Goal: Task Accomplishment & Management: Manage account settings

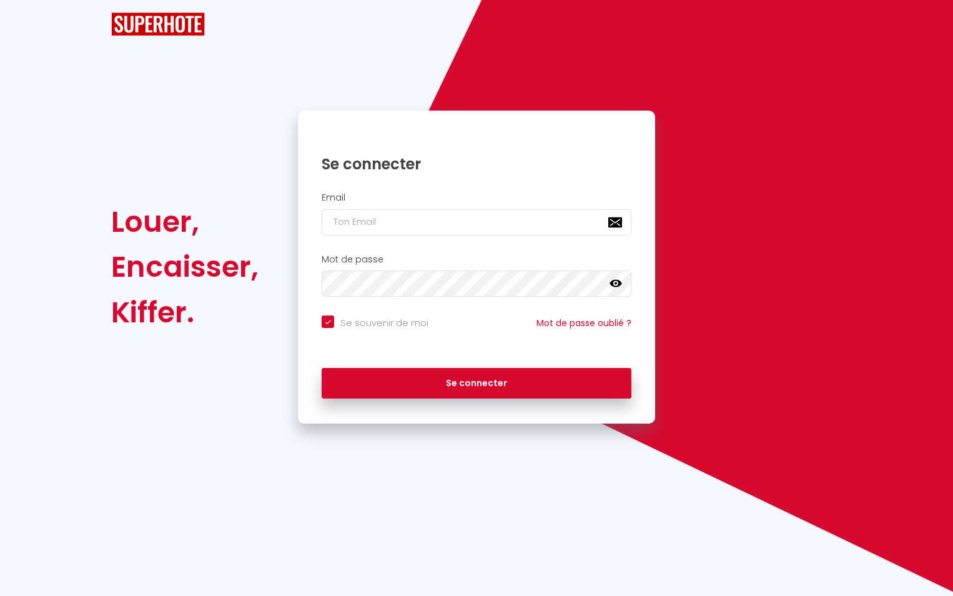
checkbox input "true"
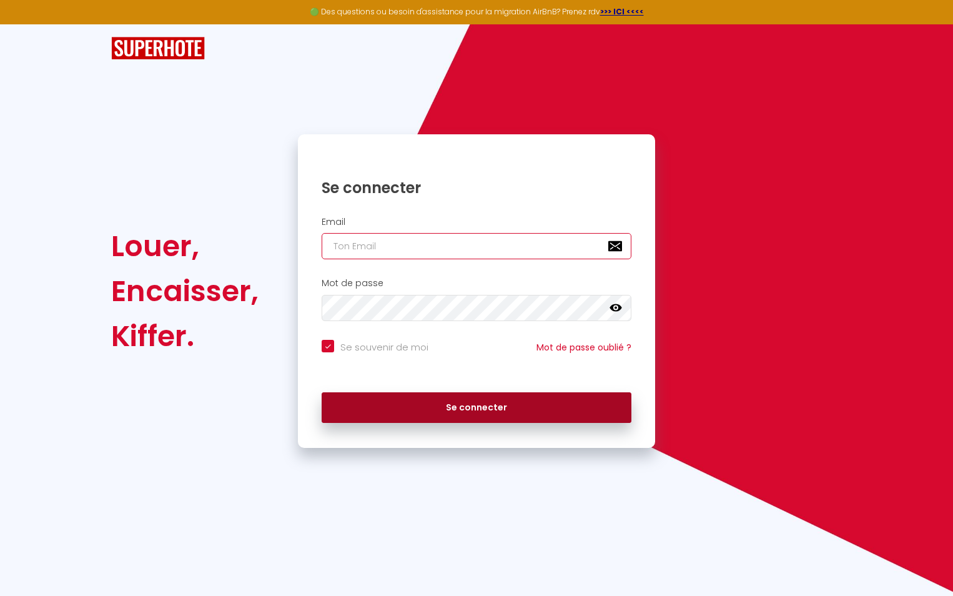
type input "[EMAIL_ADDRESS][DOMAIN_NAME]"
click at [450, 403] on button "Se connecter" at bounding box center [477, 407] width 310 height 31
checkbox input "true"
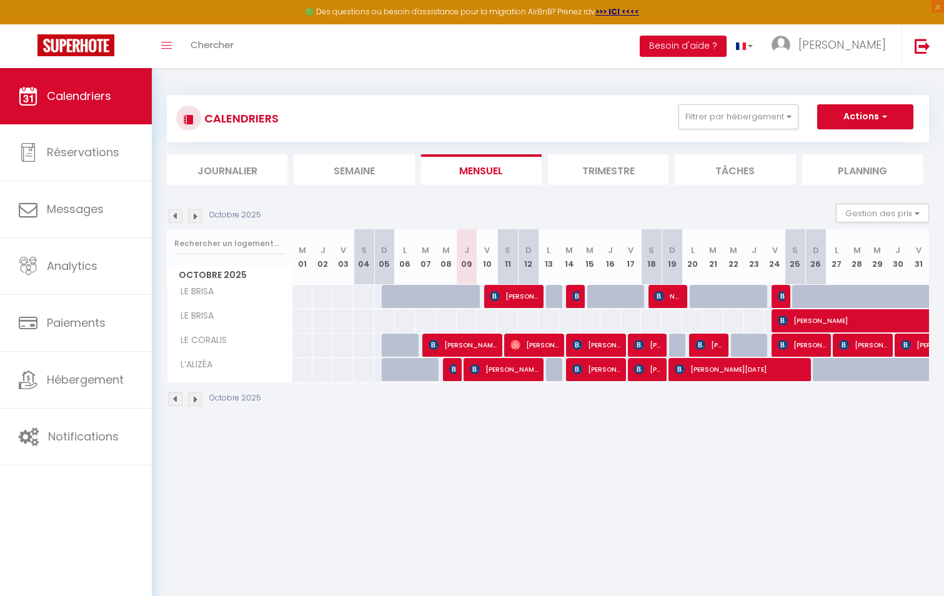
click at [591, 160] on li "Trimestre" at bounding box center [608, 169] width 121 height 31
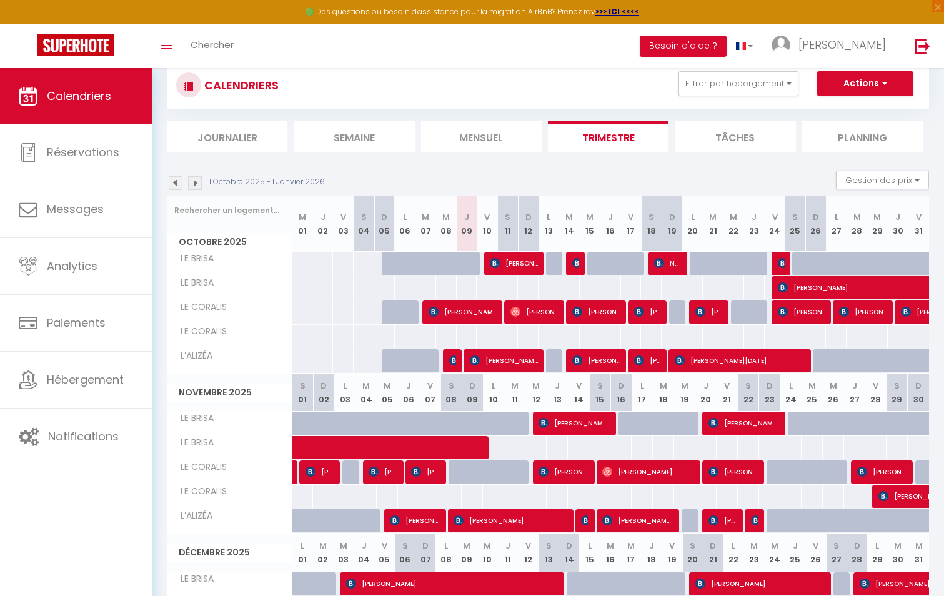
scroll to position [62, 0]
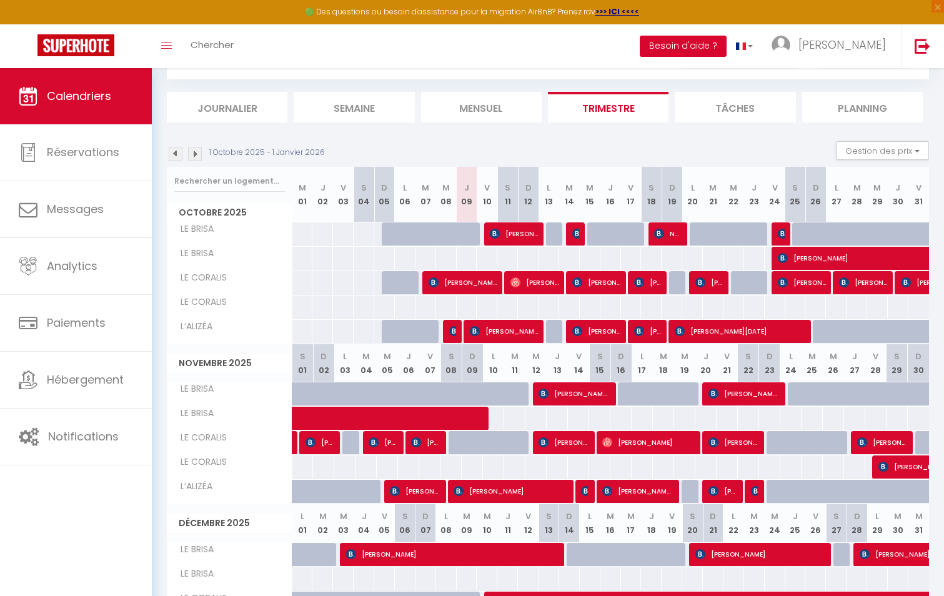
click at [726, 39] on button "Besoin d'aide ?" at bounding box center [682, 46] width 87 height 21
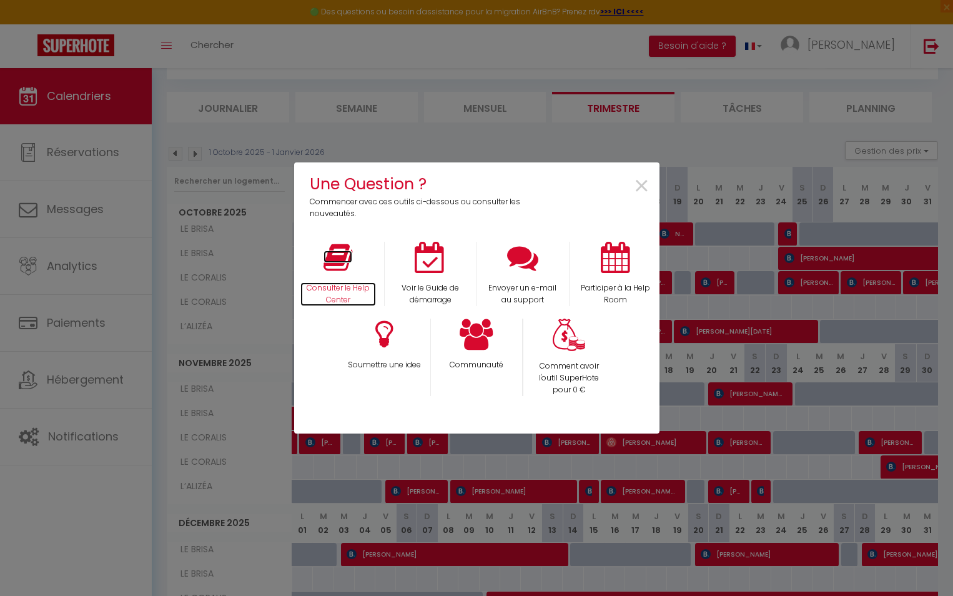
click at [343, 265] on icon at bounding box center [337, 257] width 29 height 31
click at [641, 188] on span "×" at bounding box center [641, 186] width 17 height 39
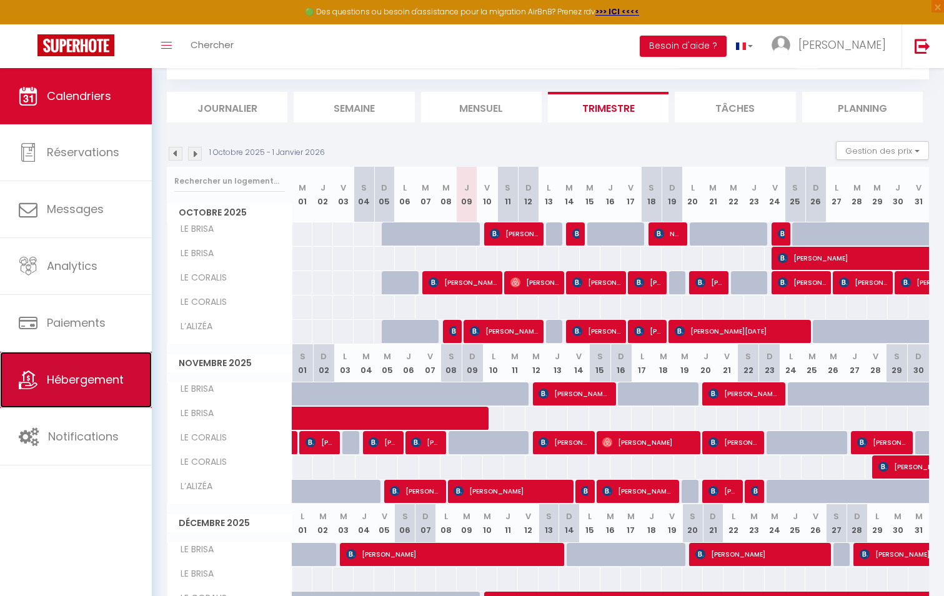
click at [84, 382] on span "Hébergement" at bounding box center [85, 380] width 77 height 16
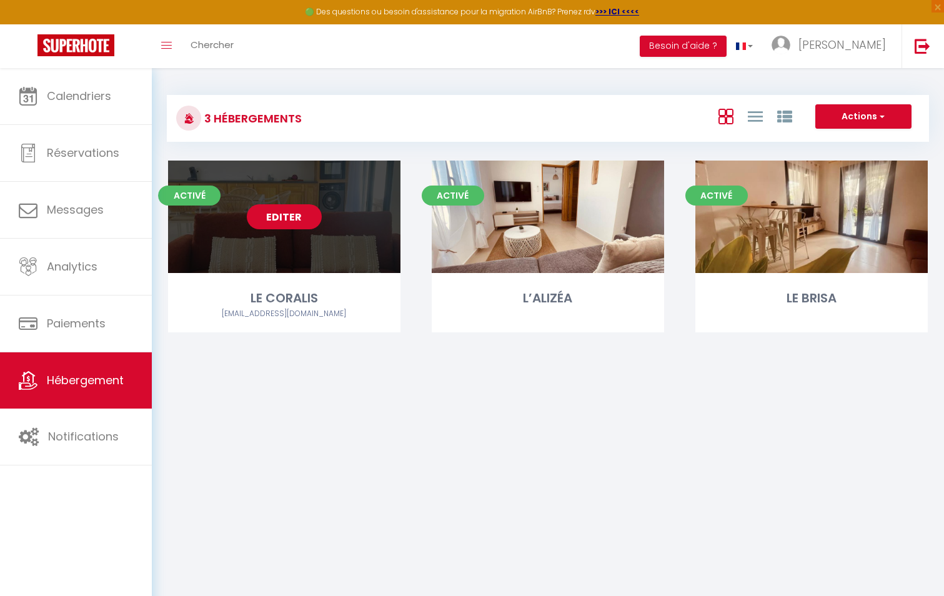
click at [310, 215] on link "Editer" at bounding box center [284, 216] width 75 height 25
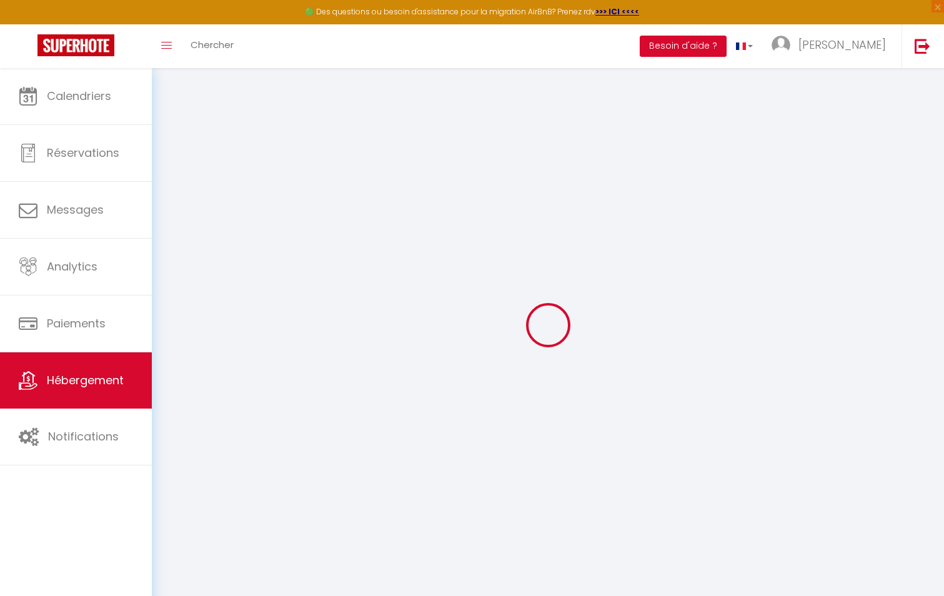
select select "22644-1284623745569475962"
select select "+ 18 %"
select select
checkbox input "false"
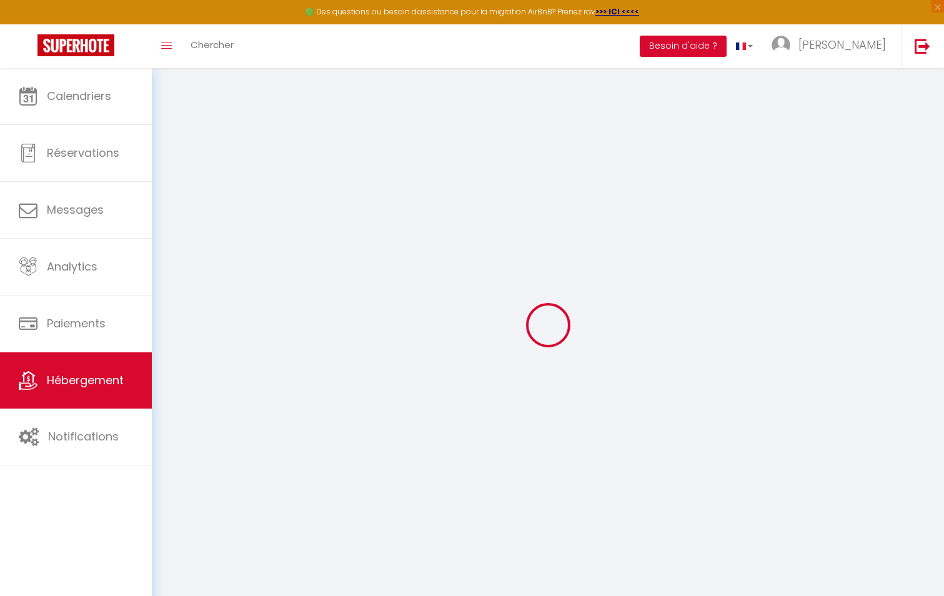
checkbox input "false"
select select
select select "EUR"
select select
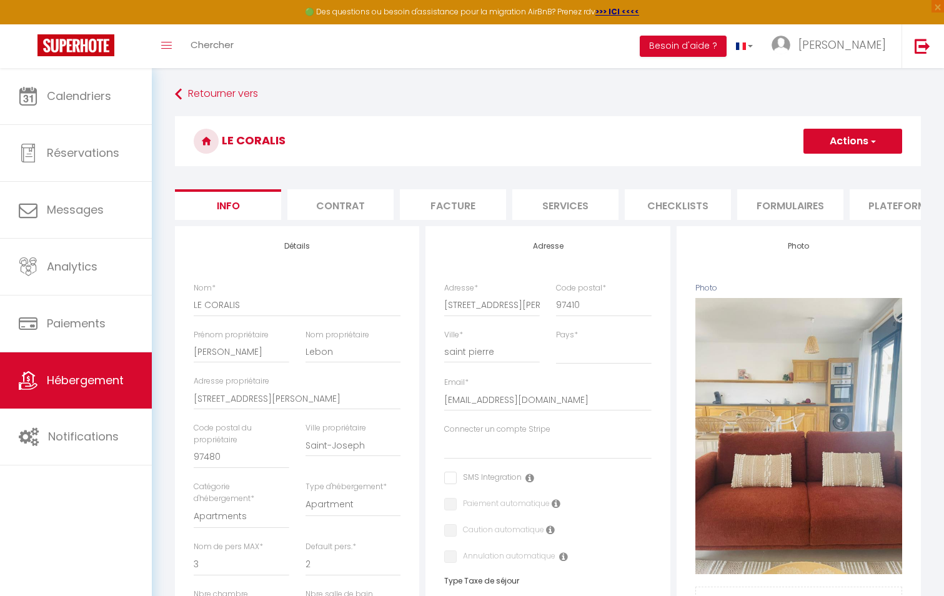
click at [879, 204] on li "Plateformes" at bounding box center [902, 204] width 106 height 31
select select
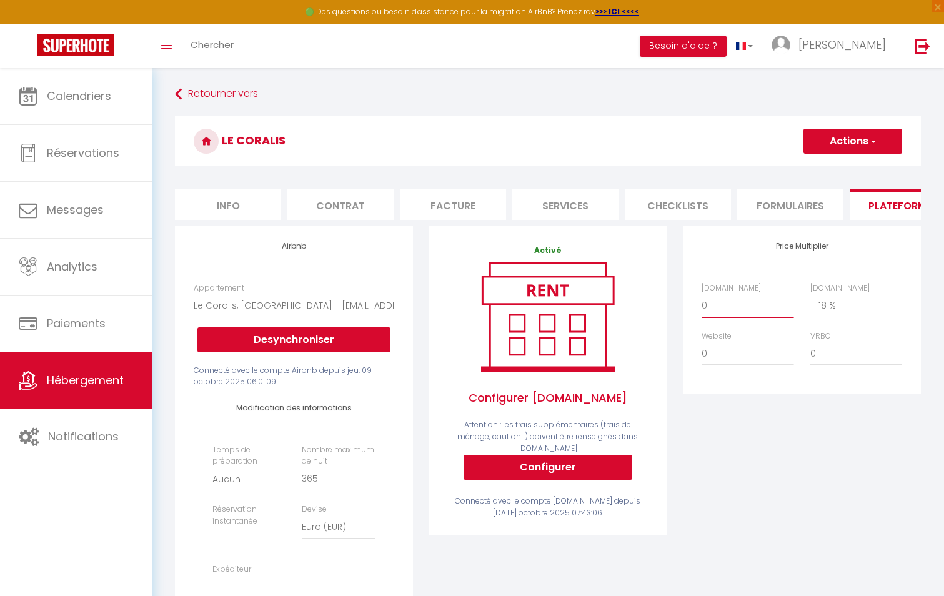
click at [717, 313] on select "0 + 1 % + 2 % + 3 % + 4 % + 5 % + 6 % + 7 % + 8 % + 9 %" at bounding box center [747, 305] width 92 height 24
select select "+ 19 %"
click at [701, 303] on select "0 + 1 % + 2 % + 3 % + 4 % + 5 % + 6 % + 7 % + 8 % + 9 %" at bounding box center [747, 305] width 92 height 24
select select
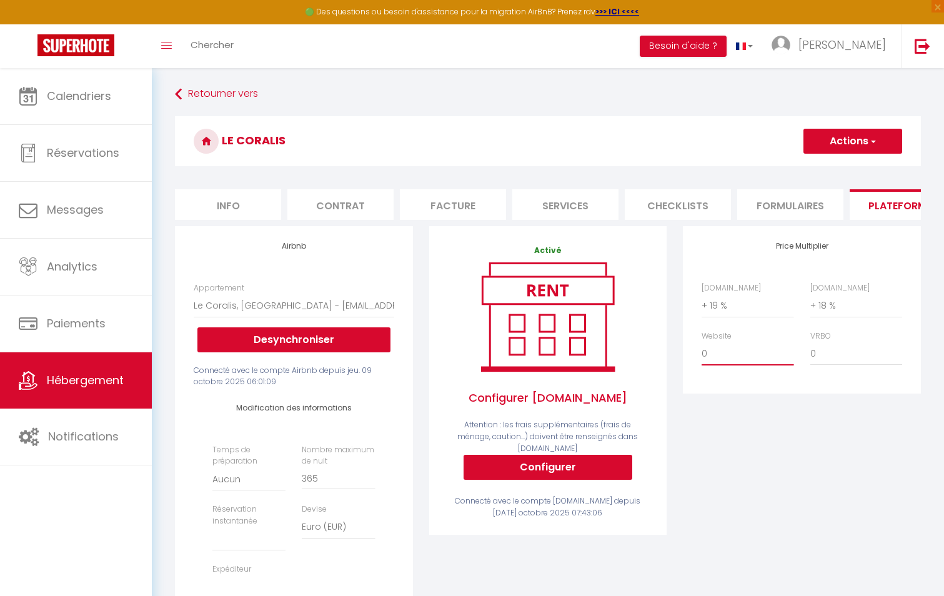
click at [723, 360] on select "0 + 1 % + 2 % + 3 % + 4 % + 5 % + 6 % + 7 % + 8 % + 9 %" at bounding box center [747, 354] width 92 height 24
select select "+ 13 %"
click at [701, 351] on select "0 + 1 % + 2 % + 3 % + 4 % + 5 % + 6 % + 7 % + 8 % + 9 %" at bounding box center [747, 354] width 92 height 24
select select
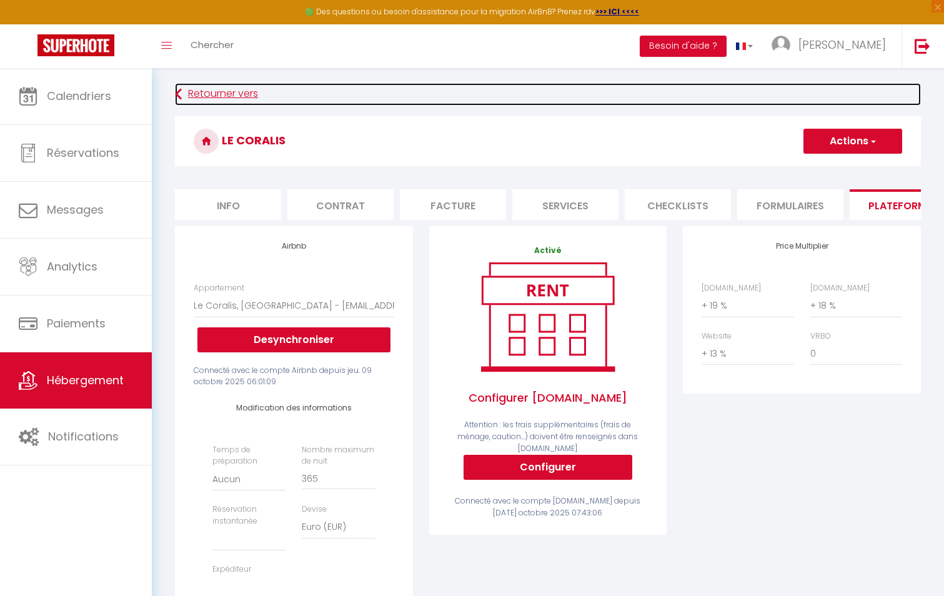
click at [190, 94] on link "Retourner vers" at bounding box center [548, 94] width 746 height 22
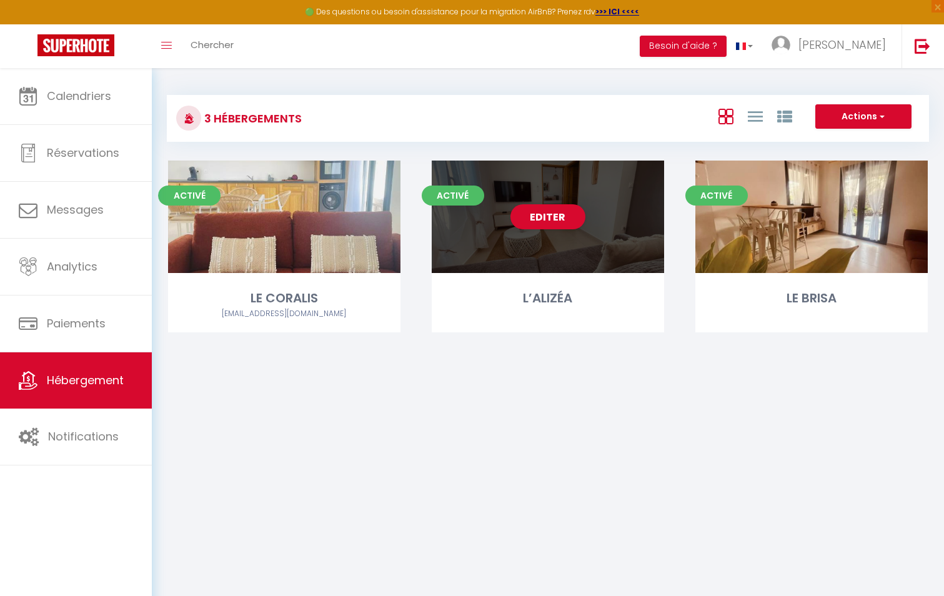
click at [594, 224] on div "Editer" at bounding box center [547, 216] width 232 height 112
select select "3"
select select "2"
select select "1"
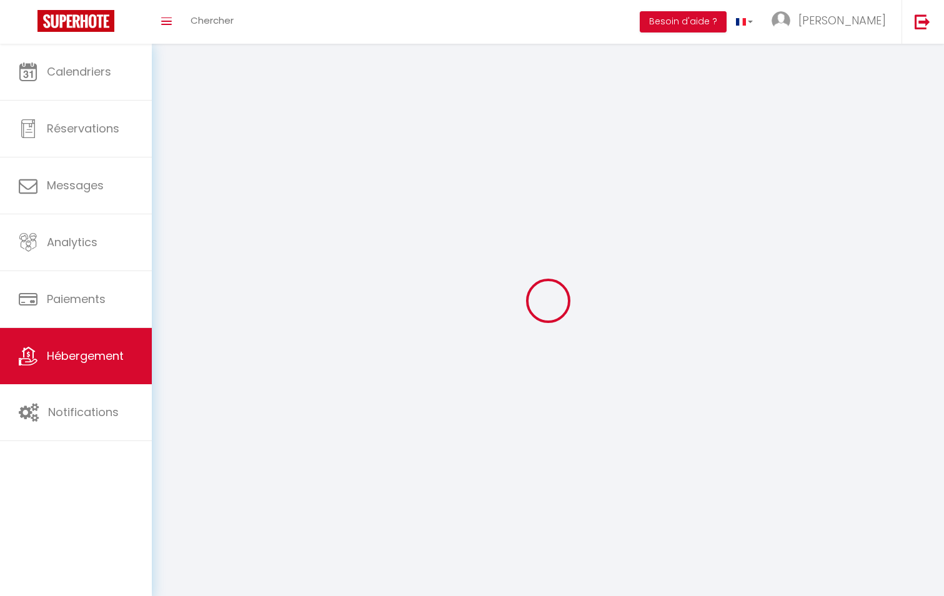
select select
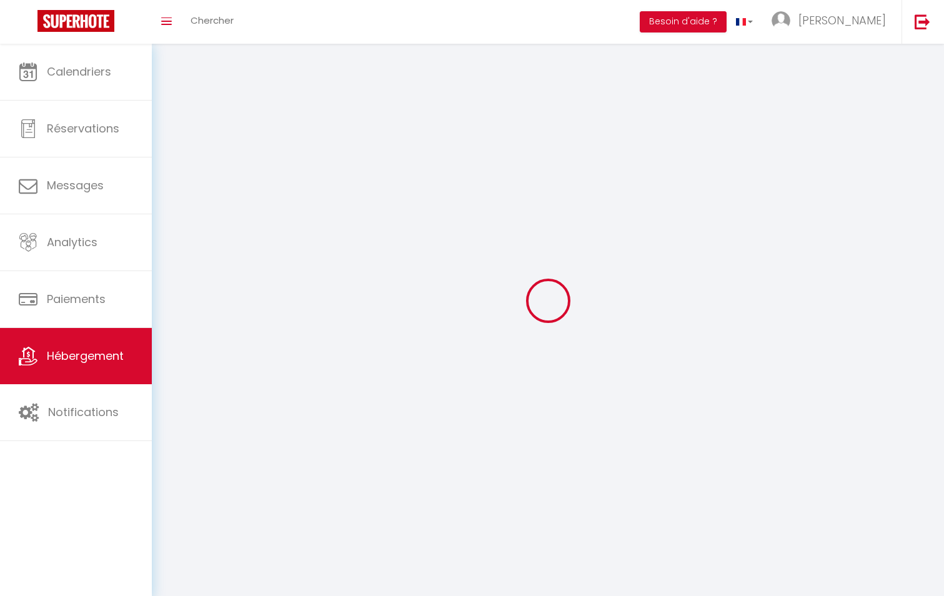
select select
checkbox input "false"
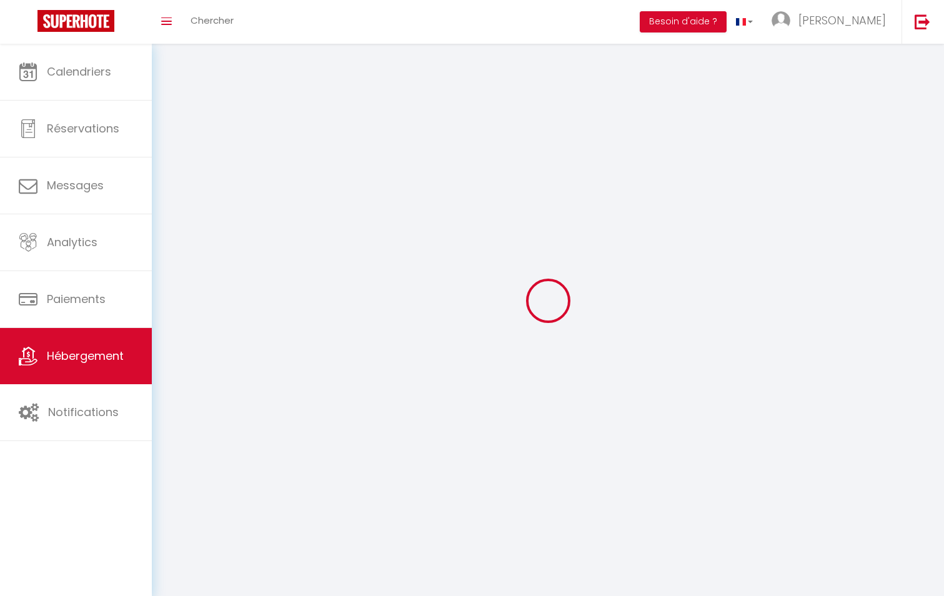
checkbox input "false"
select select
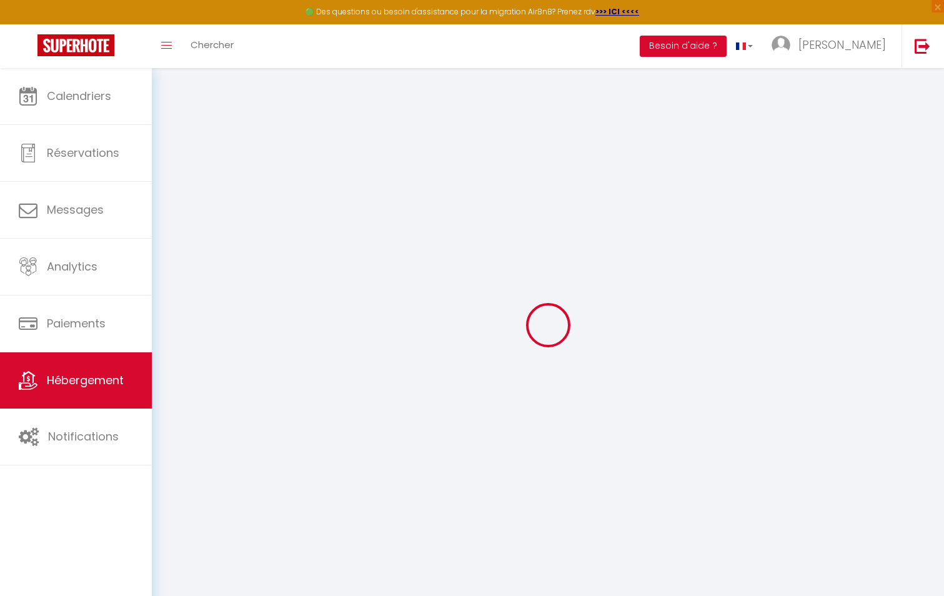
select select "+ 13 %"
select select
checkbox input "false"
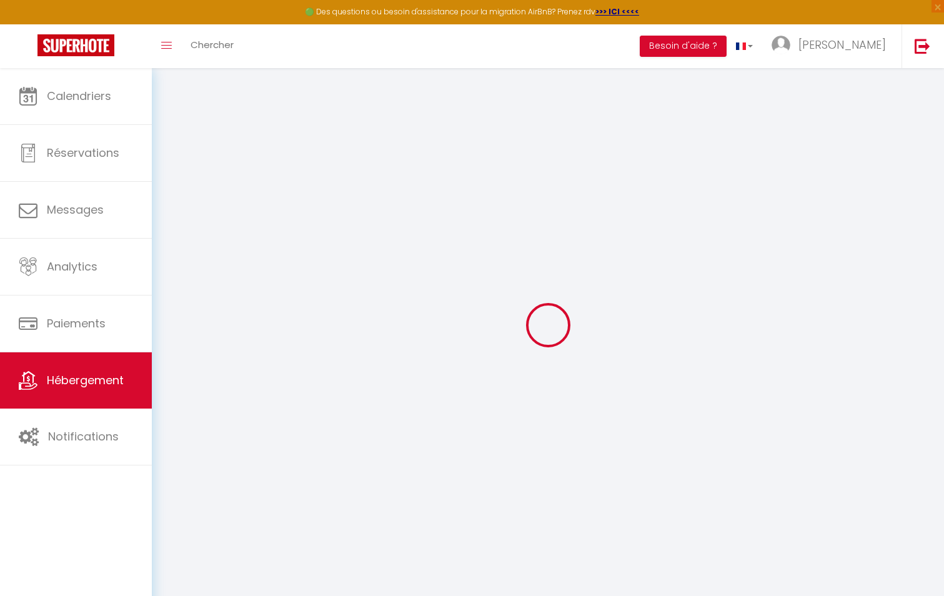
checkbox input "false"
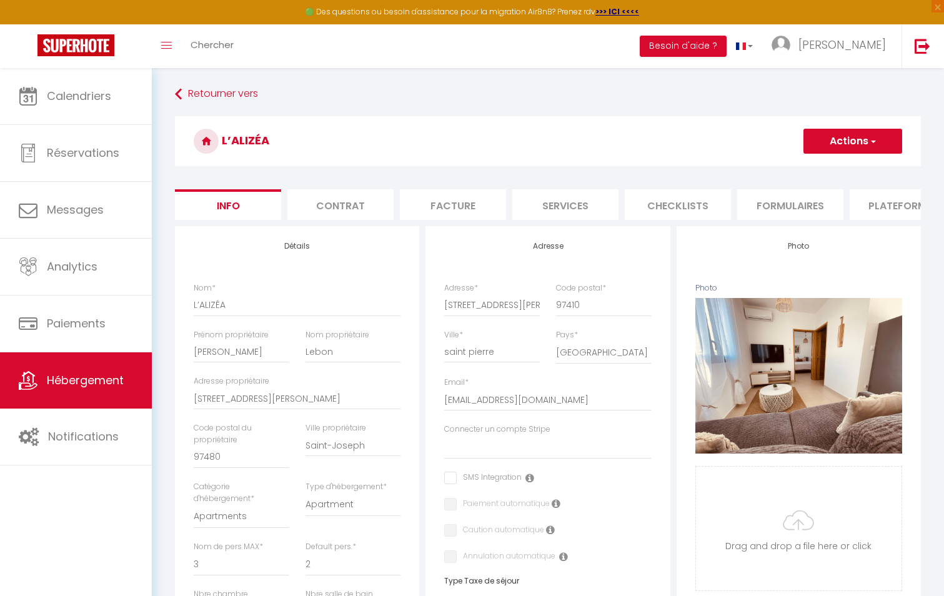
scroll to position [0, 378]
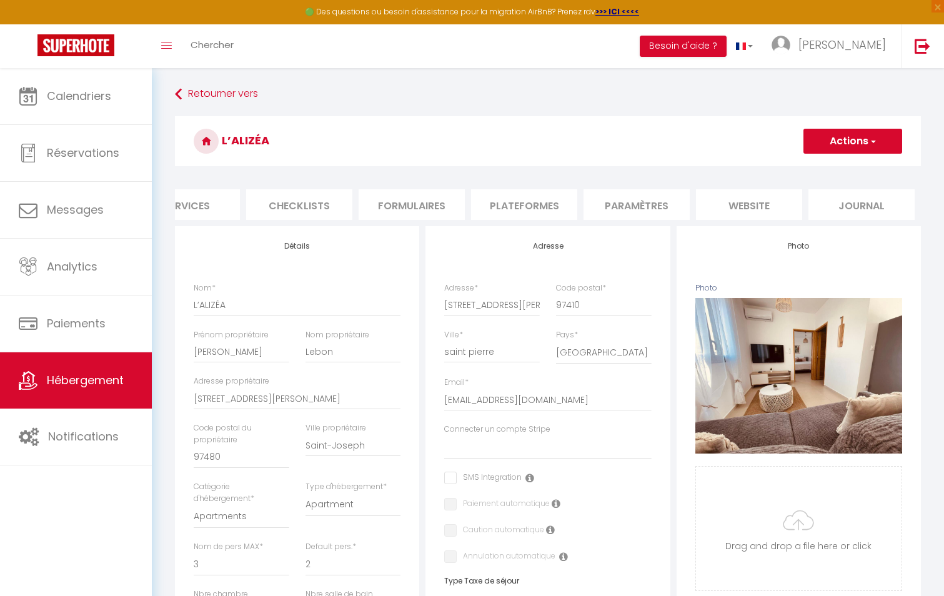
click at [564, 215] on li "Plateformes" at bounding box center [524, 204] width 106 height 31
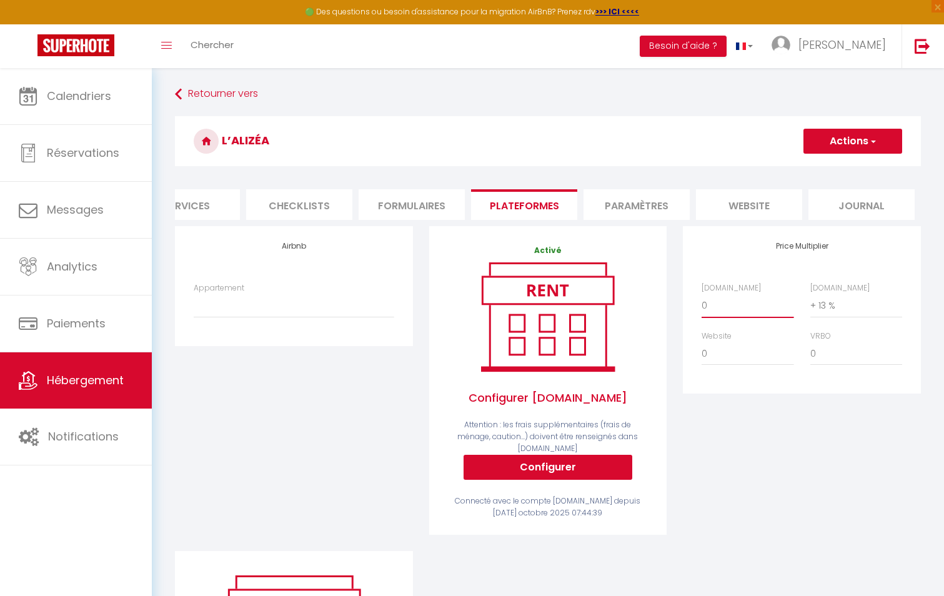
click at [721, 317] on select "0 + 1 % + 2 % + 3 % + 4 % + 5 % + 6 % + 7 % + 8 % + 9 %" at bounding box center [747, 305] width 92 height 24
select select "+ 18 %"
click at [701, 303] on select "0 + 1 % + 2 % + 3 % + 4 % + 5 % + 6 % + 7 % + 8 % + 9 %" at bounding box center [747, 305] width 92 height 24
click at [708, 363] on select "0 + 1 % + 2 % + 3 % + 4 % + 5 % + 6 % + 7 % + 8 % + 9 %" at bounding box center [747, 354] width 92 height 24
select select "+ 13 %"
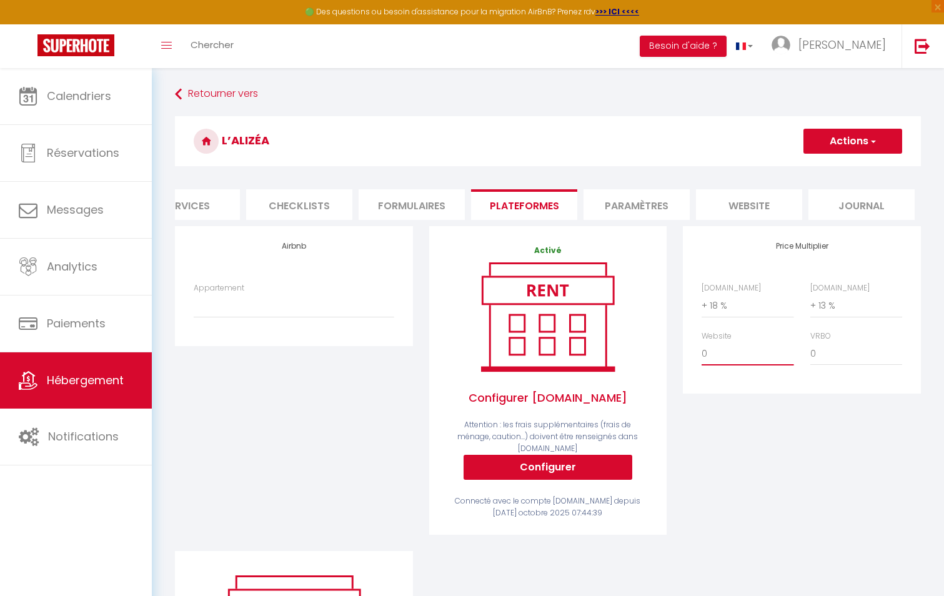
click at [701, 351] on select "0 + 1 % + 2 % + 3 % + 4 % + 5 % + 6 % + 7 % + 8 % + 9 %" at bounding box center [747, 354] width 92 height 24
click at [822, 141] on button "Actions" at bounding box center [852, 141] width 99 height 25
click at [824, 167] on link "Enregistrer" at bounding box center [851, 168] width 99 height 16
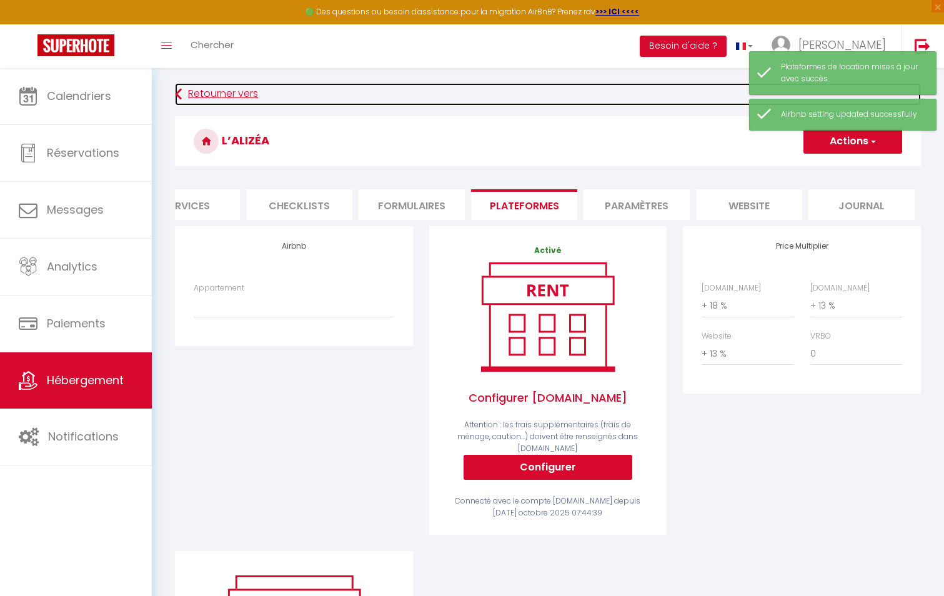
click at [203, 97] on link "Retourner vers" at bounding box center [548, 94] width 746 height 22
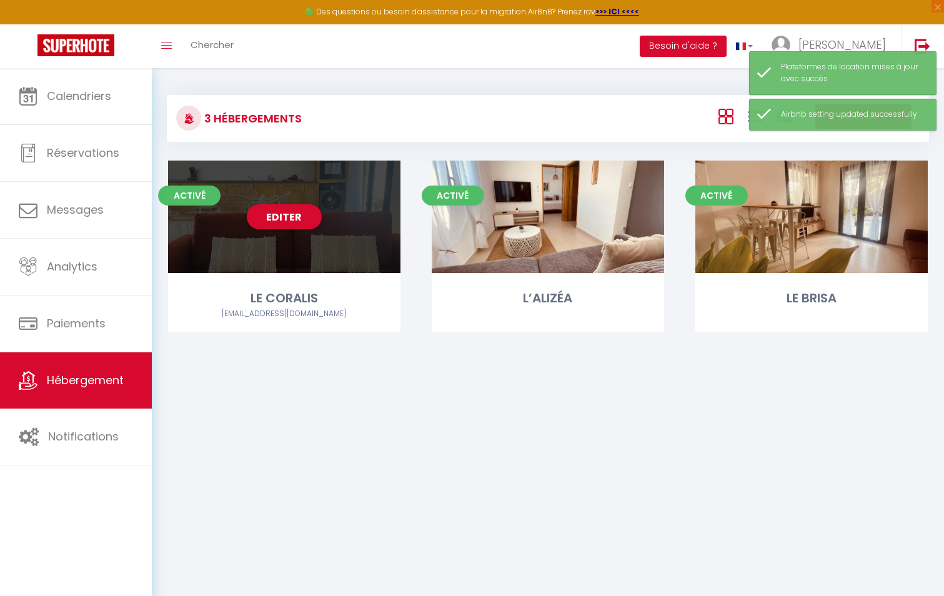
click at [327, 249] on div "Editer" at bounding box center [284, 216] width 232 height 112
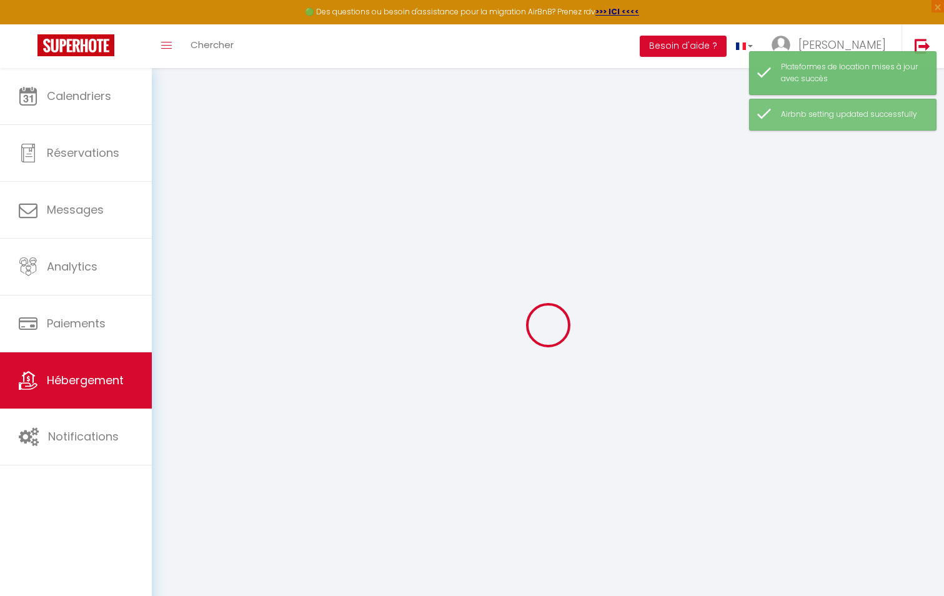
select select "22644-1284623745569475962"
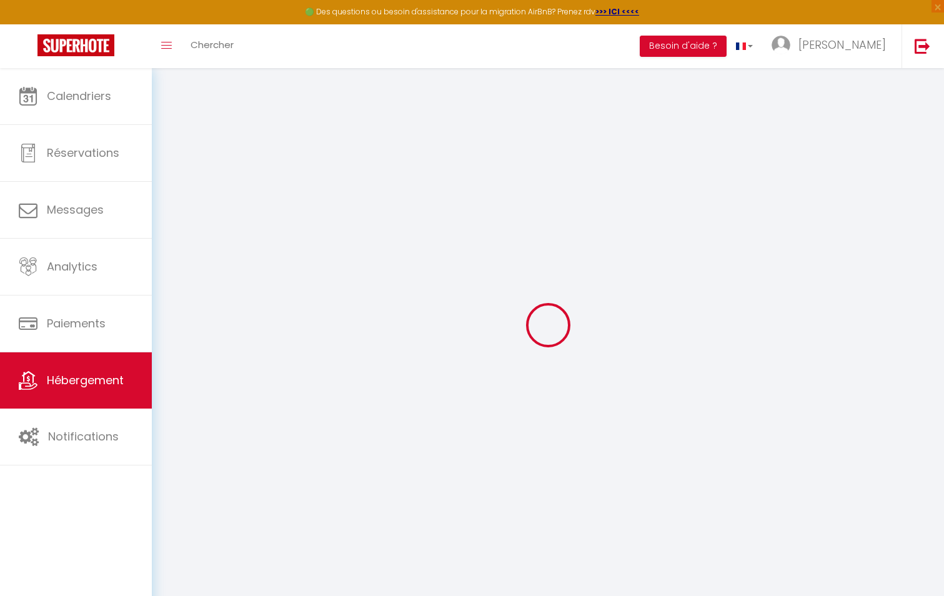
select select
checkbox input "false"
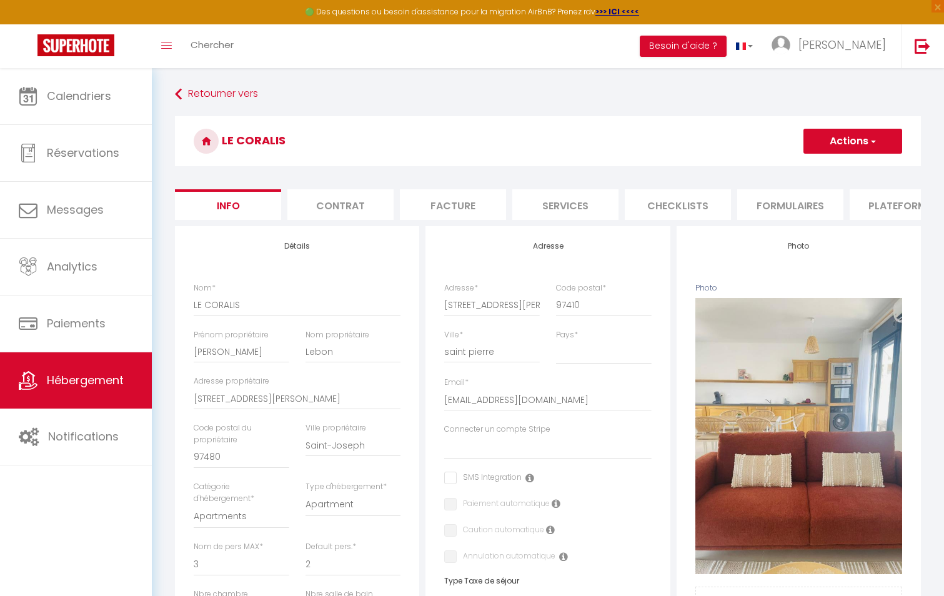
click at [886, 208] on li "Plateformes" at bounding box center [902, 204] width 106 height 31
select select
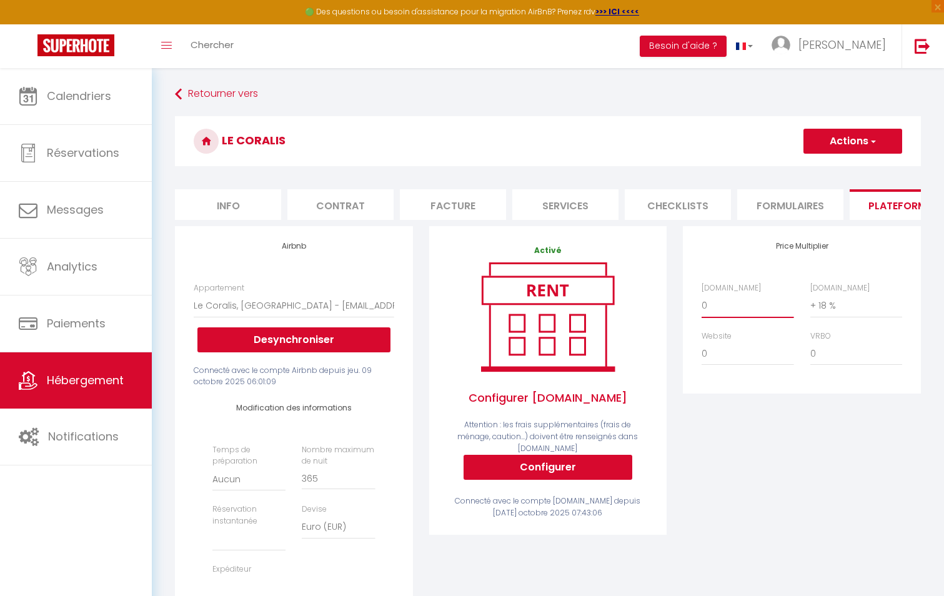
click at [711, 317] on select "0 + 1 % + 2 % + 3 % + 4 % + 5 % + 6 % + 7 % + 8 % + 9 %" at bounding box center [747, 305] width 92 height 24
select select "+ 18 %"
click at [701, 303] on select "0 + 1 % + 2 % + 3 % + 4 % + 5 % + 6 % + 7 % + 8 % + 9 %" at bounding box center [747, 305] width 92 height 24
select select
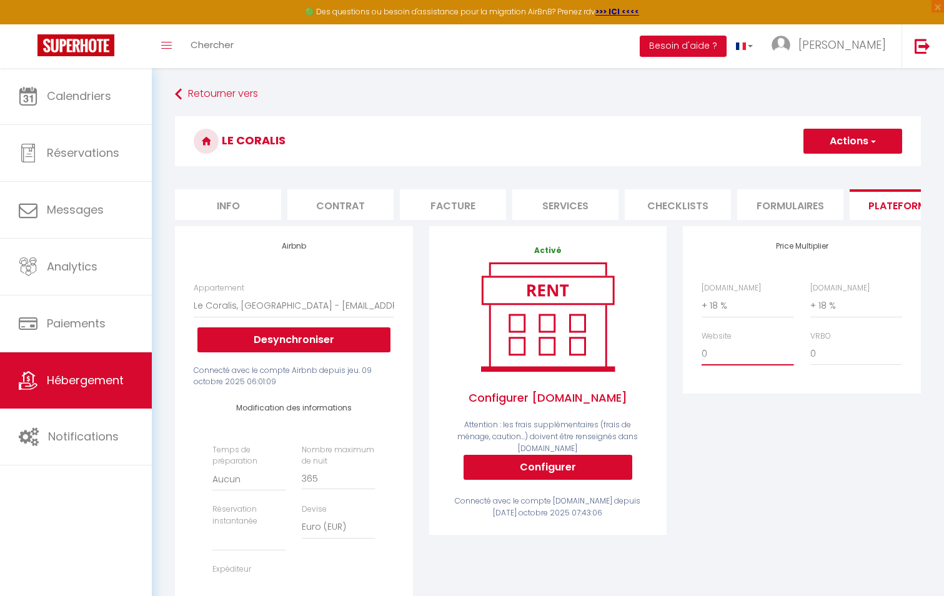
click at [712, 362] on select "0 + 1 % + 2 % + 3 % + 4 % + 5 % + 6 % + 7 % + 8 % + 9 %" at bounding box center [747, 354] width 92 height 24
select select "+ 13 %"
click at [701, 351] on select "0 + 1 % + 2 % + 3 % + 4 % + 5 % + 6 % + 7 % + 8 % + 9 %" at bounding box center [747, 354] width 92 height 24
select select
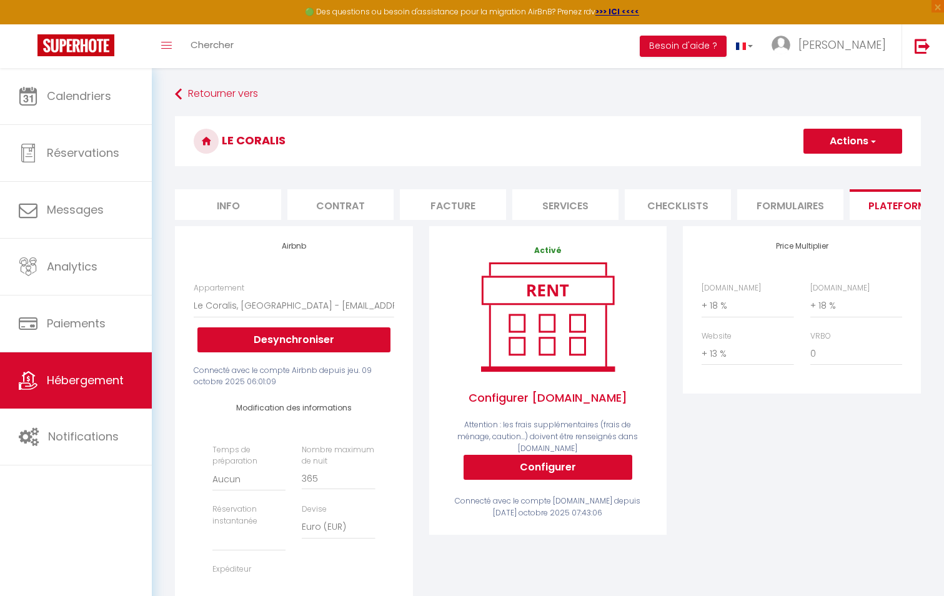
click at [821, 144] on button "Actions" at bounding box center [852, 141] width 99 height 25
click at [822, 173] on link "Enregistrer" at bounding box center [851, 168] width 99 height 16
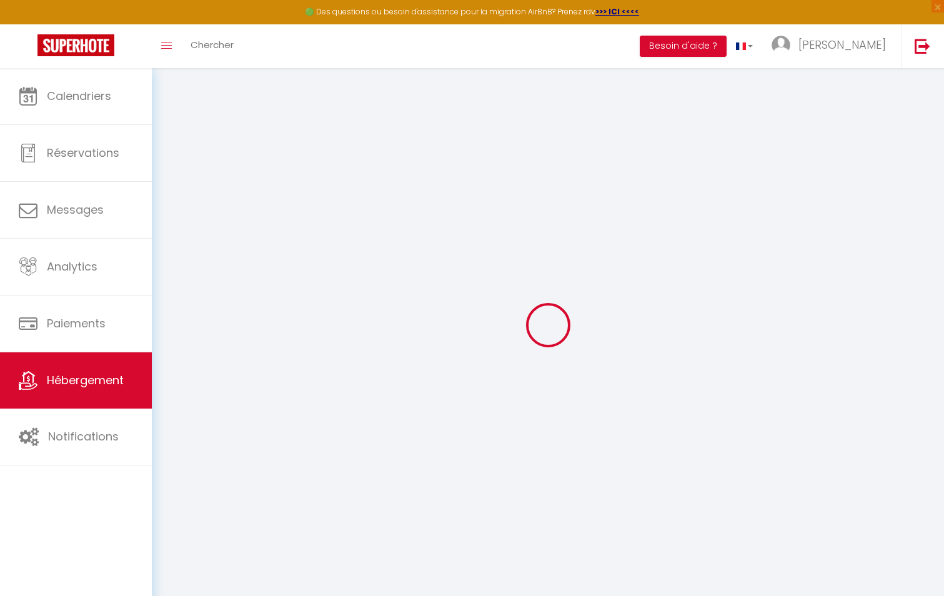
select select
select select "EUR"
select select
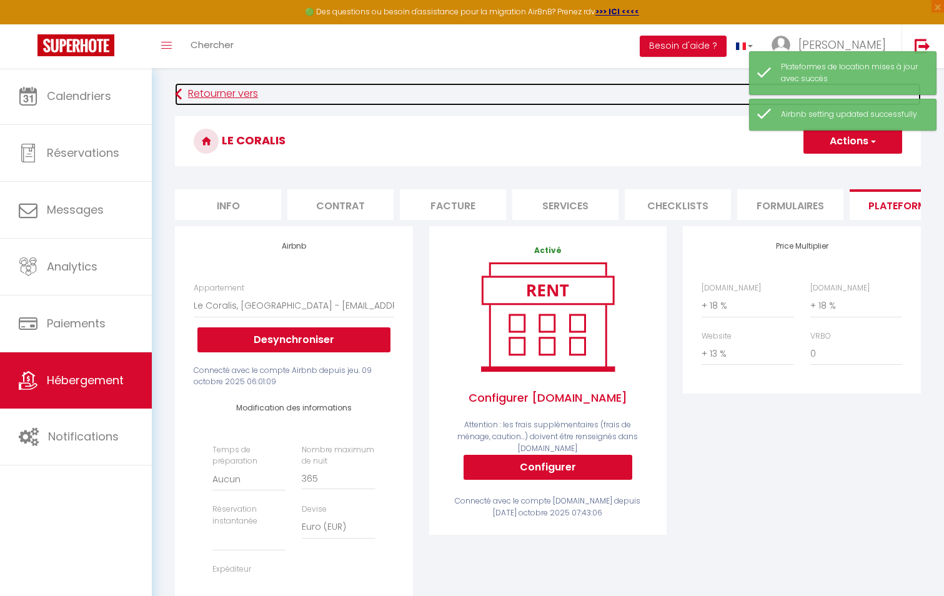
click at [195, 96] on link "Retourner vers" at bounding box center [548, 94] width 746 height 22
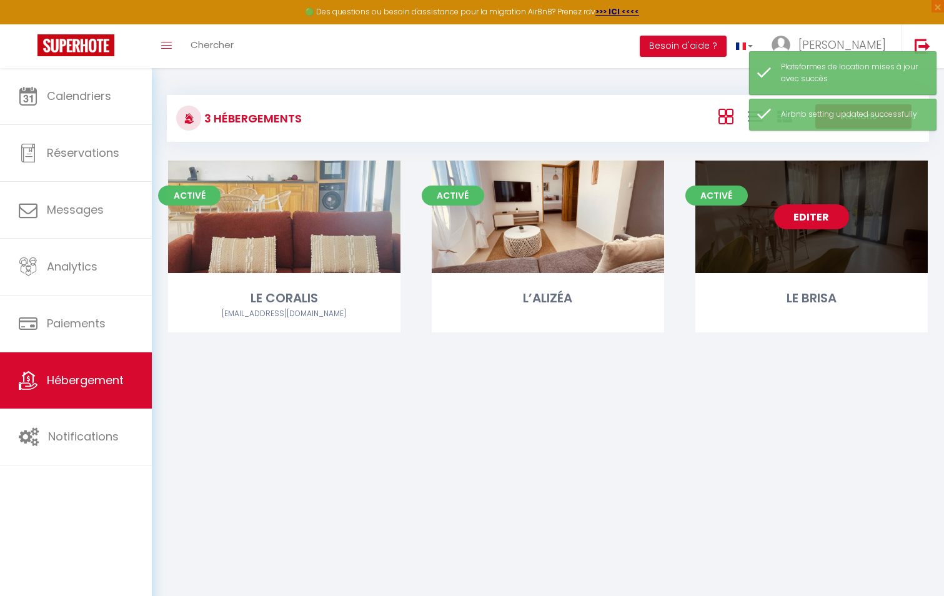
click at [827, 219] on link "Editer" at bounding box center [811, 216] width 75 height 25
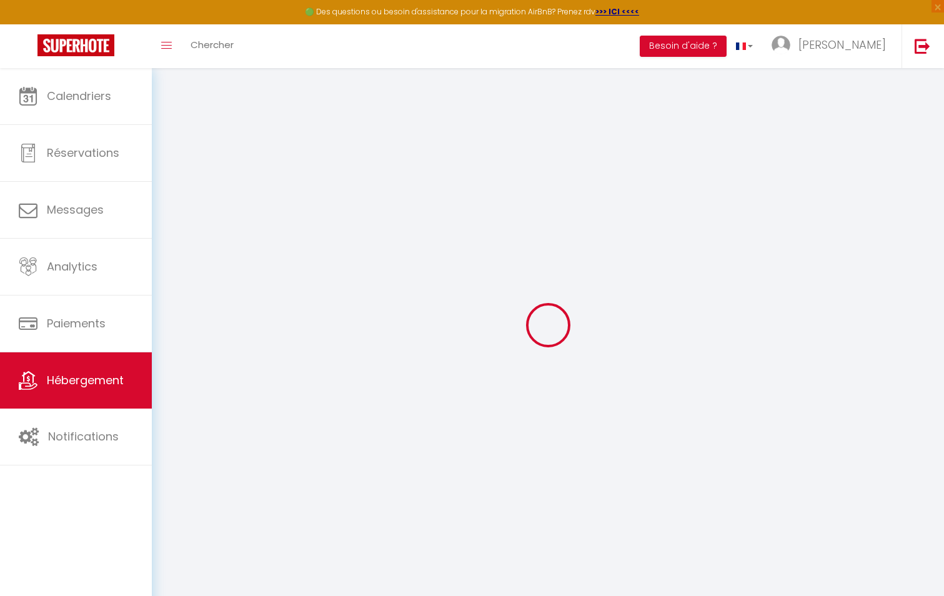
select select "+ 13 %"
select select
checkbox input "false"
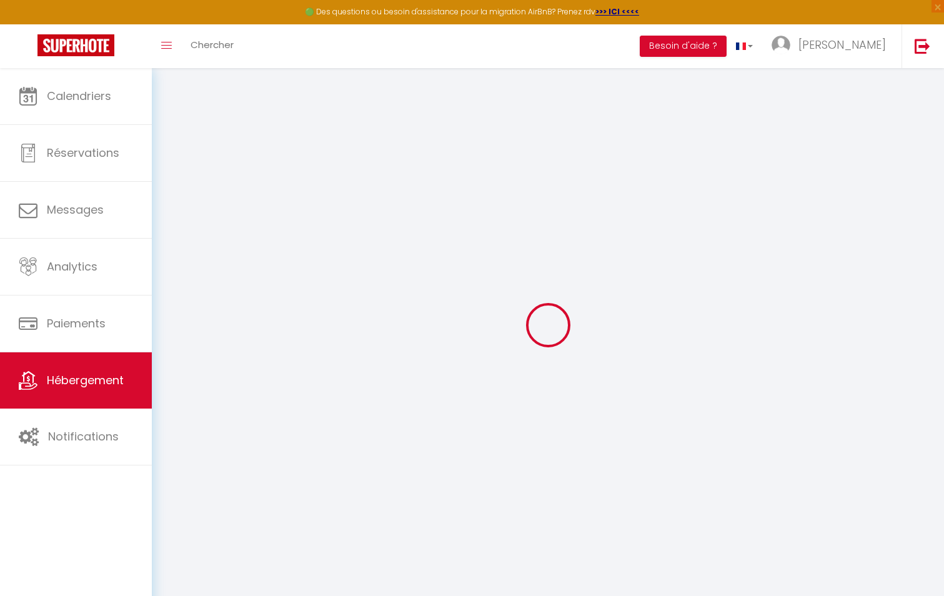
checkbox input "false"
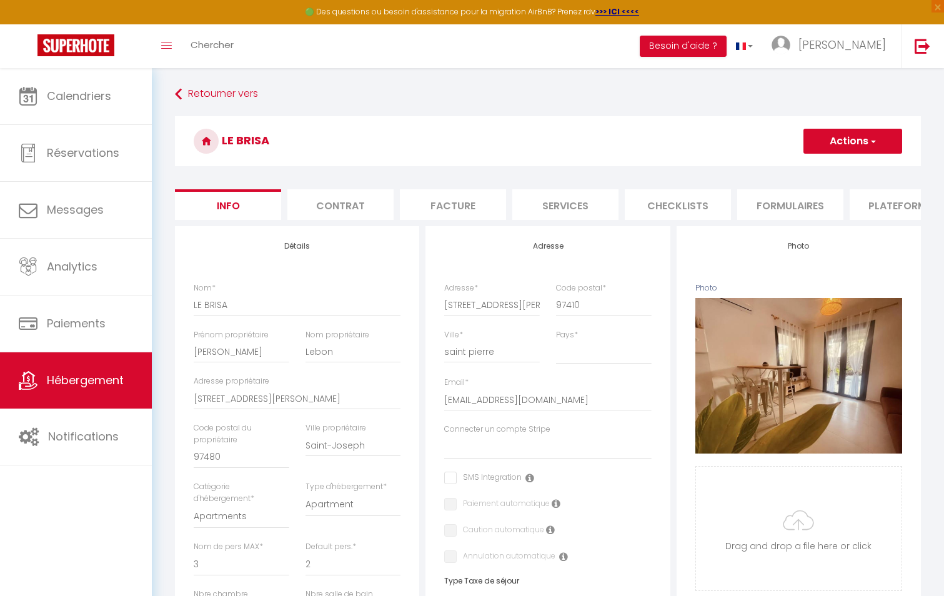
click at [887, 215] on li "Plateformes" at bounding box center [902, 204] width 106 height 31
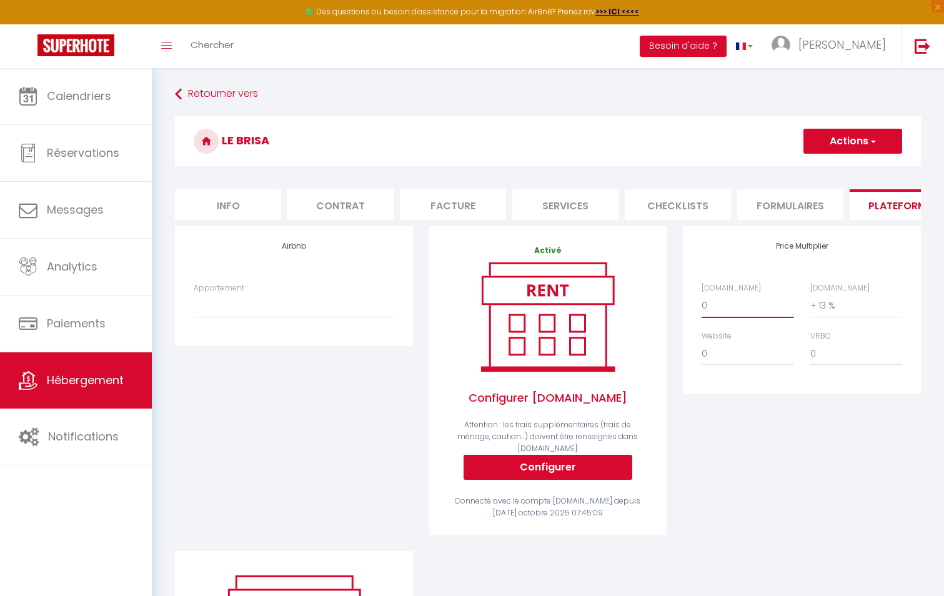
click at [722, 317] on select "0 + 1 % + 2 % + 3 % + 4 % + 5 % + 6 % + 7 % + 8 % + 9 %" at bounding box center [747, 305] width 92 height 24
select select "+ 18 %"
click at [701, 303] on select "0 + 1 % + 2 % + 3 % + 4 % + 5 % + 6 % + 7 % + 8 % + 9 %" at bounding box center [747, 305] width 92 height 24
click at [724, 363] on select "0 + 1 % + 2 % + 3 % + 4 % + 5 % + 6 % + 7 % + 8 % + 9 %" at bounding box center [747, 354] width 92 height 24
select select "+ 13 %"
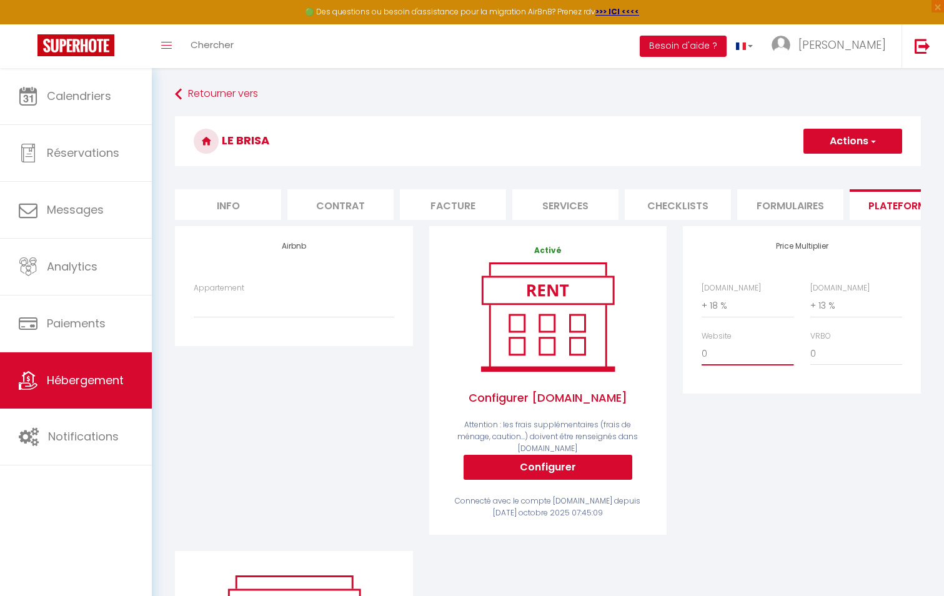
click at [701, 351] on select "0 + 1 % + 2 % + 3 % + 4 % + 5 % + 6 % + 7 % + 8 % + 9 %" at bounding box center [747, 354] width 92 height 24
click at [809, 144] on button "Actions" at bounding box center [852, 141] width 99 height 25
click at [804, 168] on link "Enregistrer" at bounding box center [851, 168] width 99 height 16
click at [582, 461] on button "Configurer" at bounding box center [547, 467] width 169 height 25
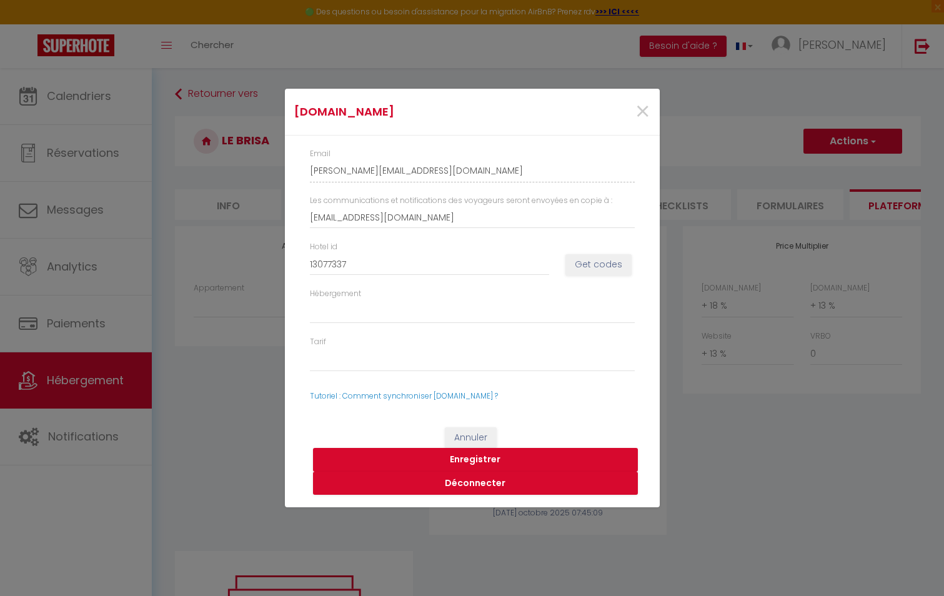
select select
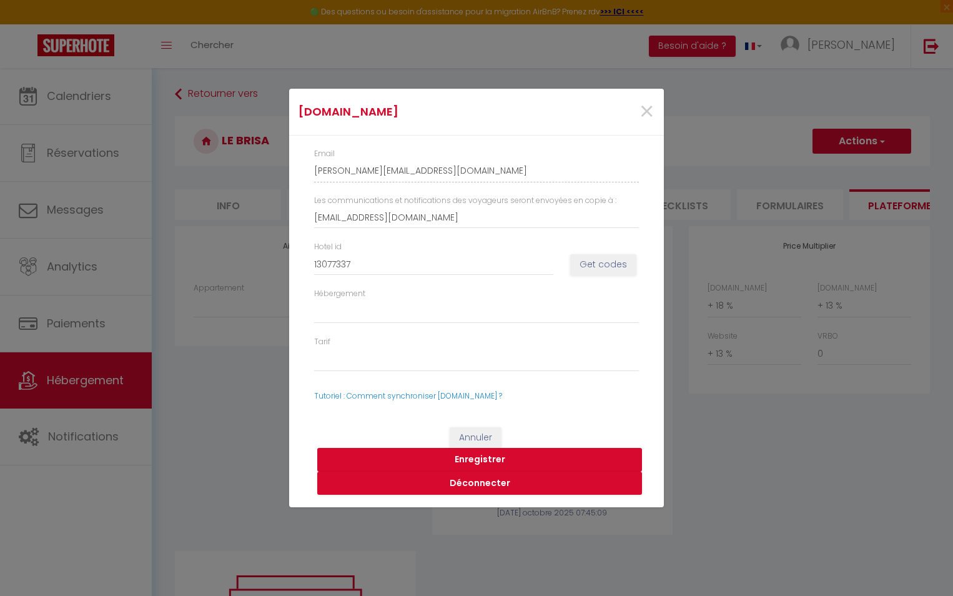
click at [504, 460] on button "Enregistrer" at bounding box center [479, 460] width 325 height 24
select select
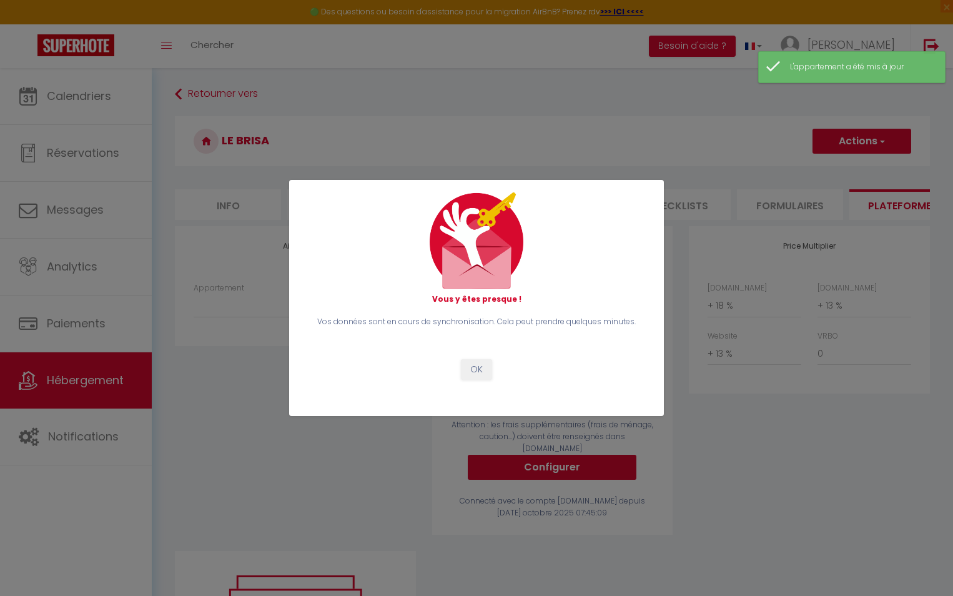
click at [555, 127] on div "Vous y êtes presque ! Vos données sont en cours de synchronisation. Cela peut p…" at bounding box center [476, 298] width 375 height 596
click at [468, 365] on button "OK" at bounding box center [476, 369] width 31 height 21
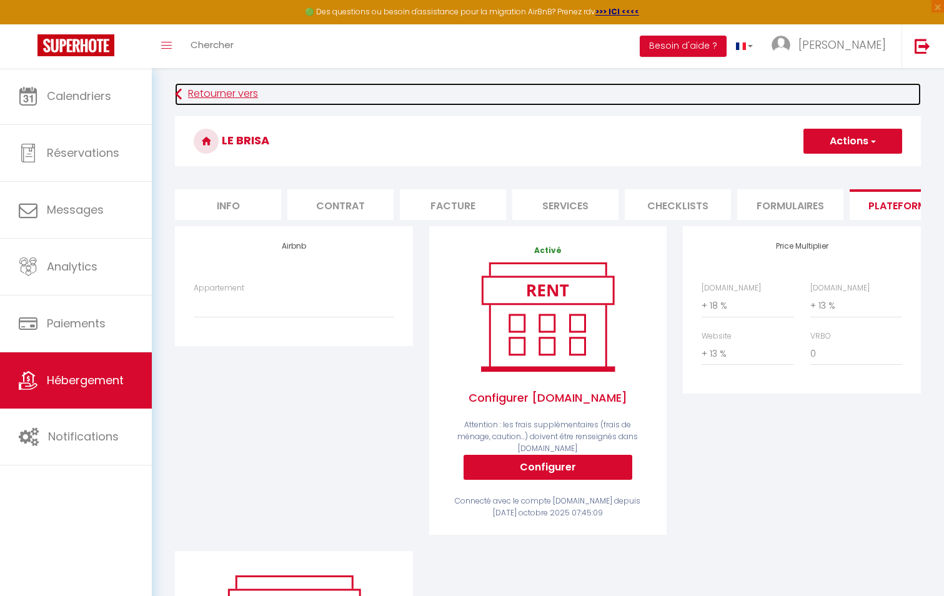
click at [179, 94] on icon at bounding box center [178, 94] width 7 height 22
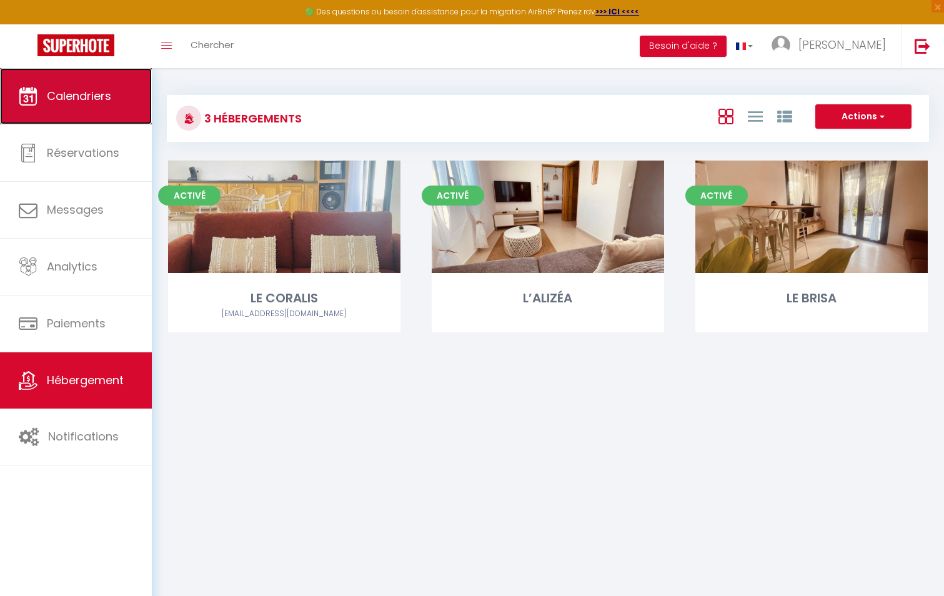
click at [89, 106] on link "Calendriers" at bounding box center [76, 96] width 152 height 56
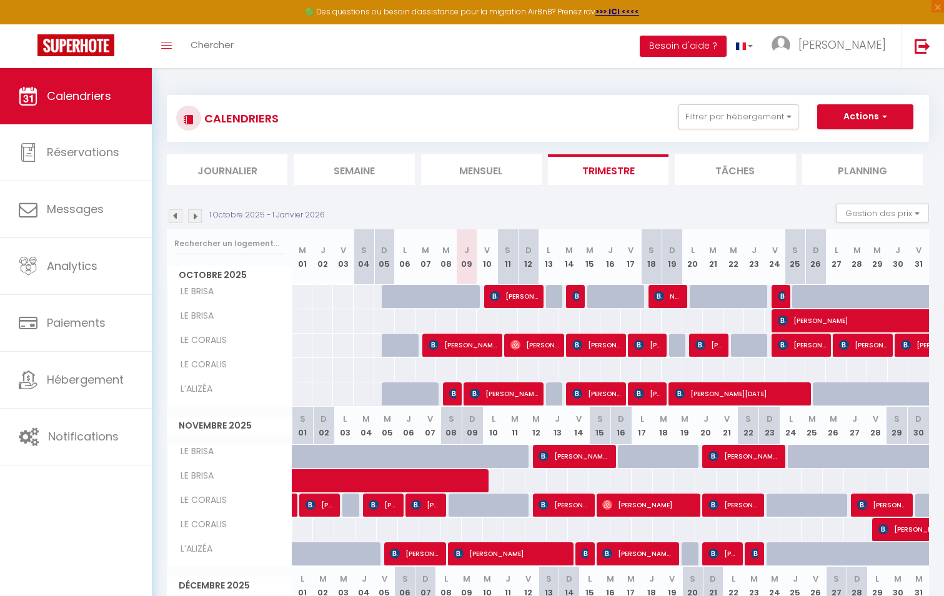
click at [553, 297] on div at bounding box center [556, 297] width 21 height 24
select select "1"
type input "Lun 13 Octobre 2025"
type input "[DATE] Octobre 2025"
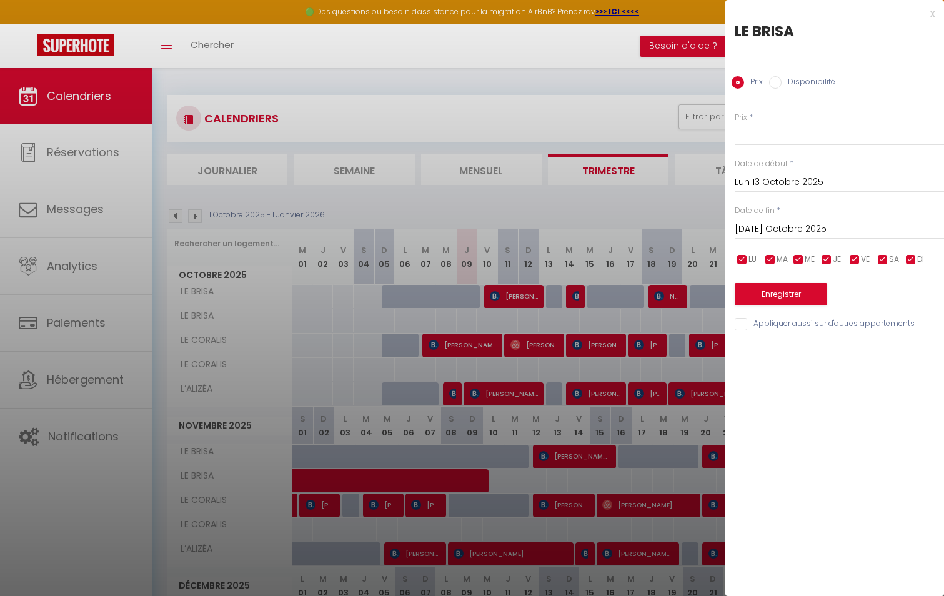
click at [779, 80] on input "Disponibilité" at bounding box center [775, 82] width 12 height 12
radio input "true"
radio input "false"
click at [799, 294] on button "Enregistrer" at bounding box center [780, 295] width 92 height 22
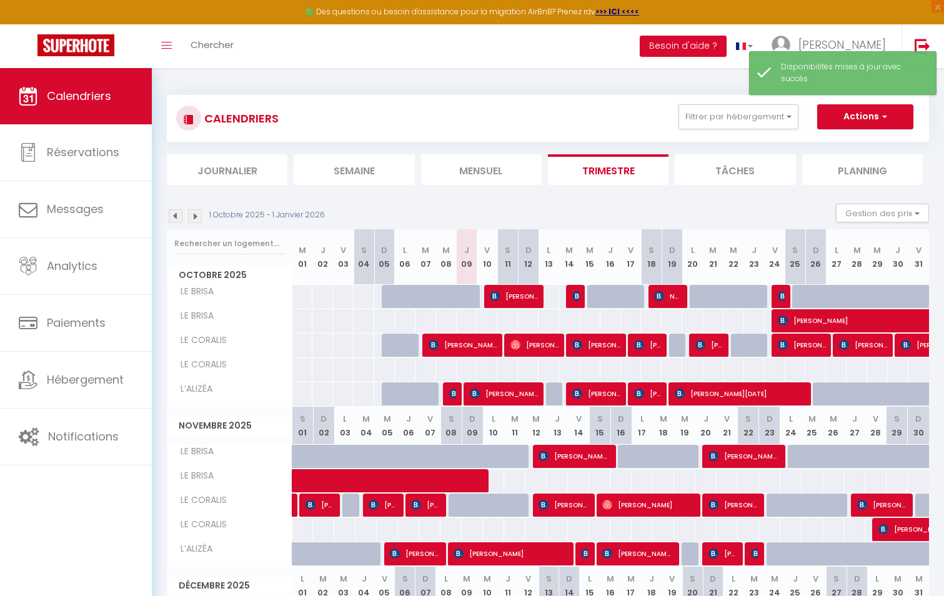
click at [551, 392] on div at bounding box center [556, 394] width 21 height 24
select select "1"
type input "Lun 13 Octobre 2025"
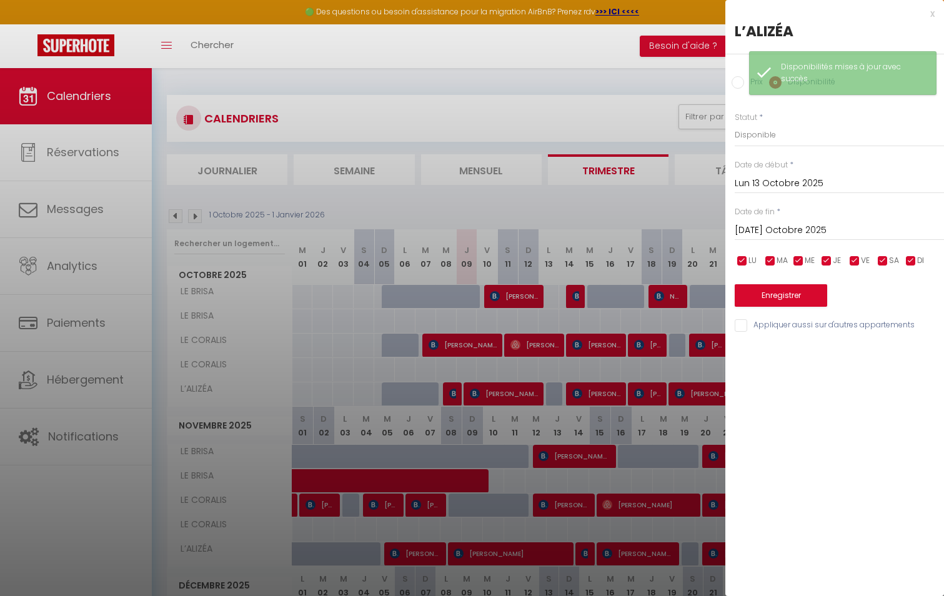
click at [786, 228] on input "[DATE] Octobre 2025" at bounding box center [838, 230] width 209 height 16
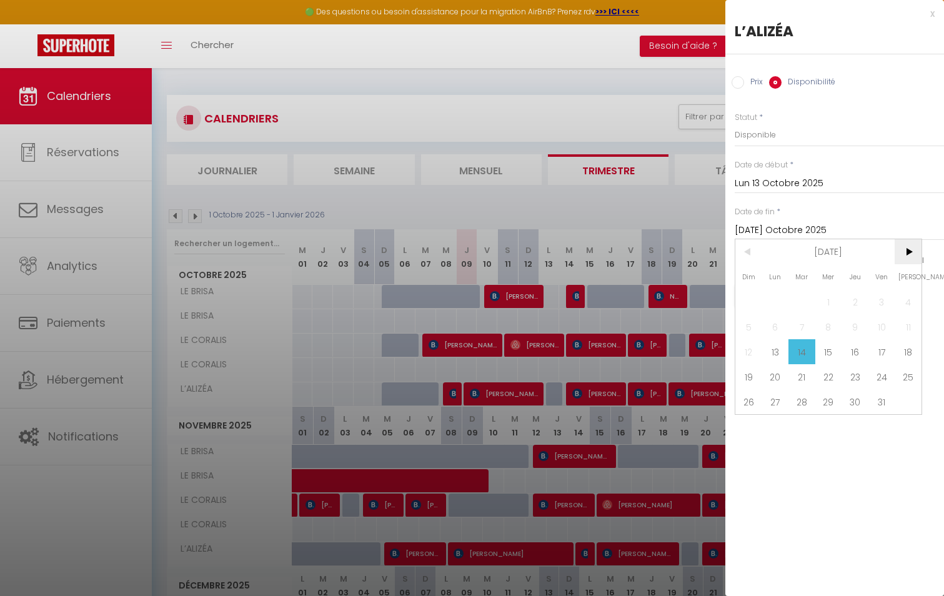
click at [897, 257] on span ">" at bounding box center [907, 251] width 27 height 25
click at [898, 256] on span ">" at bounding box center [907, 251] width 27 height 25
click at [899, 255] on span ">" at bounding box center [907, 251] width 27 height 25
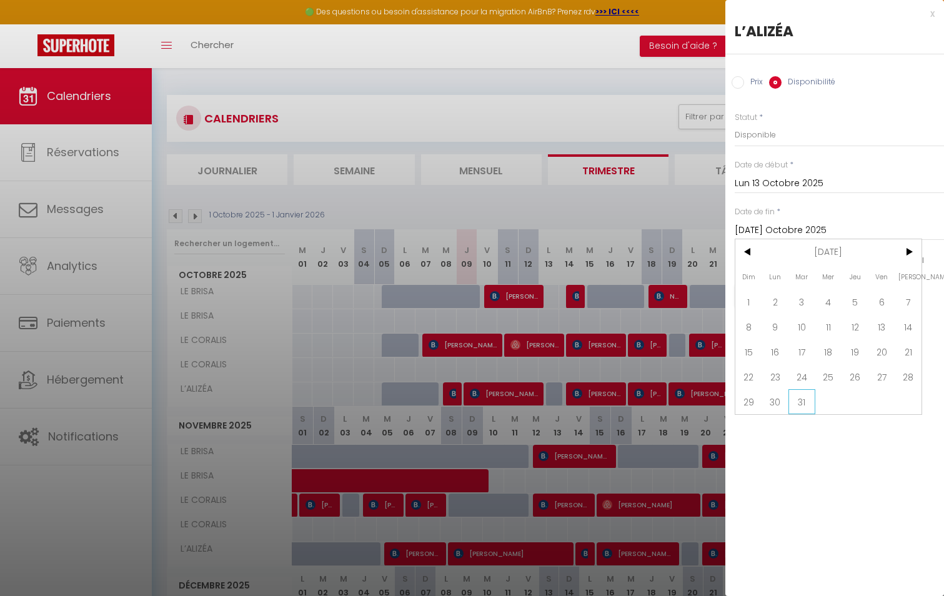
click at [802, 401] on span "31" at bounding box center [801, 401] width 27 height 25
type input "[DATE] Mars 2026"
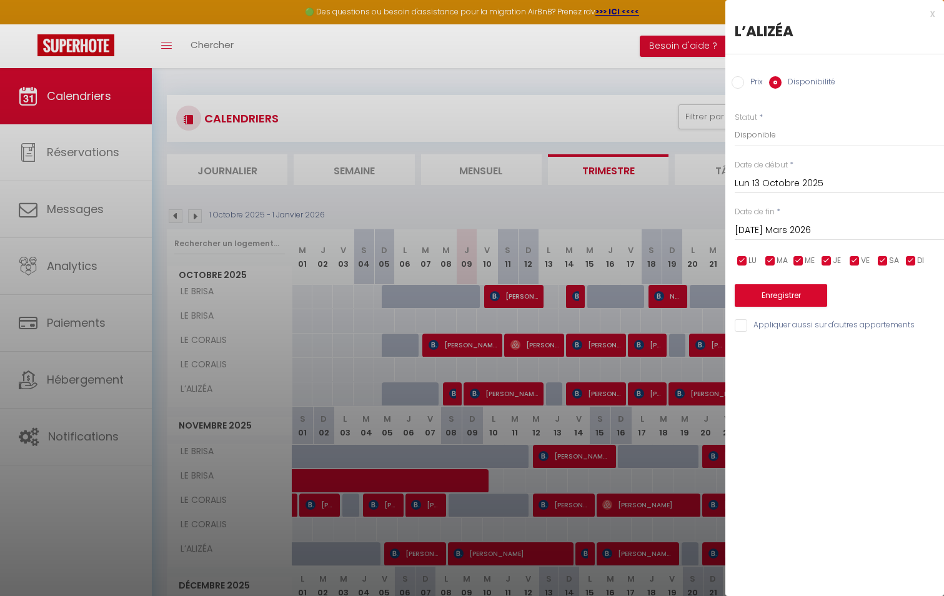
click at [463, 305] on div at bounding box center [472, 298] width 944 height 596
select select
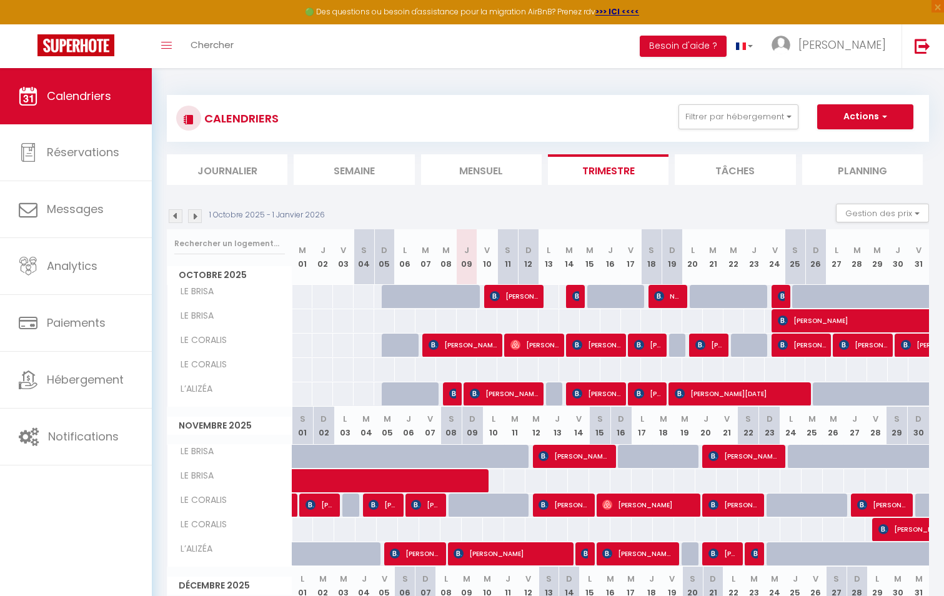
click at [385, 300] on div at bounding box center [392, 304] width 21 height 24
select select "1"
type input "Dim 05 Octobre 2025"
type input "Lun 06 Octobre 2025"
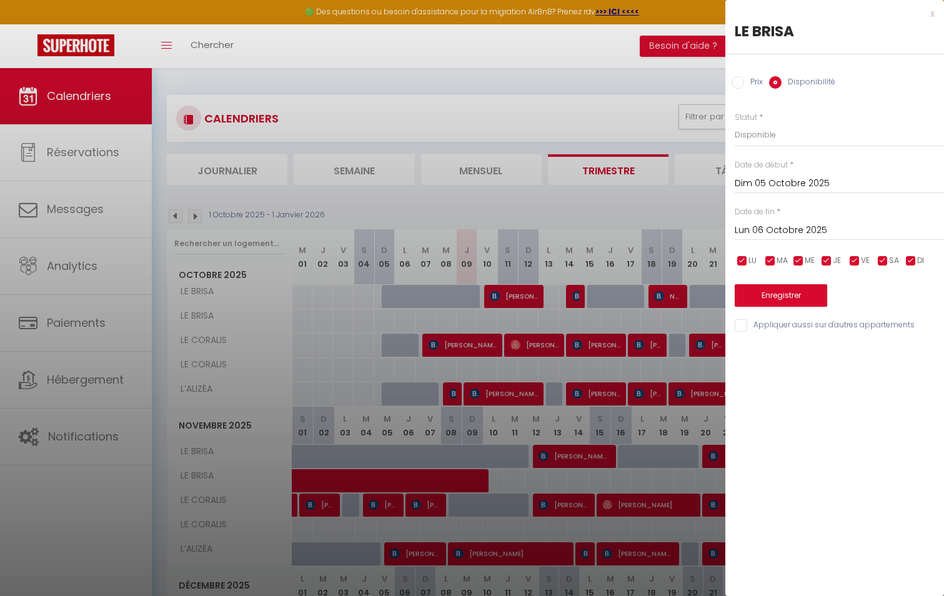
click at [518, 327] on div at bounding box center [472, 298] width 944 height 596
select select
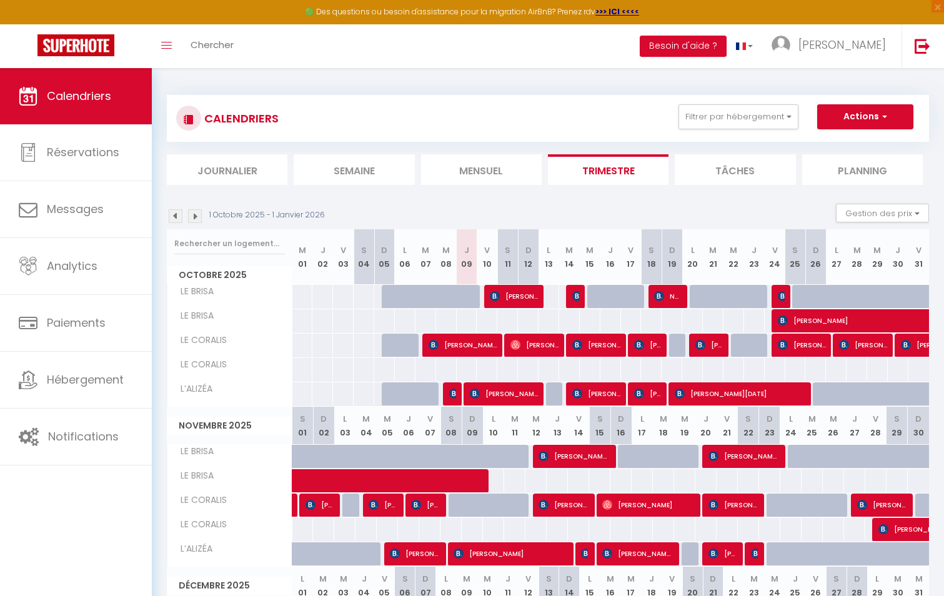
click at [556, 297] on div at bounding box center [548, 296] width 21 height 23
select select "1"
type input "Lun 13 Octobre 2025"
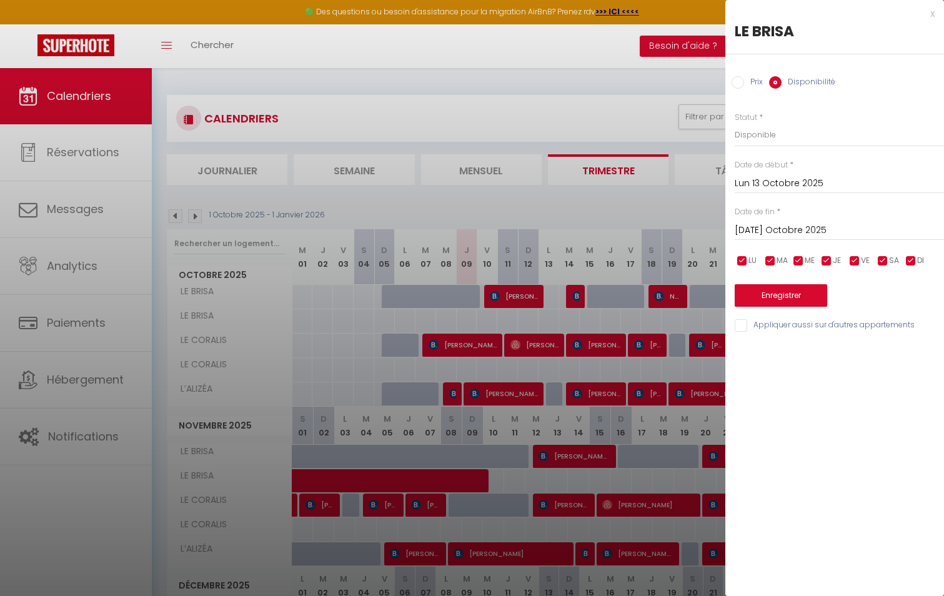
click at [785, 229] on input "[DATE] Octobre 2025" at bounding box center [838, 230] width 209 height 16
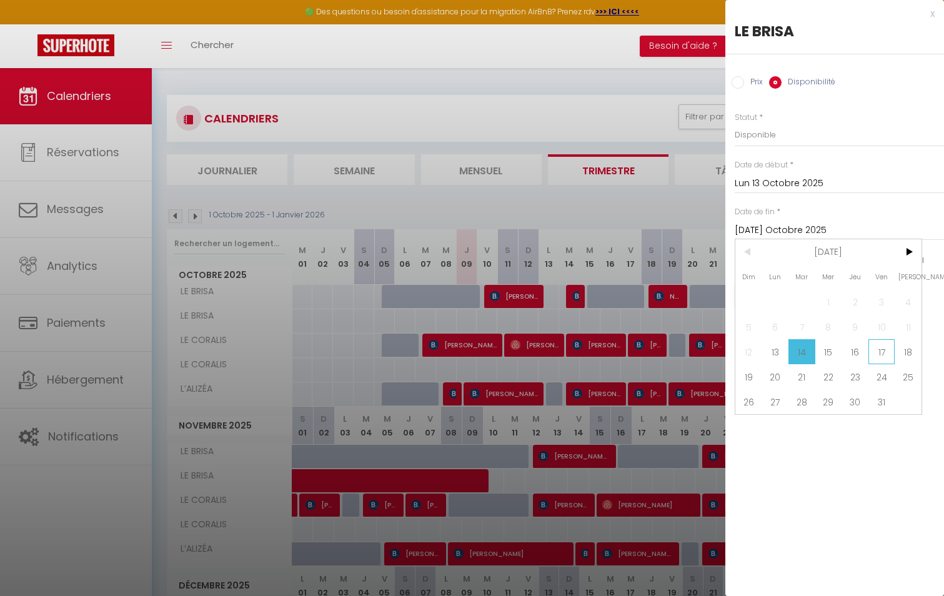
click at [878, 350] on span "17" at bounding box center [881, 351] width 27 height 25
type input "Ven 17 Octobre 2025"
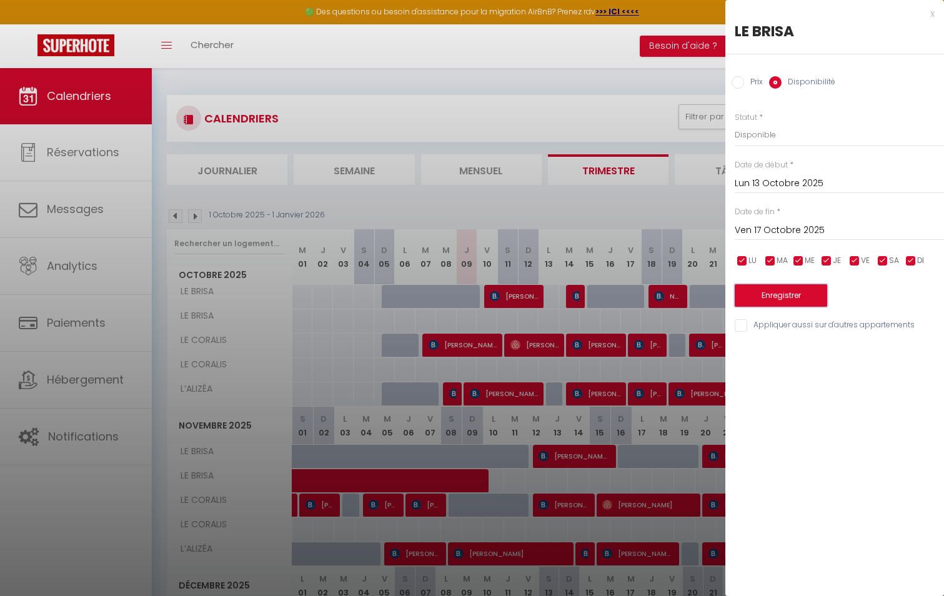
click at [787, 297] on button "Enregistrer" at bounding box center [780, 295] width 92 height 22
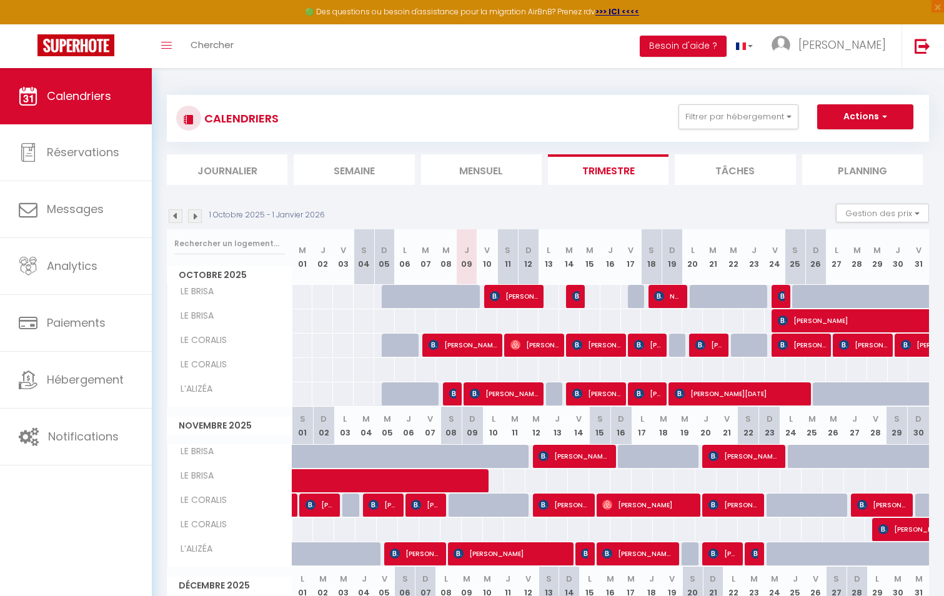
click at [466, 297] on div at bounding box center [473, 304] width 21 height 24
select select "1"
type input "Jeu 09 Octobre 2025"
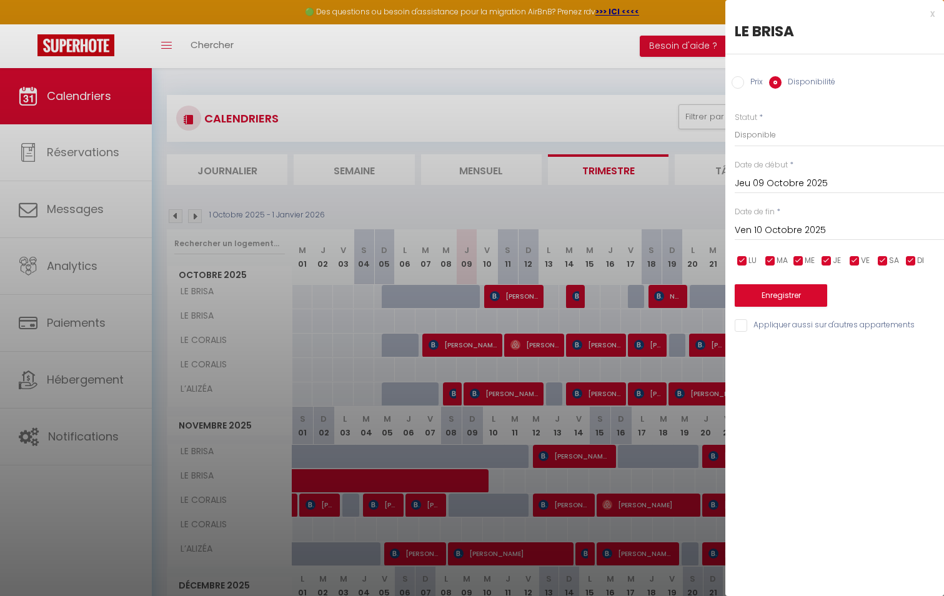
click at [808, 230] on input "Ven 10 Octobre 2025" at bounding box center [838, 230] width 209 height 16
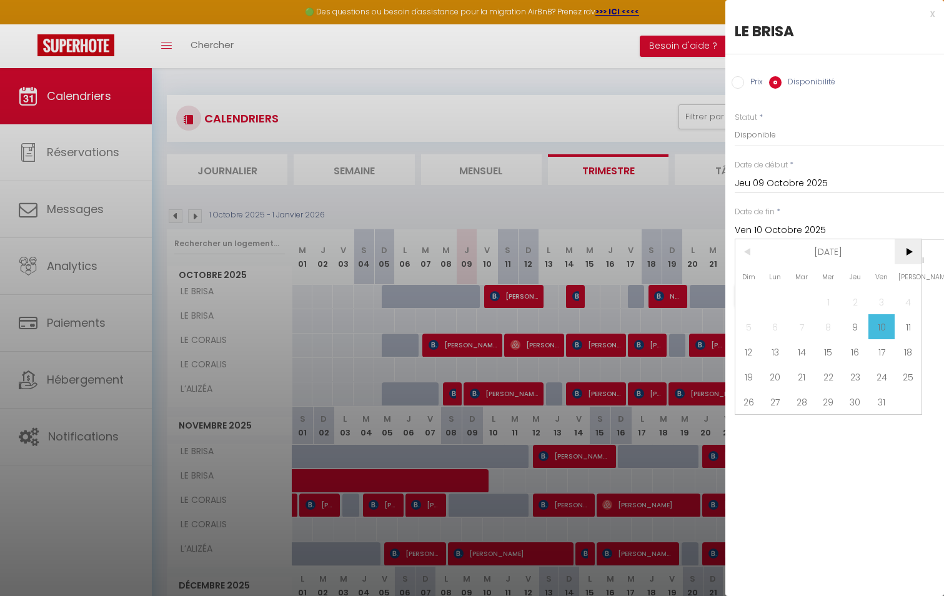
click at [914, 250] on span ">" at bounding box center [907, 251] width 27 height 25
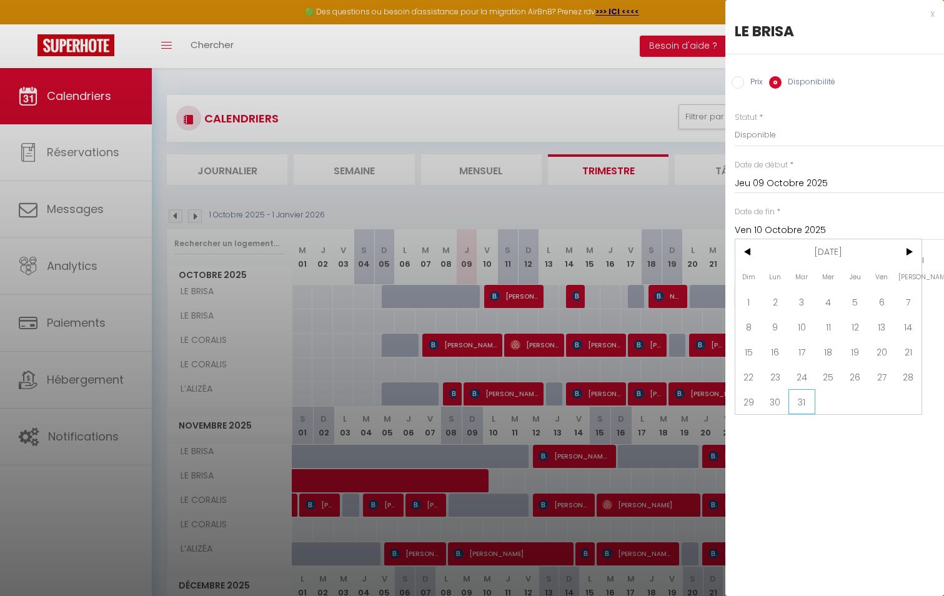
click at [807, 400] on span "31" at bounding box center [801, 401] width 27 height 25
type input "[DATE] Mars 2026"
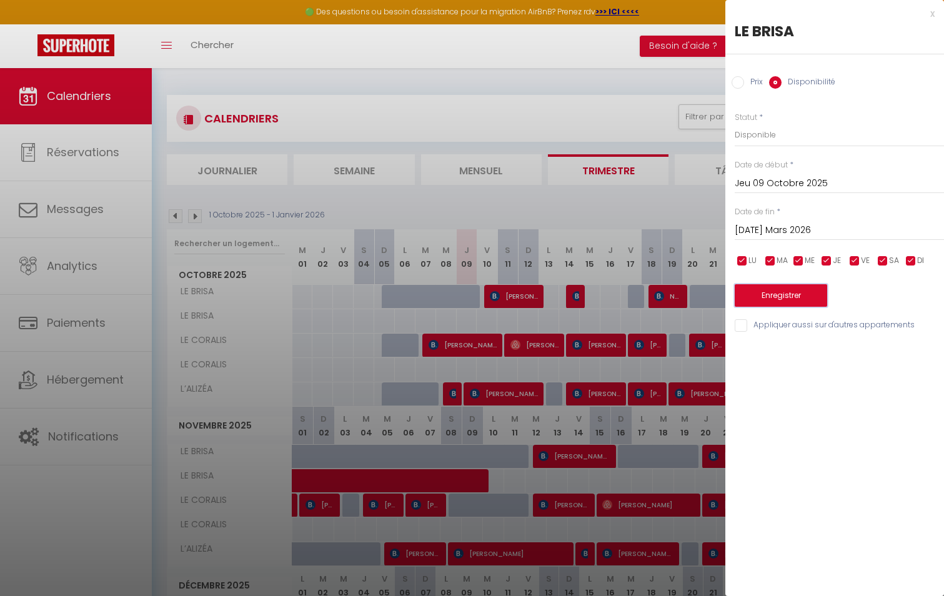
click at [788, 296] on button "Enregistrer" at bounding box center [780, 295] width 92 height 22
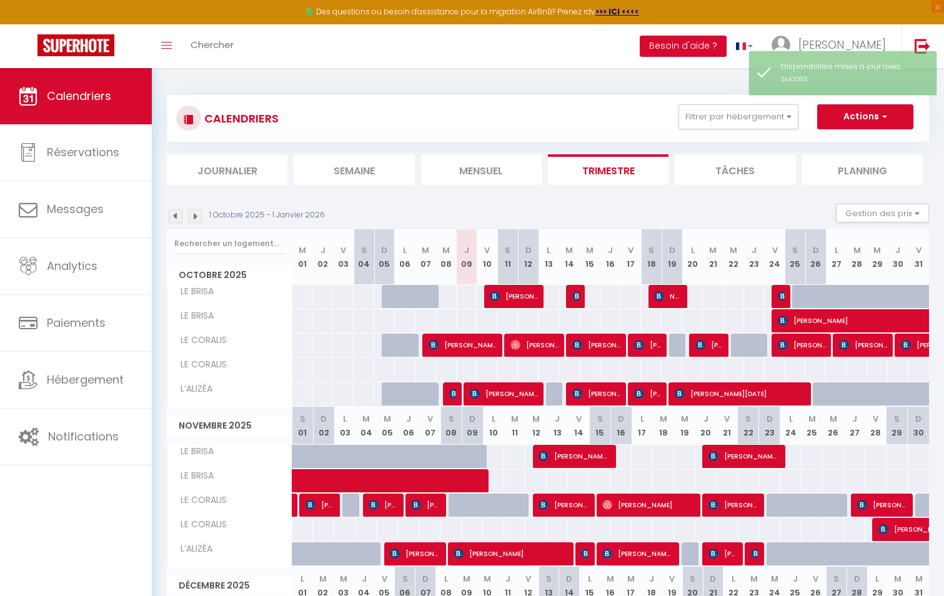
click at [470, 295] on div at bounding box center [466, 296] width 21 height 23
select select "1"
type input "Jeu 09 Octobre 2025"
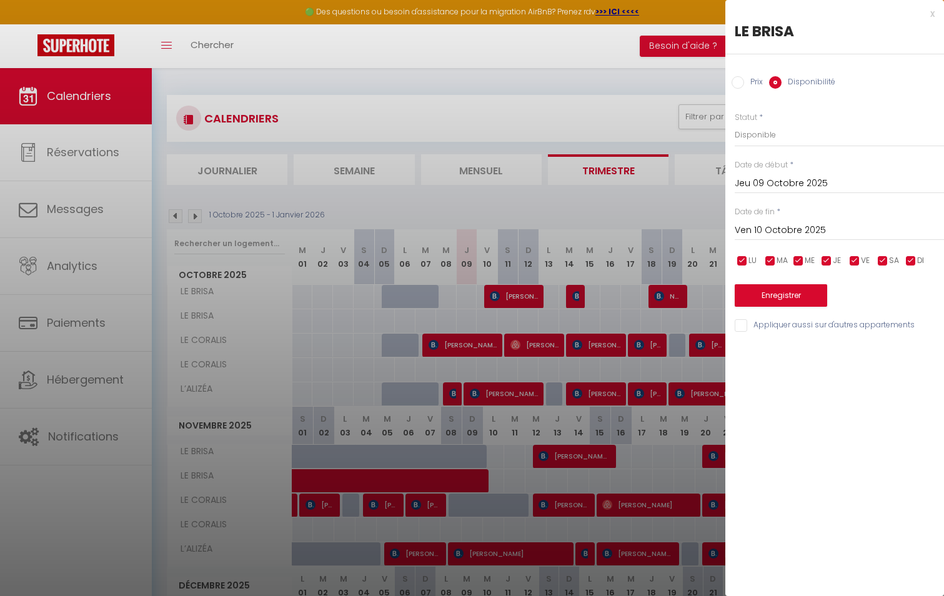
click at [809, 230] on input "Ven 10 Octobre 2025" at bounding box center [838, 230] width 209 height 16
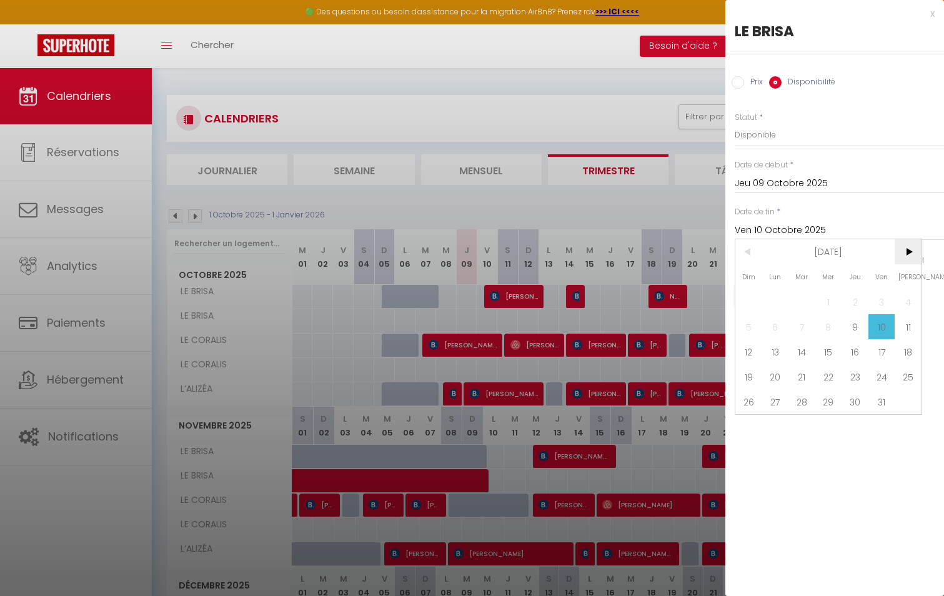
drag, startPoint x: 809, startPoint y: 230, endPoint x: 902, endPoint y: 249, distance: 94.3
click at [902, 249] on span ">" at bounding box center [907, 251] width 27 height 25
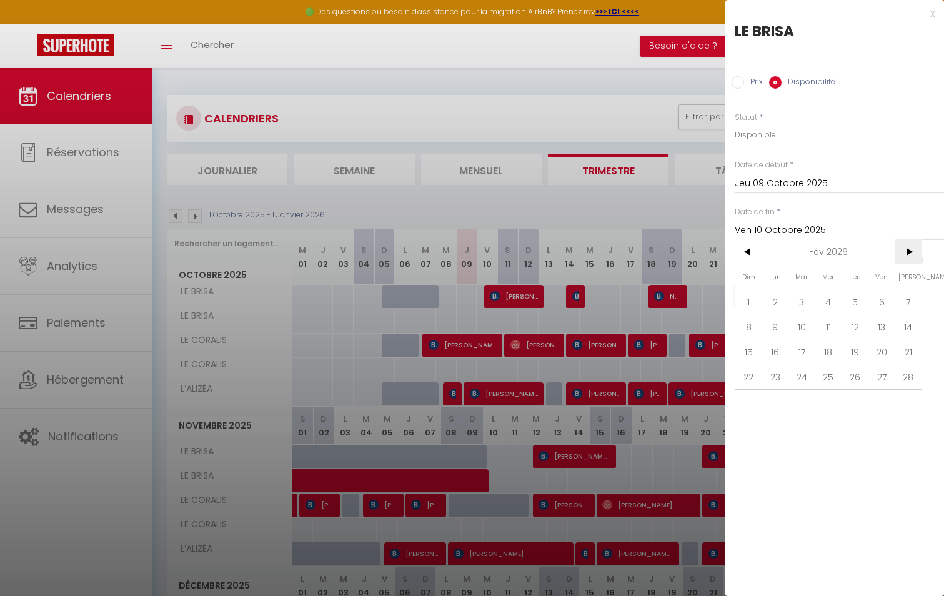
click at [902, 249] on span ">" at bounding box center [907, 251] width 27 height 25
click at [804, 400] on span "31" at bounding box center [801, 401] width 27 height 25
type input "[DATE] Mars 2026"
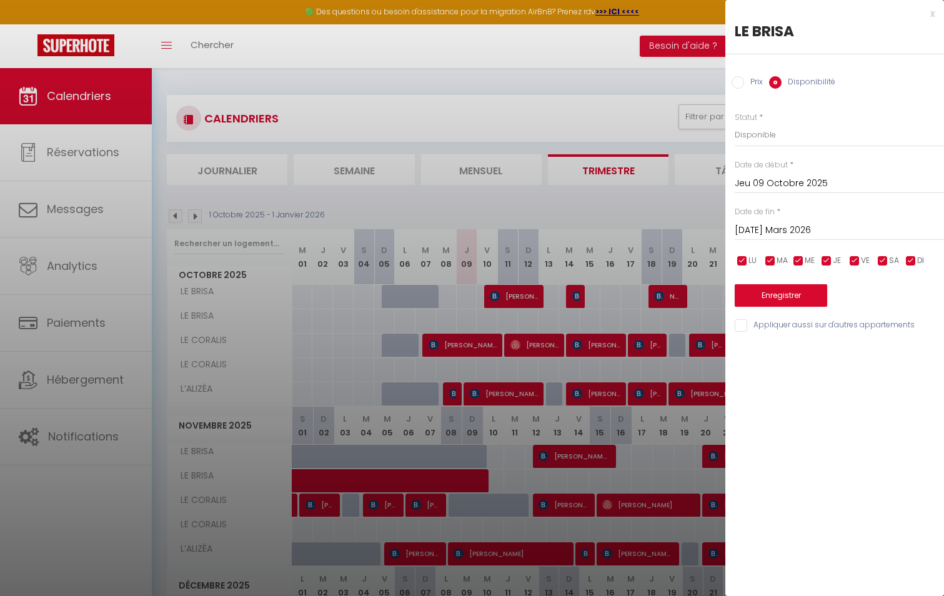
click at [739, 325] on input "Appliquer aussi sur d'autres appartements" at bounding box center [838, 325] width 209 height 12
checkbox input "true"
click at [771, 293] on button "Enregistrer" at bounding box center [780, 295] width 92 height 22
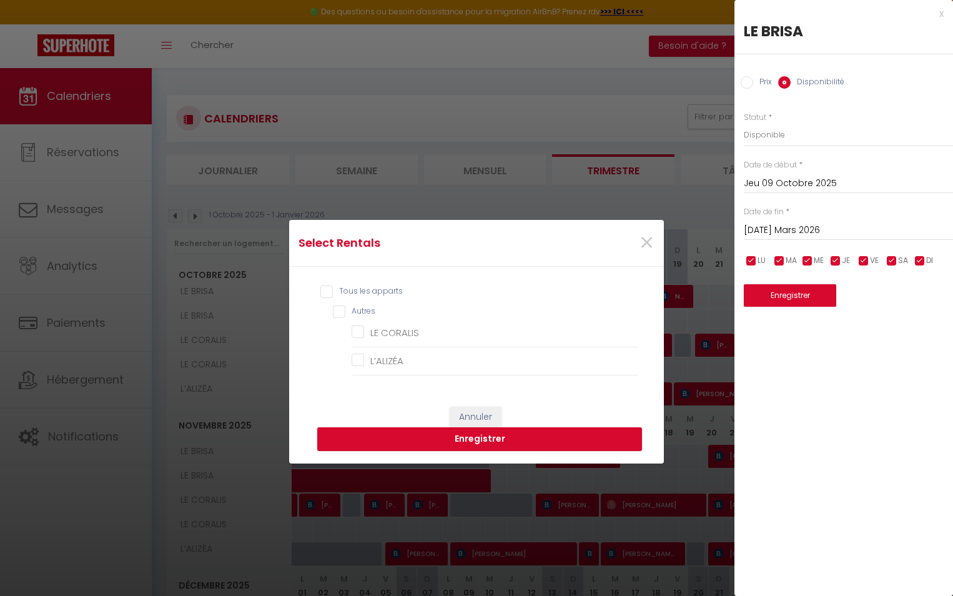
click at [344, 315] on input "Autres" at bounding box center [486, 311] width 306 height 12
checkbox input "true"
checkbox CORALIS "true"
checkbox input "true"
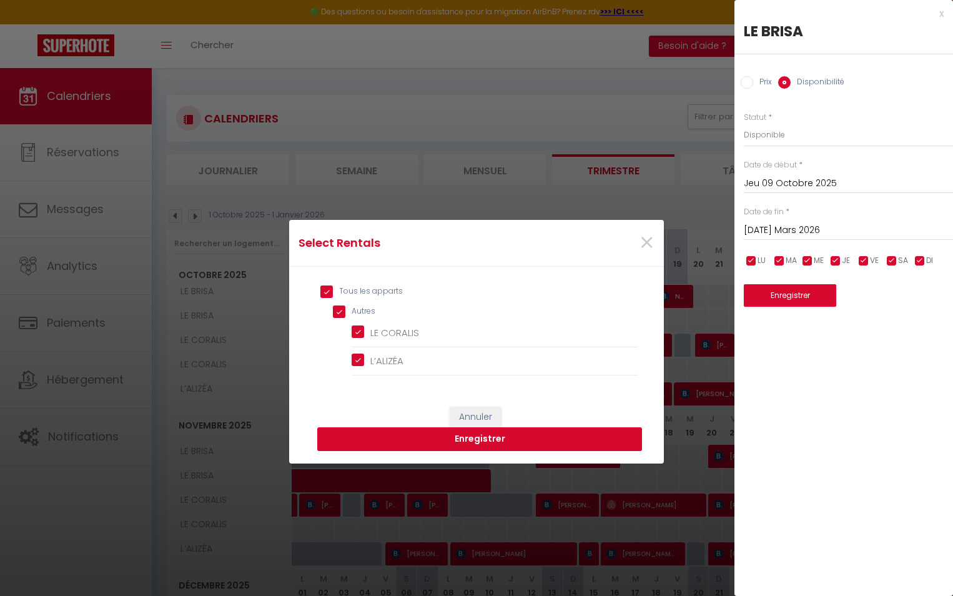
click at [426, 431] on button "Enregistrer" at bounding box center [479, 439] width 325 height 24
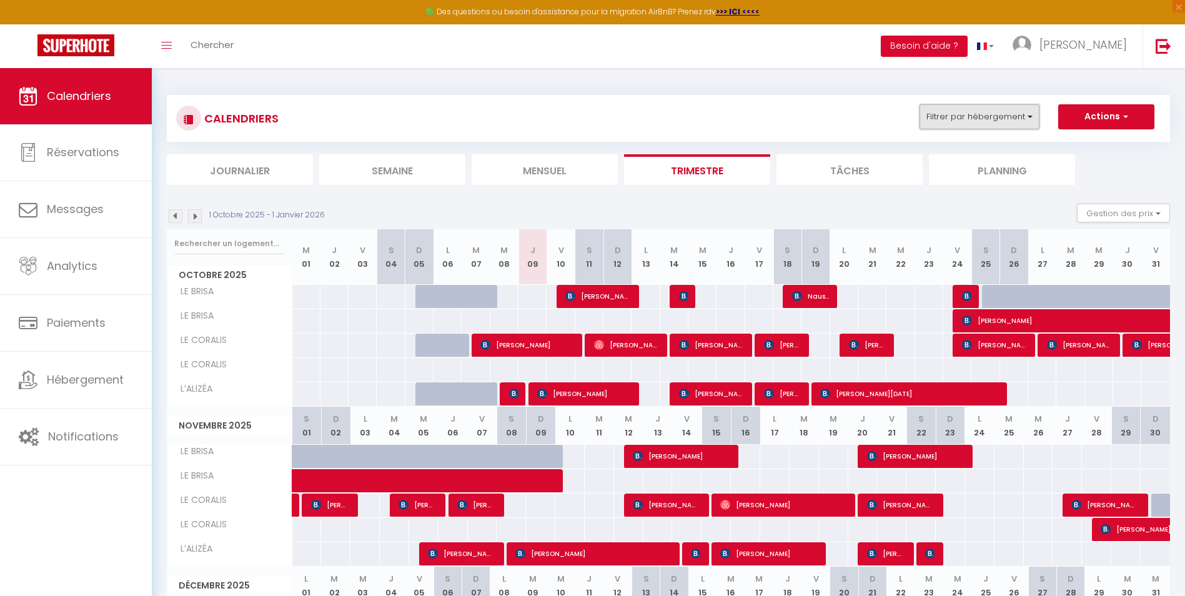
click at [952, 129] on button "Filtrer par hébergement" at bounding box center [979, 116] width 120 height 25
click at [952, 114] on button "Actions" at bounding box center [1106, 116] width 96 height 25
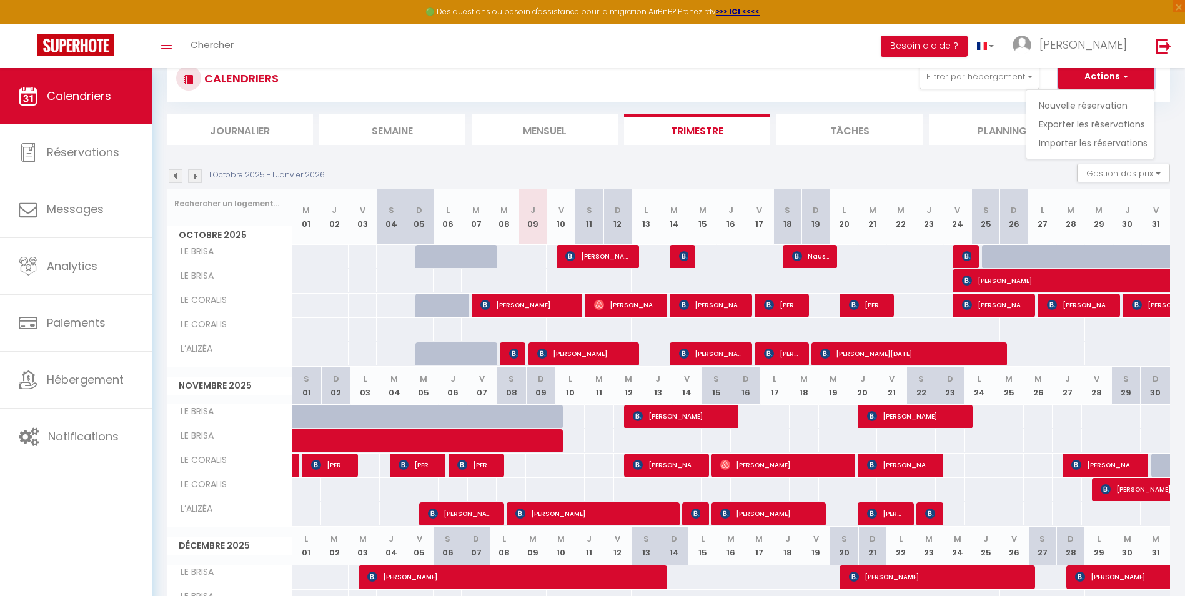
scroll to position [62, 0]
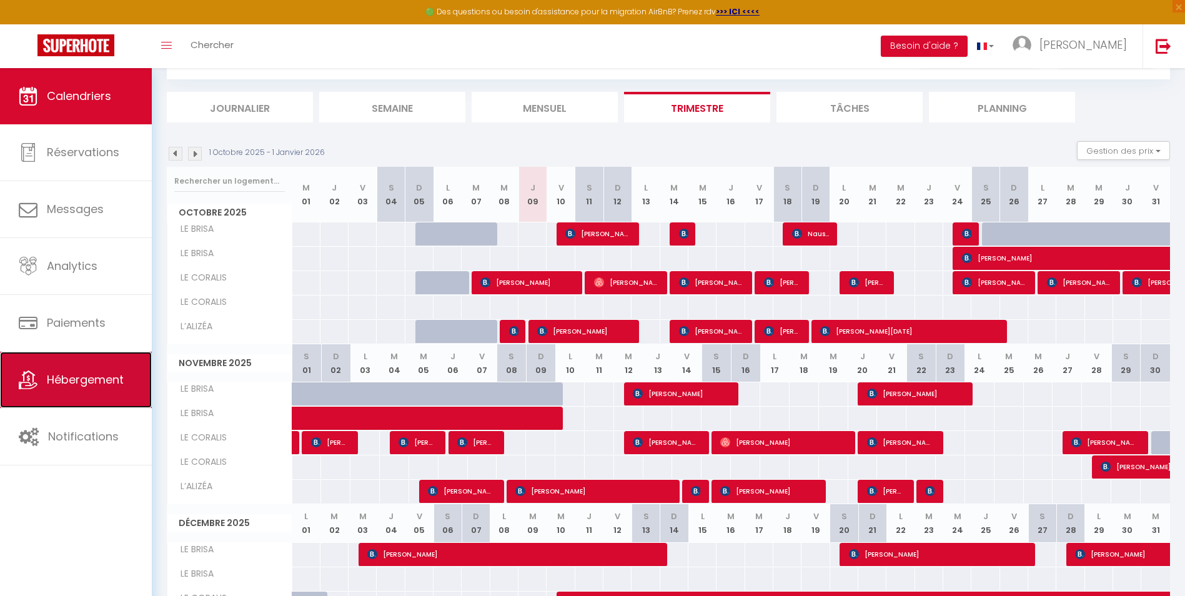
click at [96, 377] on span "Hébergement" at bounding box center [85, 380] width 77 height 16
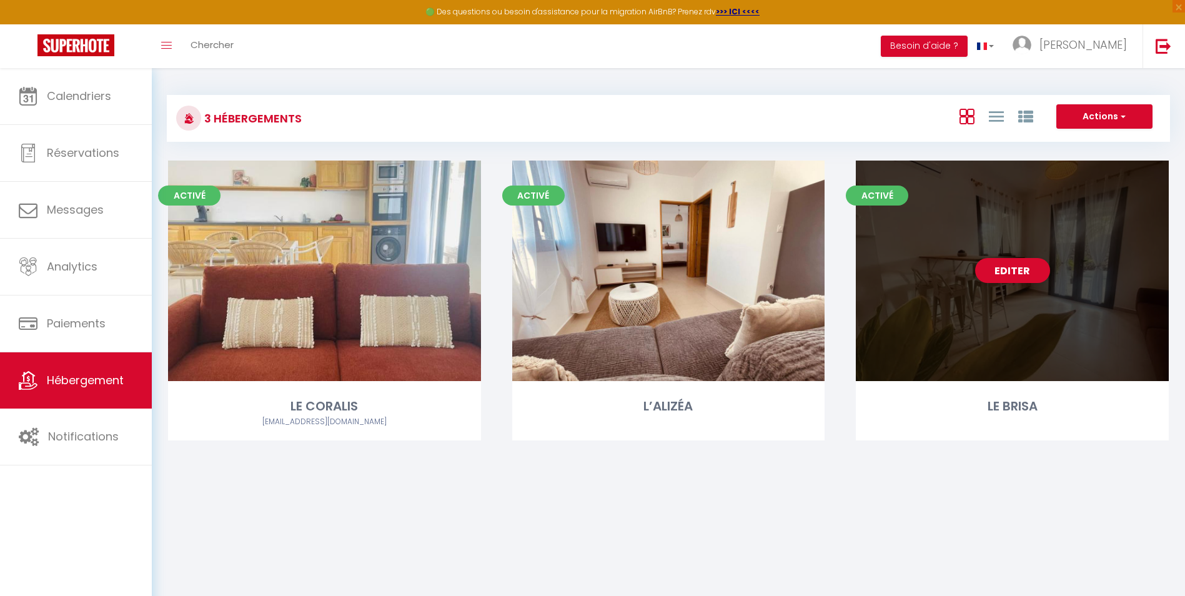
click at [909, 246] on div "Editer" at bounding box center [1011, 270] width 313 height 220
select select "3"
select select "2"
select select "1"
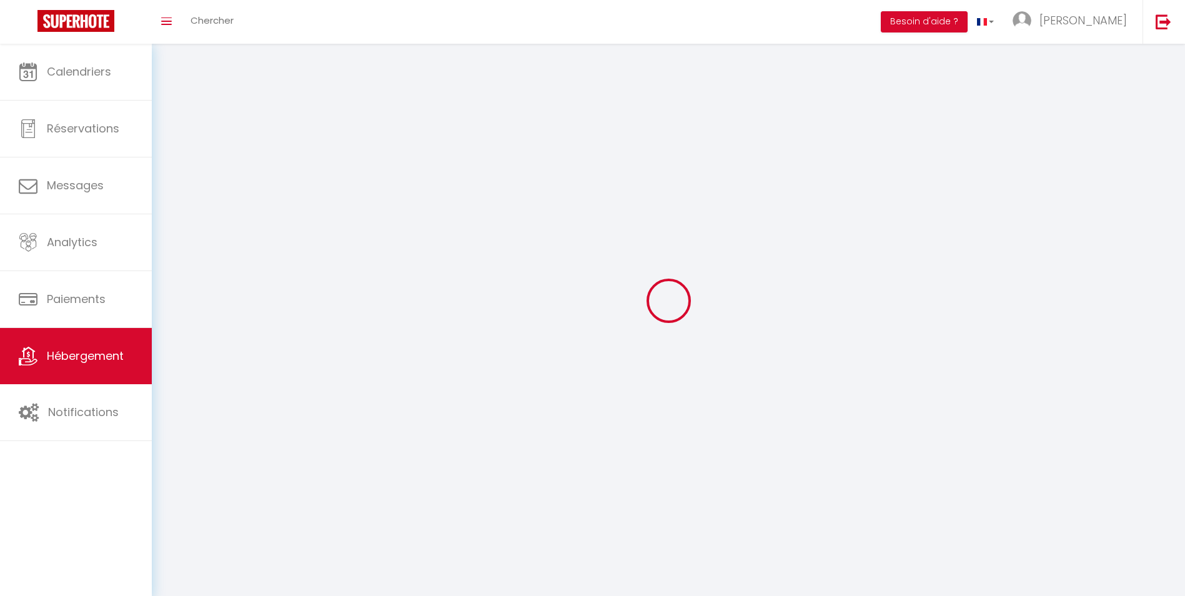
select select
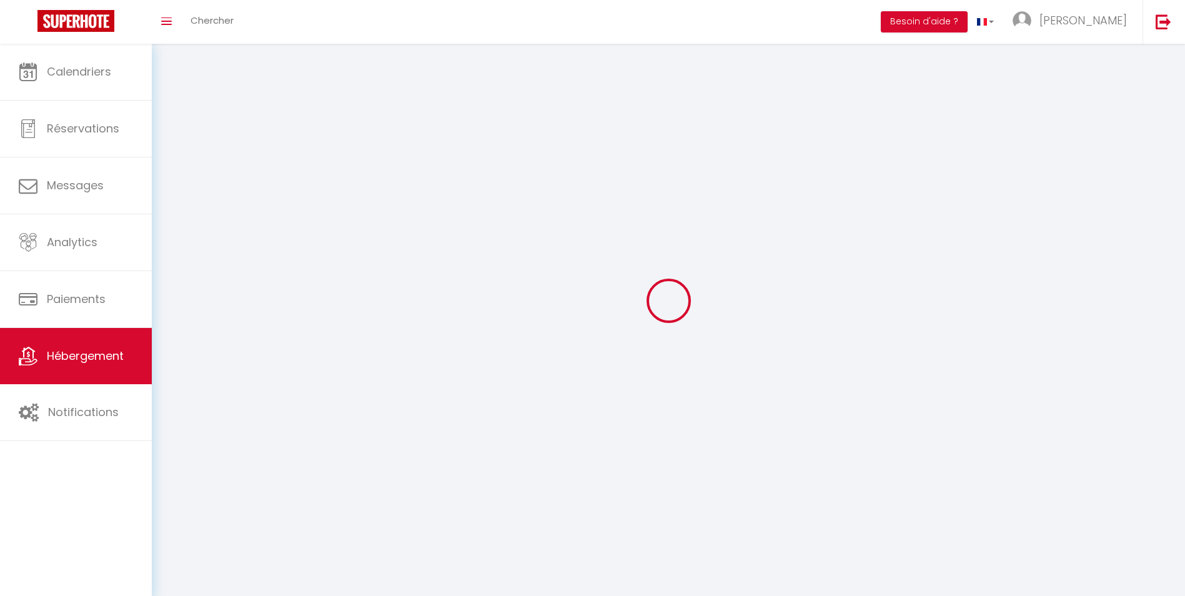
select select
checkbox input "false"
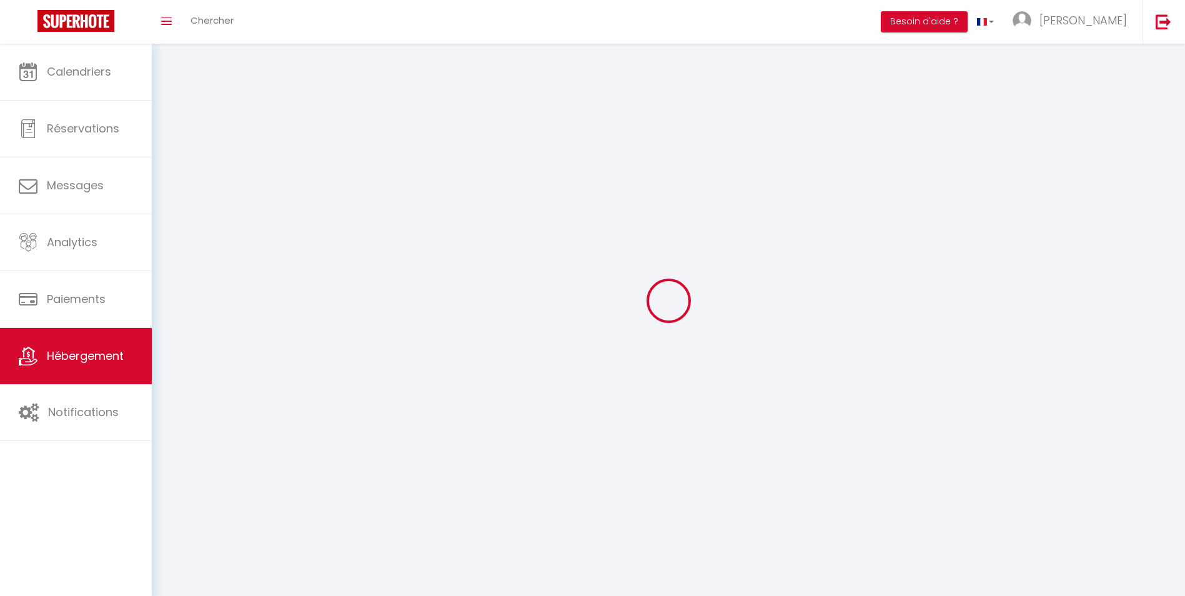
select select
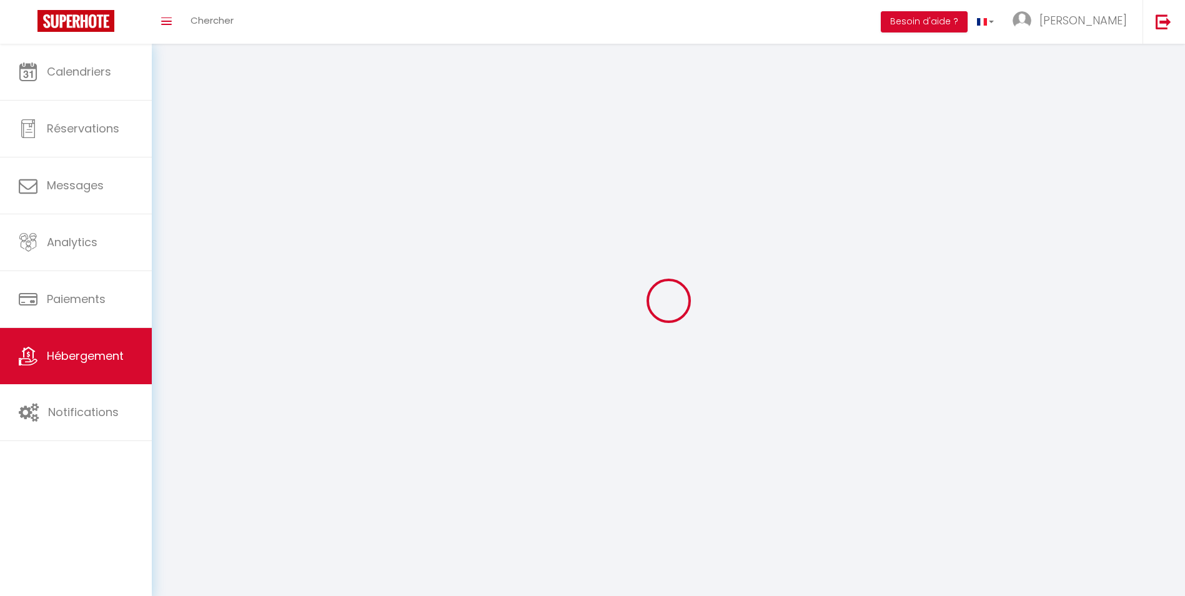
select select
checkbox input "false"
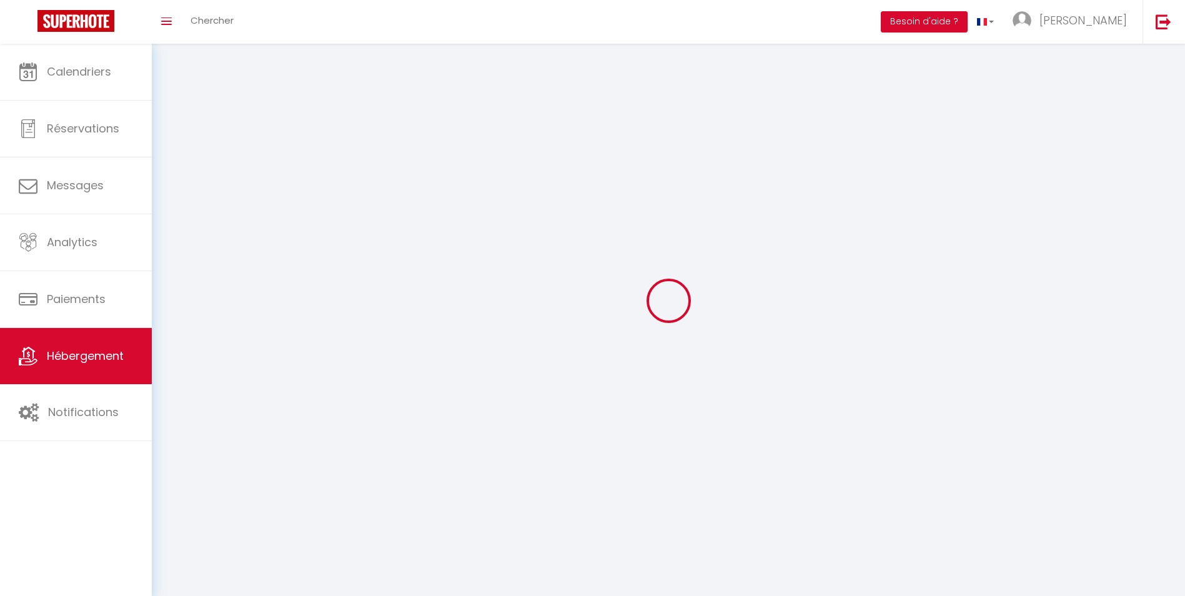
checkbox input "false"
select select
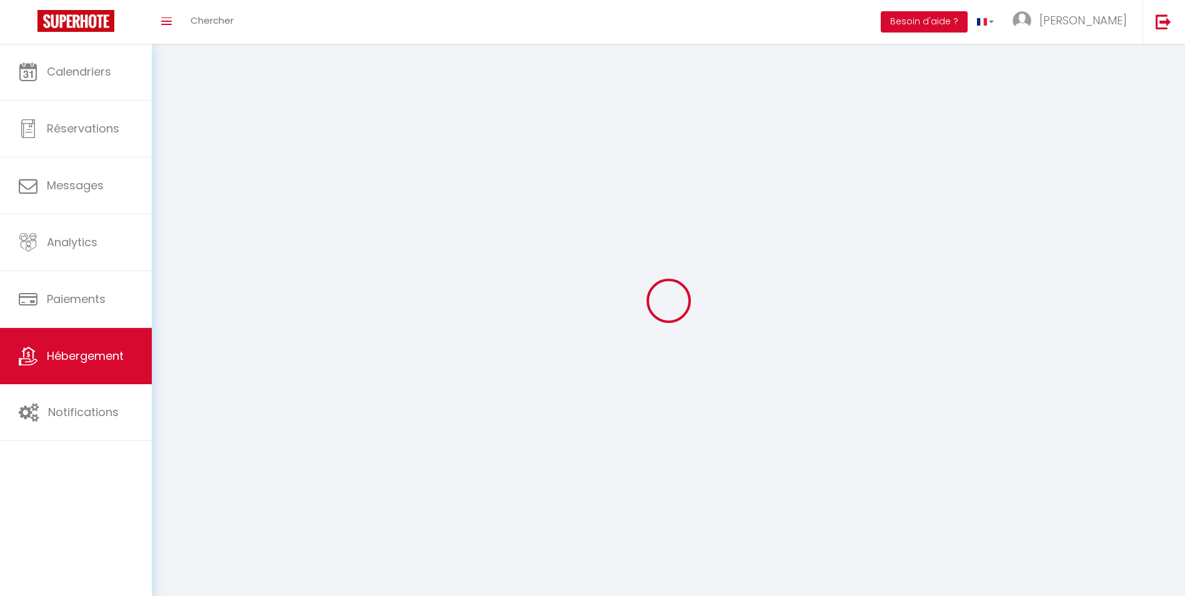
select select "1"
select select "28"
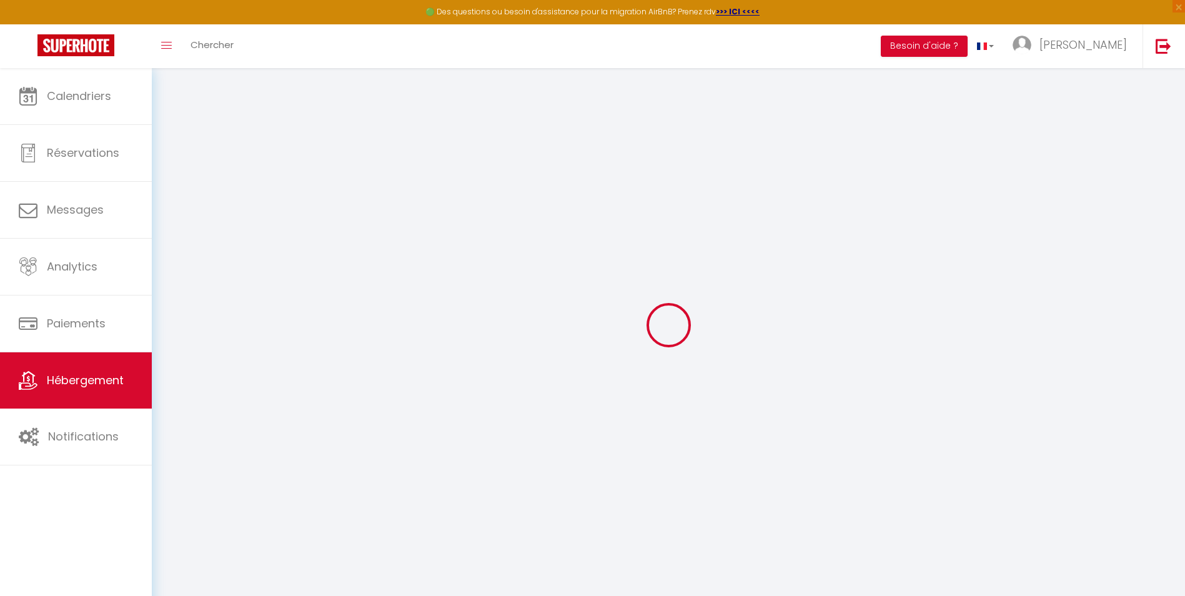
select select
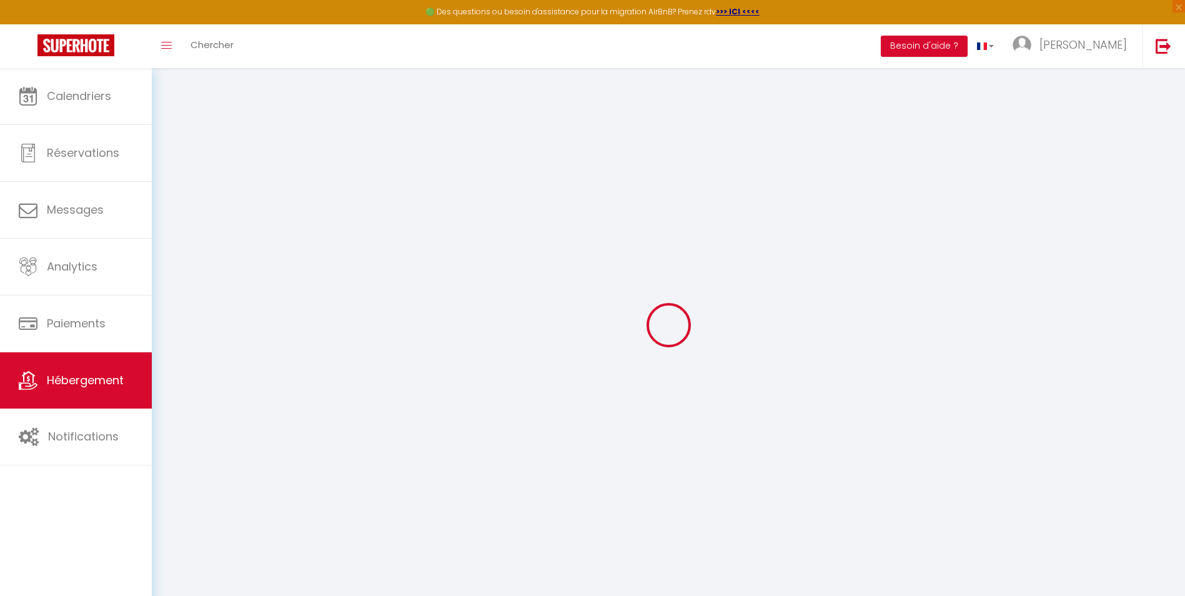
select select
checkbox input "false"
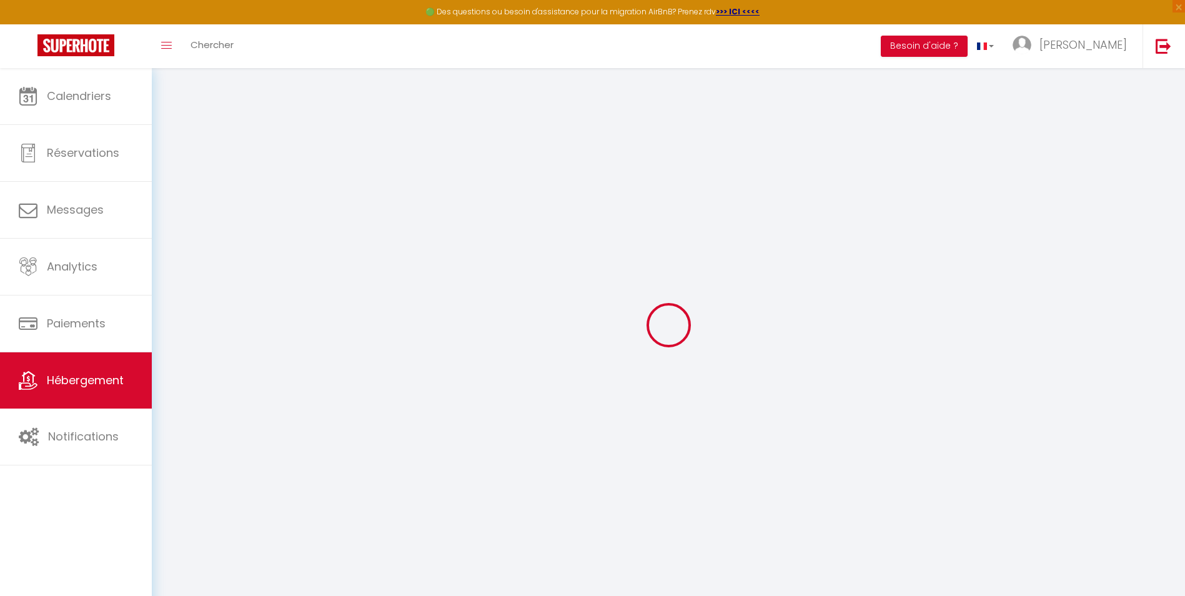
select select
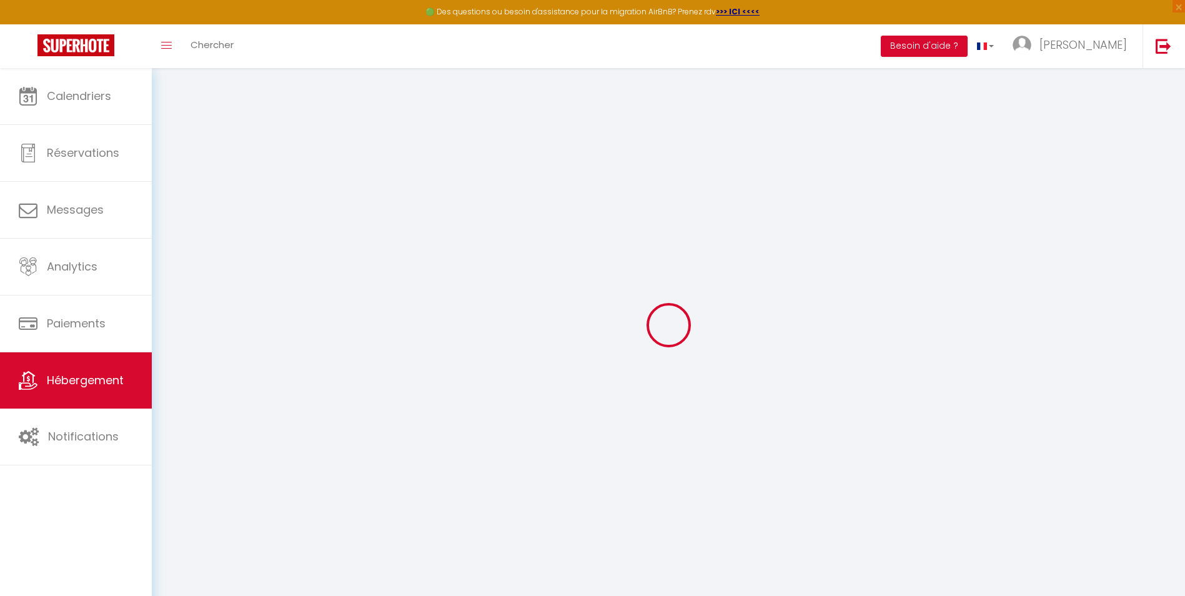
select select
checkbox input "false"
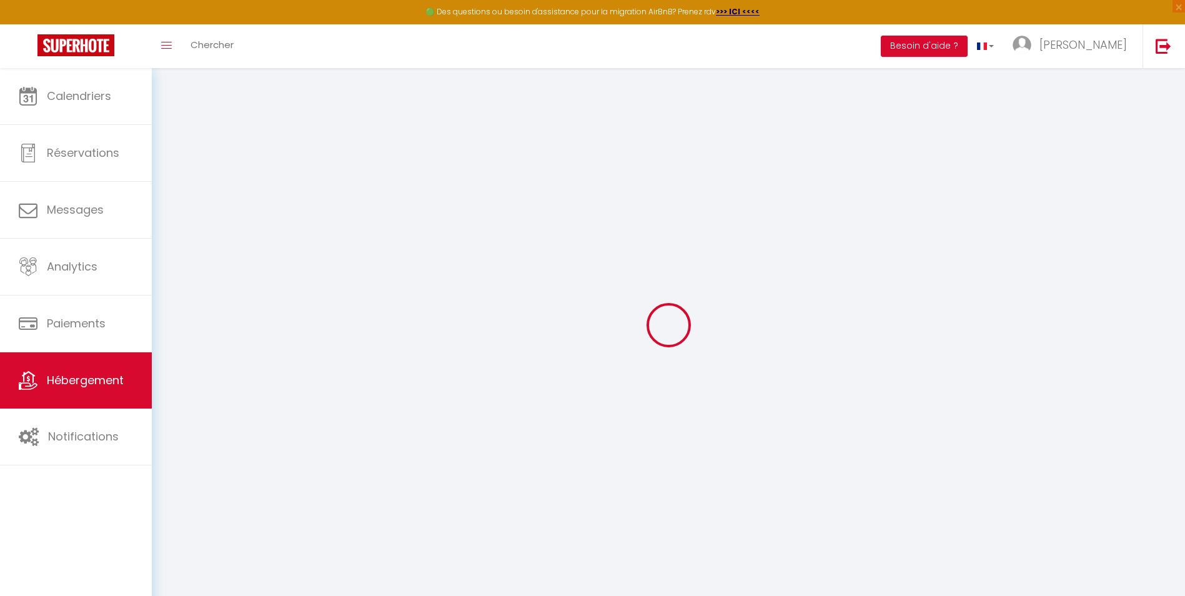
checkbox input "false"
select select
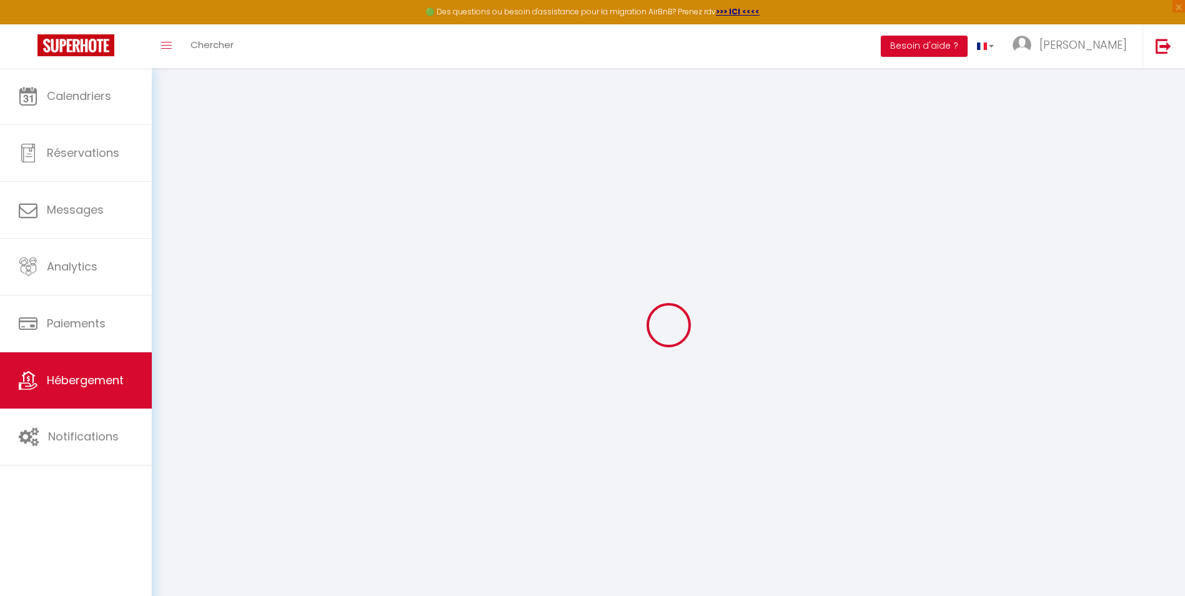
select select
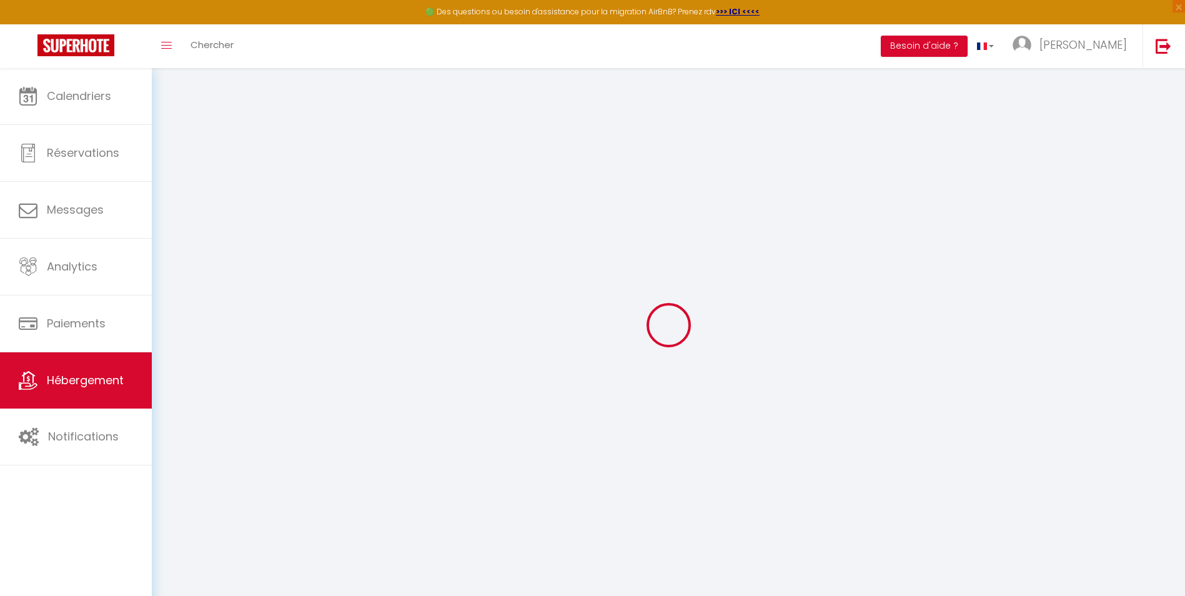
checkbox input "false"
select select
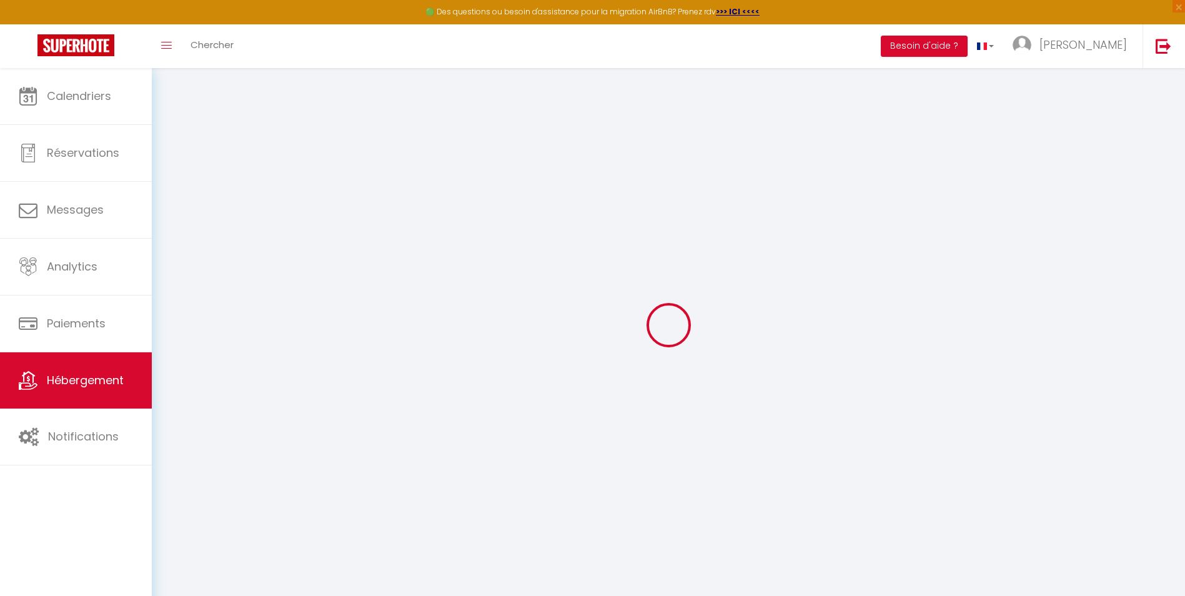
select select
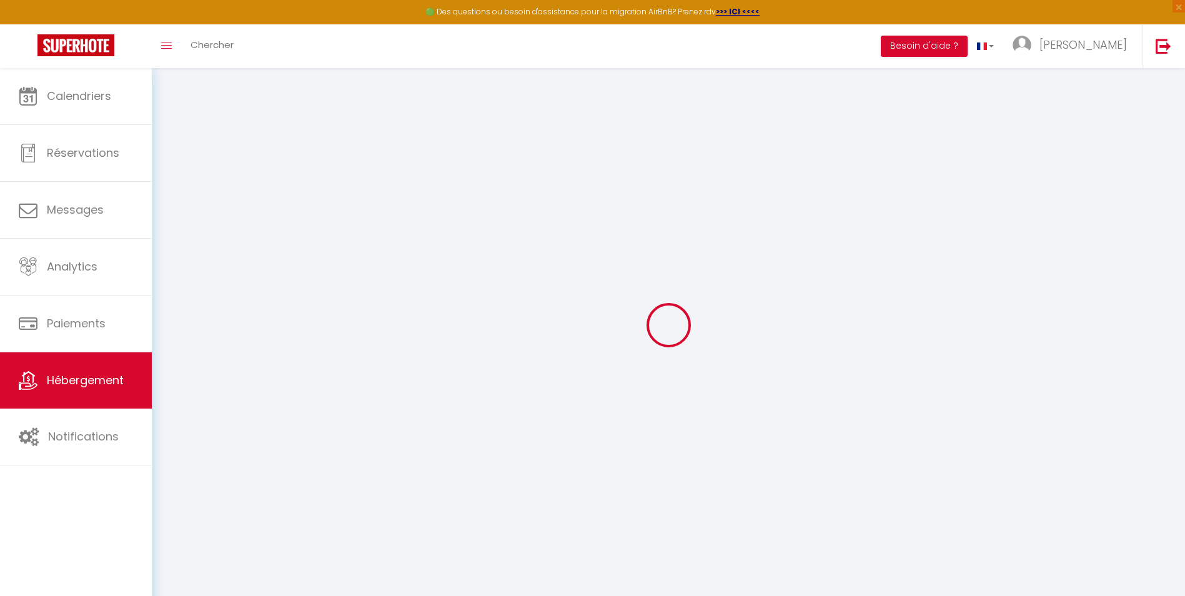
select select
checkbox input "false"
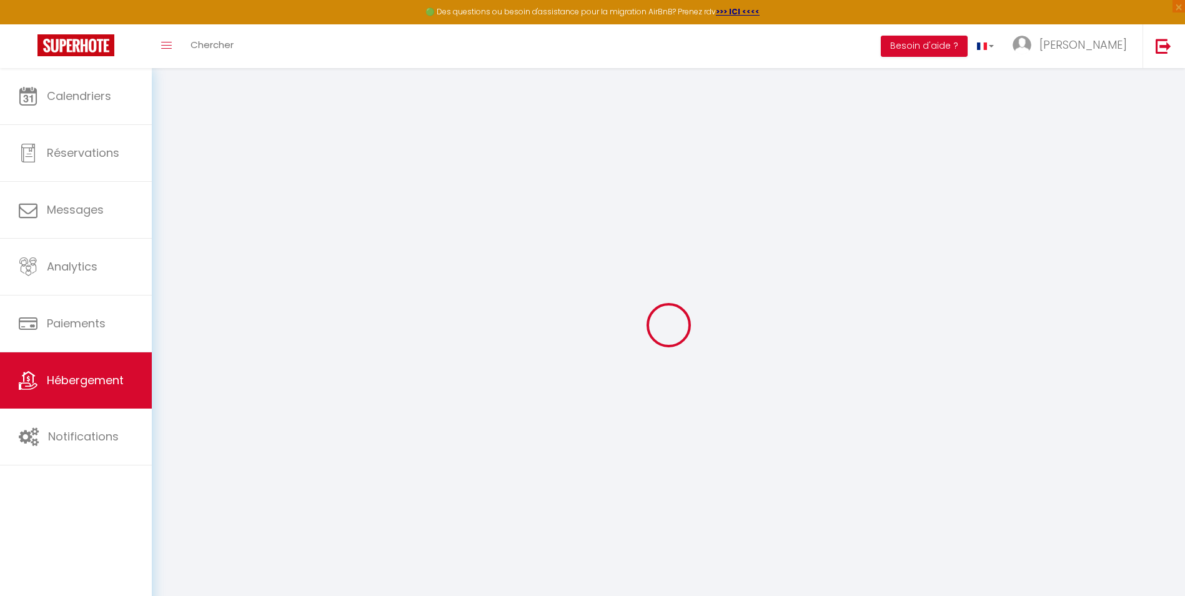
checkbox input "false"
select select
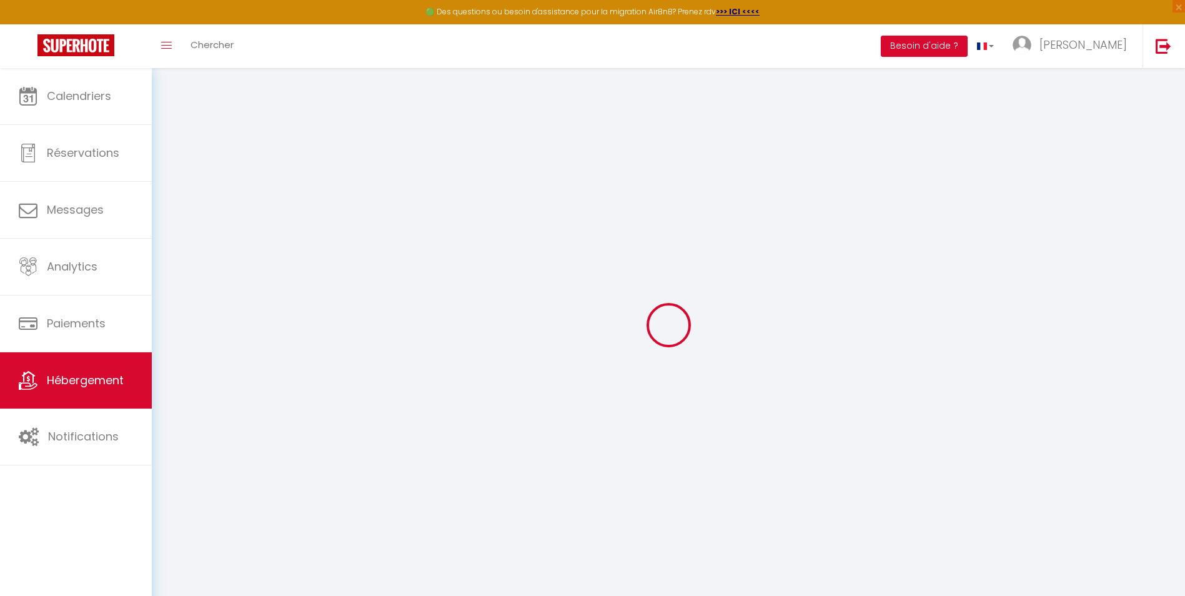
select select
checkbox input "false"
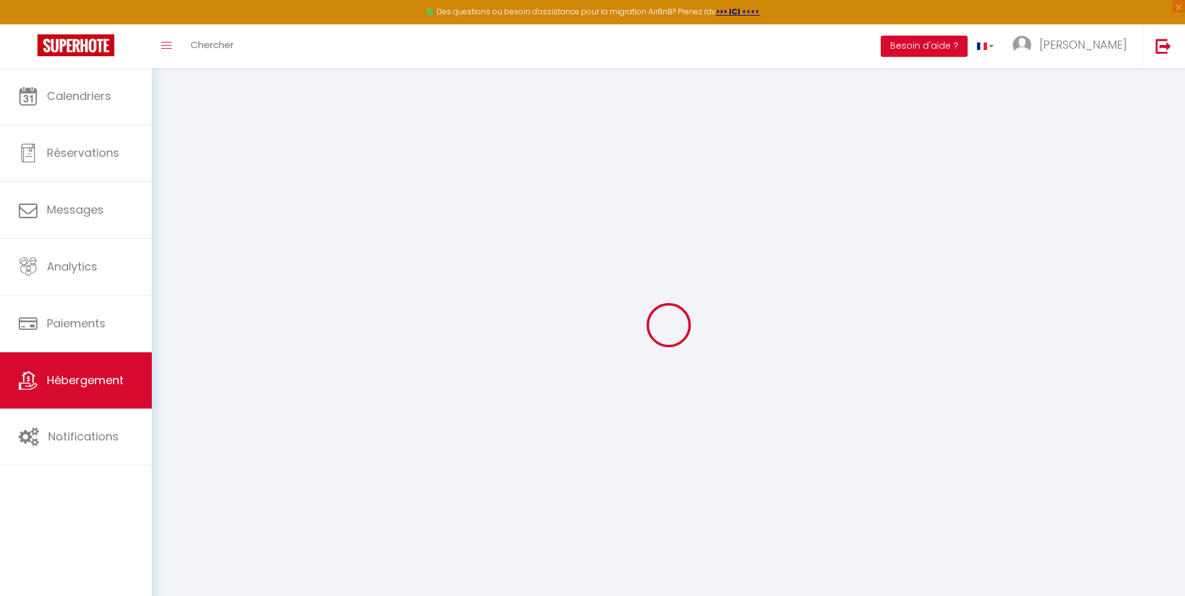
checkbox input "false"
select select
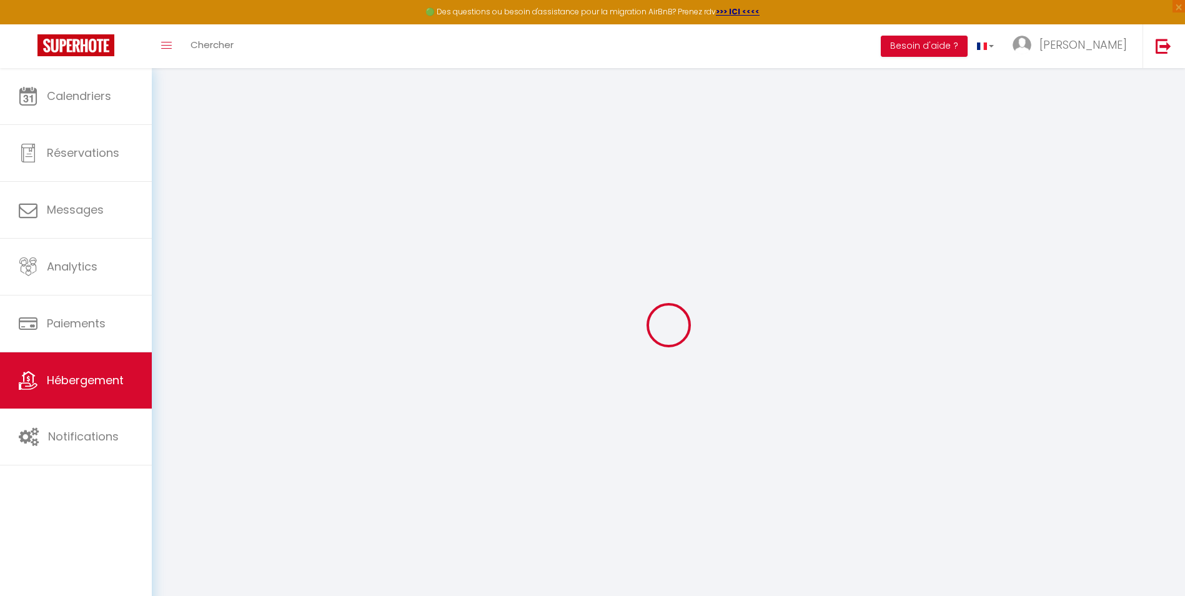
type input "LE BRISA"
type input "[PERSON_NAME]"
type input "Lebon"
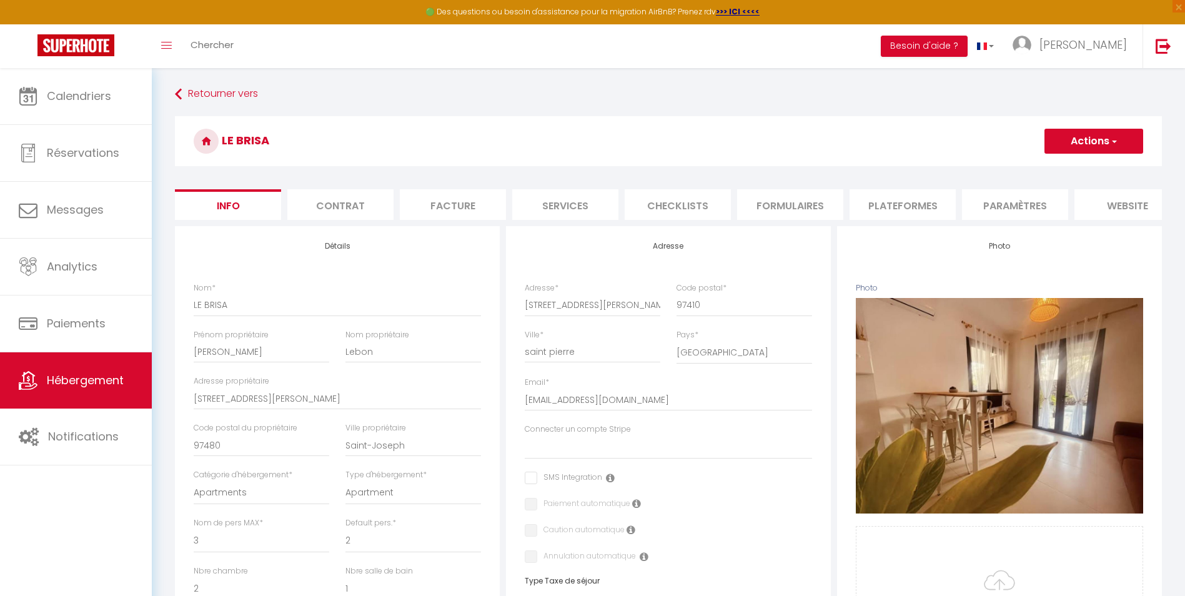
click at [952, 202] on li "website" at bounding box center [1127, 204] width 106 height 31
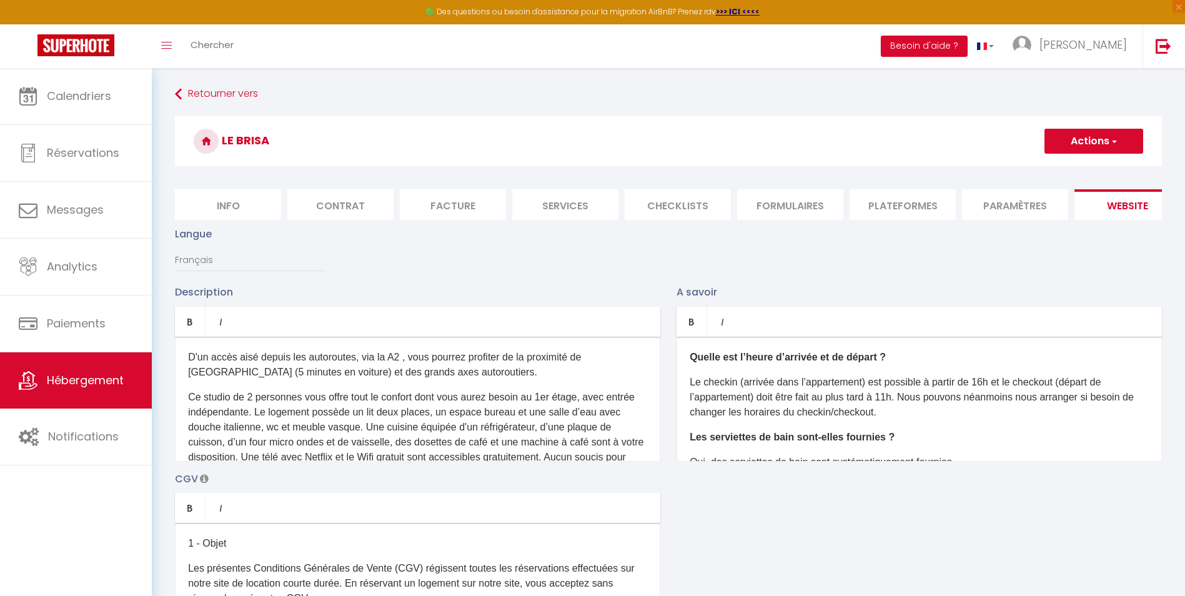
click at [930, 204] on li "Plateformes" at bounding box center [902, 204] width 106 height 31
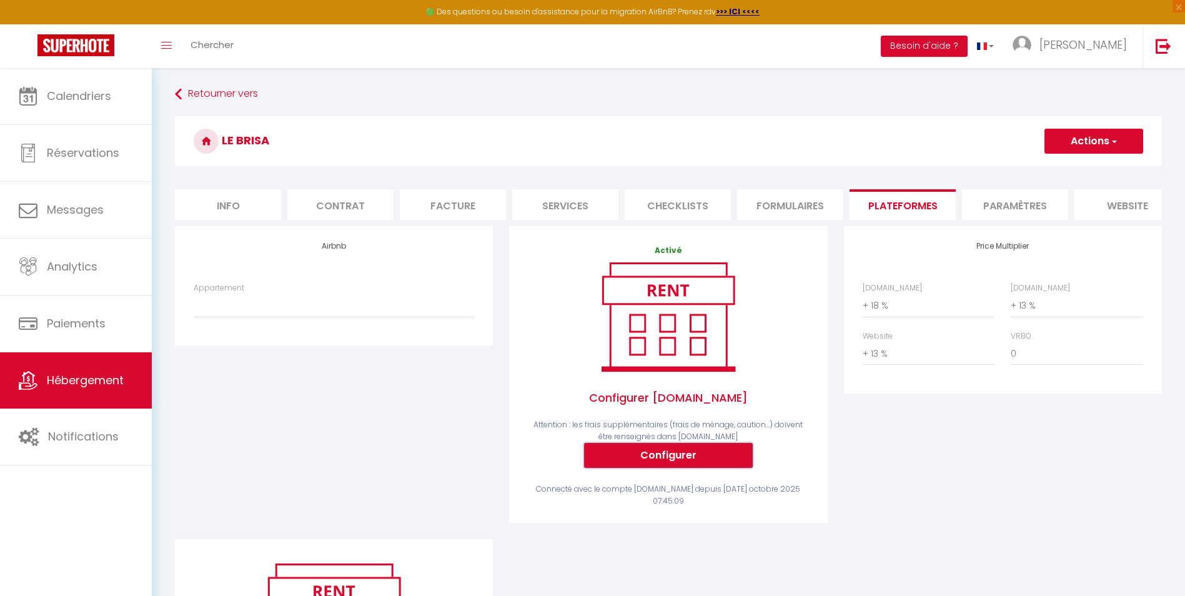
click at [663, 468] on button "Configurer" at bounding box center [668, 455] width 169 height 25
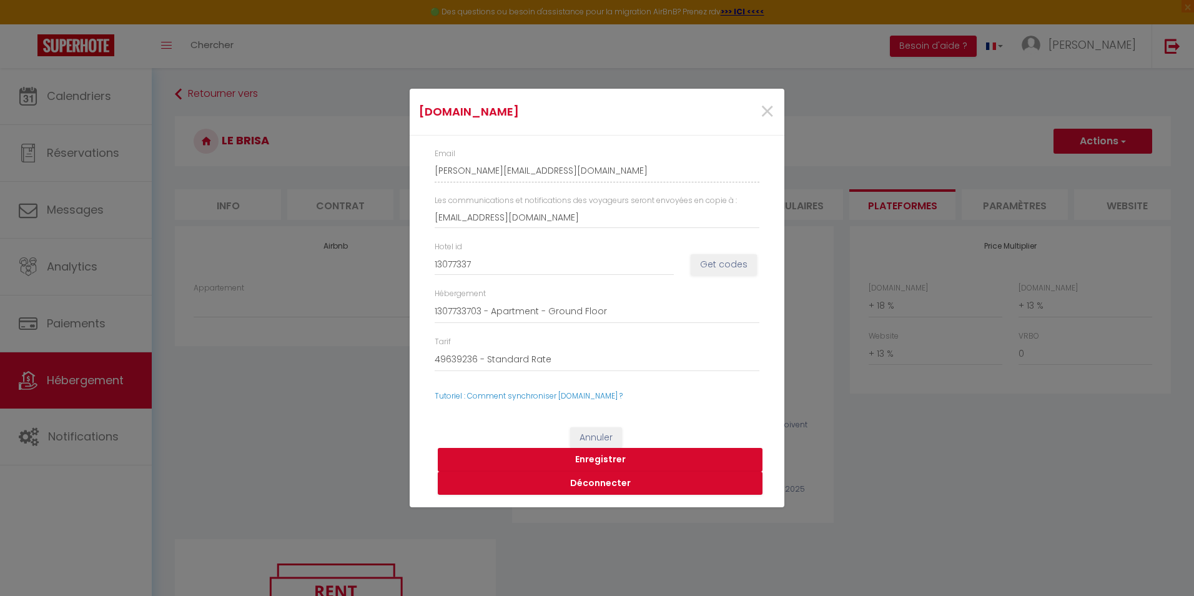
click at [583, 456] on button "Enregistrer" at bounding box center [600, 460] width 325 height 24
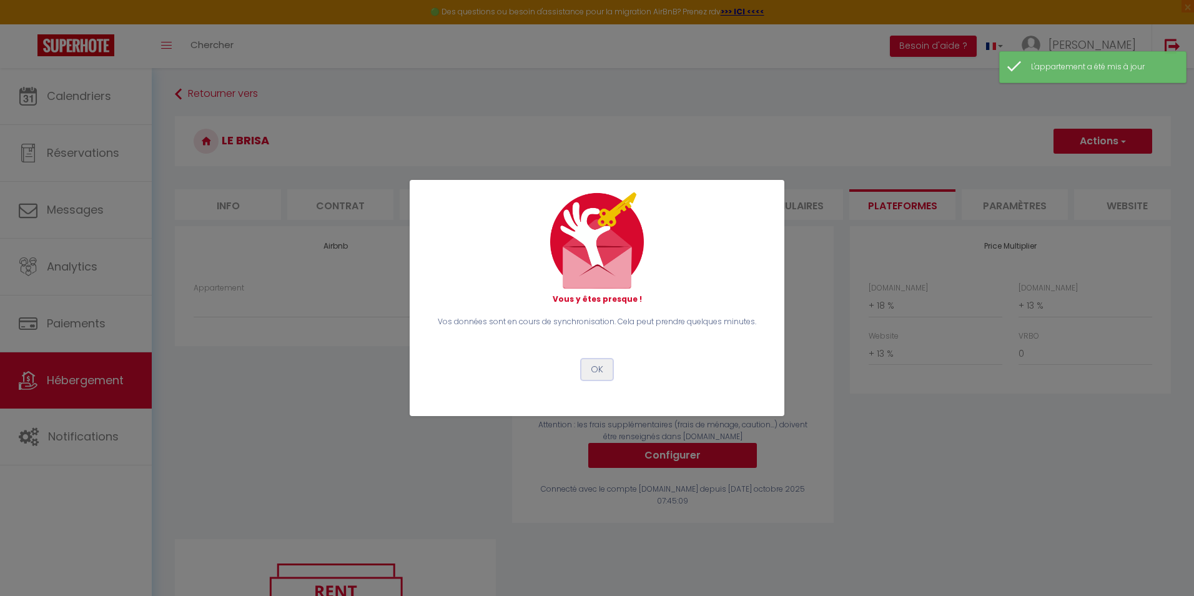
click at [601, 363] on button "OK" at bounding box center [596, 369] width 31 height 21
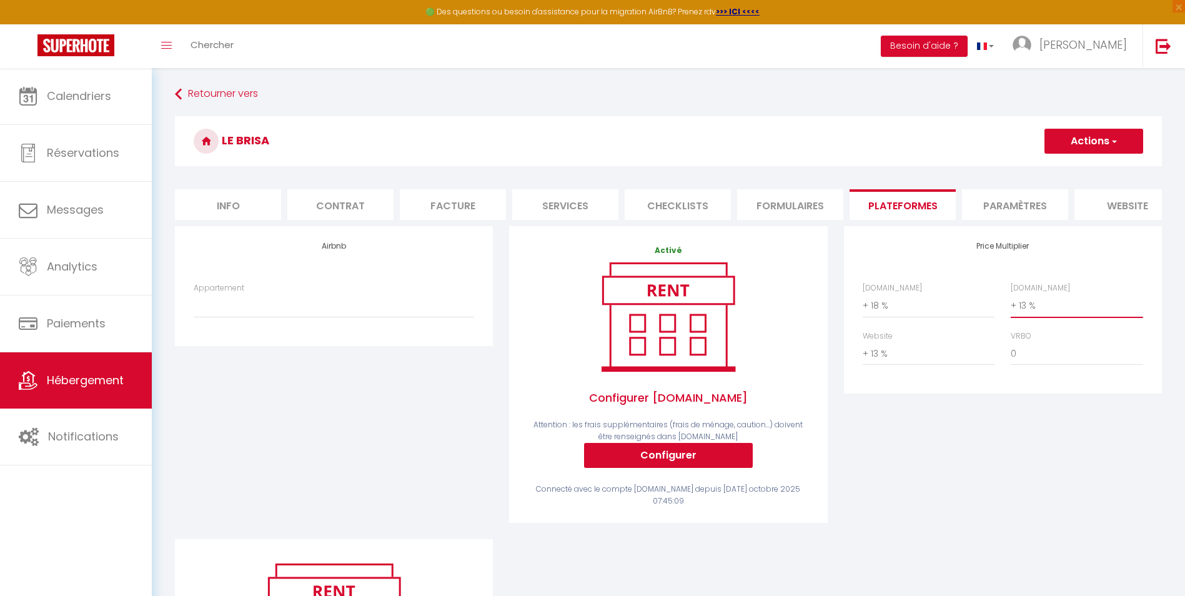
click at [952, 315] on select "0 + 1 % + 2 % + 3 % + 4 % + 5 % + 6 % + 7 % + 8 % + 9 %" at bounding box center [1076, 305] width 132 height 24
click at [952, 303] on select "0 + 1 % + 2 % + 3 % + 4 % + 5 % + 6 % + 7 % + 8 % + 9 %" at bounding box center [1076, 305] width 132 height 24
click at [952, 292] on label "[DOMAIN_NAME]" at bounding box center [1039, 288] width 59 height 12
click at [952, 293] on select "0 + 1 % + 2 % + 3 % + 4 % + 5 % + 6 % + 7 % + 8 % + 9 %" at bounding box center [1076, 305] width 132 height 24
click at [952, 310] on select "0 + 1 % + 2 % + 3 % + 4 % + 5 % + 6 % + 7 % + 8 % + 9 %" at bounding box center [1076, 305] width 132 height 24
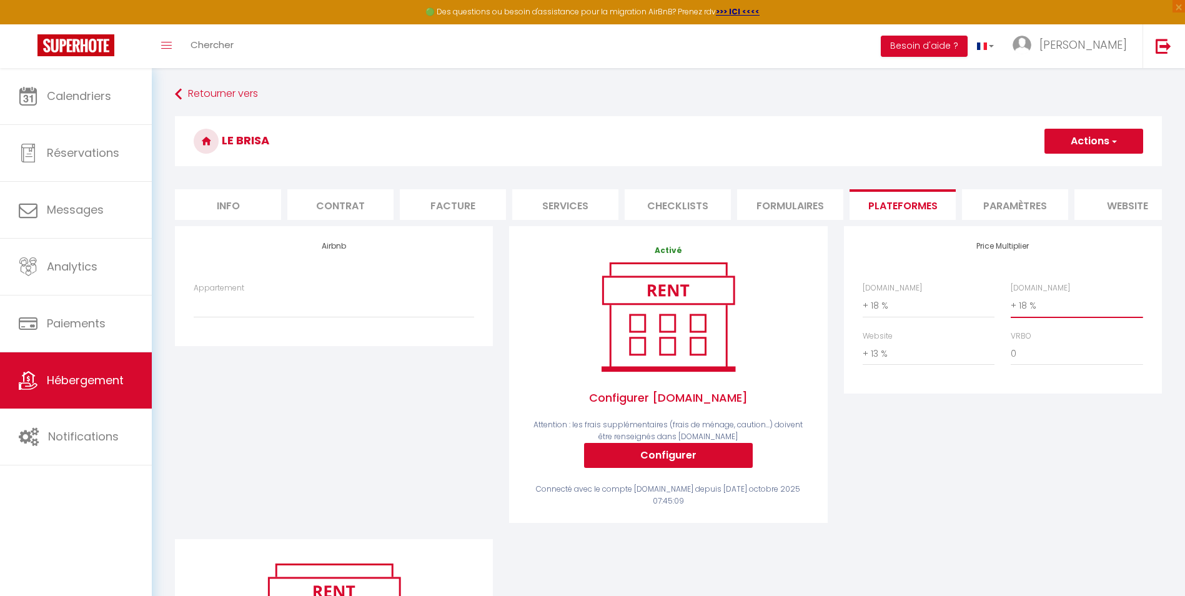
click at [952, 303] on select "0 + 1 % + 2 % + 3 % + 4 % + 5 % + 6 % + 7 % + 8 % + 9 %" at bounding box center [1076, 305] width 132 height 24
click at [952, 153] on button "Actions" at bounding box center [1093, 141] width 99 height 25
click at [952, 166] on link "Enregistrer" at bounding box center [1092, 168] width 99 height 16
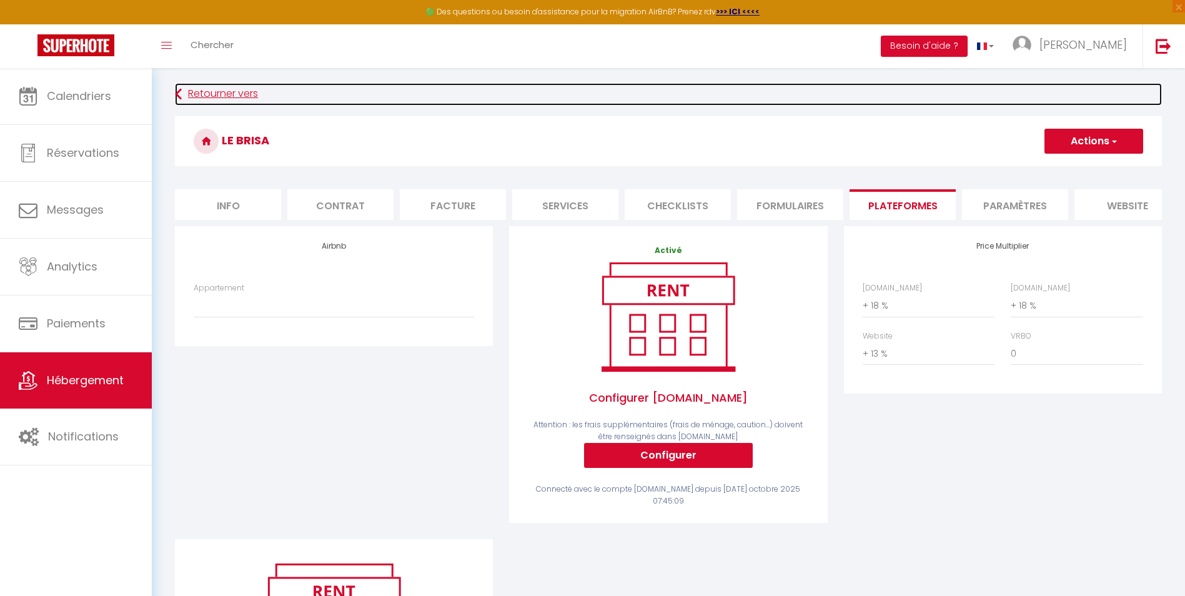
click at [200, 92] on link "Retourner vers" at bounding box center [668, 94] width 987 height 22
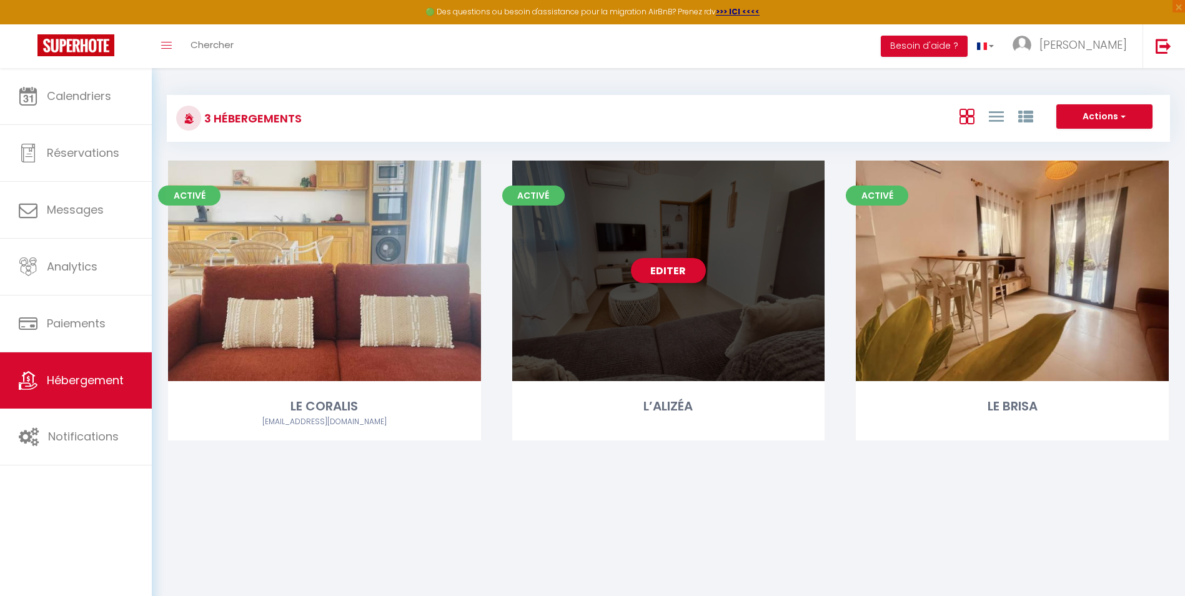
click at [719, 320] on div "Editer" at bounding box center [668, 270] width 313 height 220
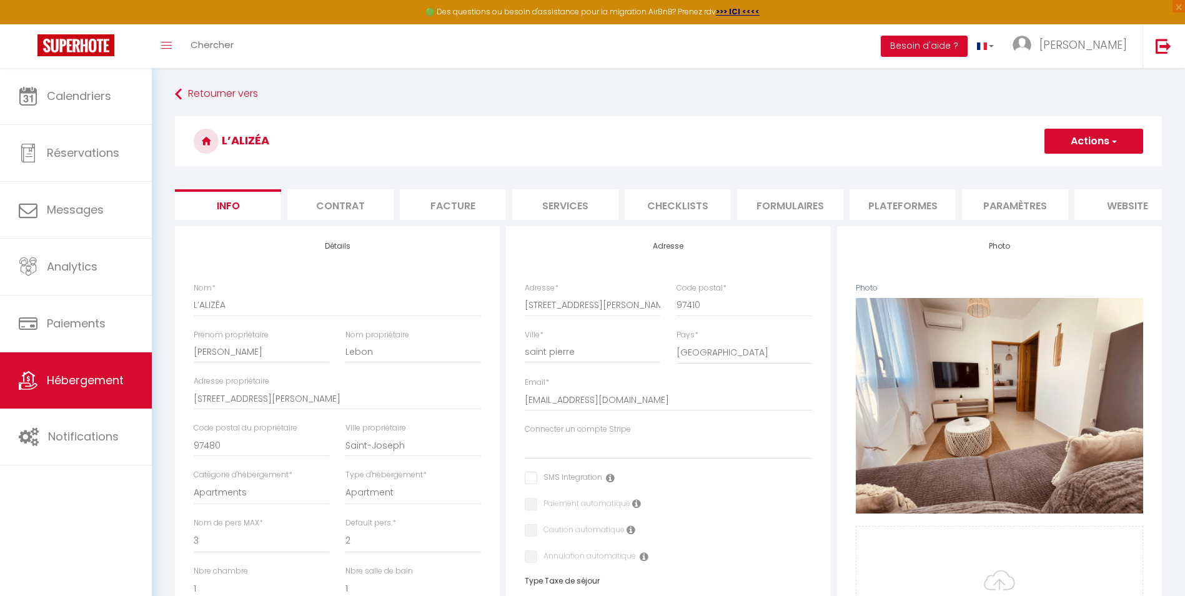
click at [952, 208] on li "website" at bounding box center [1127, 204] width 106 height 31
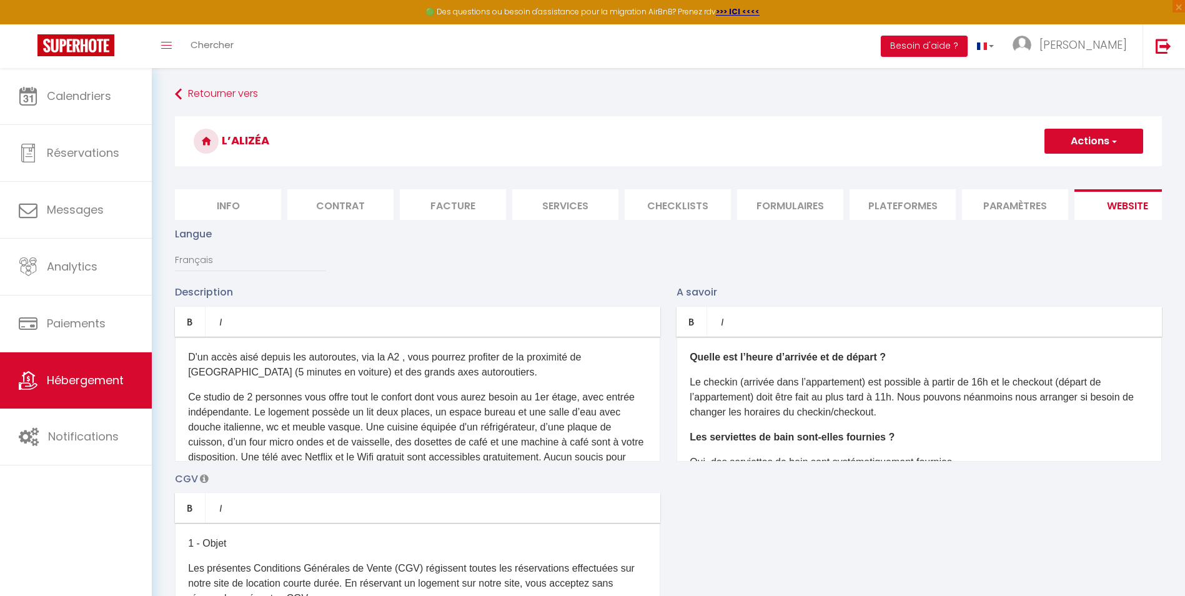
click at [952, 207] on li "Paramètres" at bounding box center [1015, 204] width 106 height 31
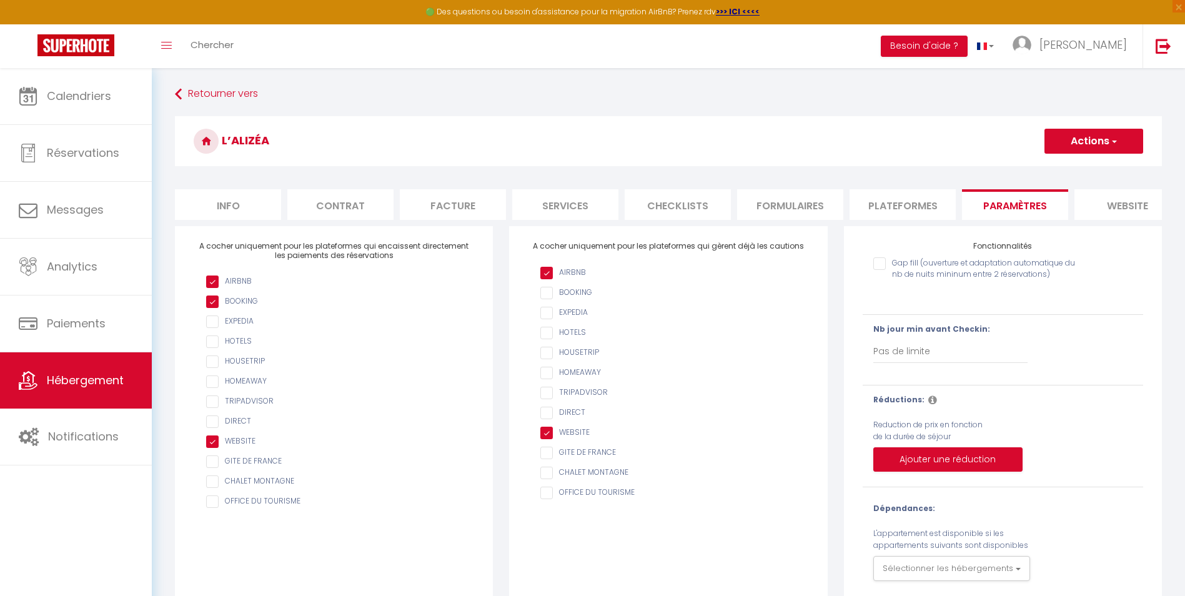
click at [931, 200] on li "Plateformes" at bounding box center [902, 204] width 106 height 31
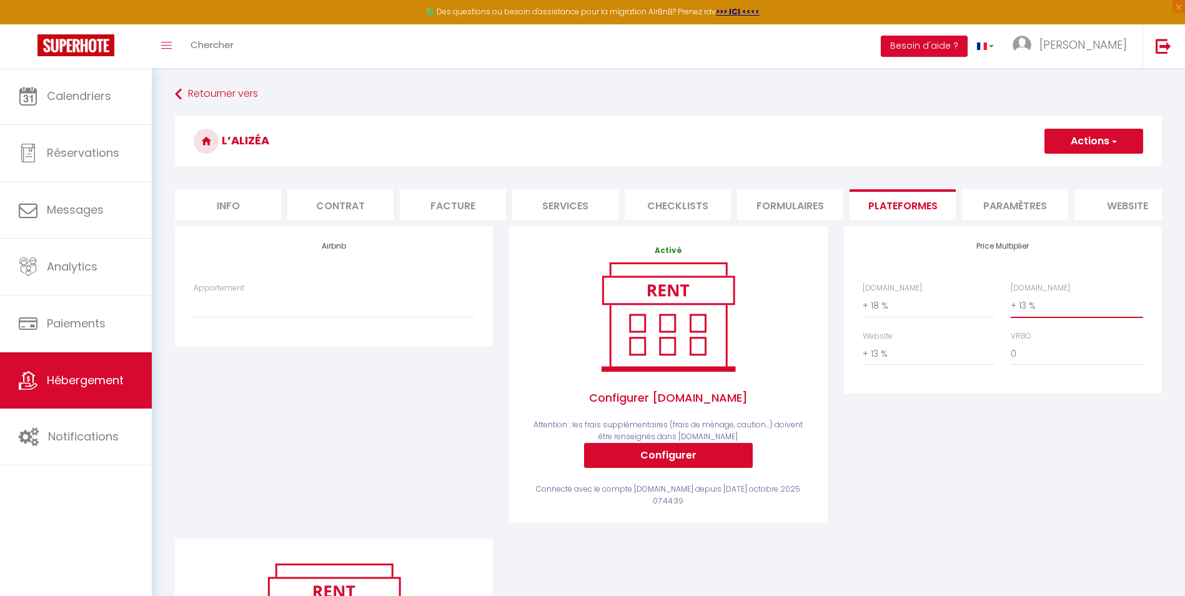
click at [952, 313] on select "0 + 1 % + 2 % + 3 % + 4 % + 5 % + 6 % + 7 % + 8 % + 9 %" at bounding box center [1076, 305] width 132 height 24
click at [952, 303] on select "0 + 1 % + 2 % + 3 % + 4 % + 5 % + 6 % + 7 % + 8 % + 9 %" at bounding box center [1076, 305] width 132 height 24
click at [952, 315] on select "0 + 1 % + 2 % + 3 % + 4 % + 5 % + 6 % + 7 % + 8 % + 9 %" at bounding box center [1076, 305] width 132 height 24
click at [952, 303] on select "0 + 1 % + 2 % + 3 % + 4 % + 5 % + 6 % + 7 % + 8 % + 9 %" at bounding box center [1076, 305] width 132 height 24
click at [952, 137] on button "Actions" at bounding box center [1093, 141] width 99 height 25
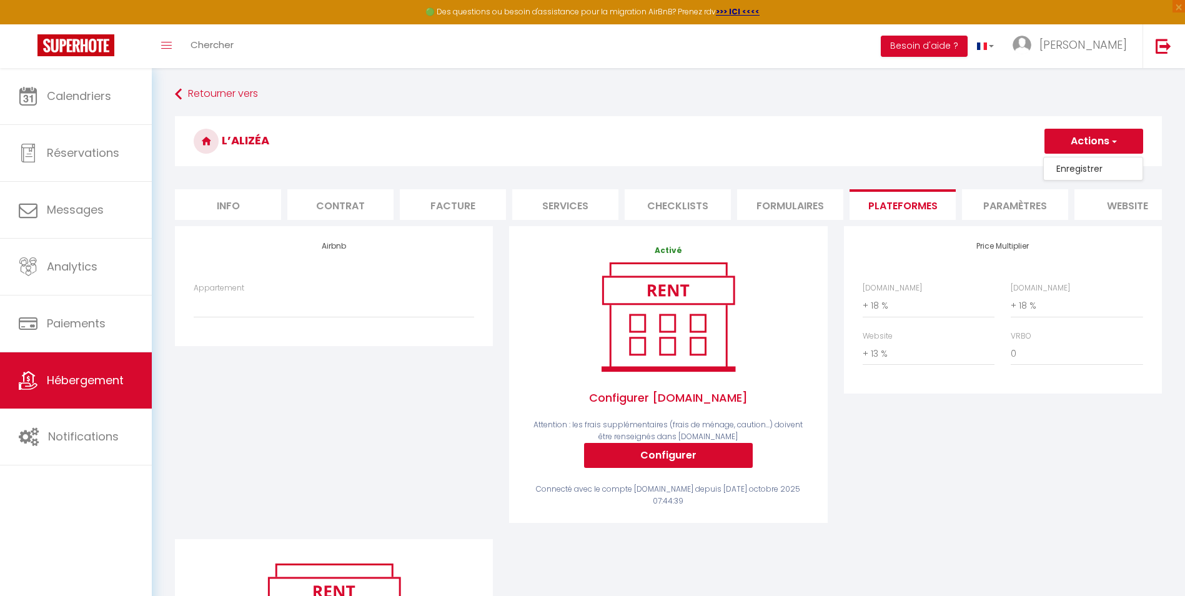
click at [952, 169] on link "Enregistrer" at bounding box center [1092, 168] width 99 height 16
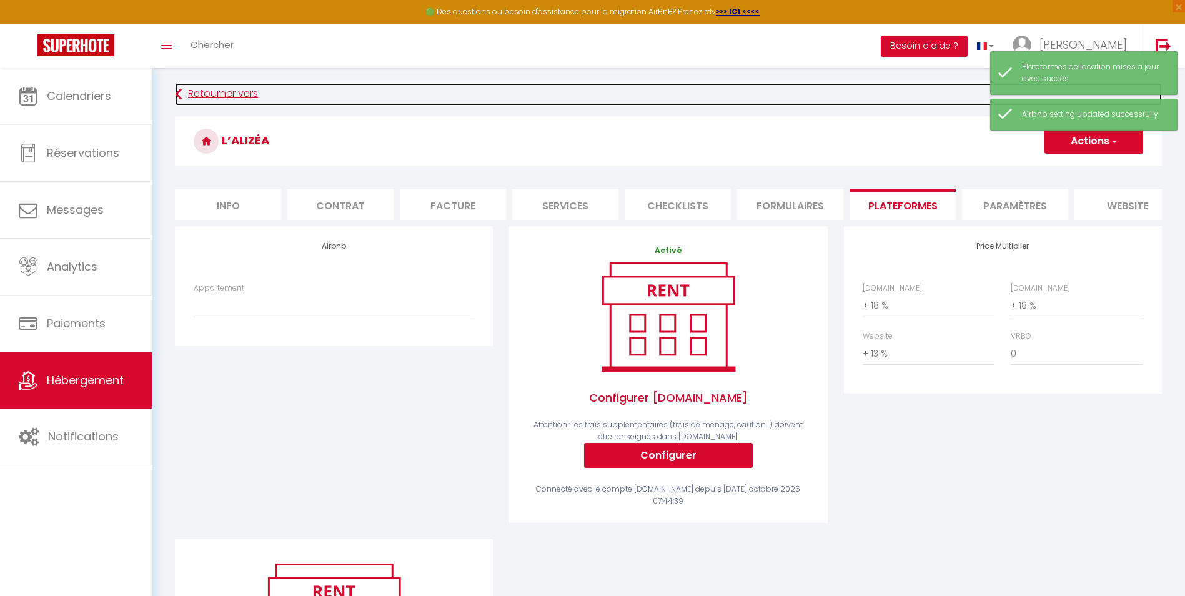
click at [199, 86] on link "Retourner vers" at bounding box center [668, 94] width 987 height 22
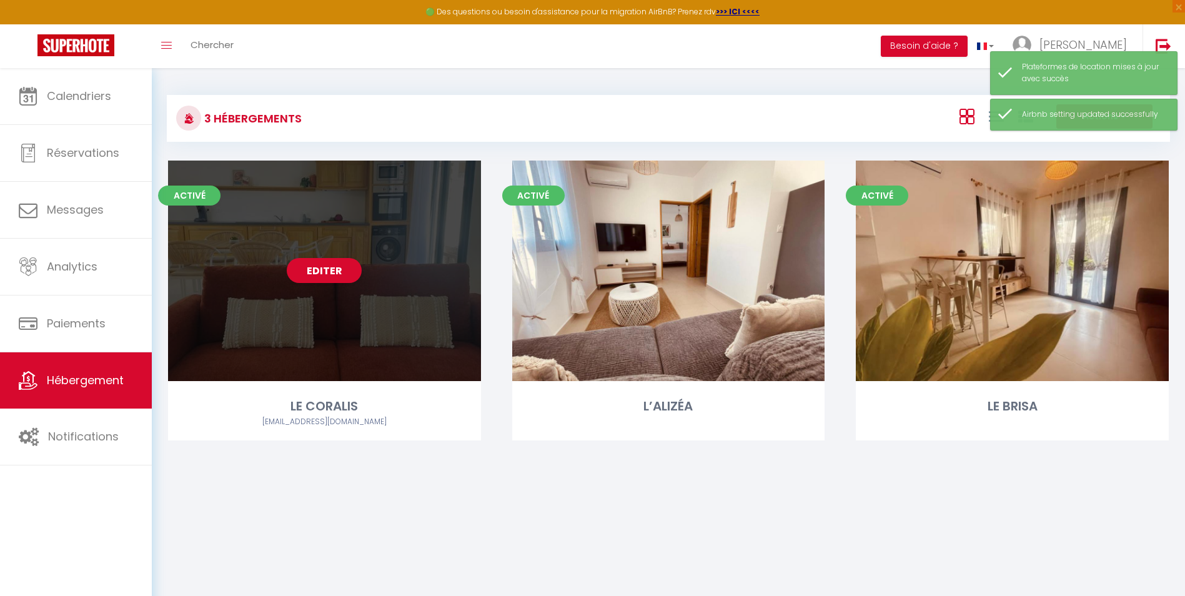
click at [361, 253] on div "Editer" at bounding box center [324, 270] width 313 height 220
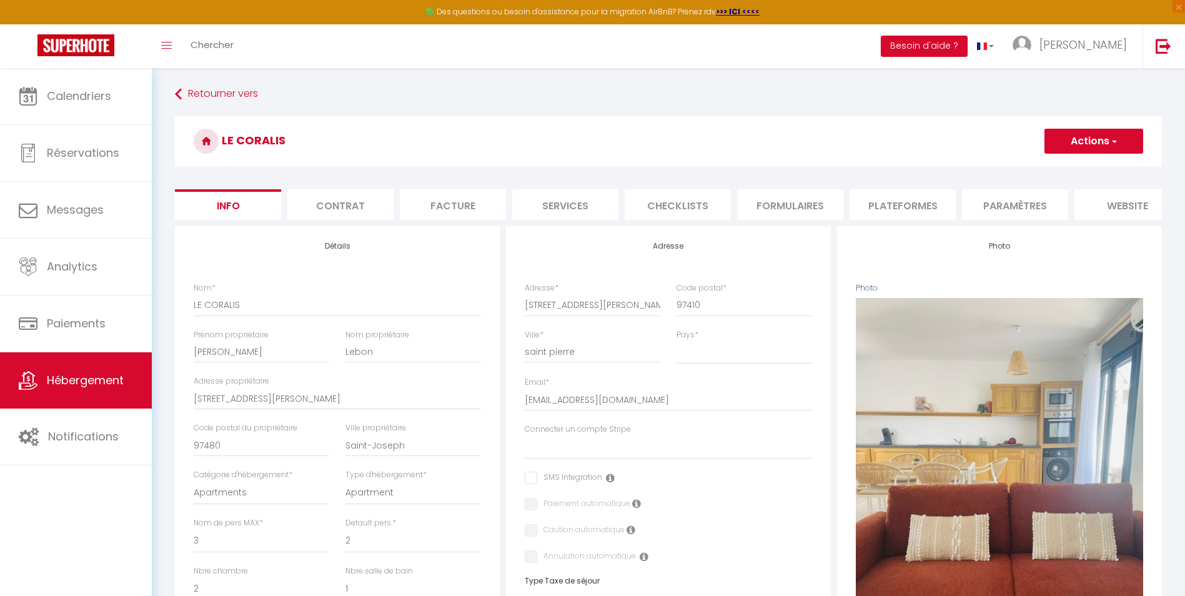
click at [952, 204] on li "website" at bounding box center [1127, 204] width 106 height 31
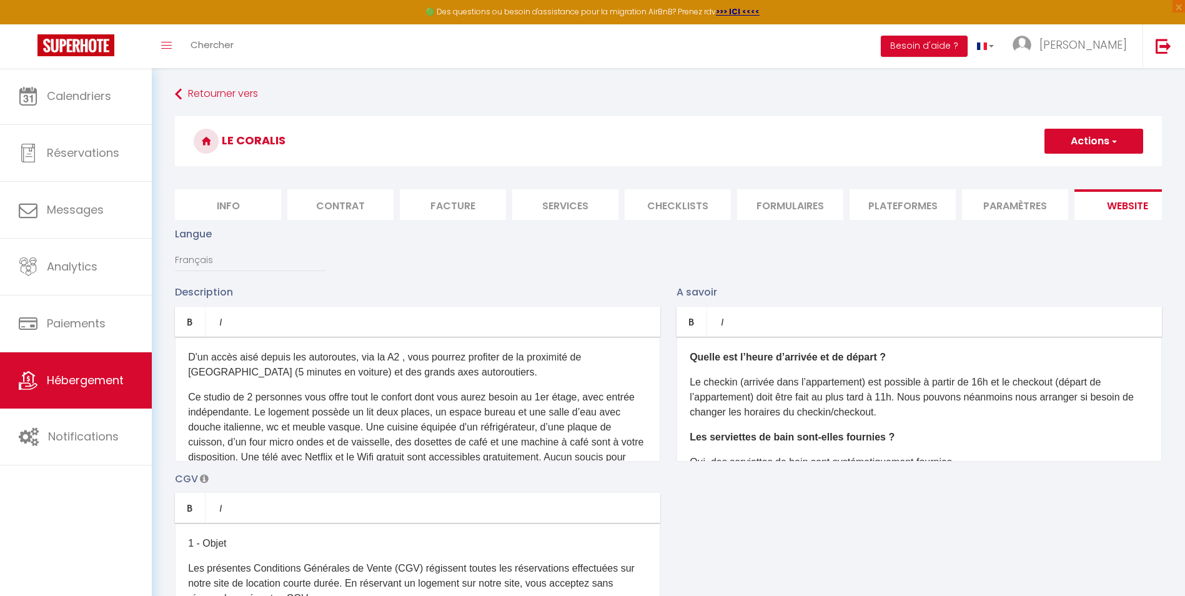
click at [952, 205] on li "Paramètres" at bounding box center [1015, 204] width 106 height 31
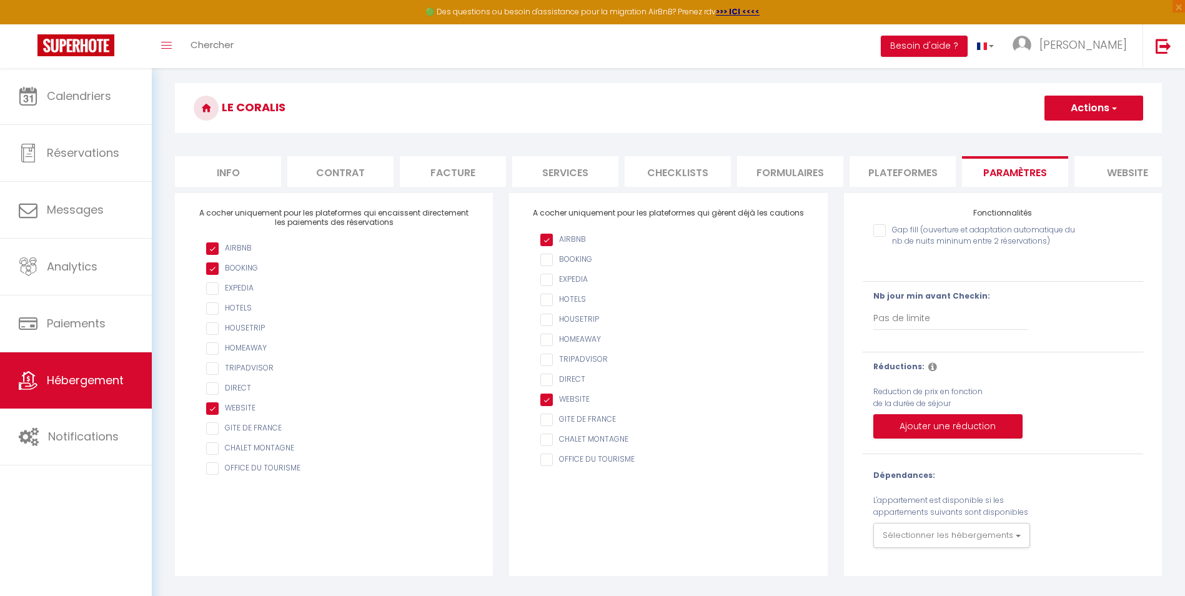
scroll to position [62, 0]
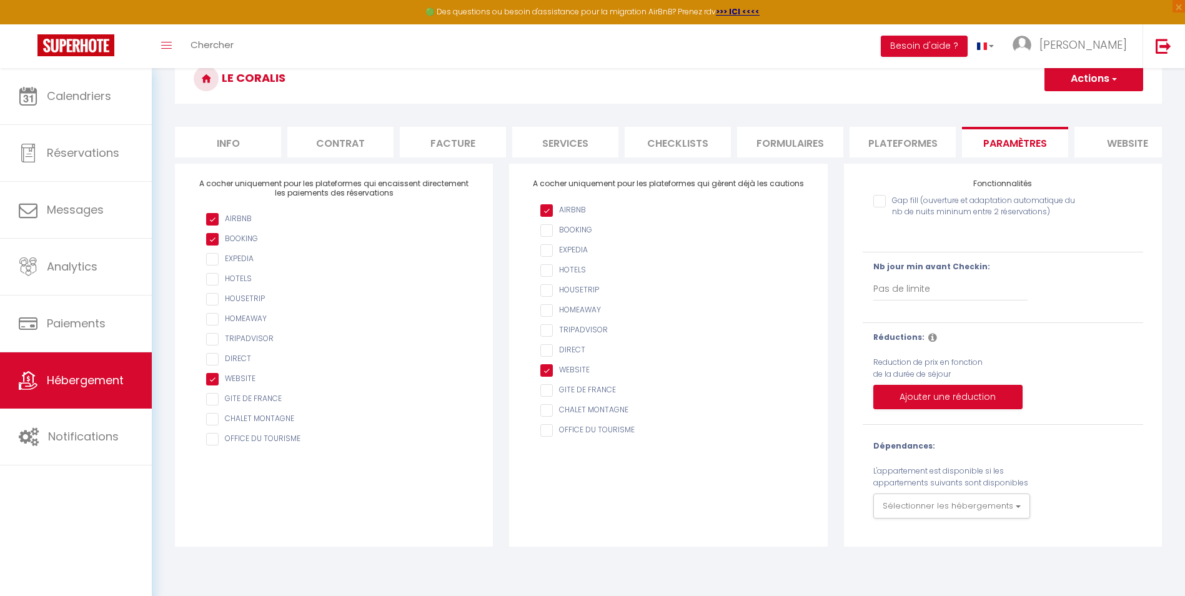
click at [907, 147] on li "Plateformes" at bounding box center [902, 142] width 106 height 31
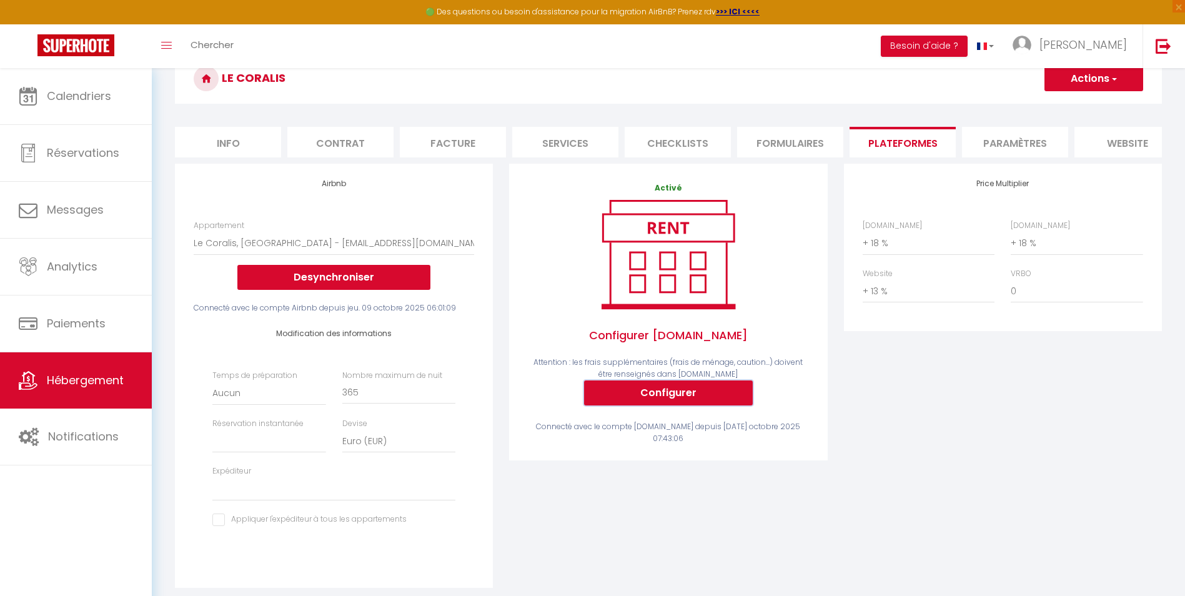
click at [712, 398] on button "Configurer" at bounding box center [668, 392] width 169 height 25
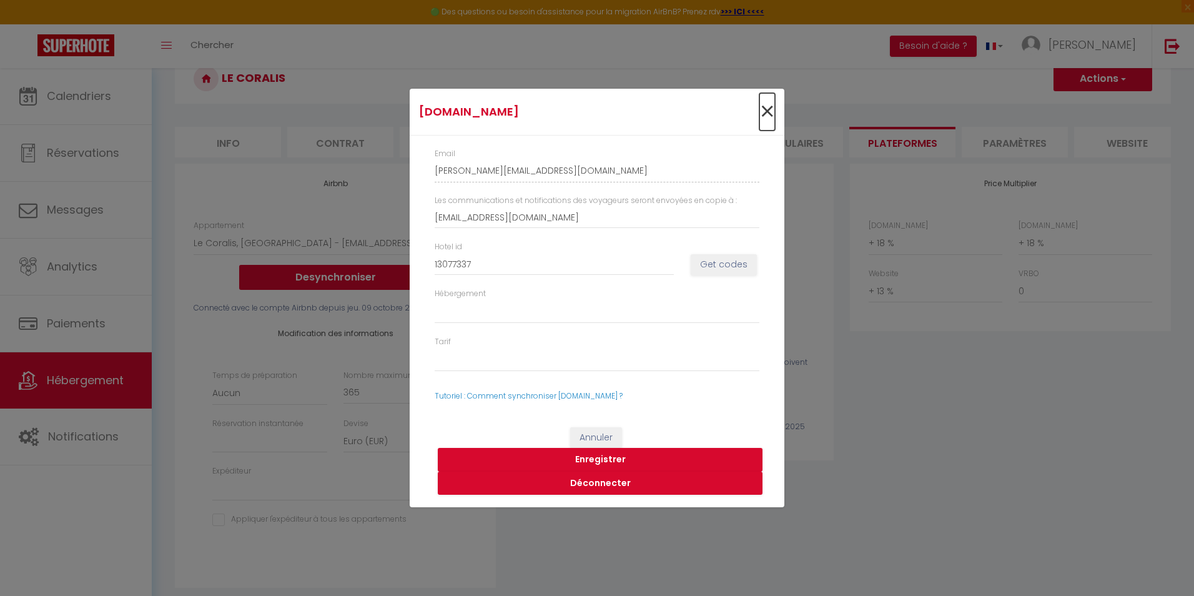
click at [768, 107] on span "×" at bounding box center [767, 111] width 16 height 37
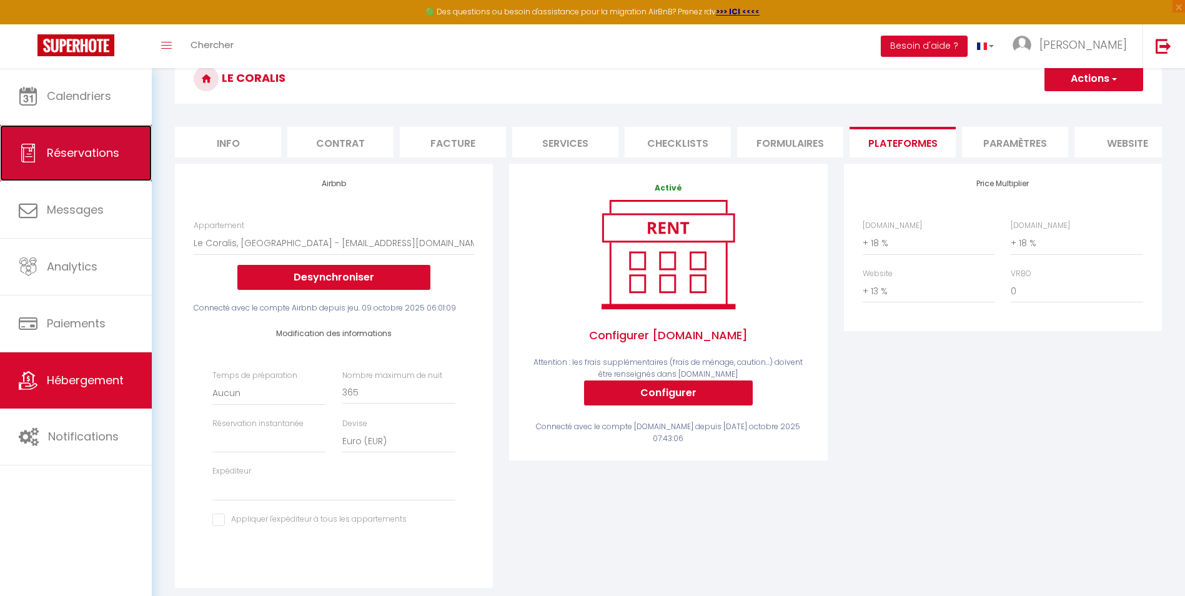
click at [94, 164] on link "Réservations" at bounding box center [76, 153] width 152 height 56
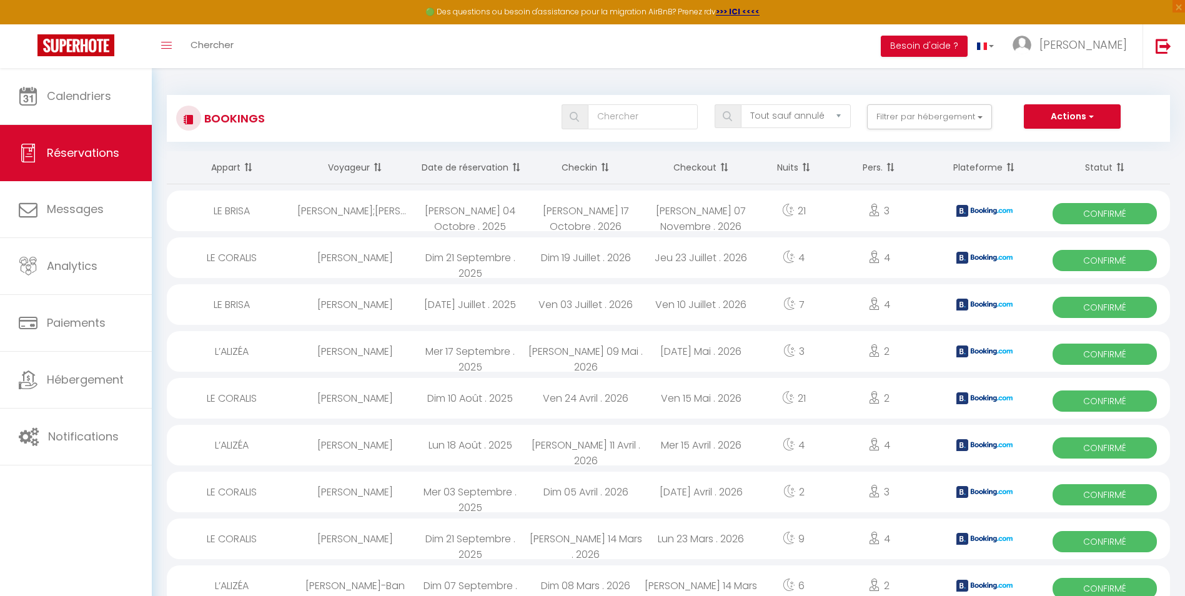
click at [200, 121] on div at bounding box center [188, 118] width 25 height 25
click at [188, 120] on img at bounding box center [189, 119] width 10 height 10
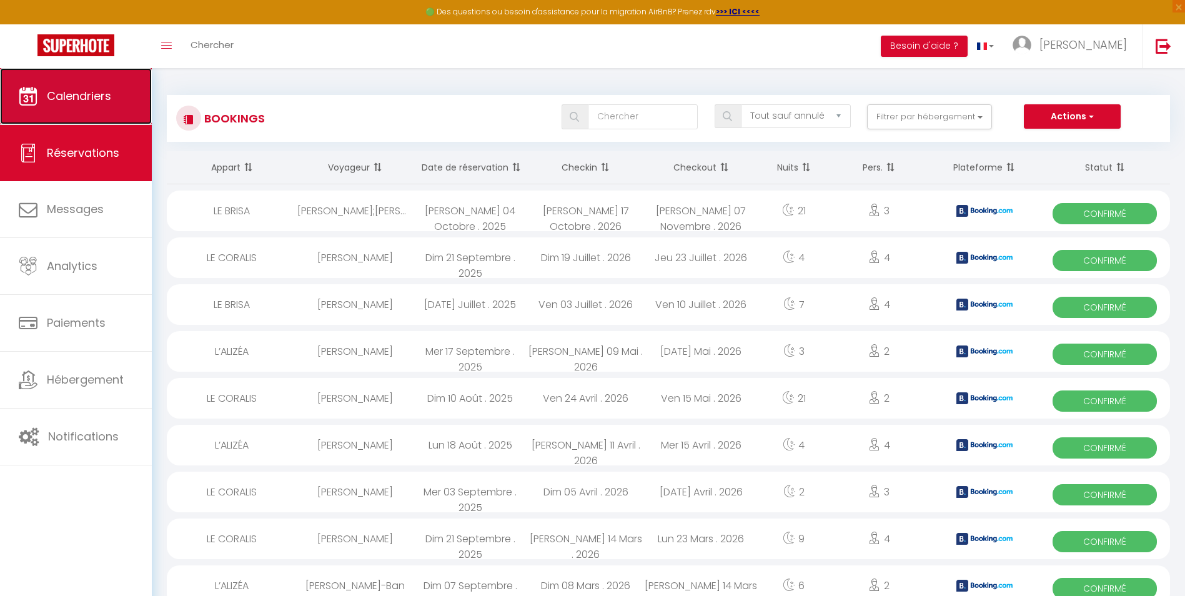
click at [88, 98] on span "Calendriers" at bounding box center [79, 96] width 64 height 16
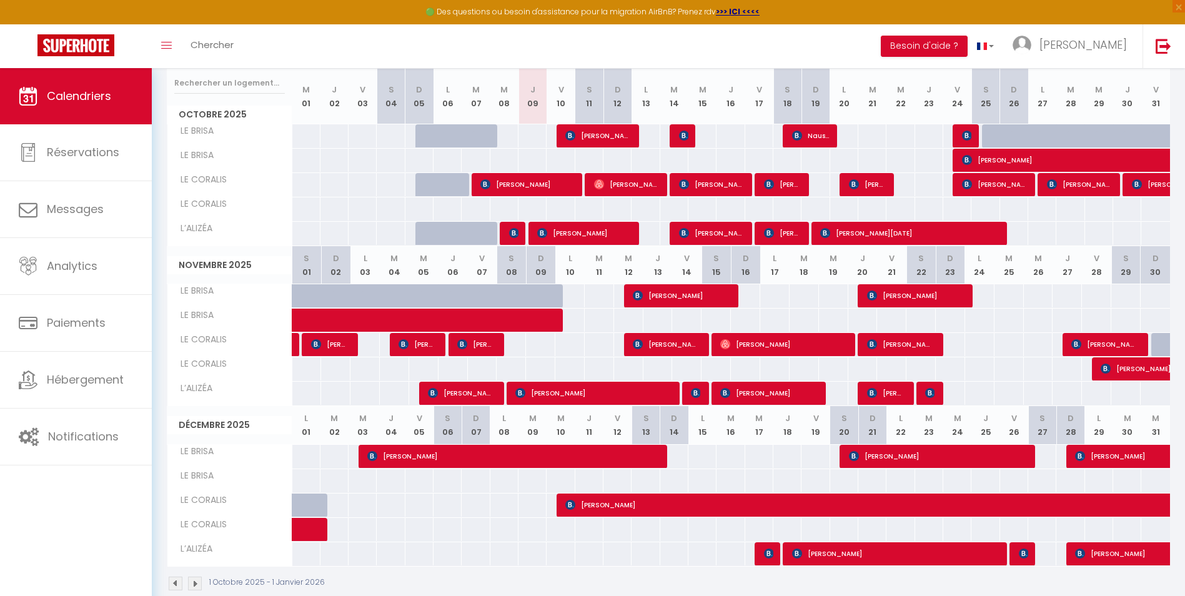
scroll to position [183, 0]
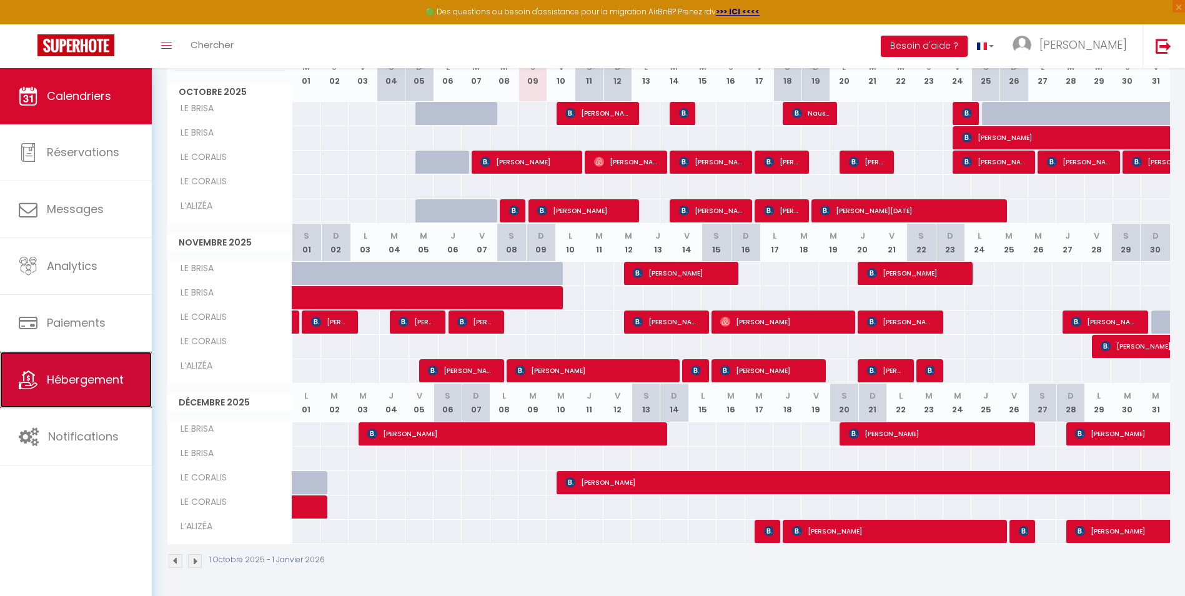
click at [84, 397] on link "Hébergement" at bounding box center [76, 380] width 152 height 56
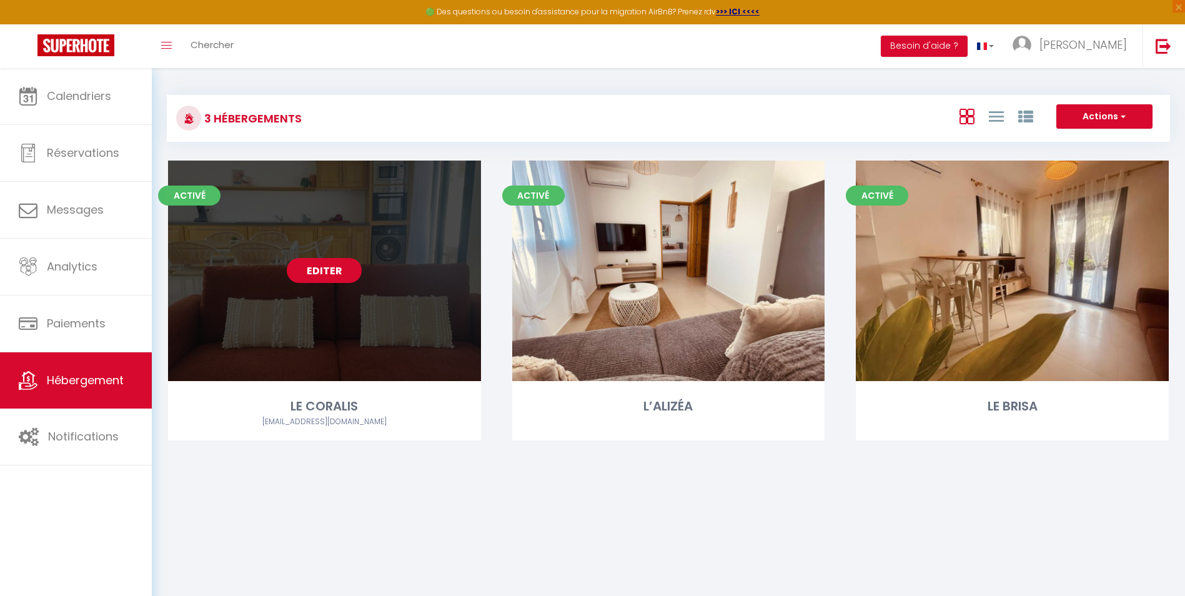
click at [338, 274] on link "Editer" at bounding box center [324, 270] width 75 height 25
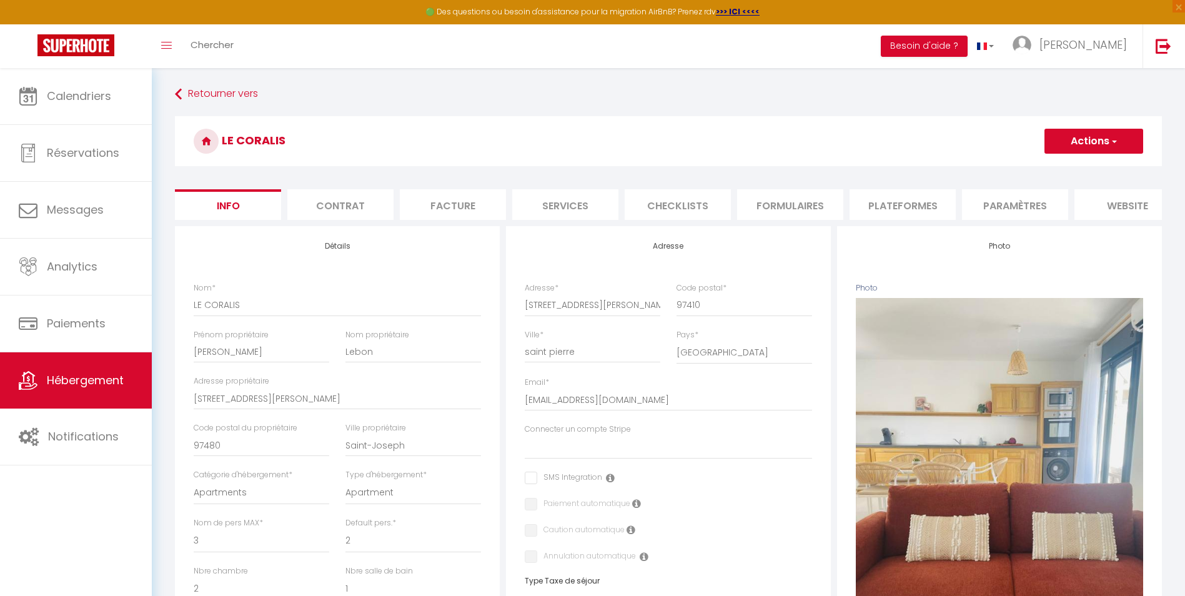
click at [952, 204] on li "website" at bounding box center [1127, 204] width 106 height 31
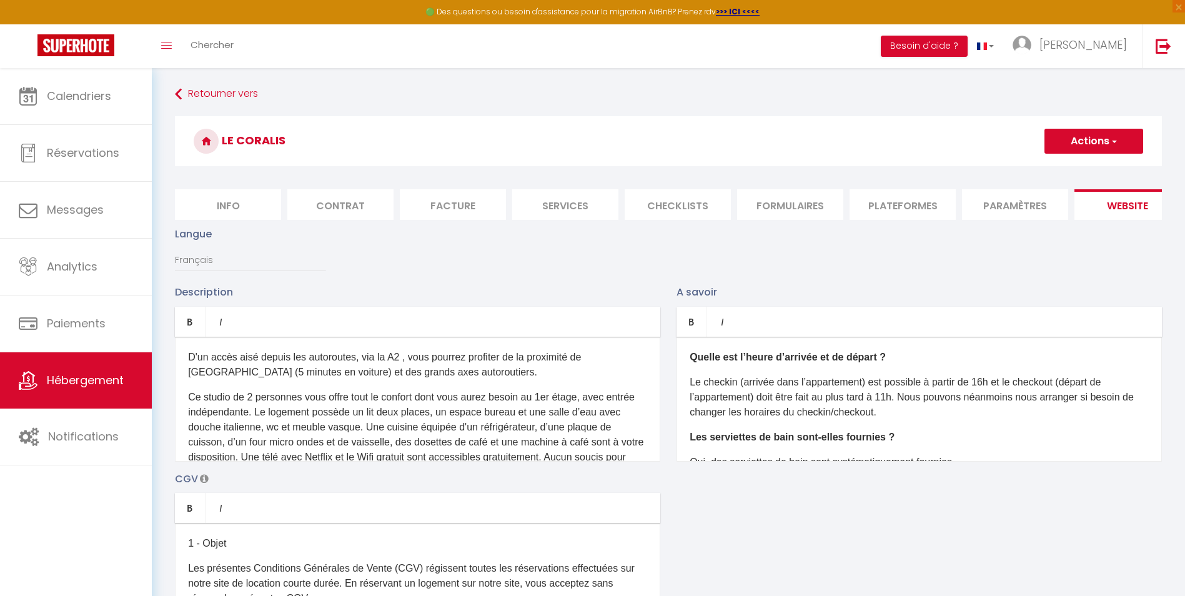
click at [952, 201] on li "Paramètres" at bounding box center [1015, 204] width 106 height 31
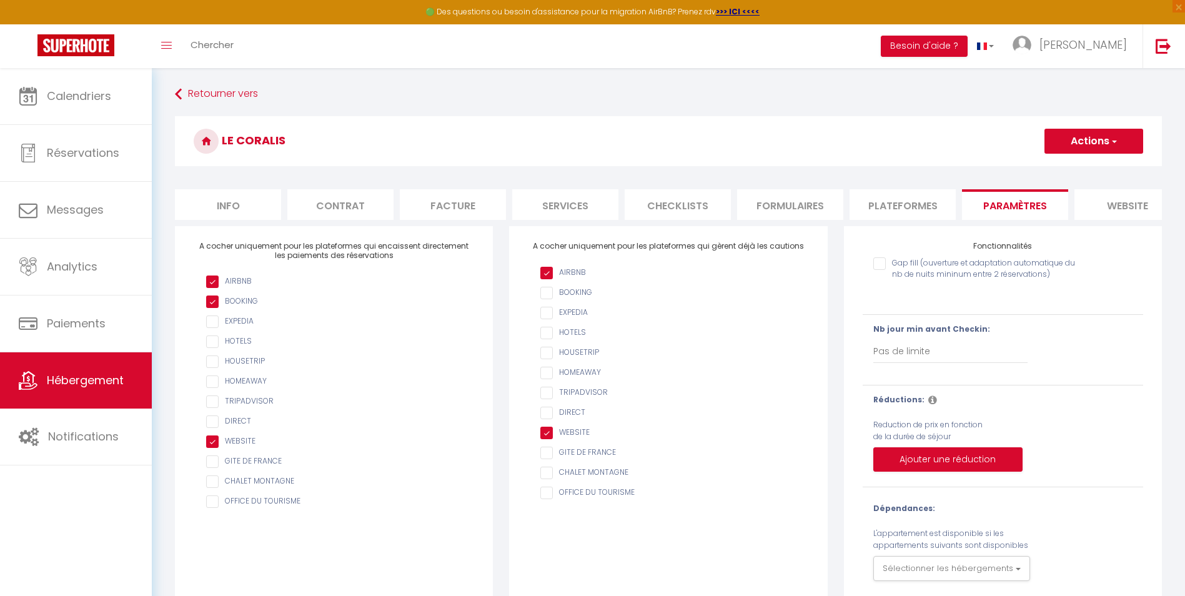
click at [887, 202] on li "Plateformes" at bounding box center [902, 204] width 106 height 31
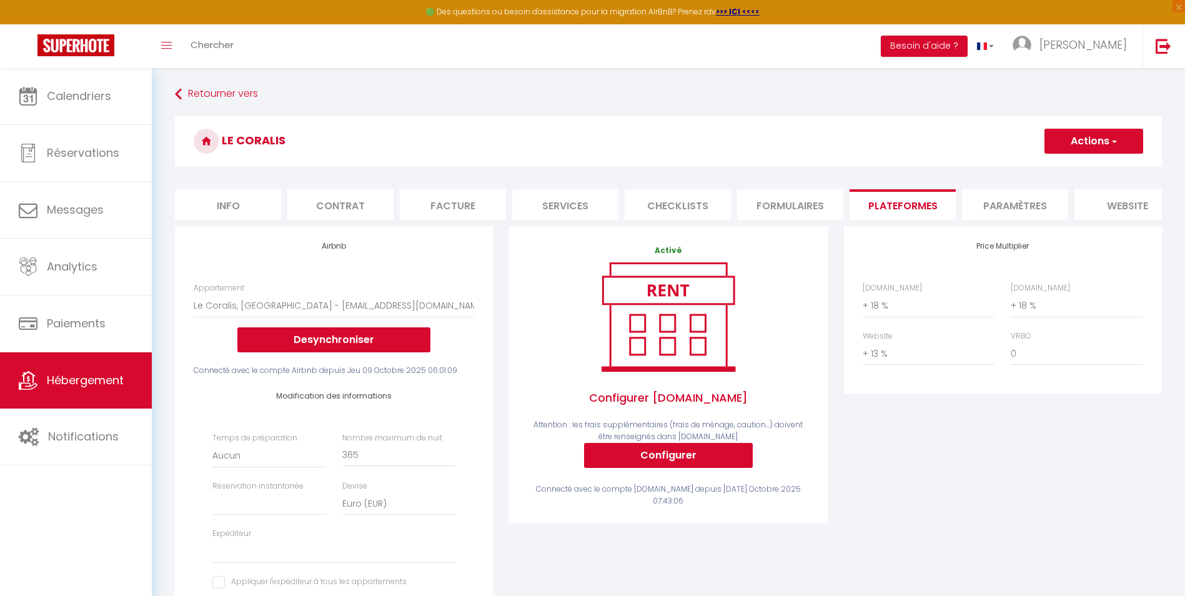
click at [239, 208] on li "Info" at bounding box center [228, 204] width 106 height 31
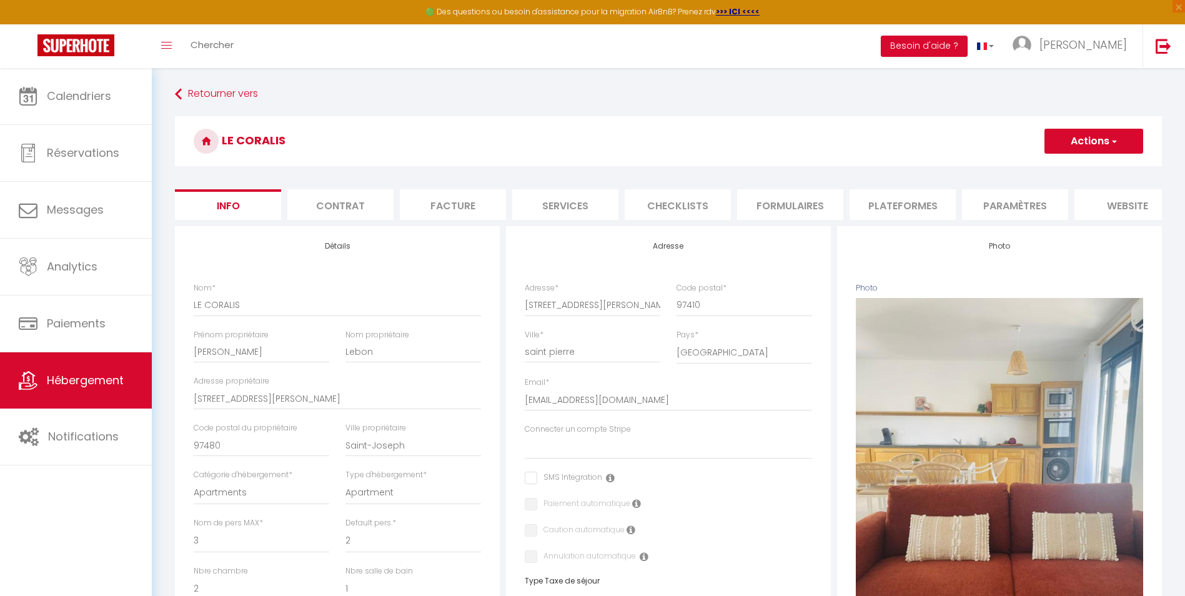
click at [789, 208] on li "Formulaires" at bounding box center [790, 204] width 106 height 31
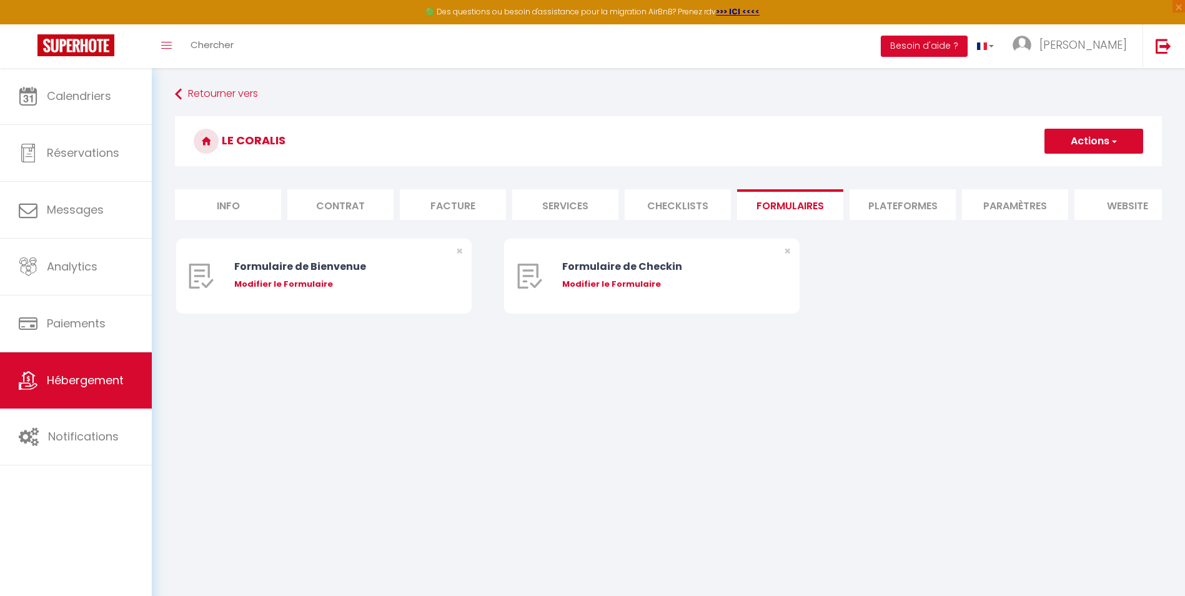
click at [879, 202] on li "Plateformes" at bounding box center [902, 204] width 106 height 31
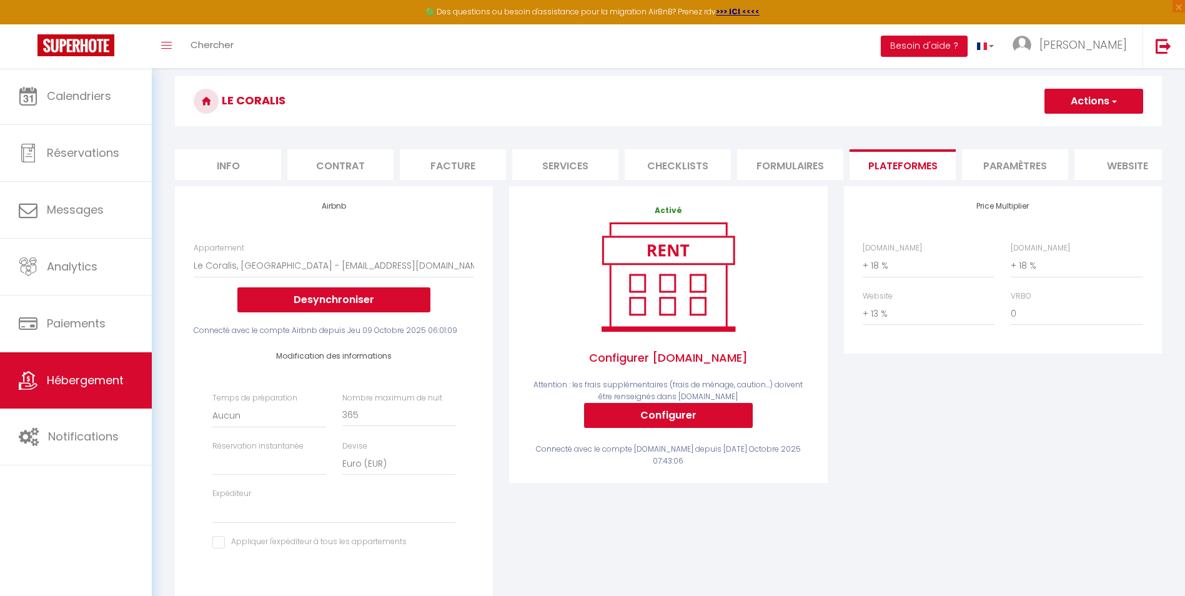
scroll to position [62, 0]
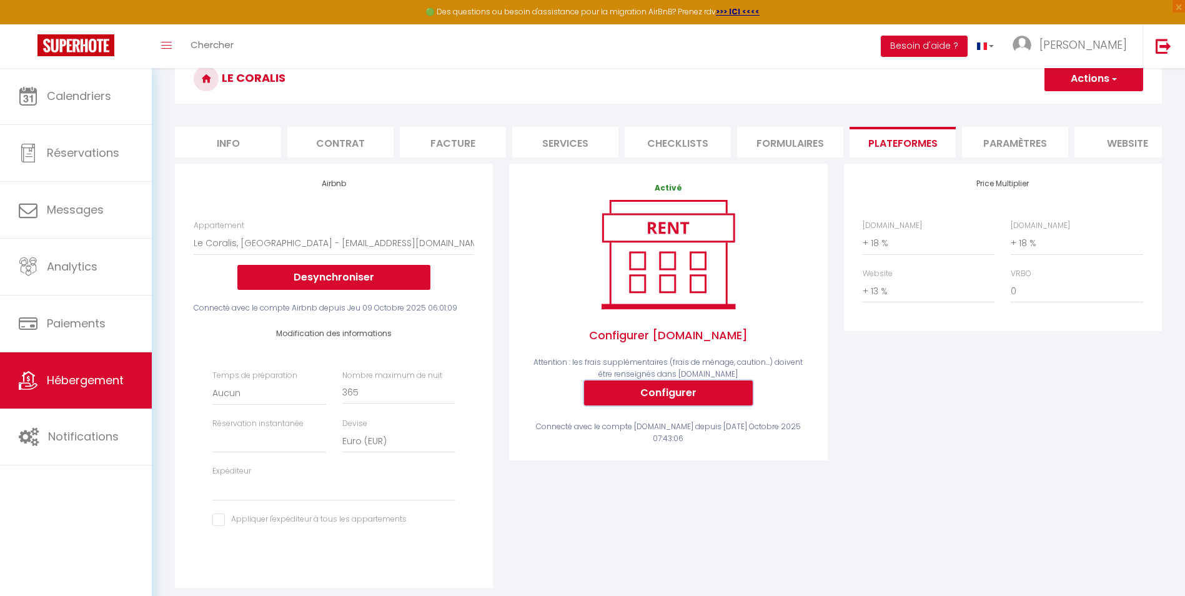
click at [640, 405] on button "Configurer" at bounding box center [668, 392] width 169 height 25
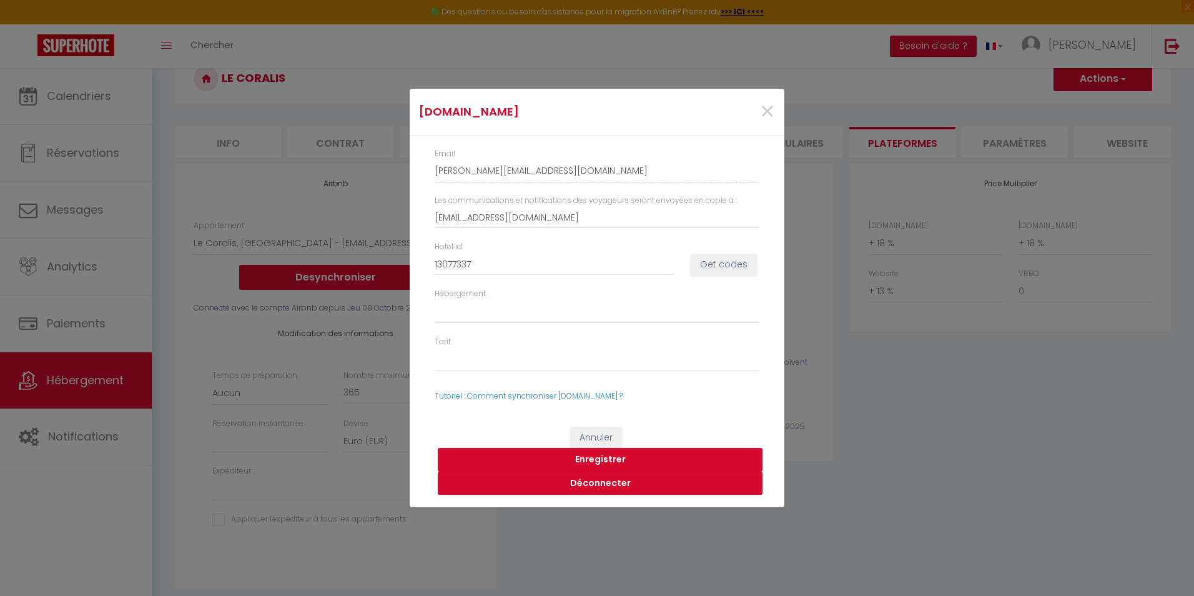
click at [583, 460] on button "Enregistrer" at bounding box center [600, 460] width 325 height 24
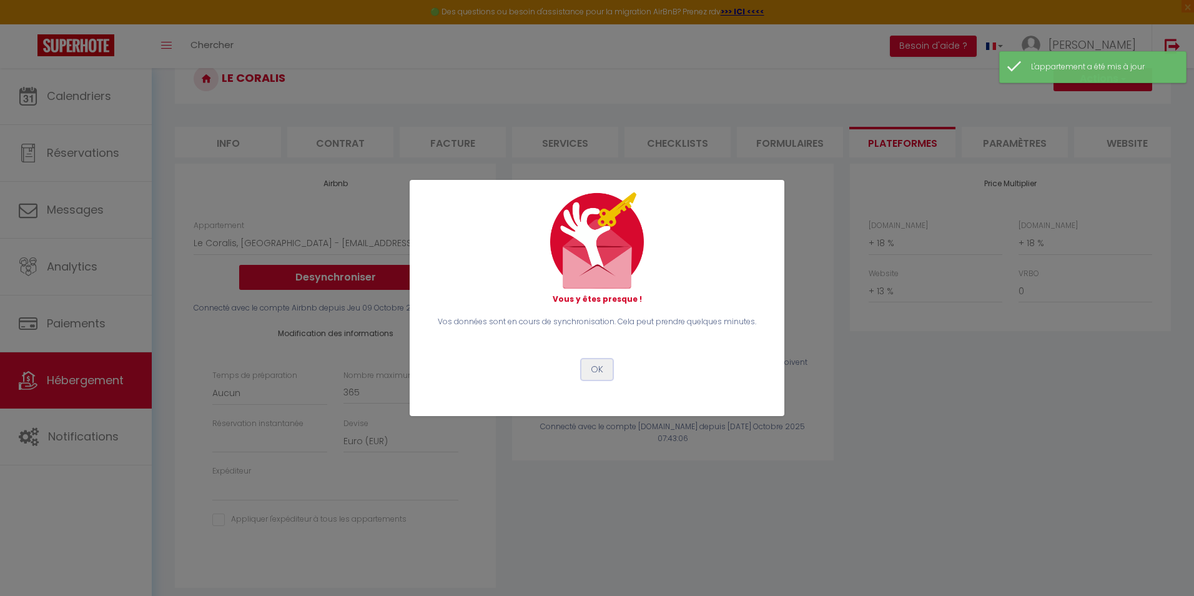
click at [595, 372] on button "OK" at bounding box center [596, 369] width 31 height 21
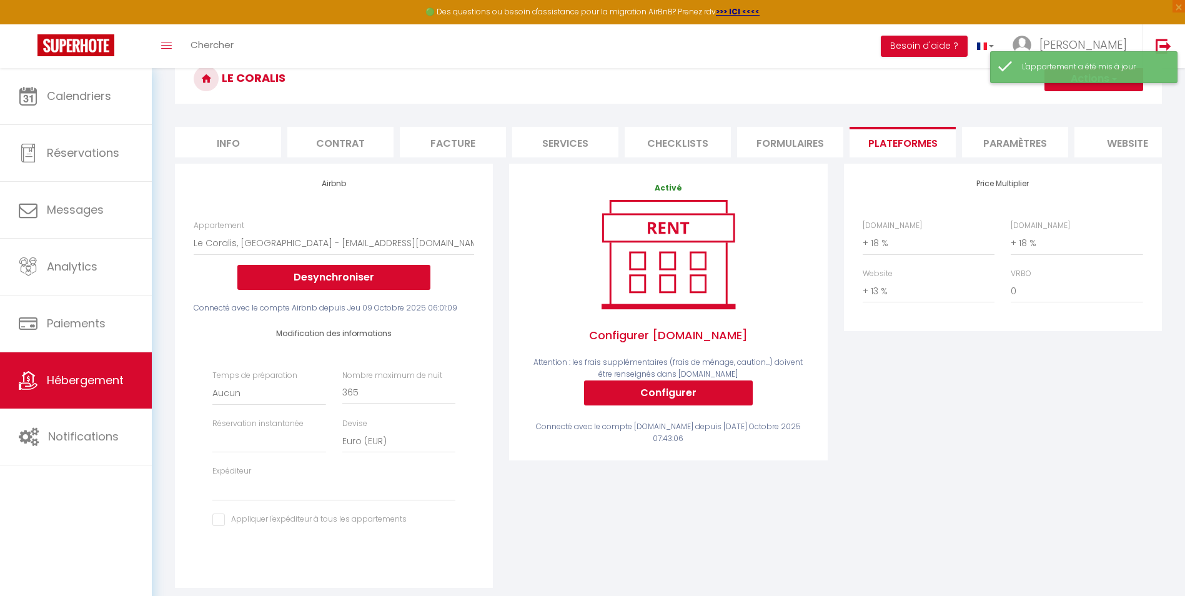
click at [952, 82] on div "L'appartement a été mis à jour" at bounding box center [1083, 67] width 187 height 32
click at [952, 87] on button "Actions" at bounding box center [1093, 78] width 99 height 25
click at [952, 102] on link "Enregistrer" at bounding box center [1092, 106] width 99 height 16
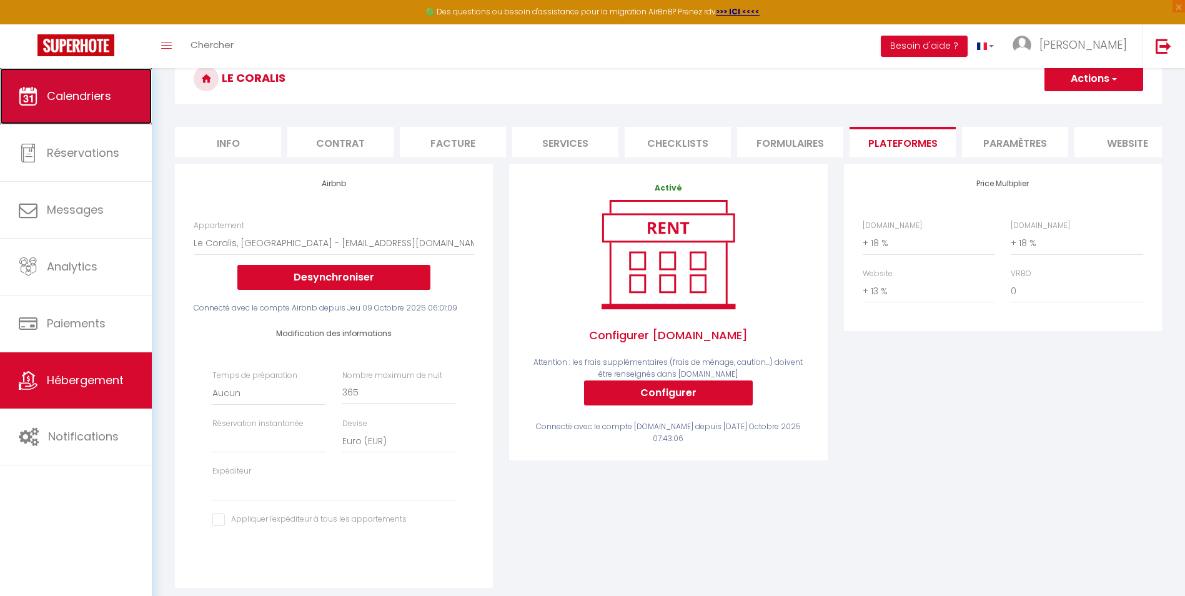
click at [112, 106] on link "Calendriers" at bounding box center [76, 96] width 152 height 56
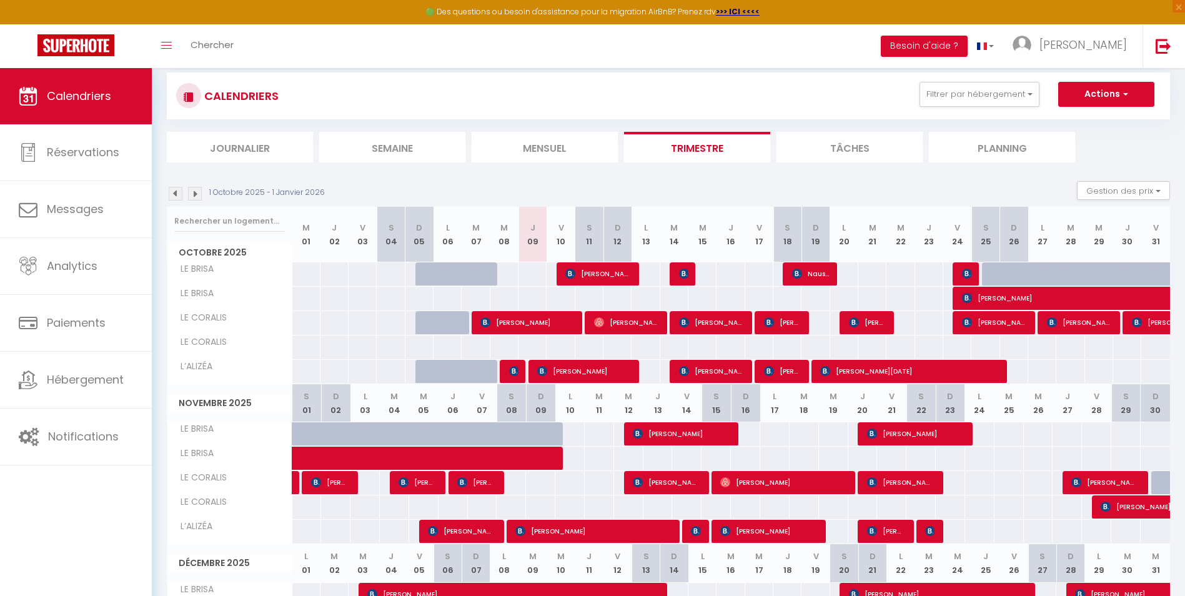
scroll to position [62, 0]
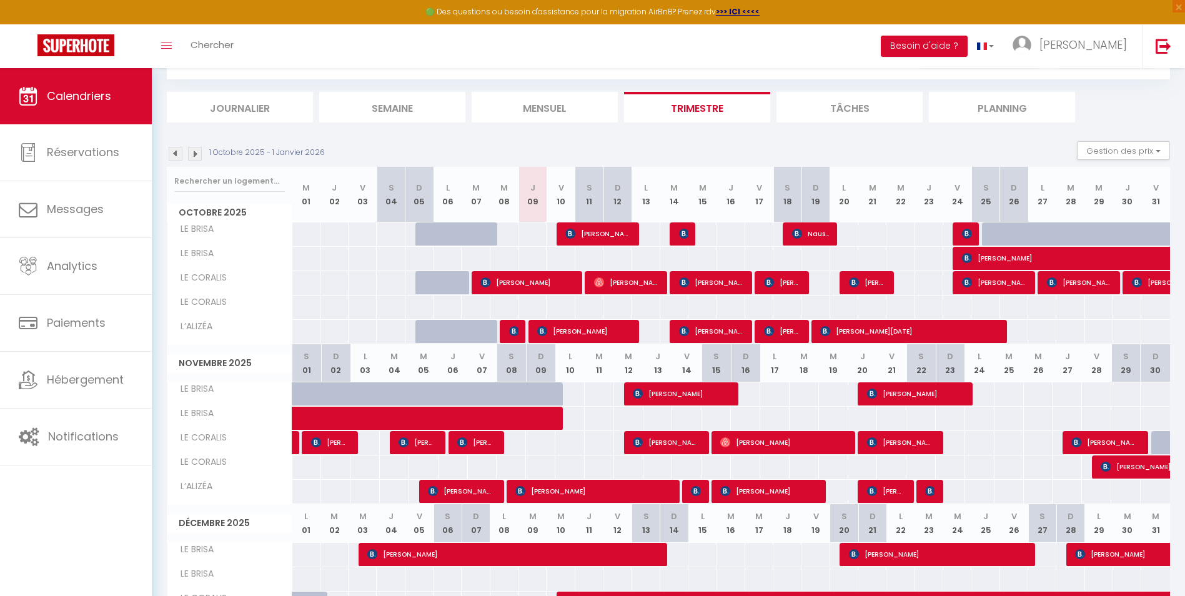
click at [952, 237] on div at bounding box center [966, 234] width 28 height 24
click at [952, 229] on img at bounding box center [967, 234] width 10 height 10
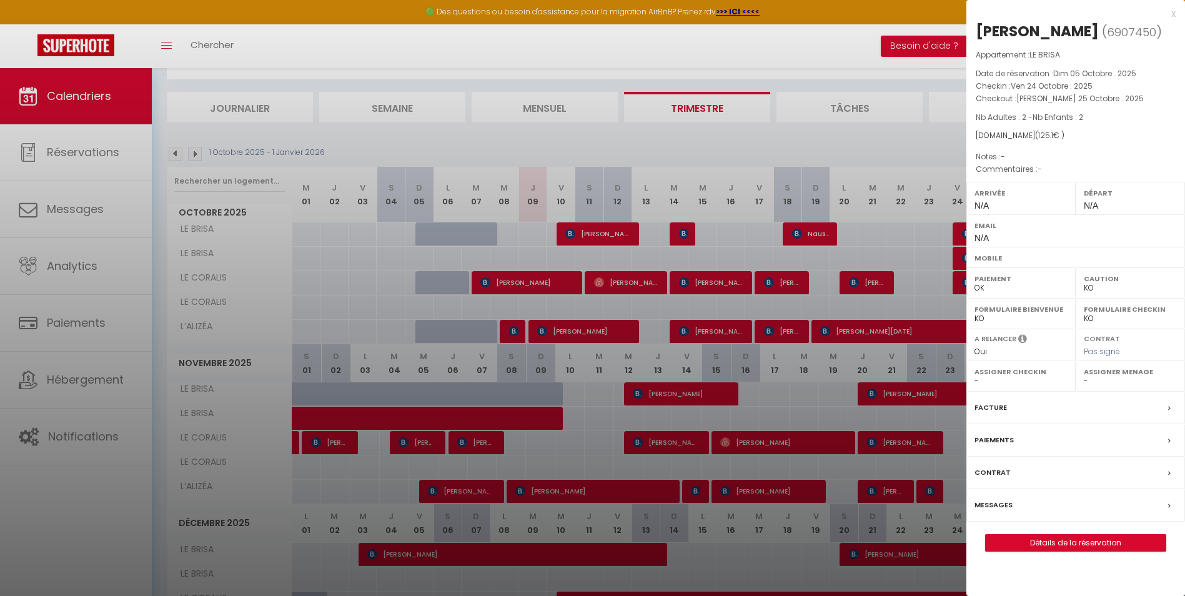
click at [896, 150] on div at bounding box center [592, 298] width 1185 height 596
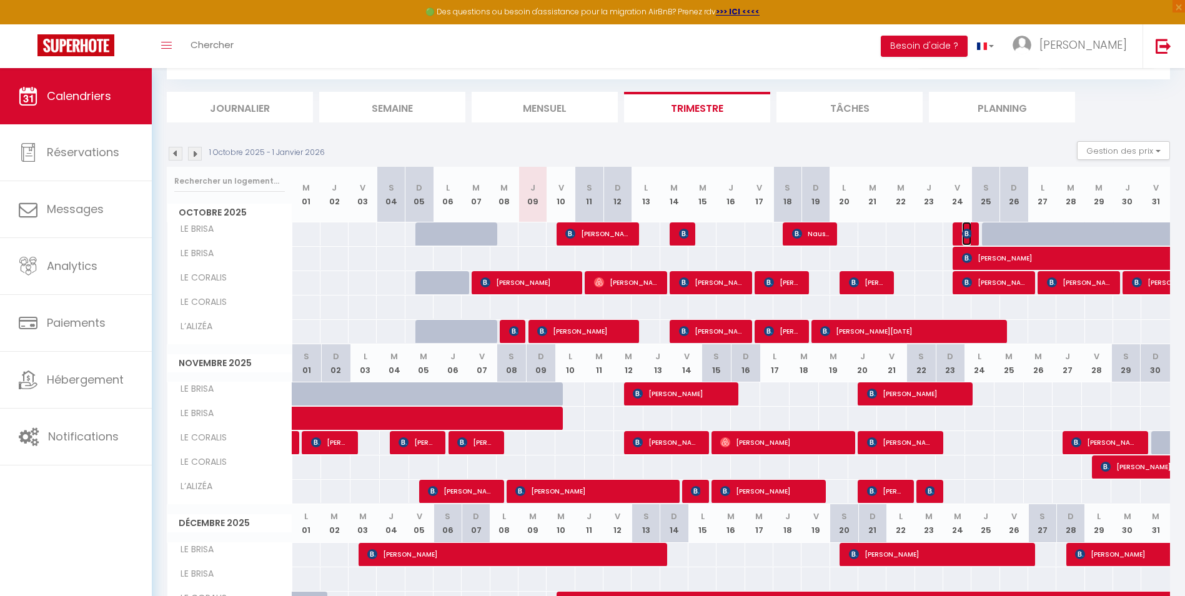
click at [952, 231] on img at bounding box center [967, 234] width 10 height 10
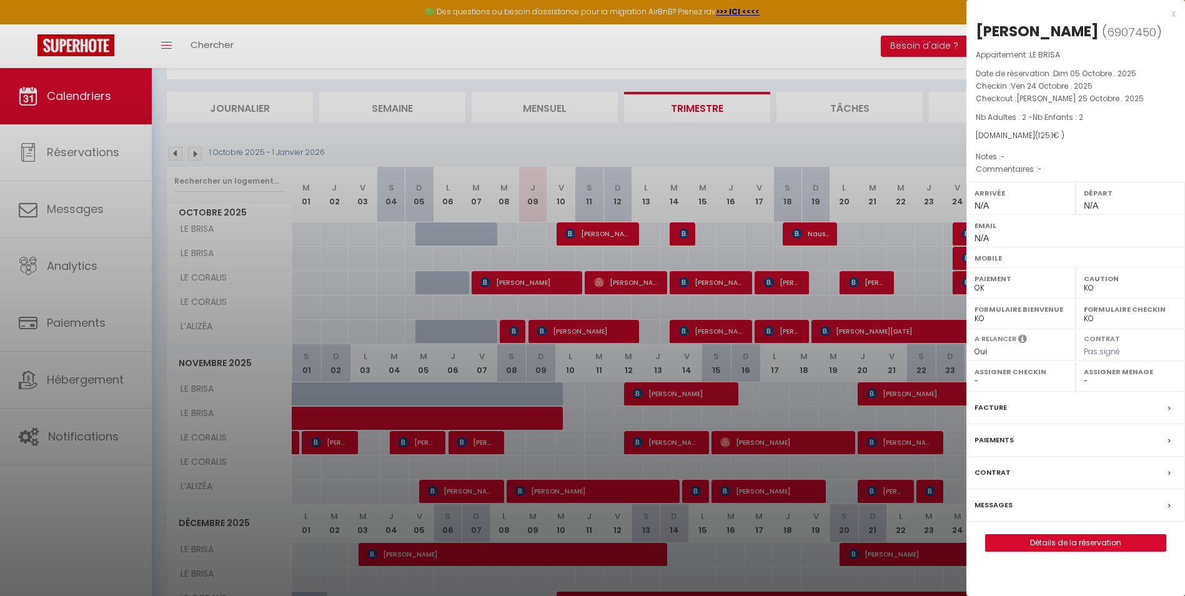
click at [952, 229] on div at bounding box center [592, 298] width 1185 height 596
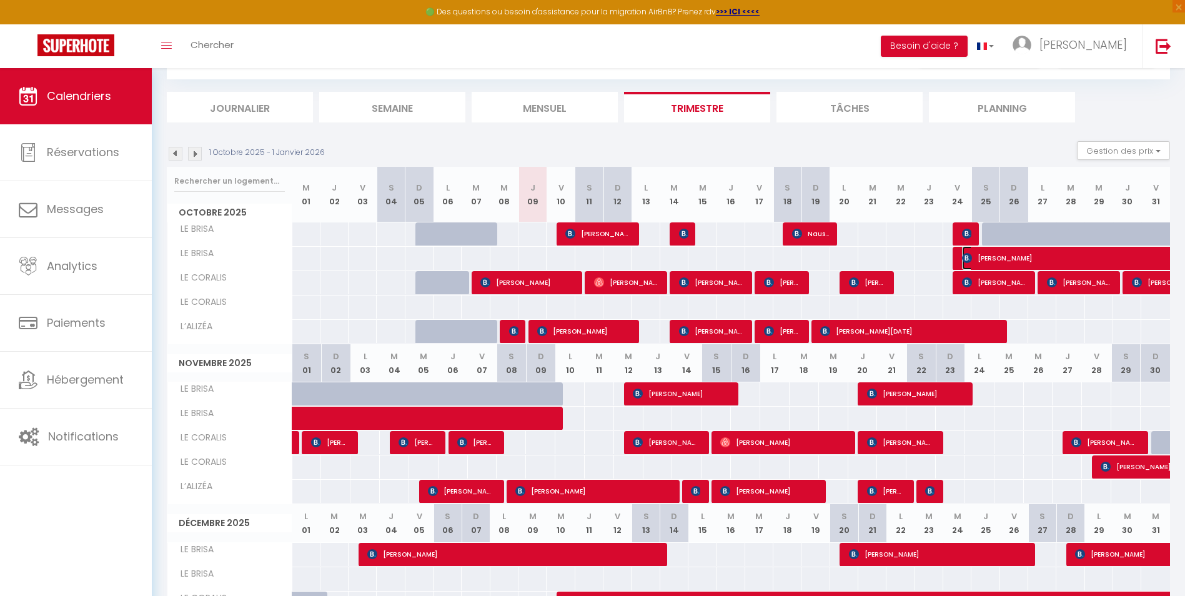
click at [952, 255] on img at bounding box center [967, 258] width 10 height 10
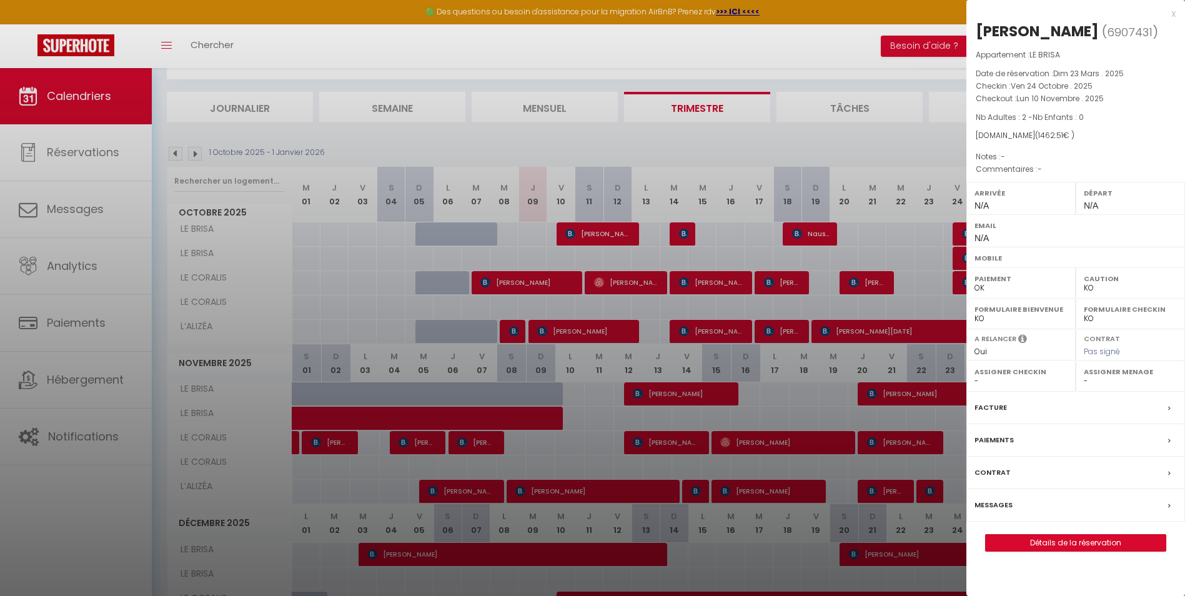
click at [952, 235] on div at bounding box center [592, 298] width 1185 height 596
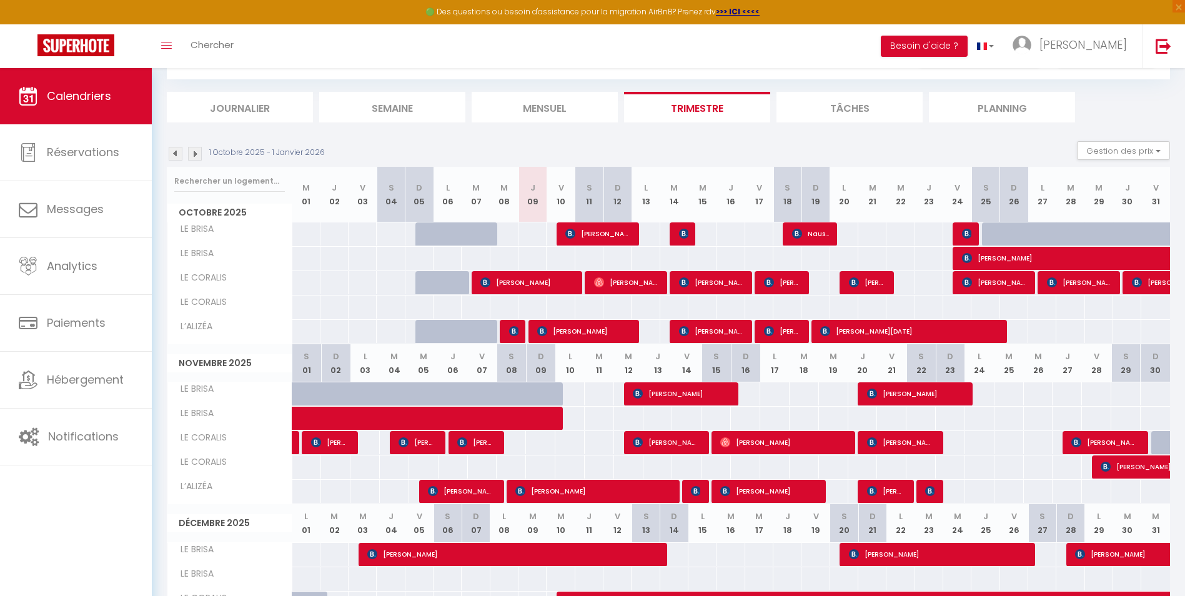
click at [952, 235] on div at bounding box center [966, 234] width 28 height 24
click at [952, 235] on img at bounding box center [967, 234] width 10 height 10
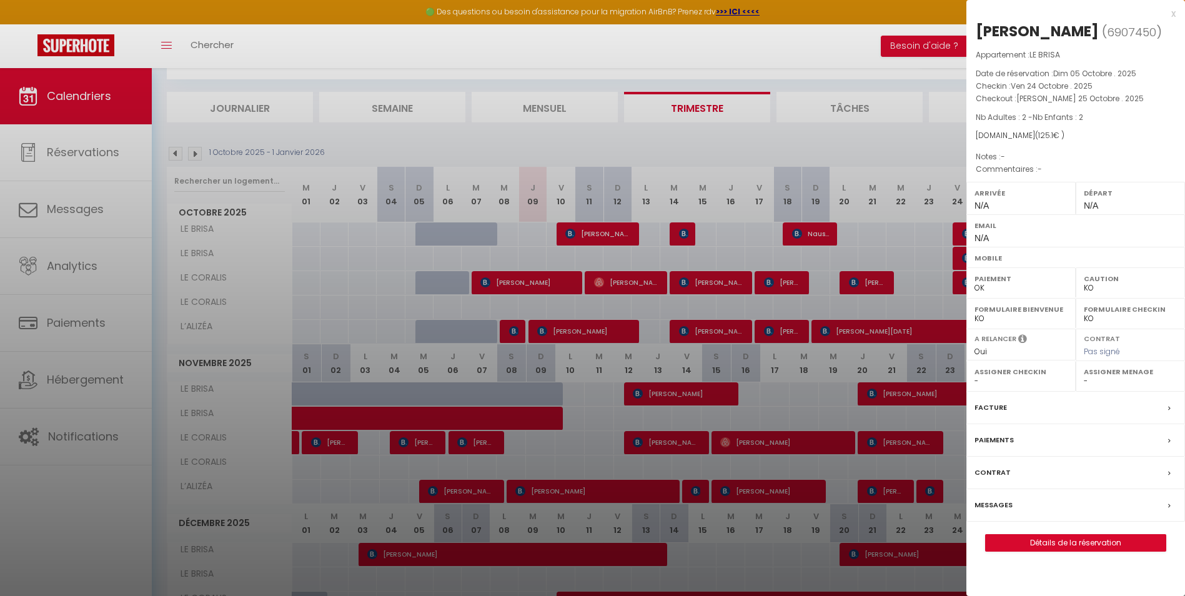
click at [952, 252] on div at bounding box center [592, 298] width 1185 height 596
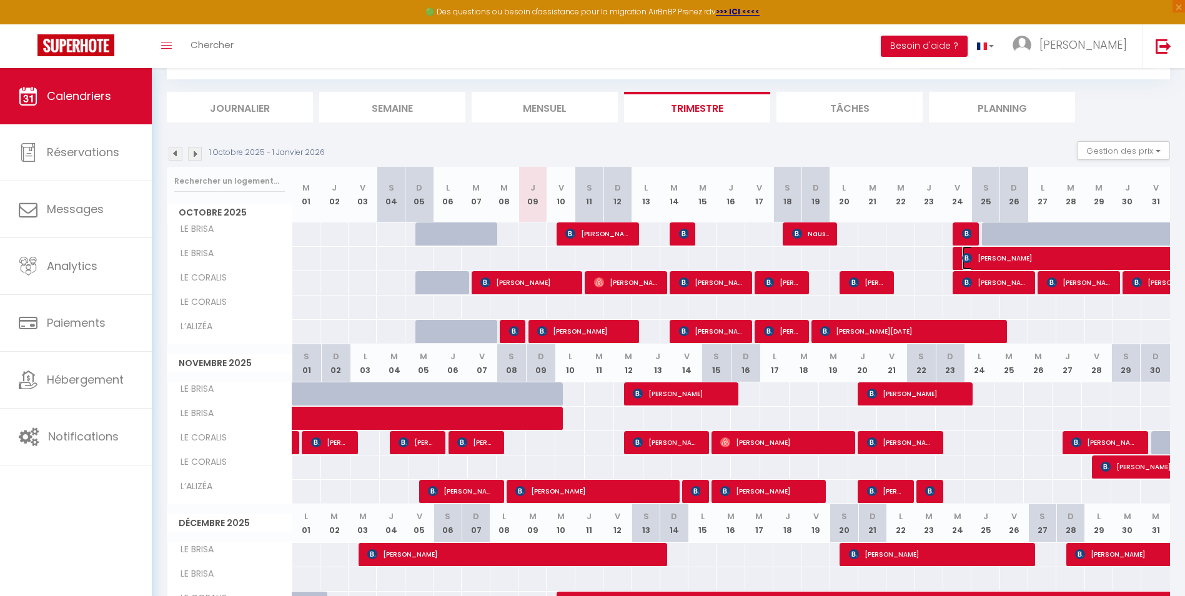
click at [952, 257] on img at bounding box center [967, 258] width 10 height 10
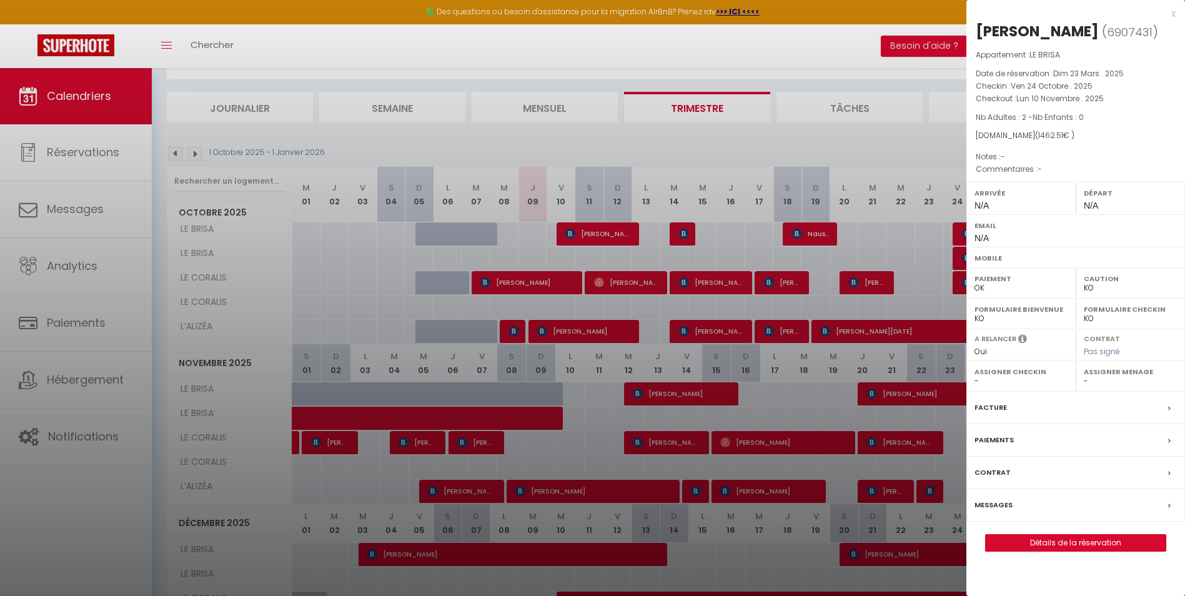
click at [926, 139] on div at bounding box center [592, 298] width 1185 height 596
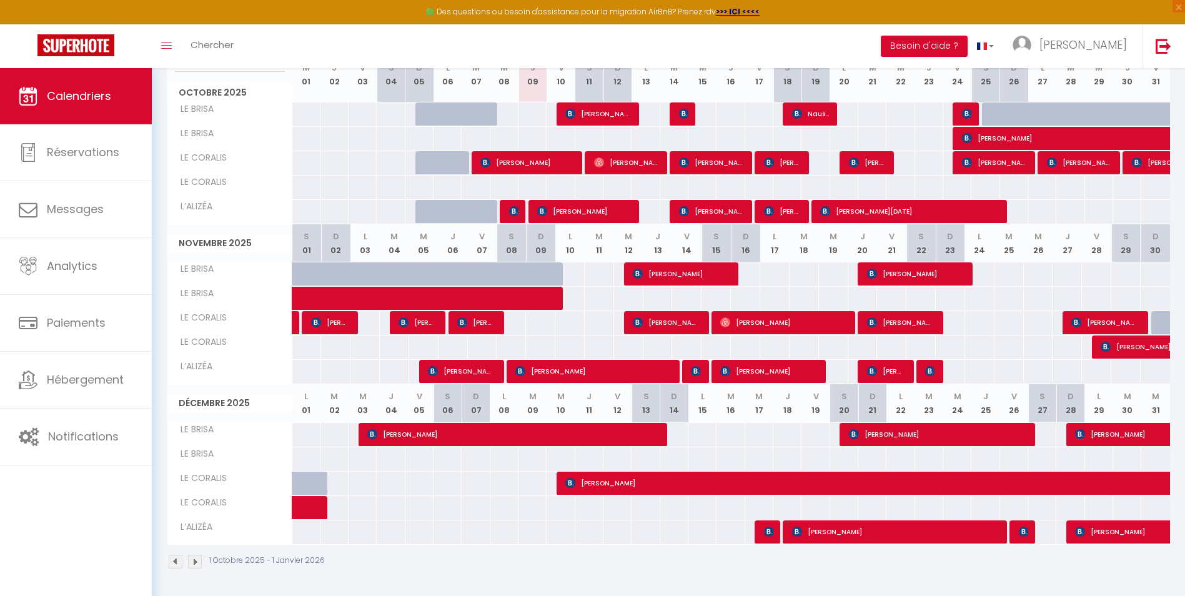
scroll to position [183, 0]
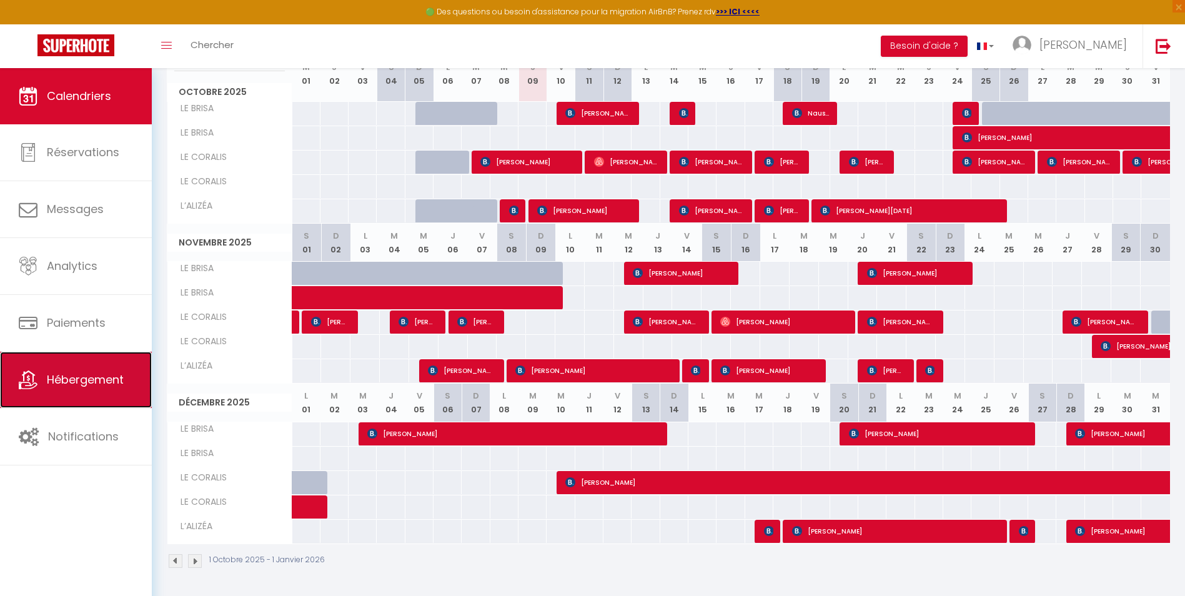
click at [109, 376] on span "Hébergement" at bounding box center [85, 380] width 77 height 16
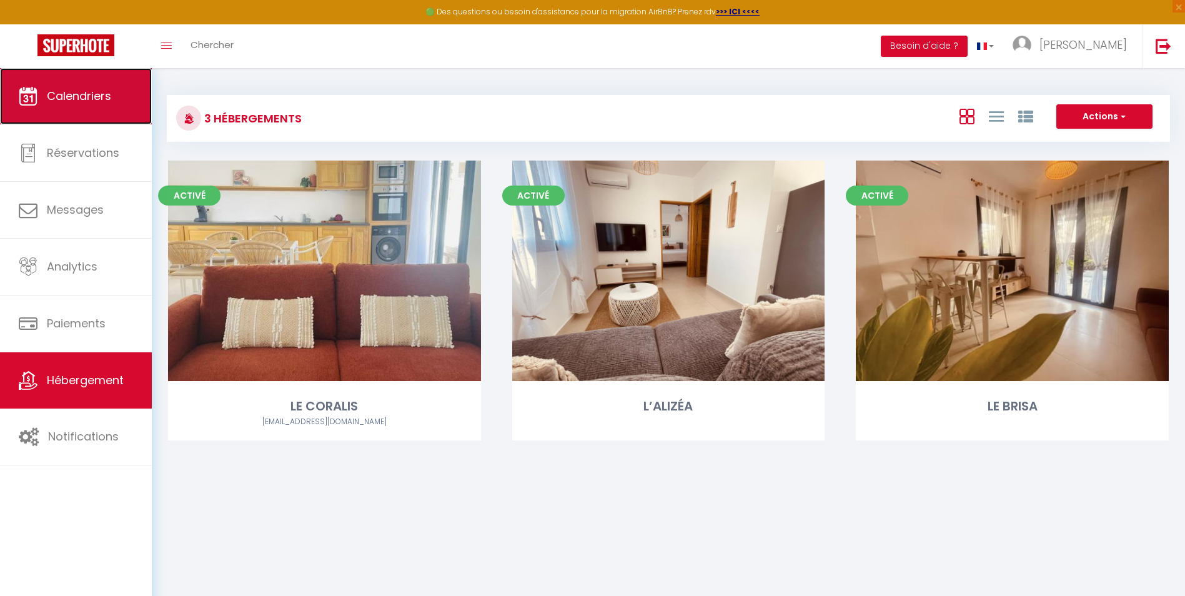
click at [104, 119] on link "Calendriers" at bounding box center [76, 96] width 152 height 56
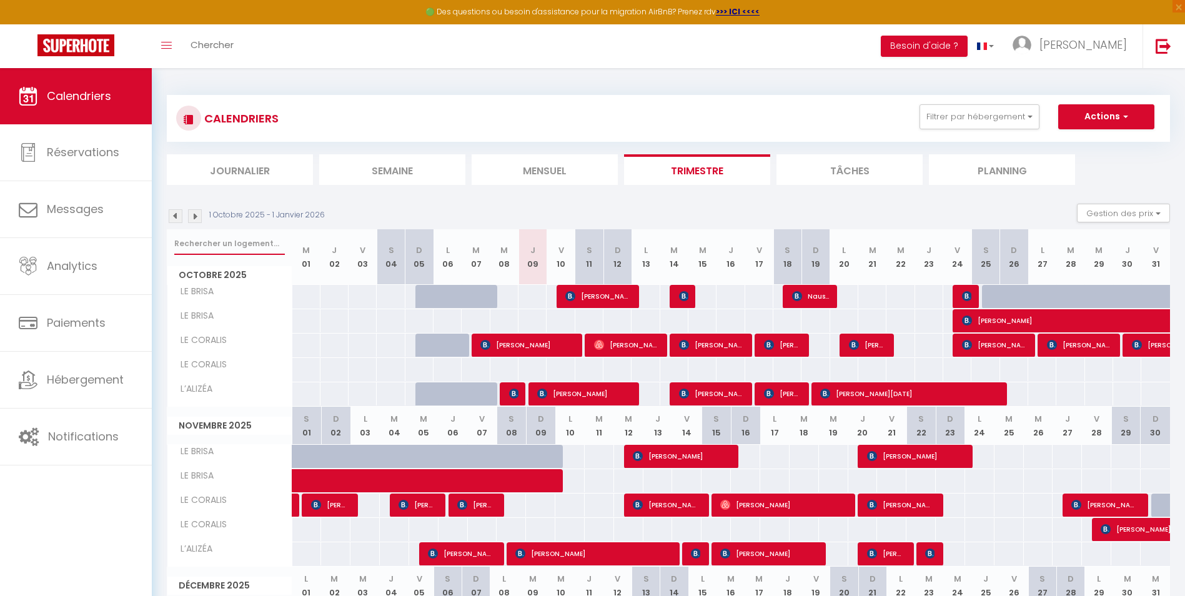
click at [209, 248] on input "text" at bounding box center [229, 243] width 111 height 22
click at [576, 174] on li "Mensuel" at bounding box center [544, 169] width 146 height 31
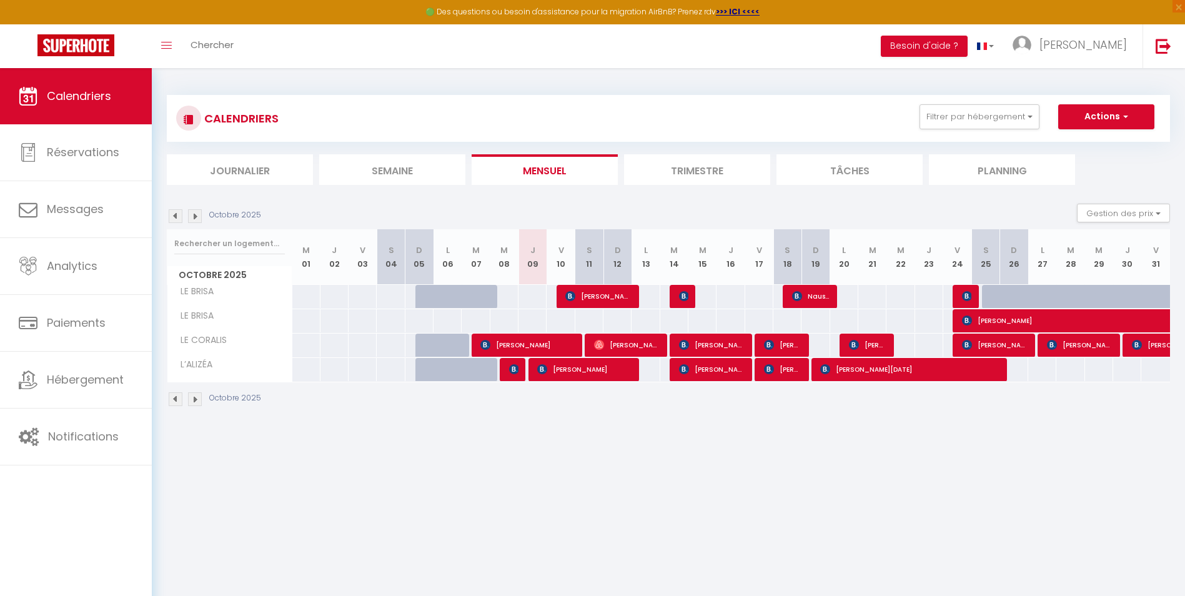
click at [199, 290] on span "LE BRISA" at bounding box center [192, 292] width 47 height 14
click at [715, 172] on li "Trimestre" at bounding box center [697, 169] width 146 height 31
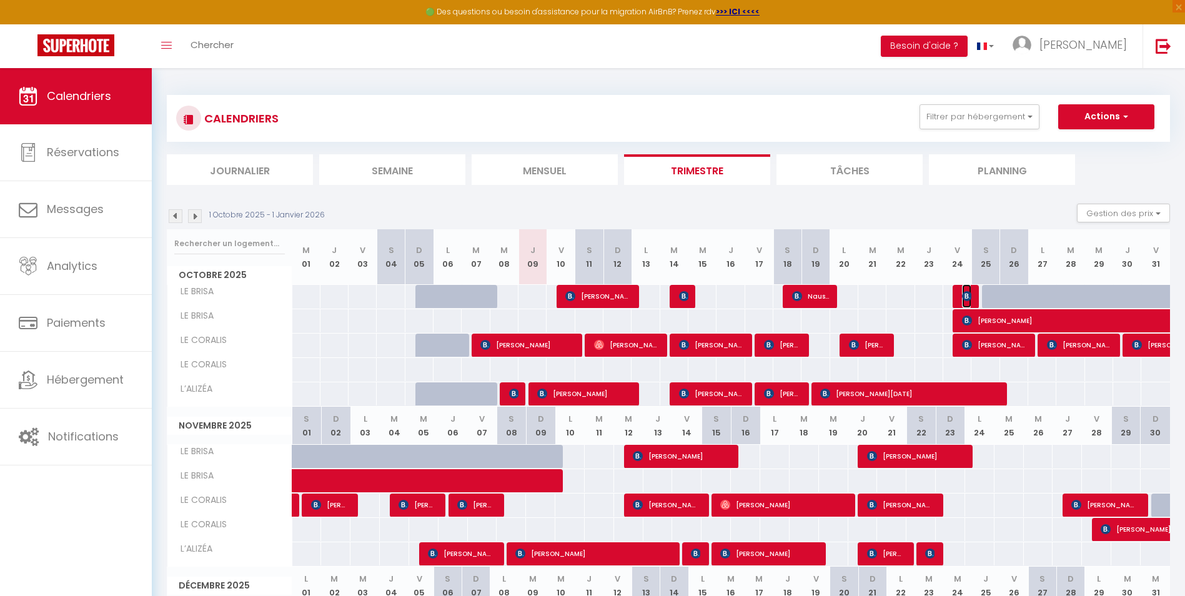
click at [952, 295] on img at bounding box center [967, 296] width 10 height 10
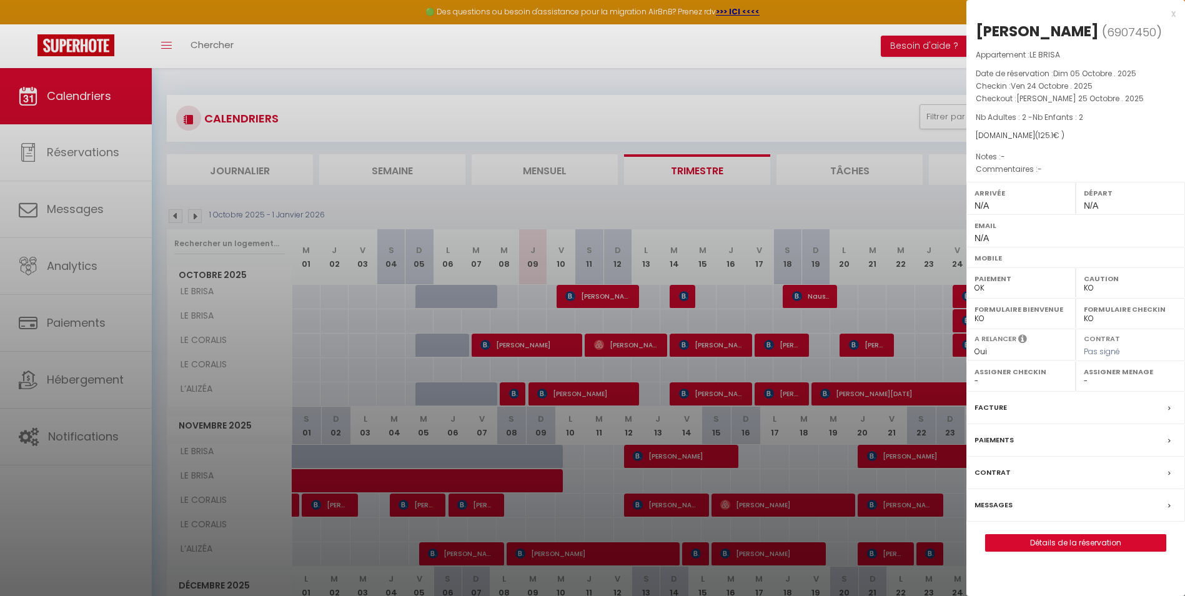
click at [933, 310] on div at bounding box center [592, 298] width 1185 height 596
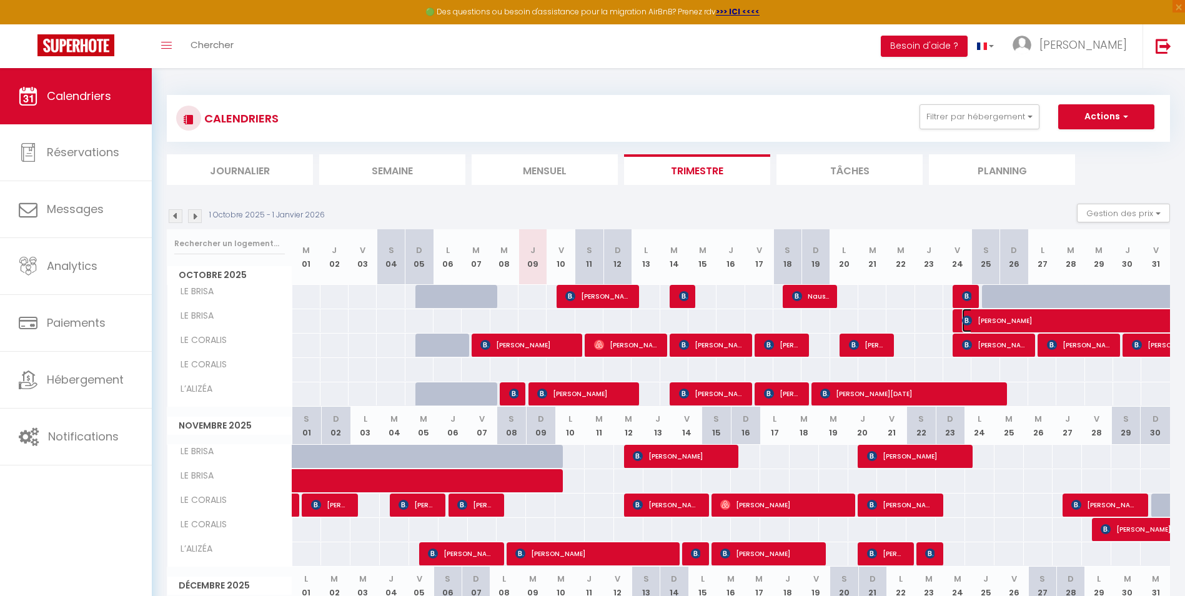
click at [952, 318] on img at bounding box center [967, 320] width 10 height 10
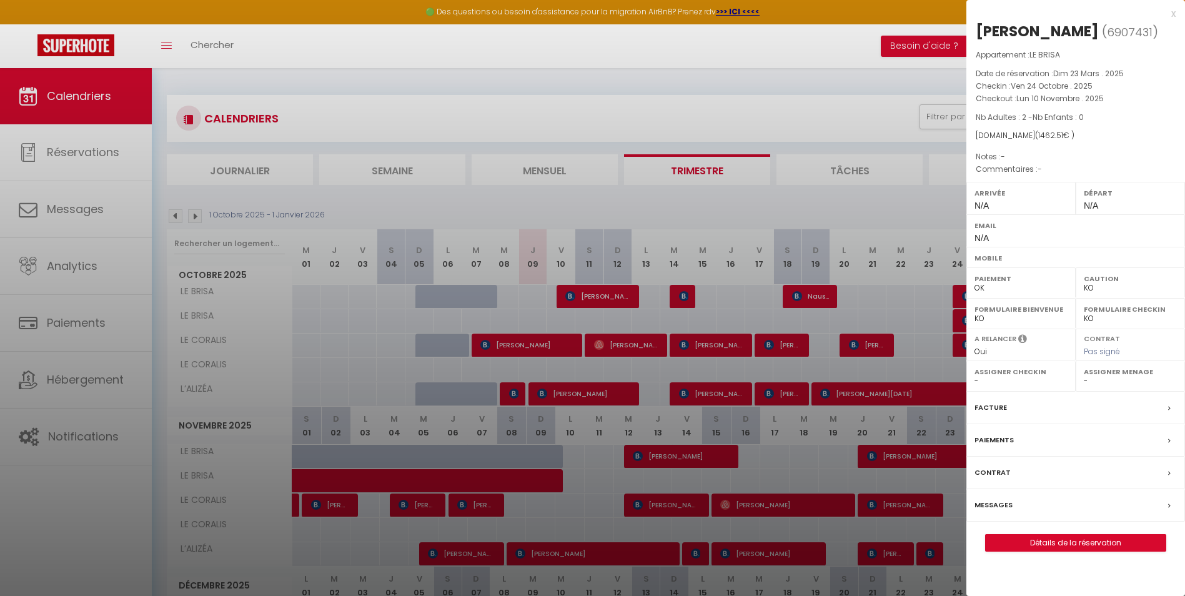
click at [870, 203] on div at bounding box center [592, 298] width 1185 height 596
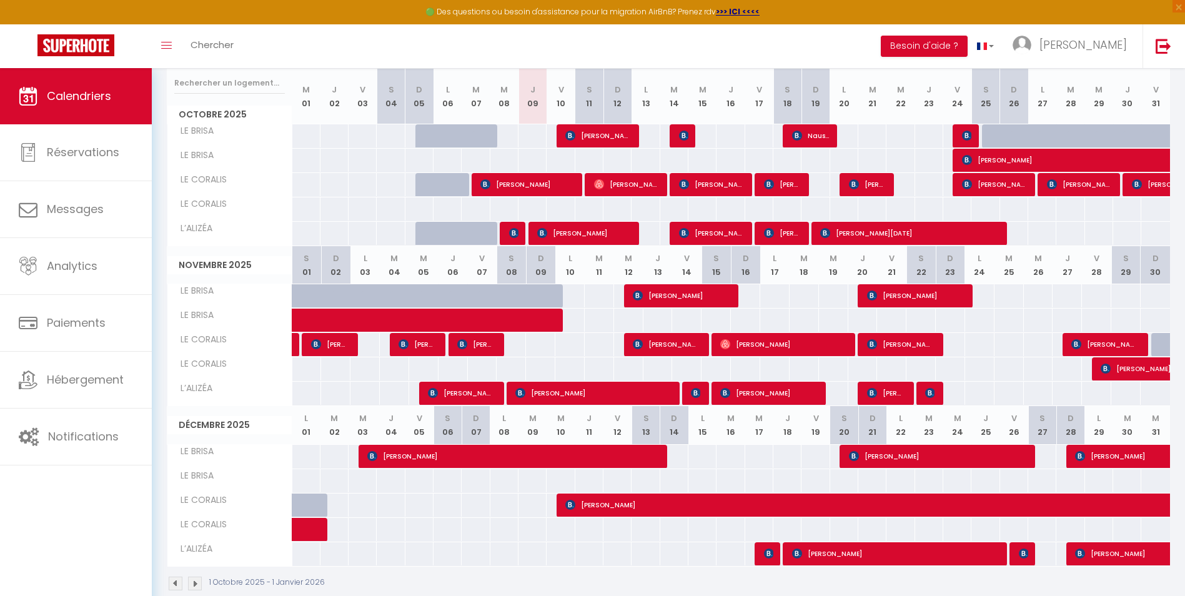
scroll to position [183, 0]
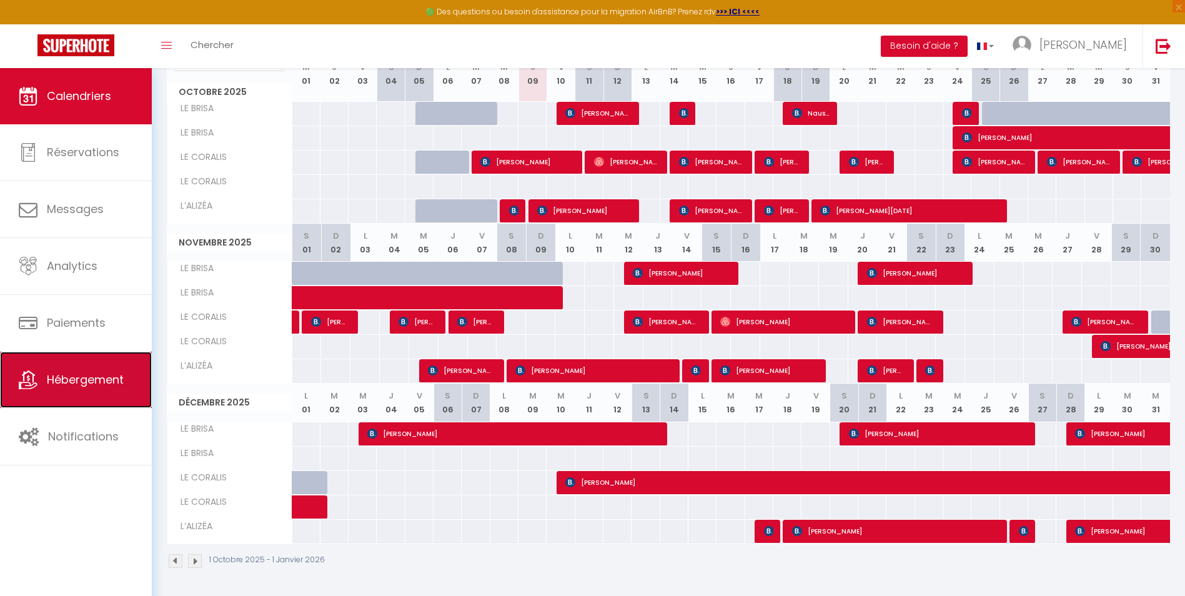
click at [98, 372] on span "Hébergement" at bounding box center [85, 380] width 77 height 16
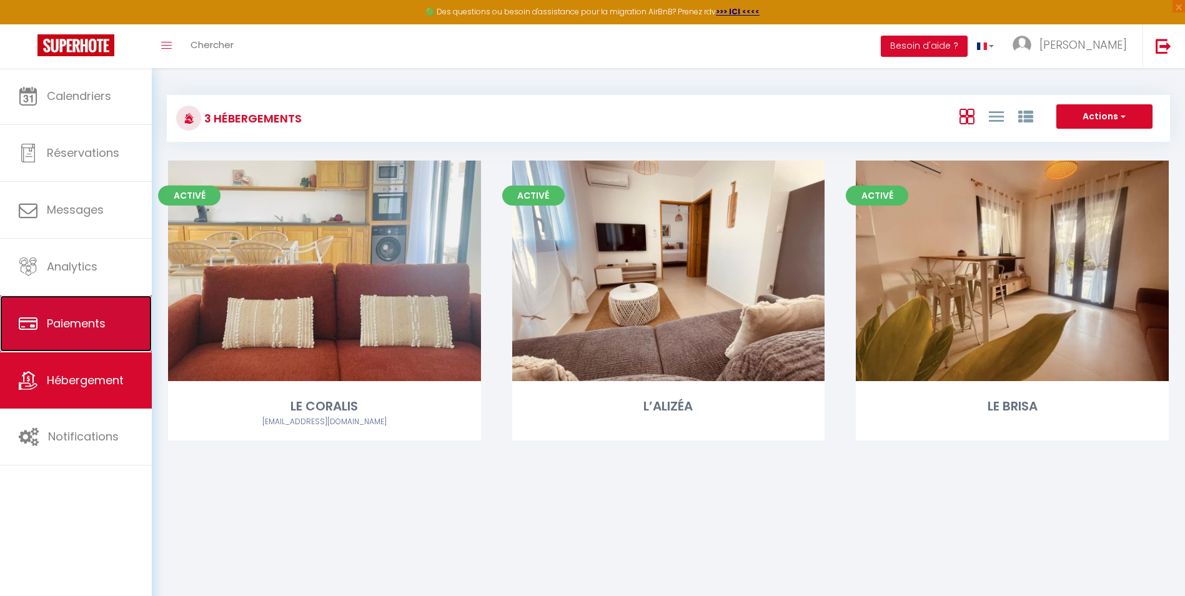
click at [91, 307] on link "Paiements" at bounding box center [76, 323] width 152 height 56
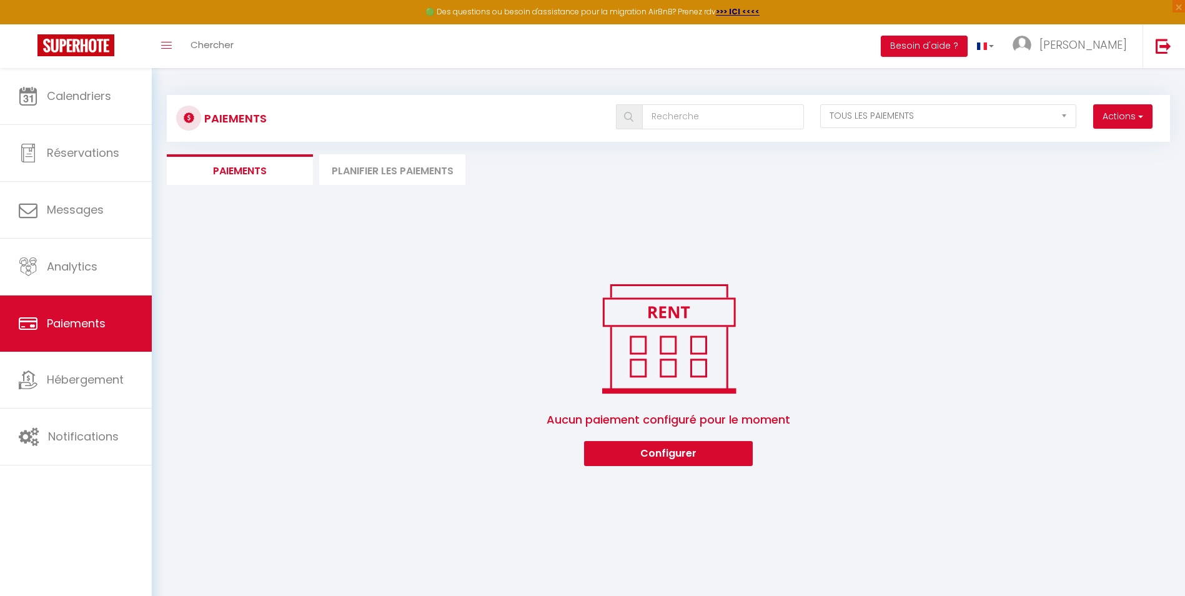
click at [388, 174] on li "Planifier les paiements" at bounding box center [392, 169] width 146 height 31
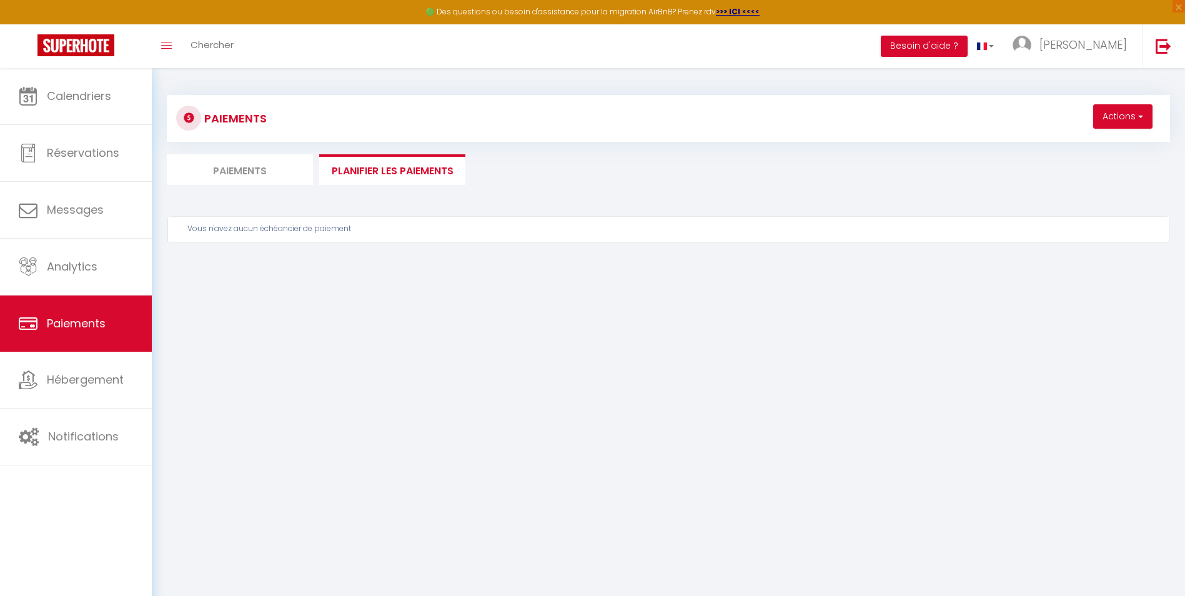
click at [240, 172] on li "Paiements" at bounding box center [240, 169] width 146 height 31
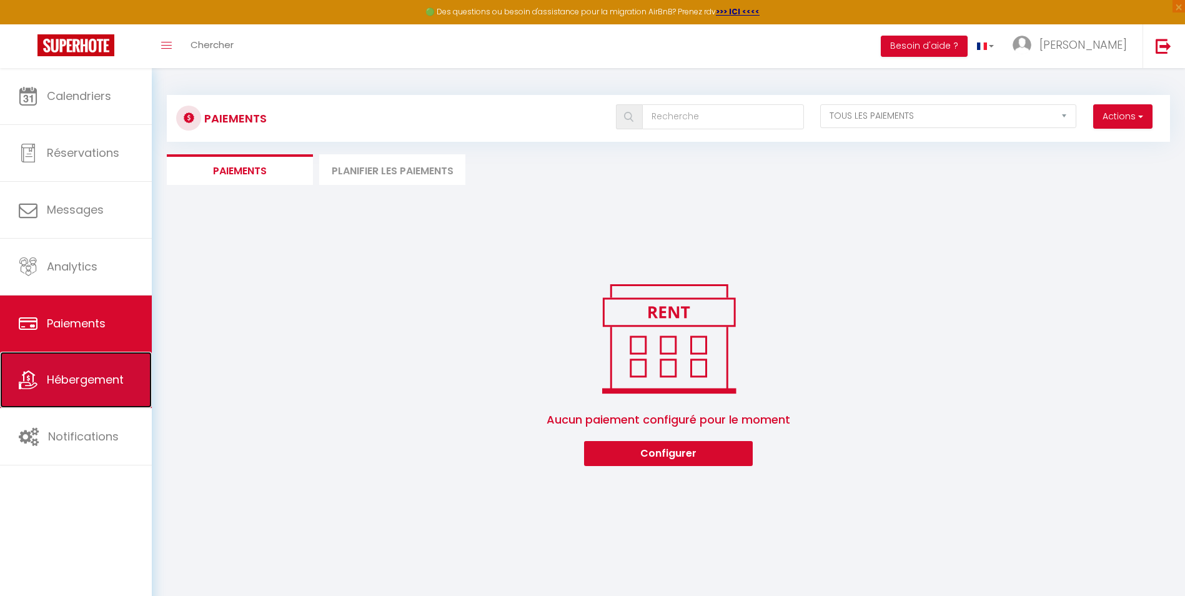
click at [96, 376] on span "Hébergement" at bounding box center [85, 380] width 77 height 16
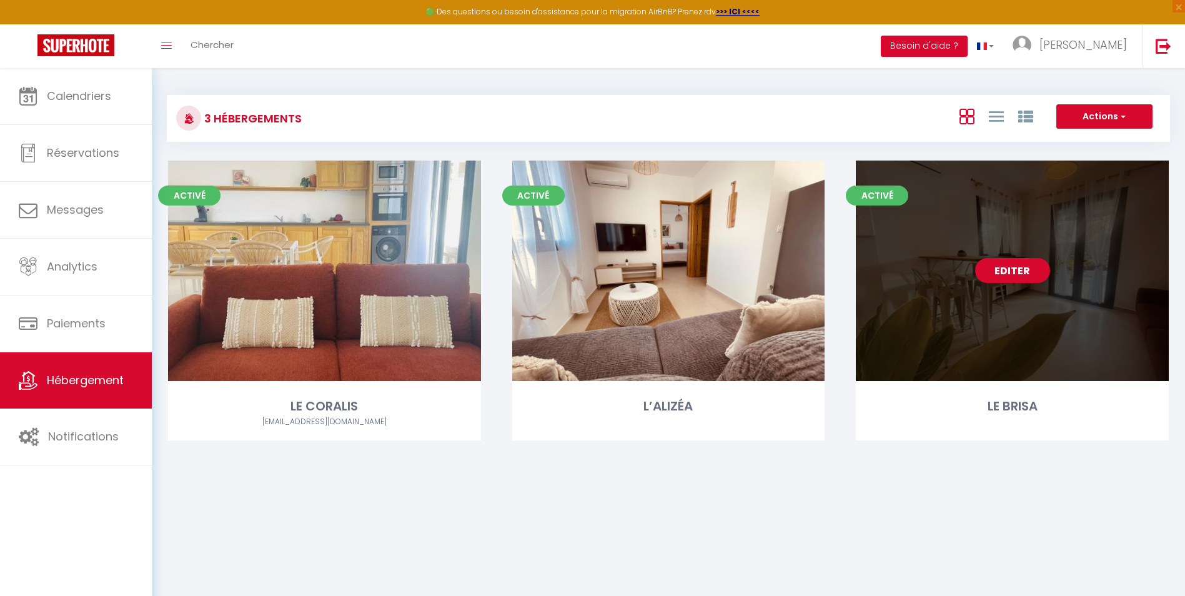
click at [909, 281] on div "Editer" at bounding box center [1011, 270] width 313 height 220
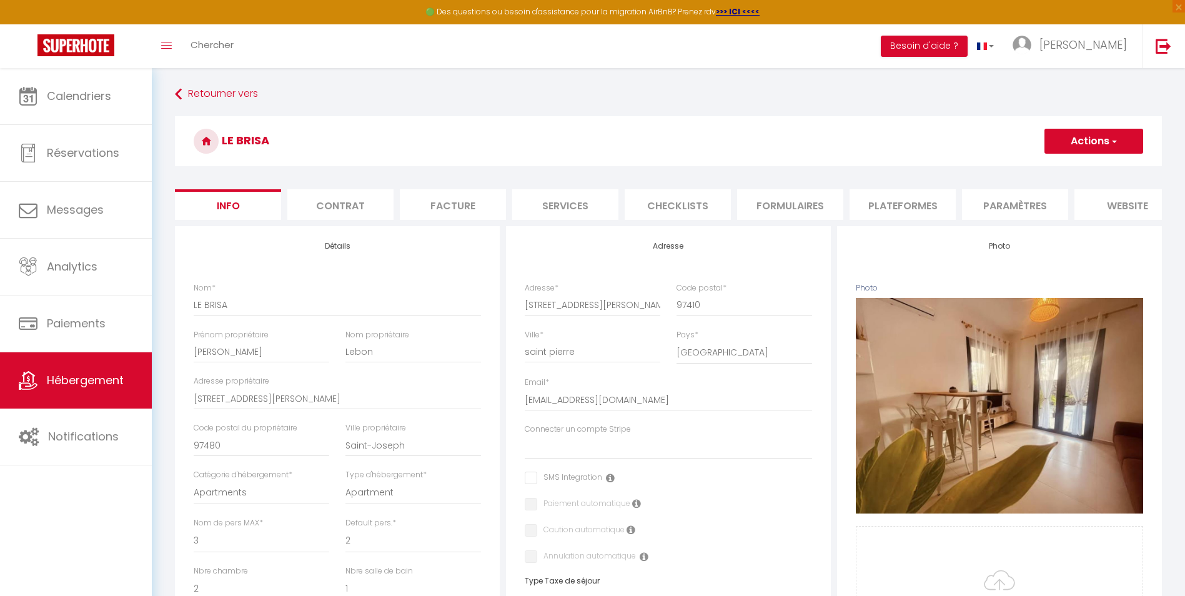
click at [952, 205] on li "website" at bounding box center [1127, 204] width 106 height 31
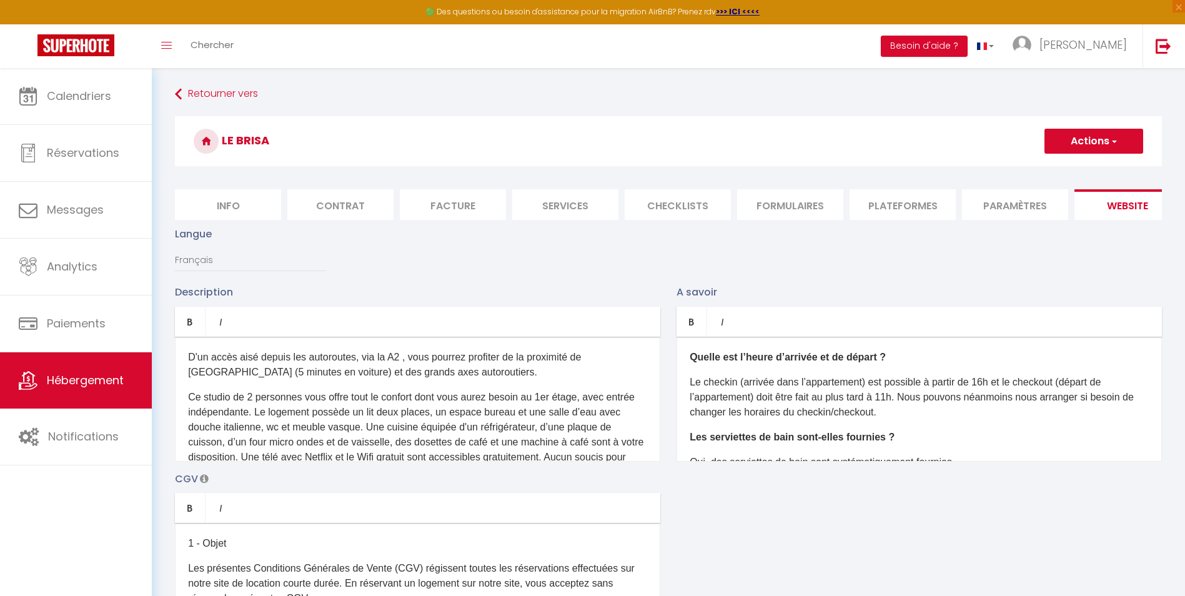
click at [896, 199] on li "Plateformes" at bounding box center [902, 204] width 106 height 31
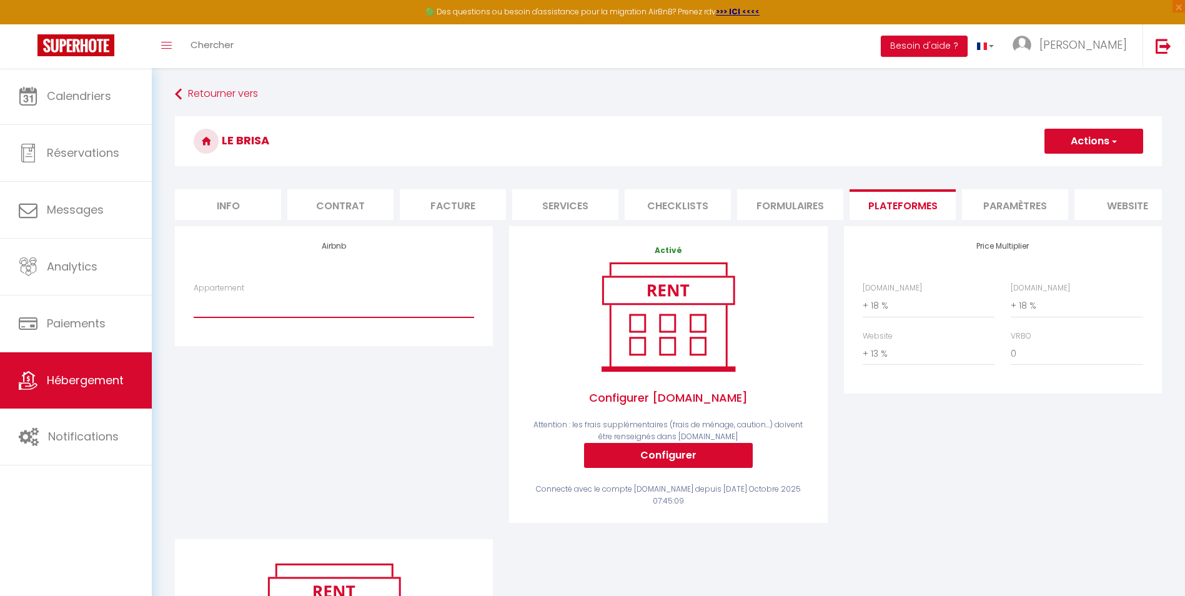
click at [304, 313] on select "Aurora - Appart [MEDICAL_DATA] - Face à l’océan - [EMAIL_ADDRESS][DOMAIN_NAME]" at bounding box center [334, 305] width 280 height 24
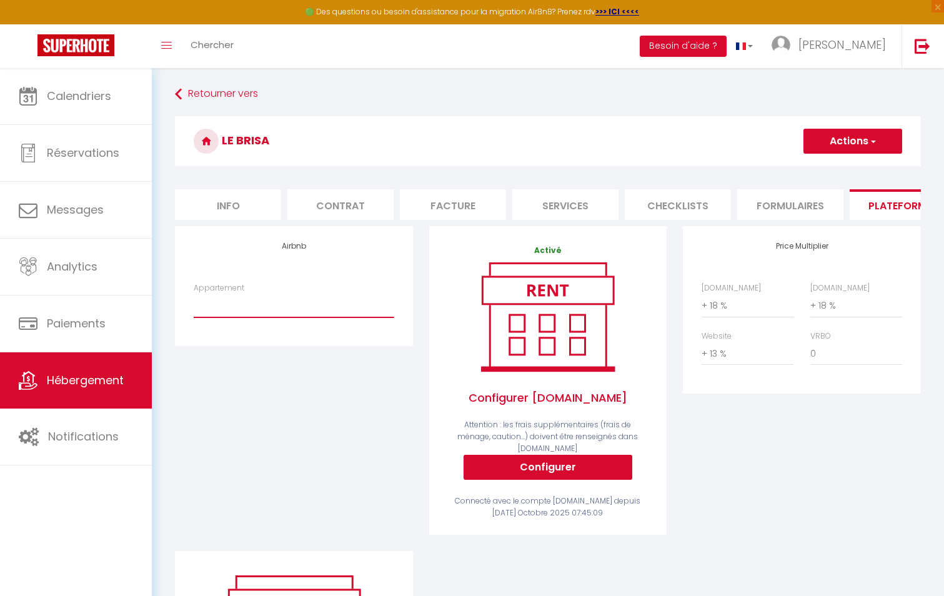
click at [262, 317] on select "Aurora - Appart [MEDICAL_DATA] - Face à l’océan - [EMAIL_ADDRESS][DOMAIN_NAME]" at bounding box center [294, 305] width 200 height 24
click at [233, 198] on li "Info" at bounding box center [228, 204] width 106 height 31
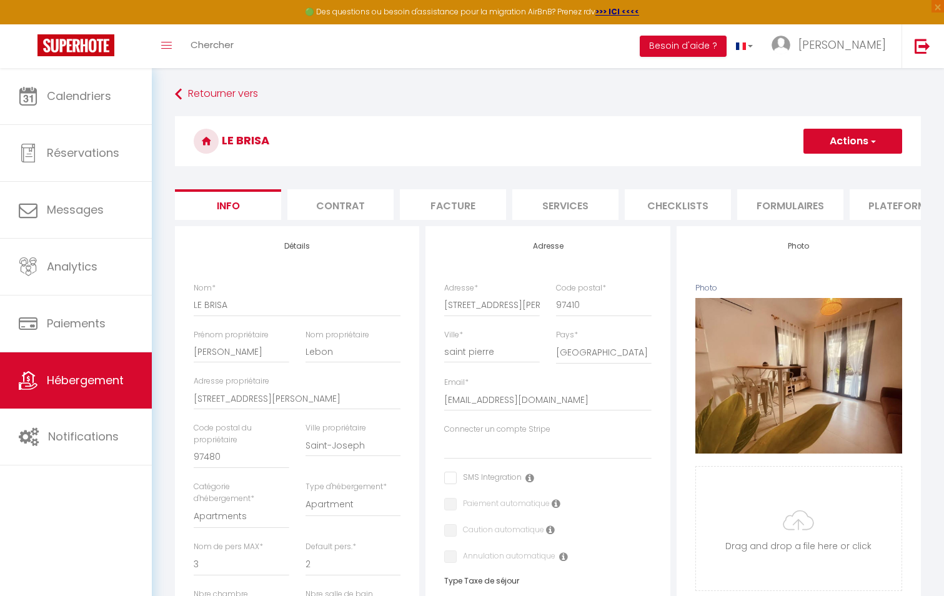
click at [890, 205] on li "Plateformes" at bounding box center [902, 204] width 106 height 31
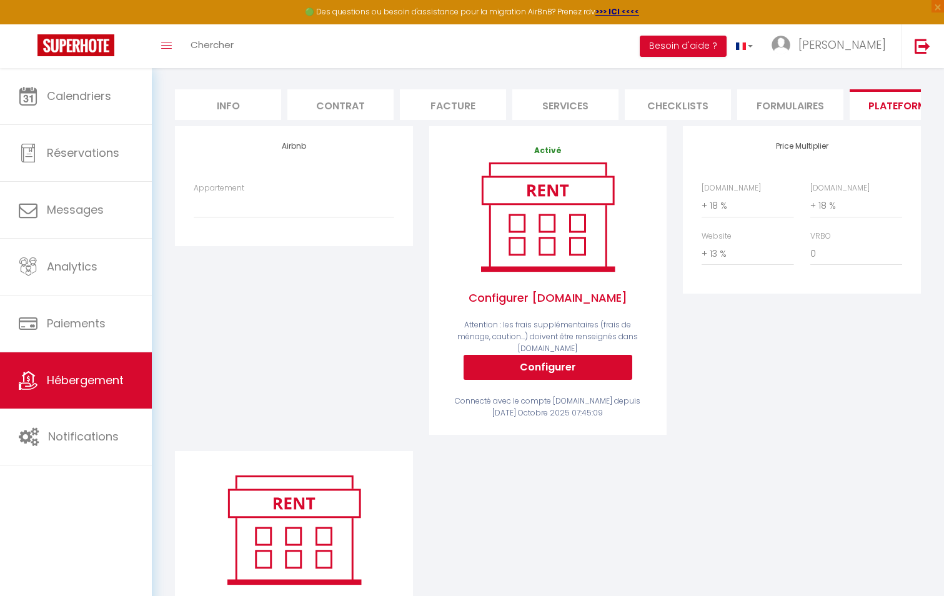
scroll to position [206, 0]
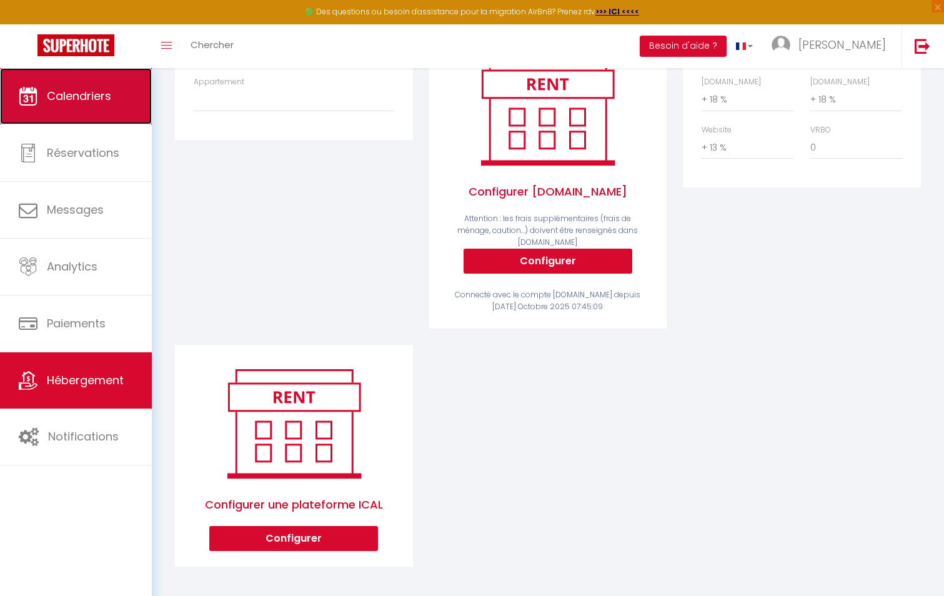
click at [101, 107] on link "Calendriers" at bounding box center [76, 96] width 152 height 56
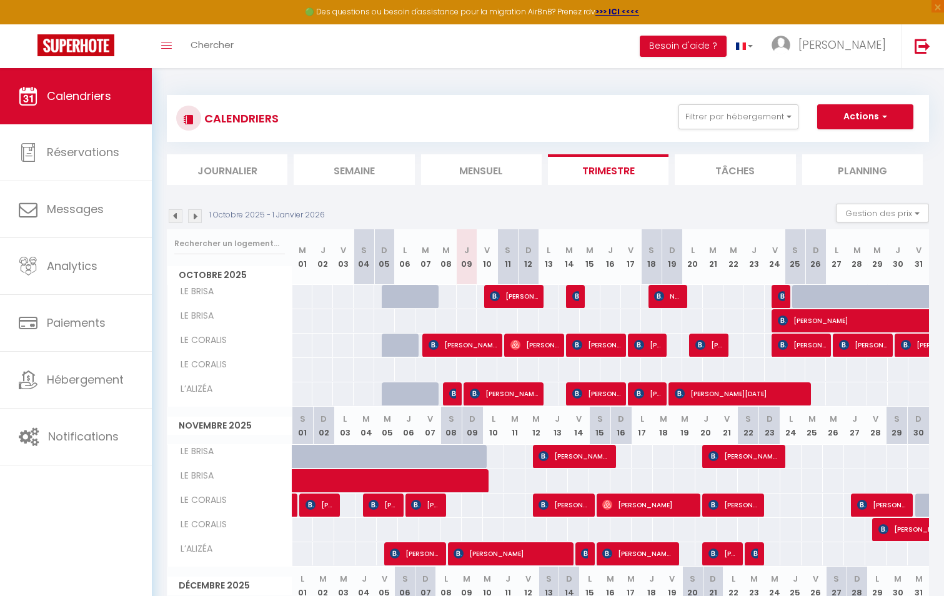
click at [205, 310] on span "LE BRISA" at bounding box center [192, 316] width 47 height 14
click at [202, 315] on span "LE BRISA" at bounding box center [192, 316] width 47 height 14
click at [220, 297] on div "LE BRISA" at bounding box center [231, 292] width 125 height 14
click at [726, 47] on button "Besoin d'aide ?" at bounding box center [682, 46] width 87 height 21
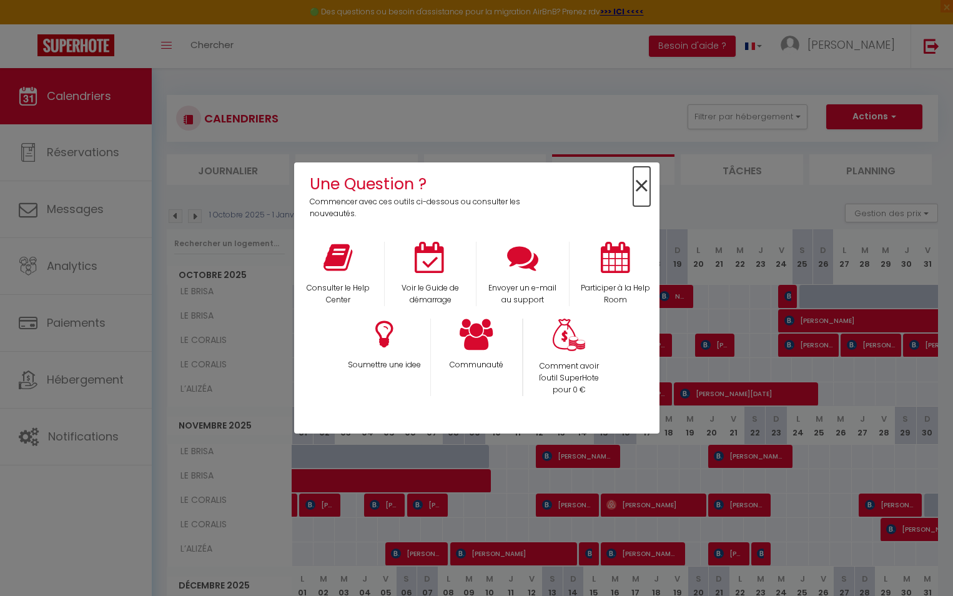
click at [644, 183] on span "×" at bounding box center [641, 186] width 17 height 39
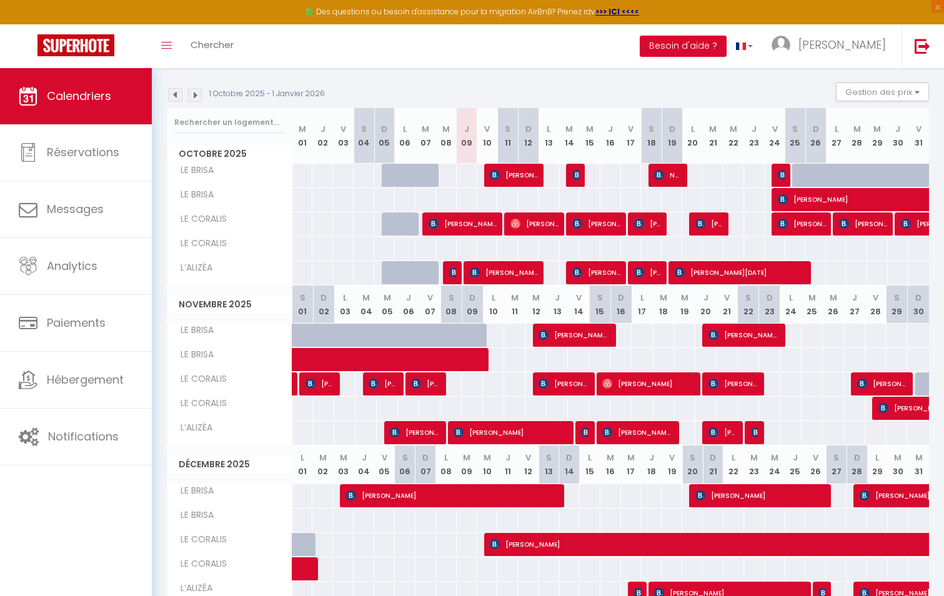
scroll to position [121, 0]
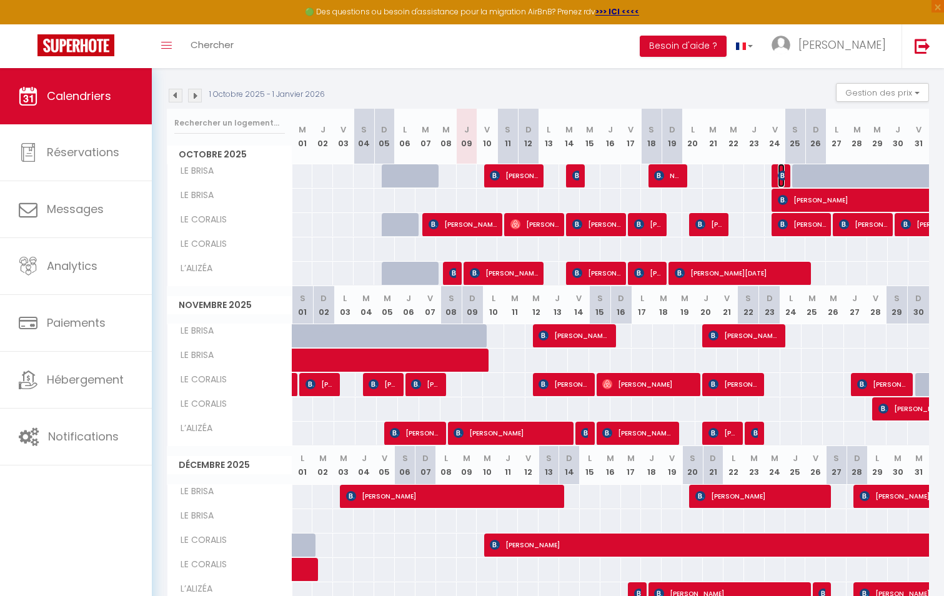
click at [781, 172] on img at bounding box center [782, 175] width 10 height 10
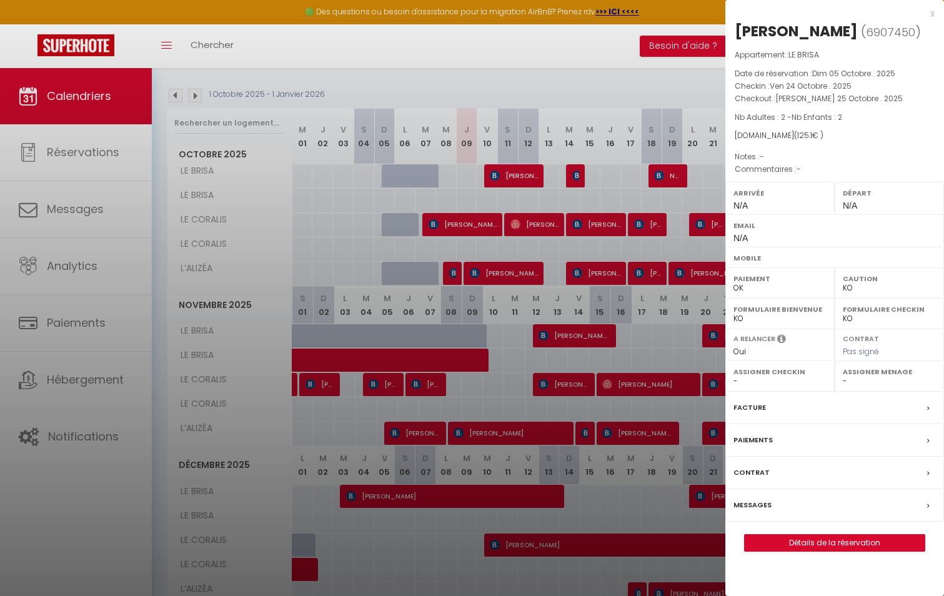
click at [581, 62] on div at bounding box center [472, 298] width 944 height 596
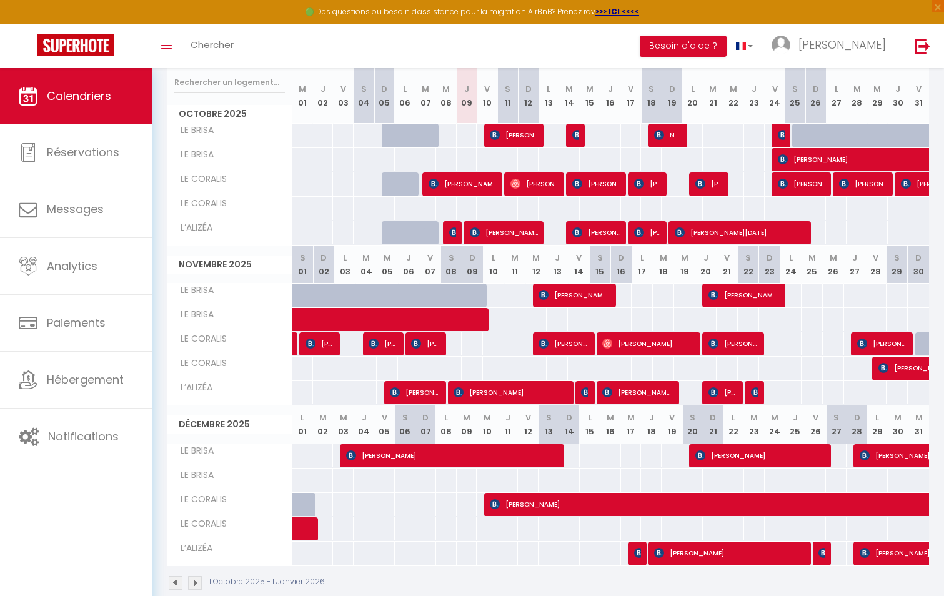
scroll to position [183, 0]
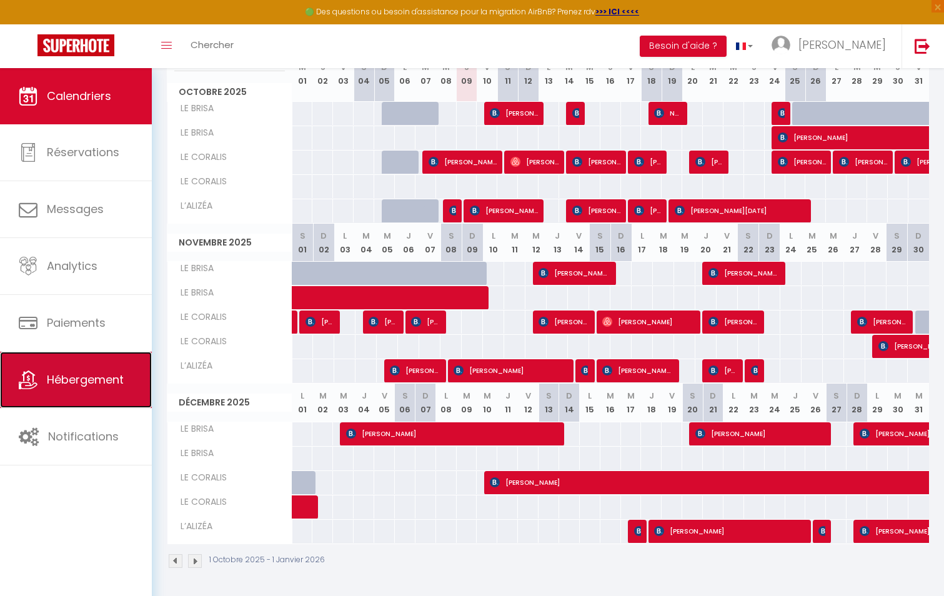
click at [66, 383] on span "Hébergement" at bounding box center [85, 380] width 77 height 16
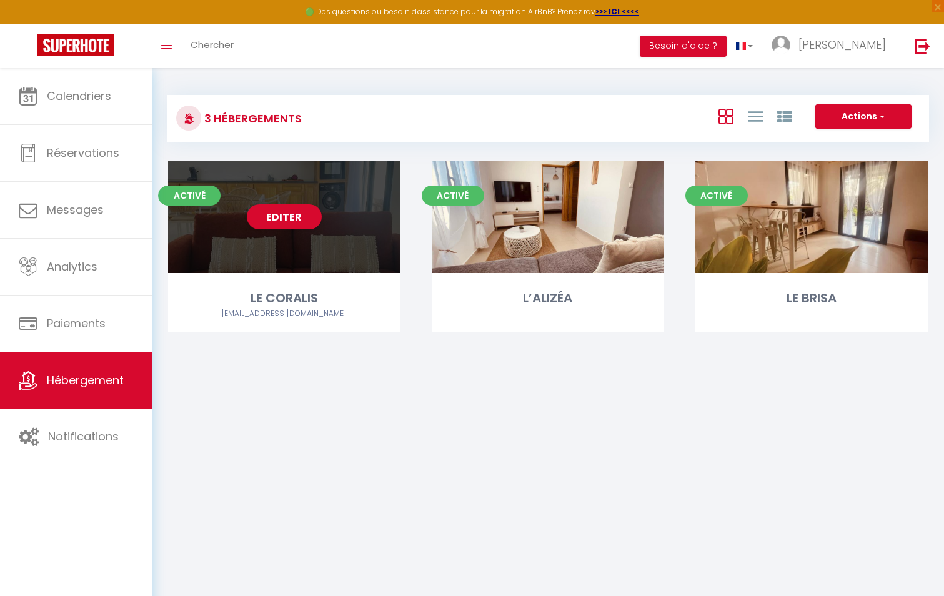
click at [363, 216] on div "Editer" at bounding box center [284, 216] width 232 height 112
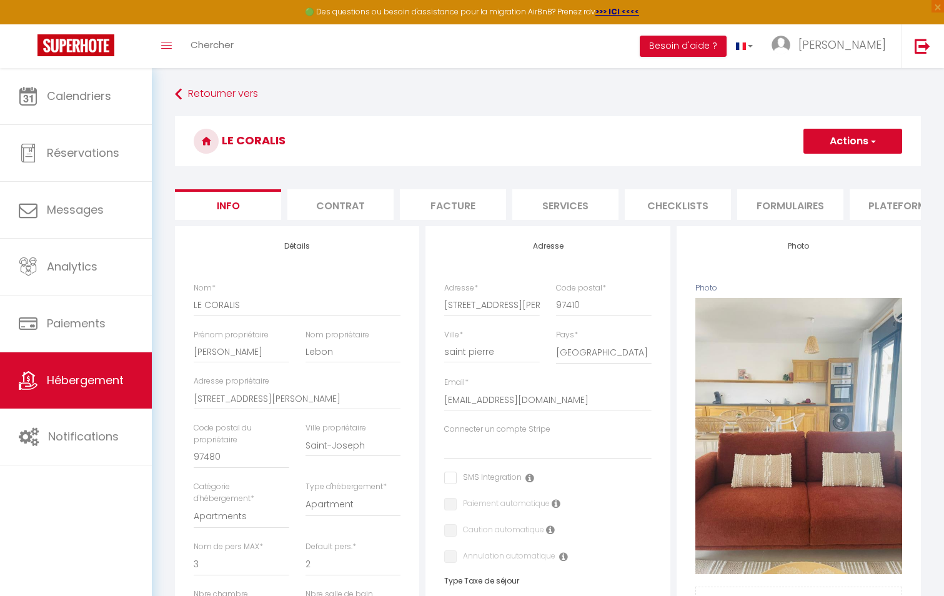
click at [893, 204] on li "Plateformes" at bounding box center [902, 204] width 106 height 31
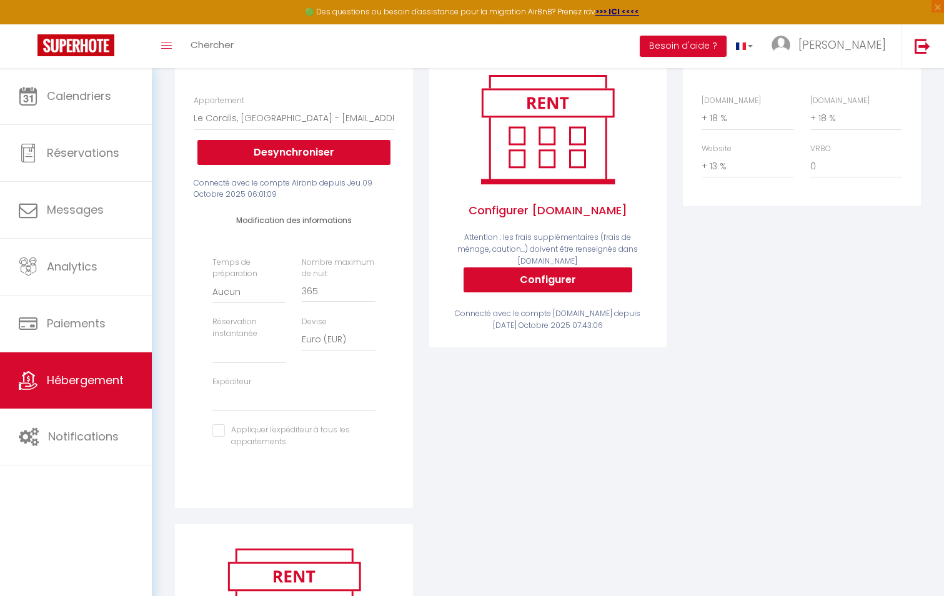
scroll to position [125, 0]
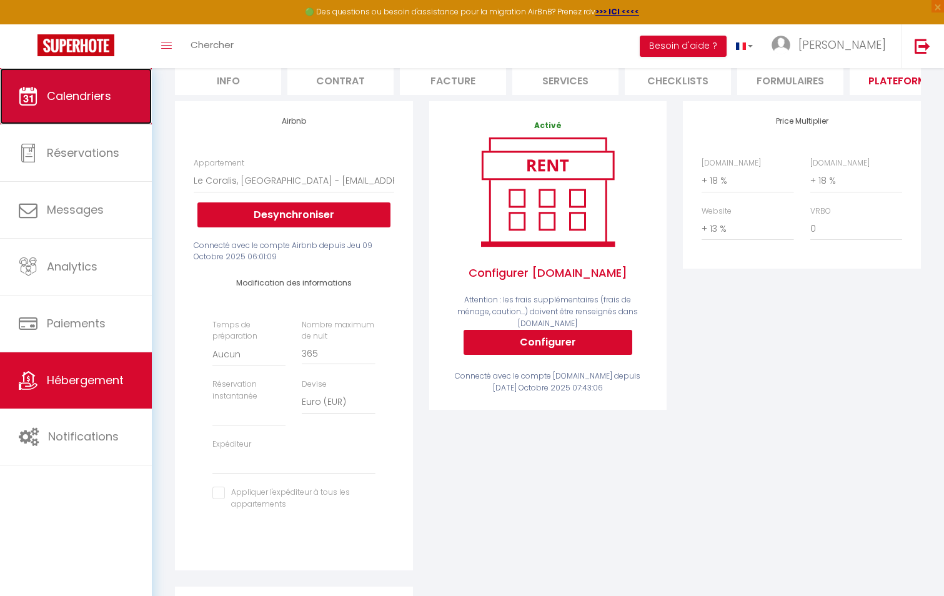
click at [93, 104] on link "Calendriers" at bounding box center [76, 96] width 152 height 56
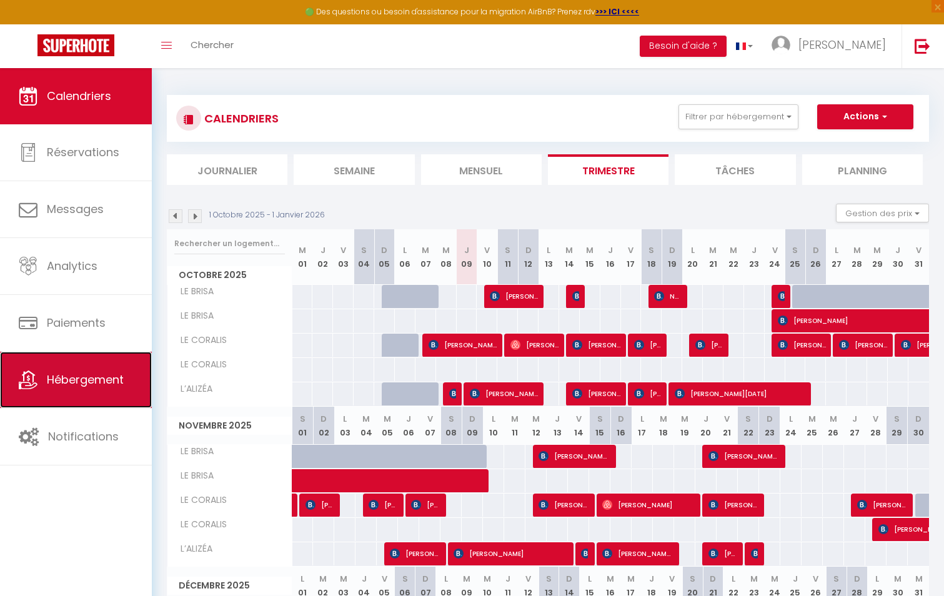
click at [71, 371] on link "Hébergement" at bounding box center [76, 380] width 152 height 56
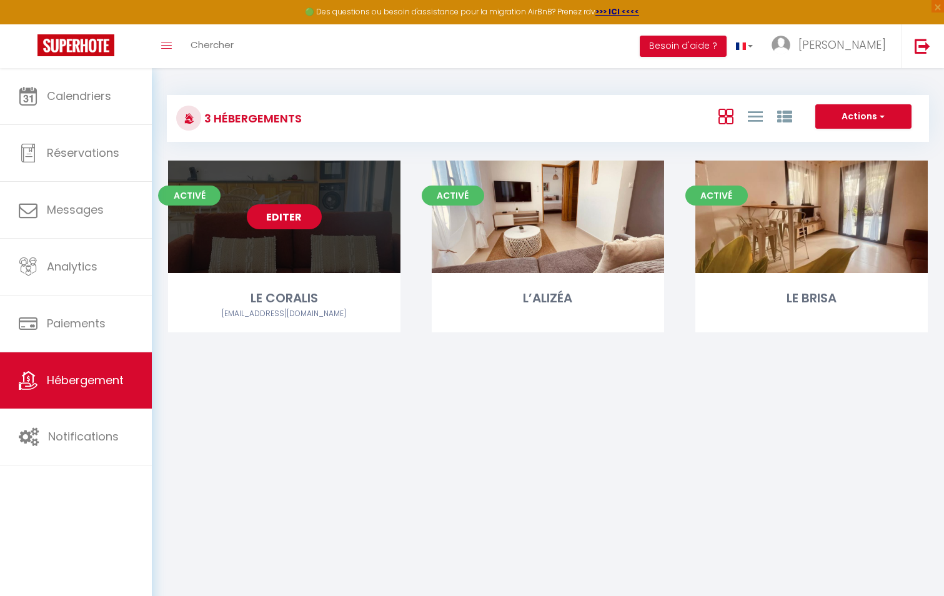
click at [275, 224] on link "Editer" at bounding box center [284, 216] width 75 height 25
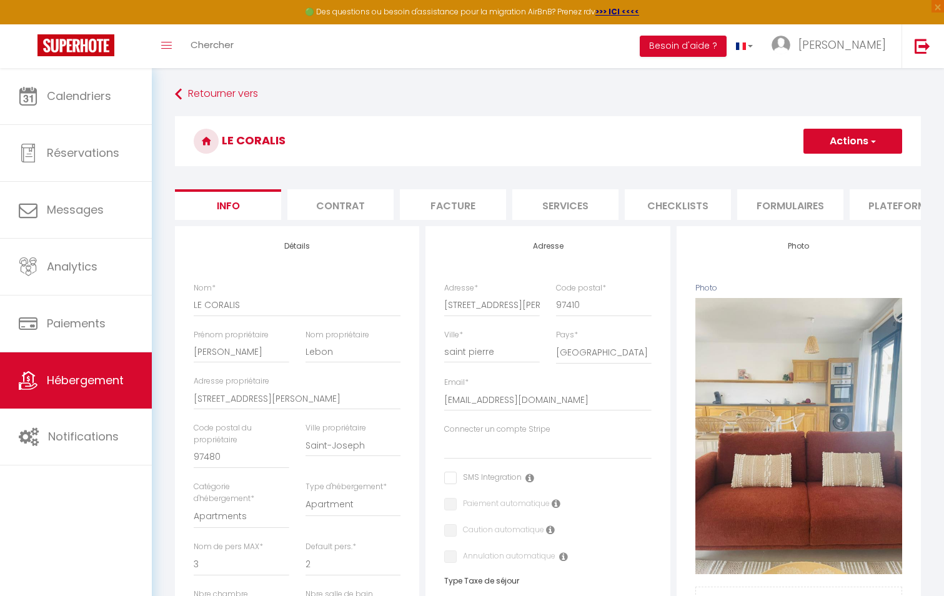
click at [881, 204] on li "Plateformes" at bounding box center [902, 204] width 106 height 31
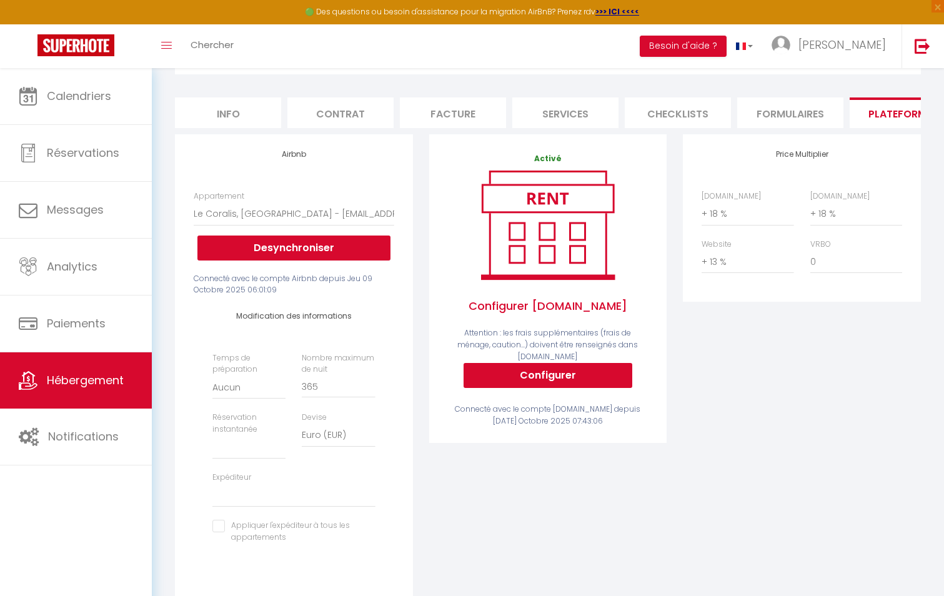
scroll to position [62, 0]
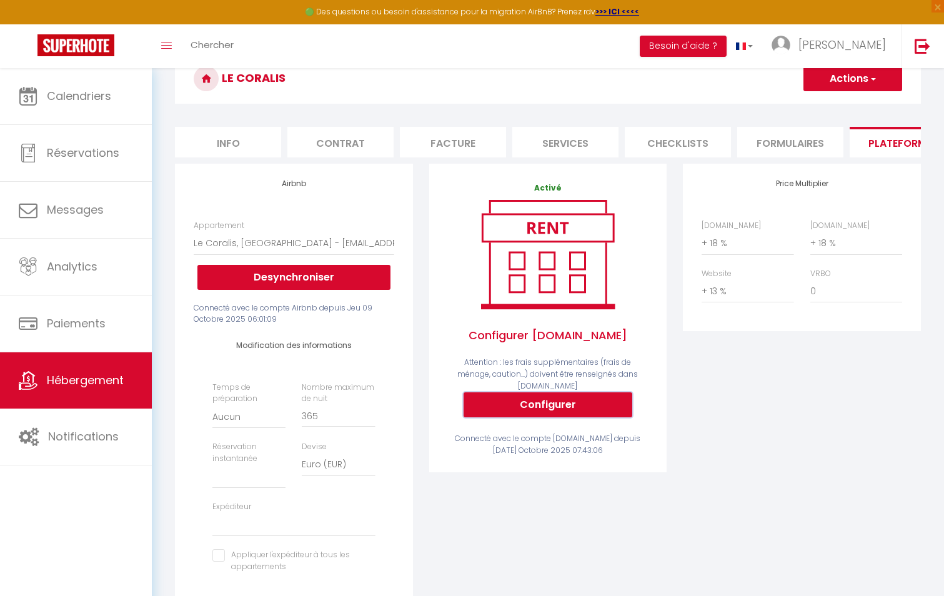
click at [520, 405] on button "Configurer" at bounding box center [547, 404] width 169 height 25
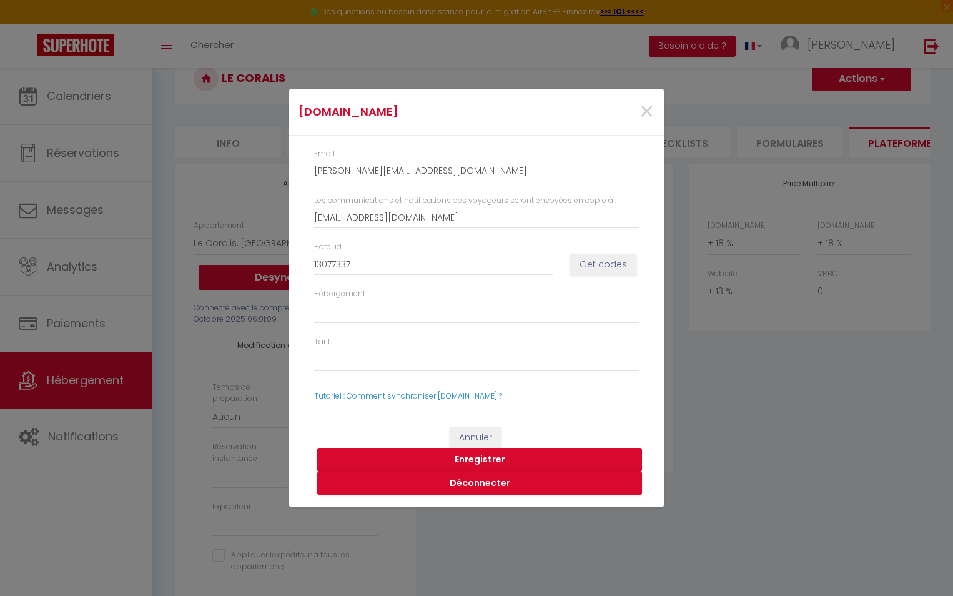
click at [535, 463] on button "Enregistrer" at bounding box center [479, 460] width 325 height 24
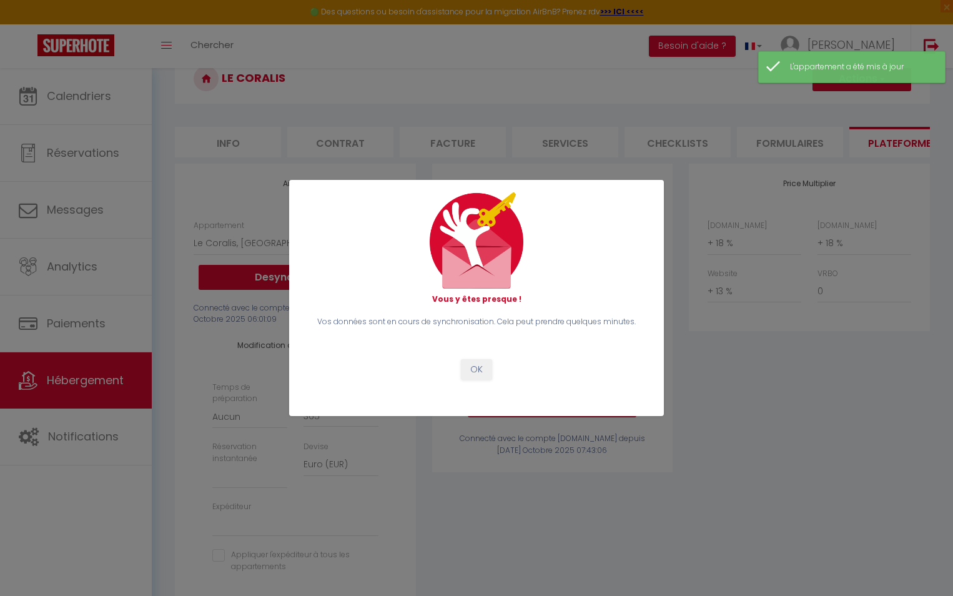
click at [458, 361] on div "Vos données sont en cours de synchronisation. Cela peut prendre quelques minute…" at bounding box center [476, 348] width 341 height 64
click at [475, 373] on button "OK" at bounding box center [476, 369] width 31 height 21
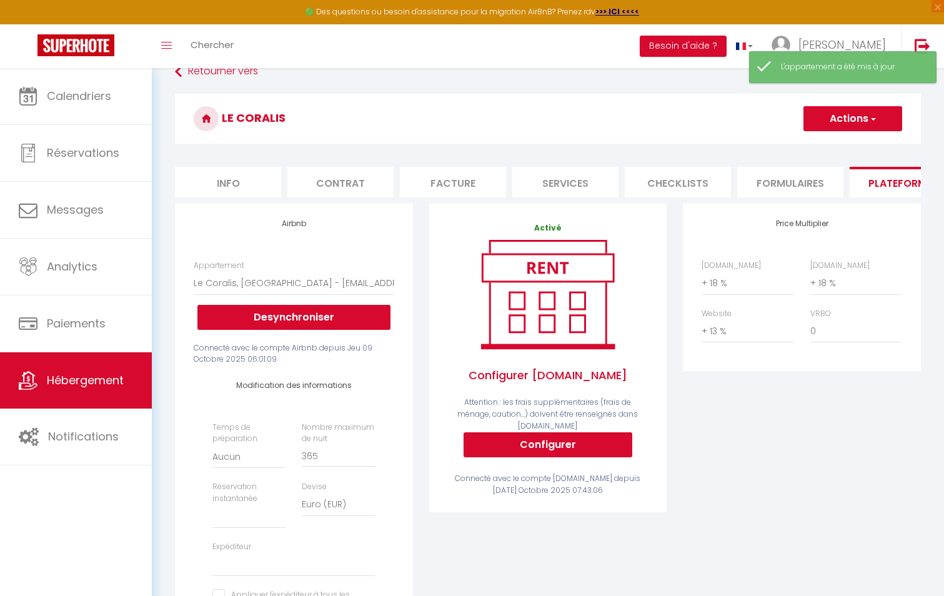
scroll to position [0, 0]
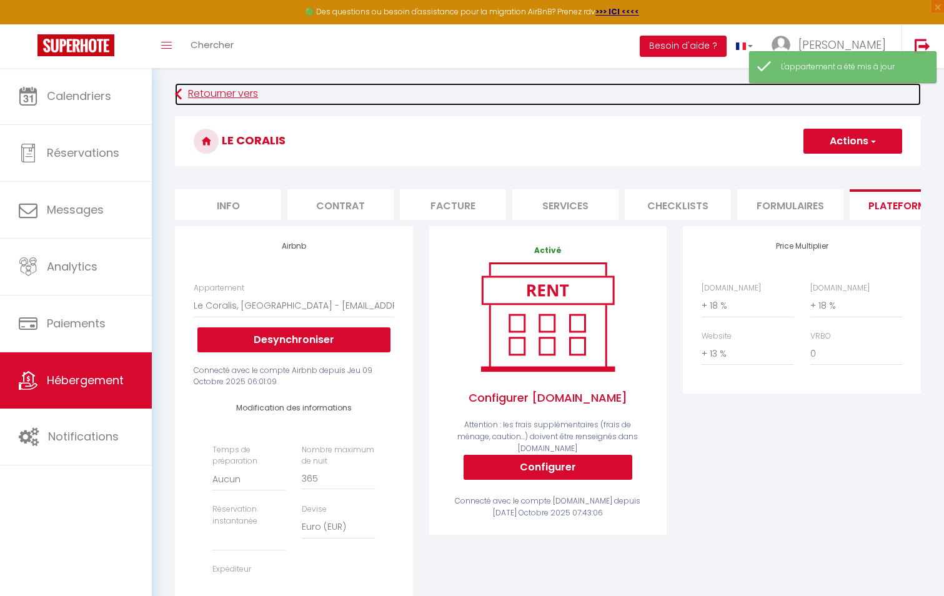
click at [185, 97] on link "Retourner vers" at bounding box center [548, 94] width 746 height 22
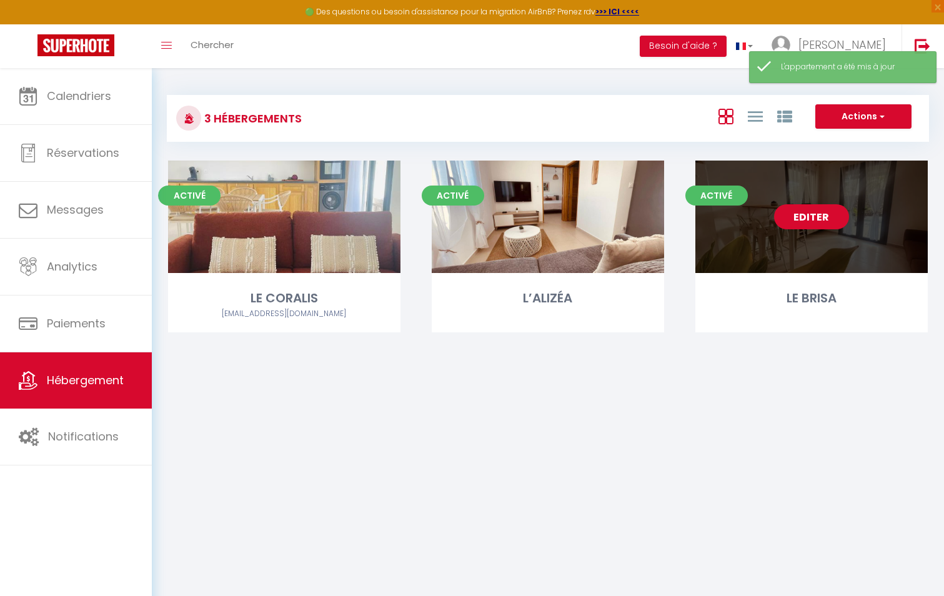
click at [812, 225] on link "Editer" at bounding box center [811, 216] width 75 height 25
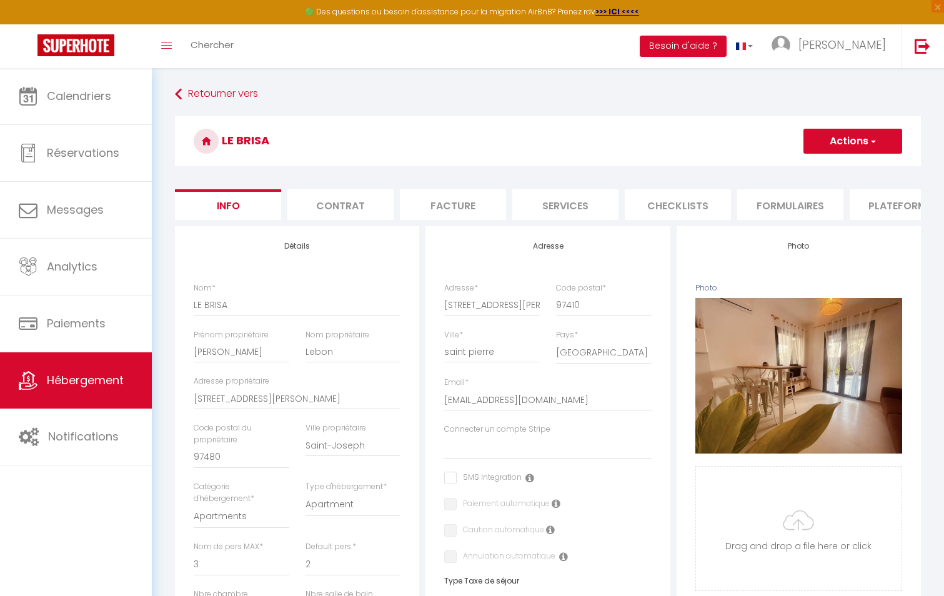
click at [887, 201] on li "Plateformes" at bounding box center [902, 204] width 106 height 31
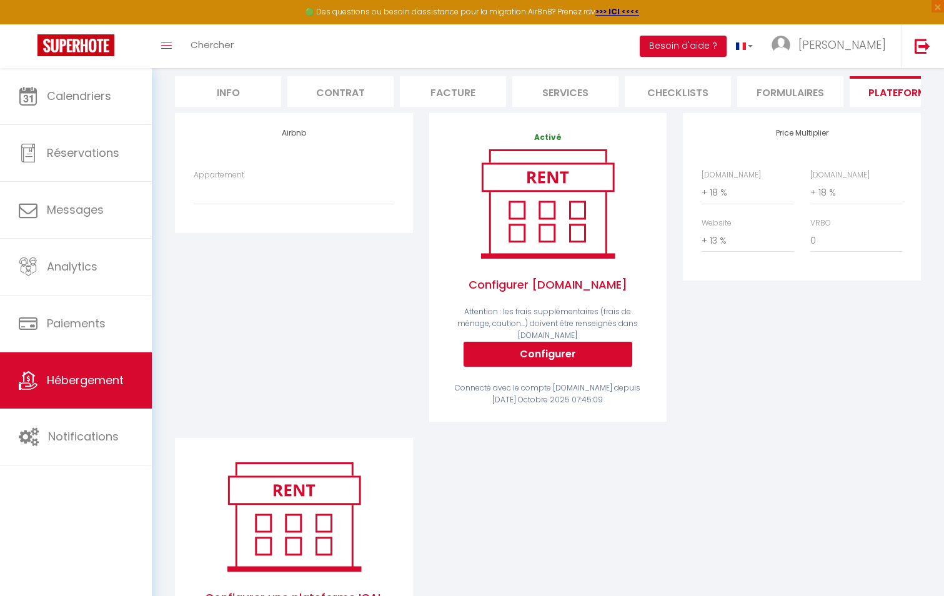
scroll to position [125, 0]
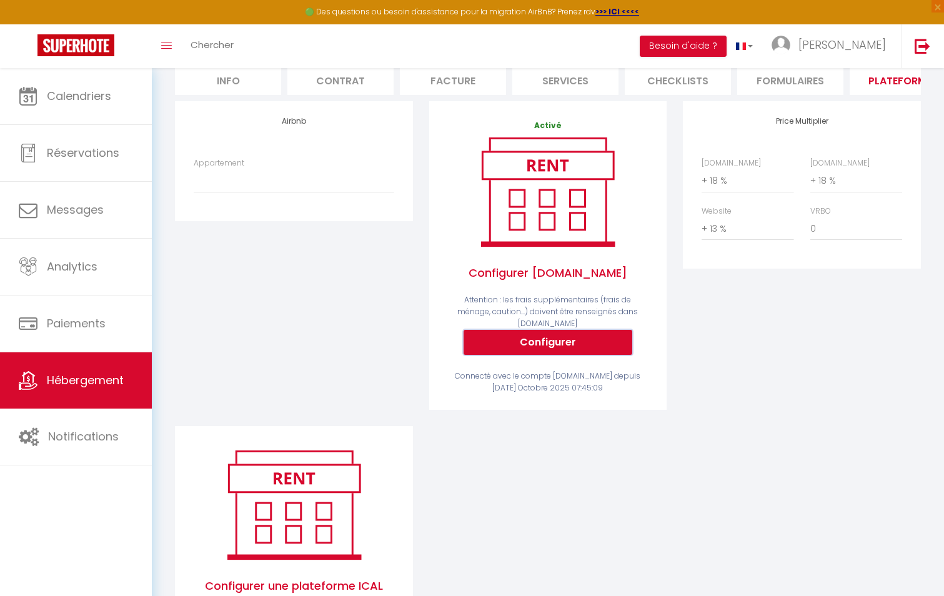
click at [550, 334] on button "Configurer" at bounding box center [547, 342] width 169 height 25
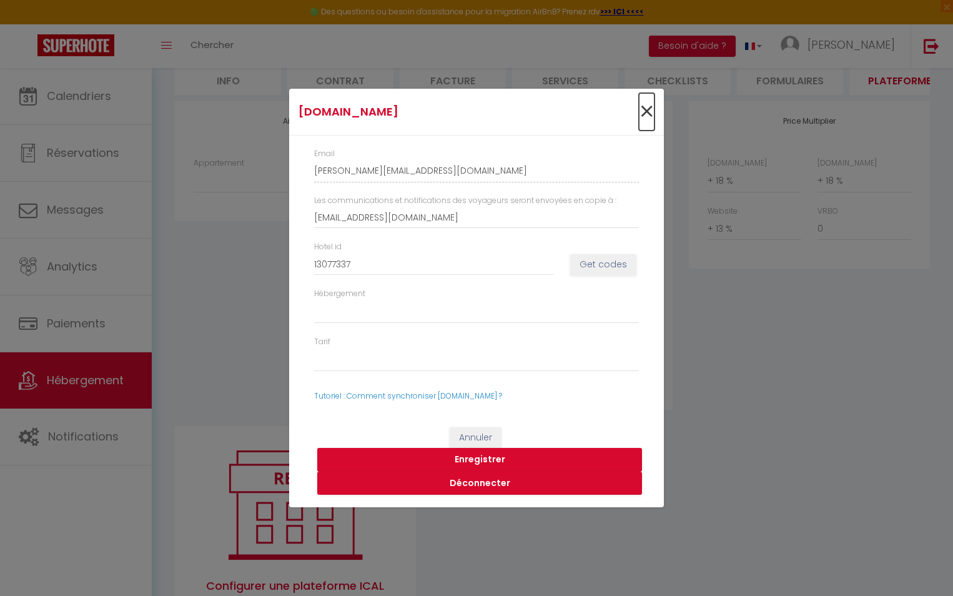
click at [648, 107] on span "×" at bounding box center [647, 111] width 16 height 37
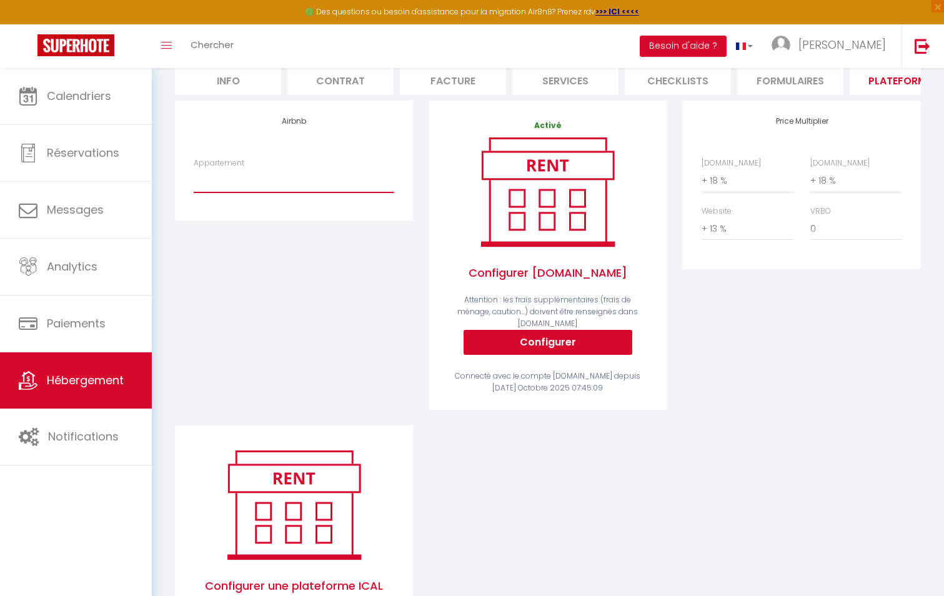
click at [343, 187] on select "Aurora - Appart [MEDICAL_DATA] - Face à l’océan - [EMAIL_ADDRESS][DOMAIN_NAME]" at bounding box center [294, 181] width 200 height 24
click at [343, 182] on select "Aurora - Appart [MEDICAL_DATA] - Face à l’océan - [EMAIL_ADDRESS][DOMAIN_NAME]" at bounding box center [294, 181] width 200 height 24
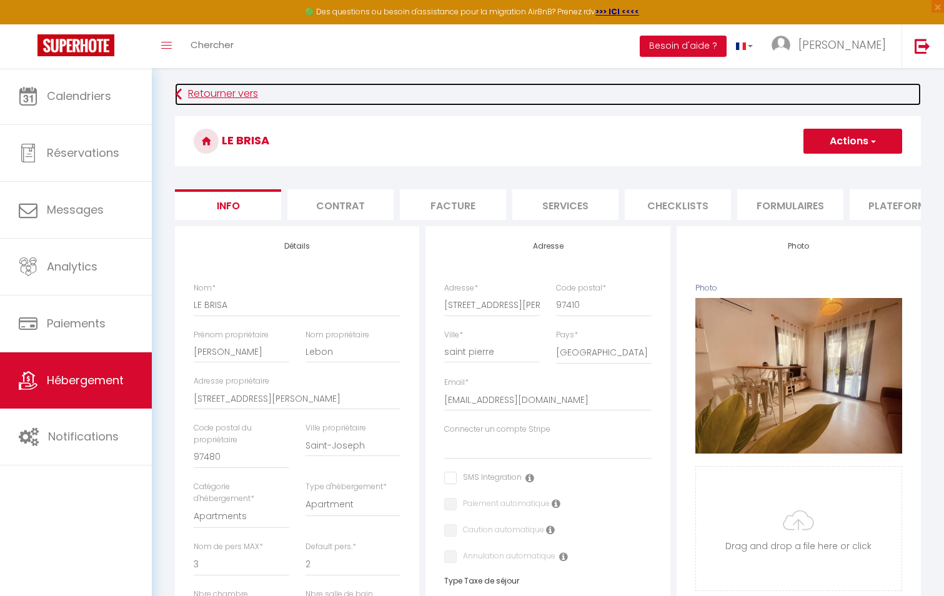
click at [202, 97] on link "Retourner vers" at bounding box center [548, 94] width 746 height 22
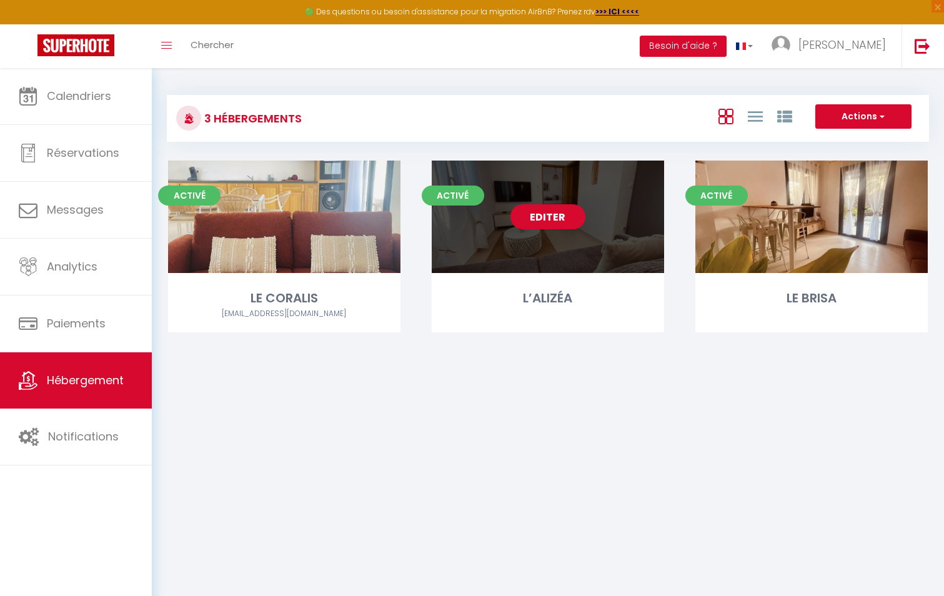
click at [565, 226] on link "Editer" at bounding box center [547, 216] width 75 height 25
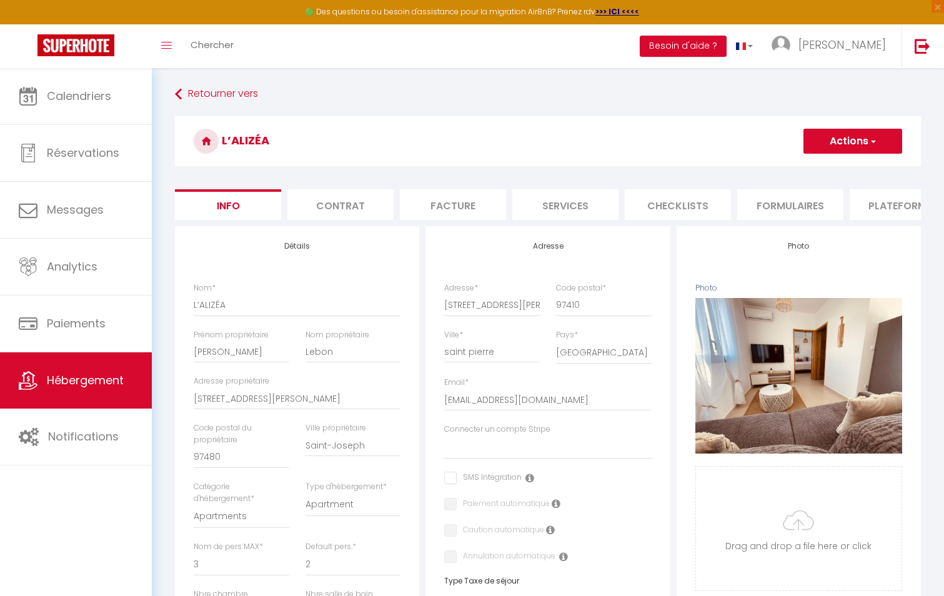
click at [871, 207] on li "Plateformes" at bounding box center [902, 204] width 106 height 31
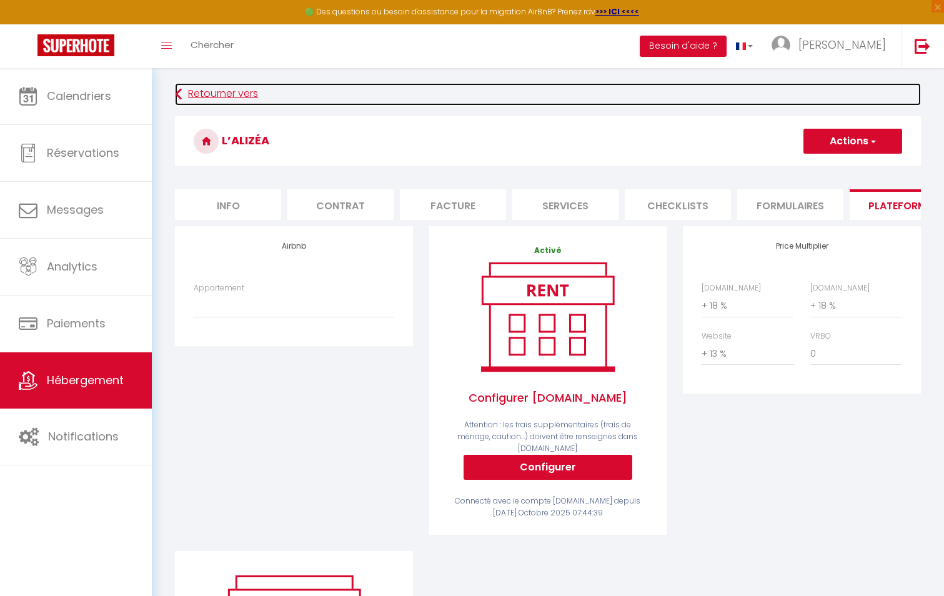
click at [199, 101] on link "Retourner vers" at bounding box center [548, 94] width 746 height 22
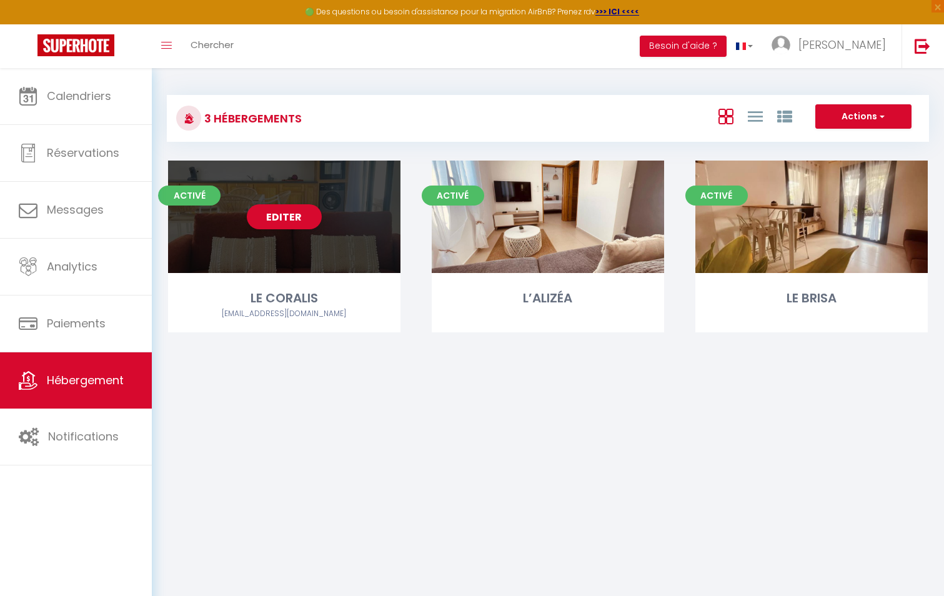
click at [255, 290] on div "LE CORALIS" at bounding box center [284, 297] width 232 height 19
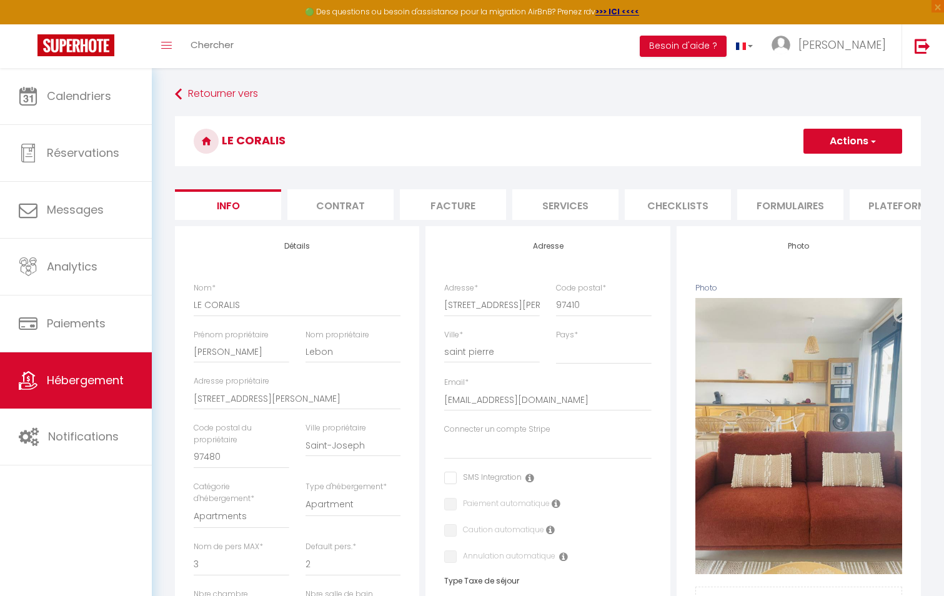
click at [870, 204] on li "Plateformes" at bounding box center [902, 204] width 106 height 31
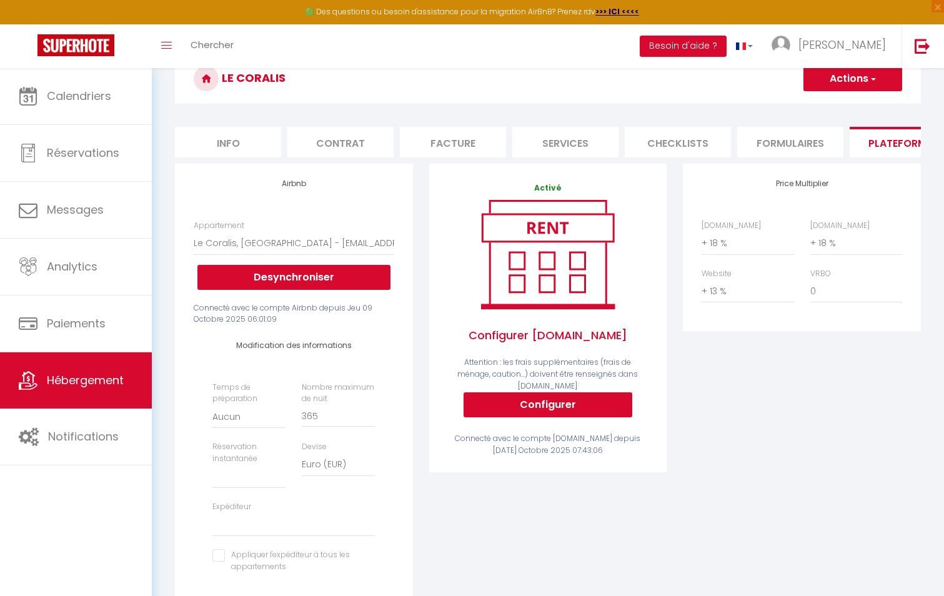
scroll to position [187, 0]
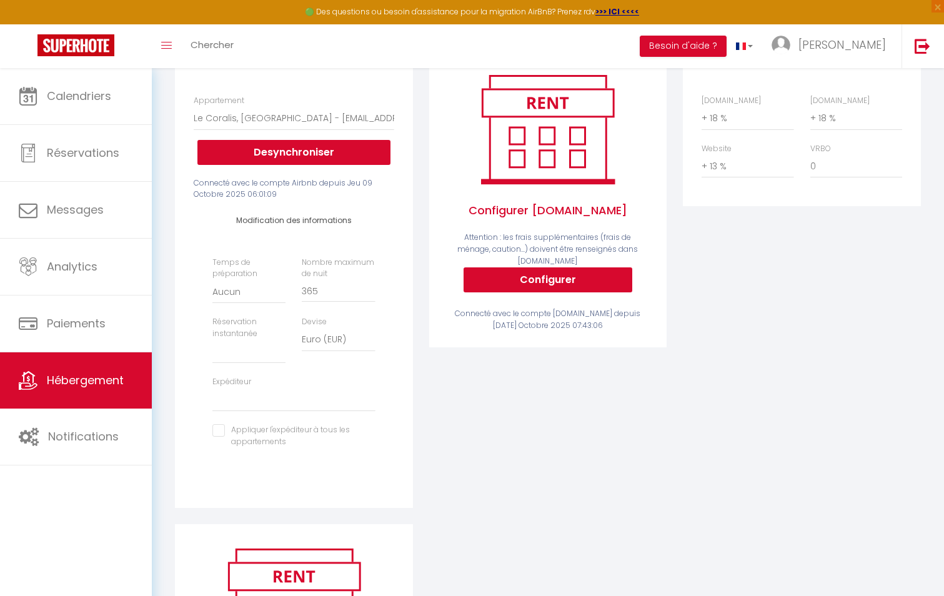
click at [220, 436] on input "checkbox" at bounding box center [293, 430] width 162 height 12
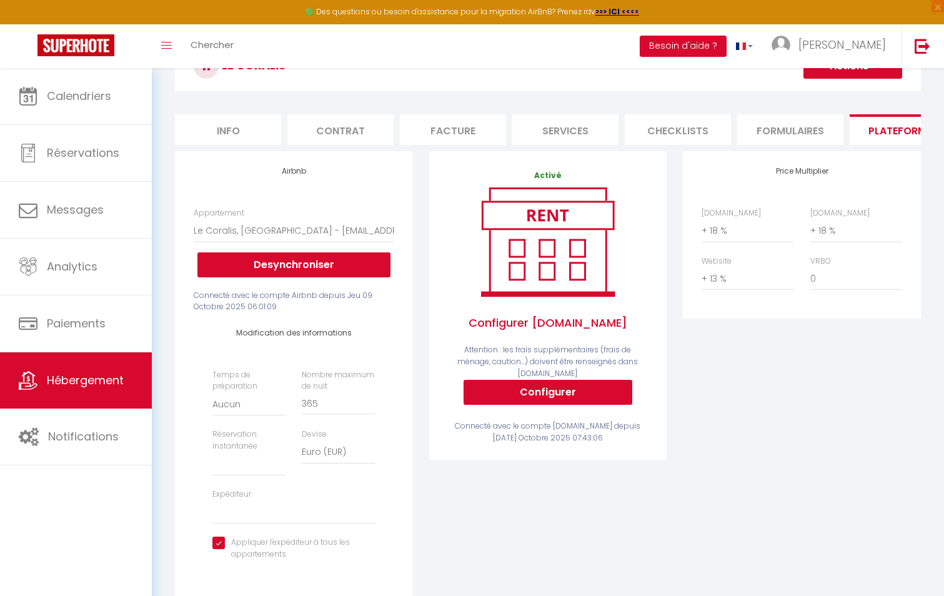
scroll to position [0, 0]
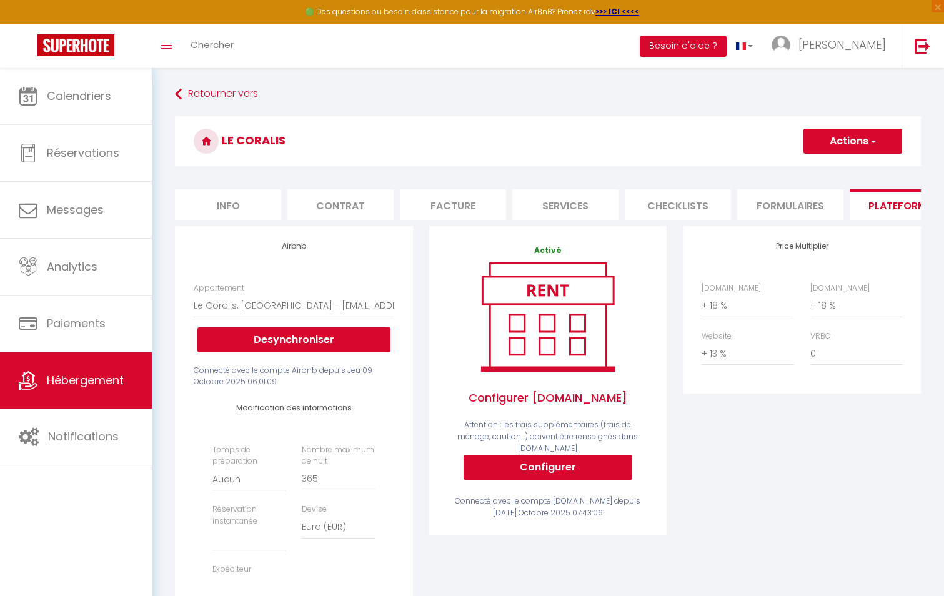
click at [856, 140] on button "Actions" at bounding box center [852, 141] width 99 height 25
click at [837, 168] on link "Enregistrer" at bounding box center [851, 168] width 99 height 16
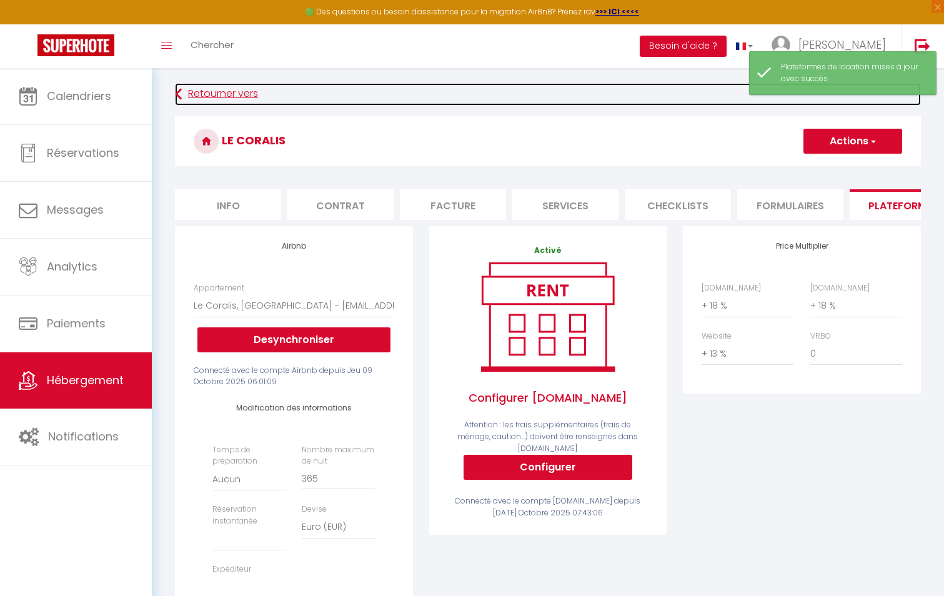
click at [190, 93] on link "Retourner vers" at bounding box center [548, 94] width 746 height 22
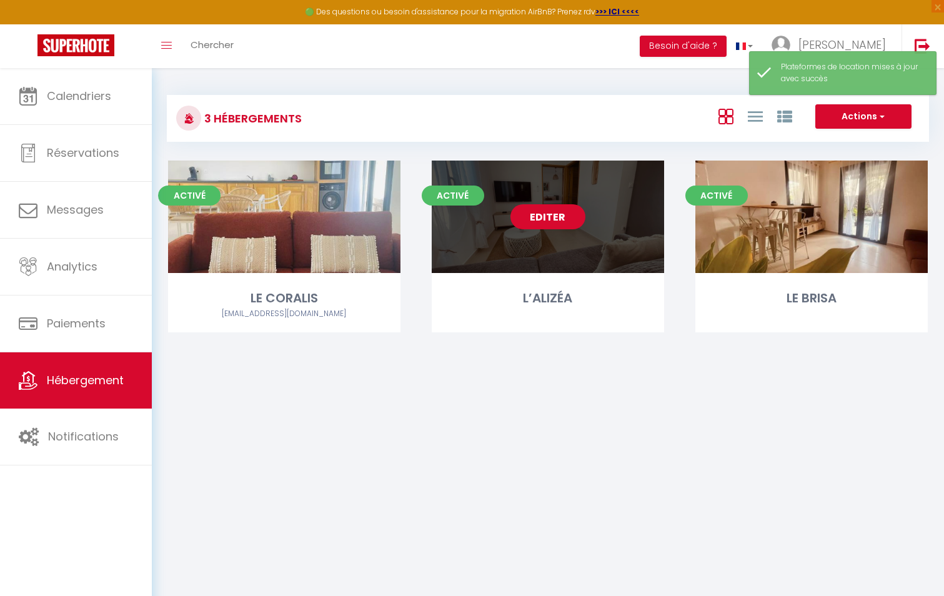
click at [548, 219] on link "Editer" at bounding box center [547, 216] width 75 height 25
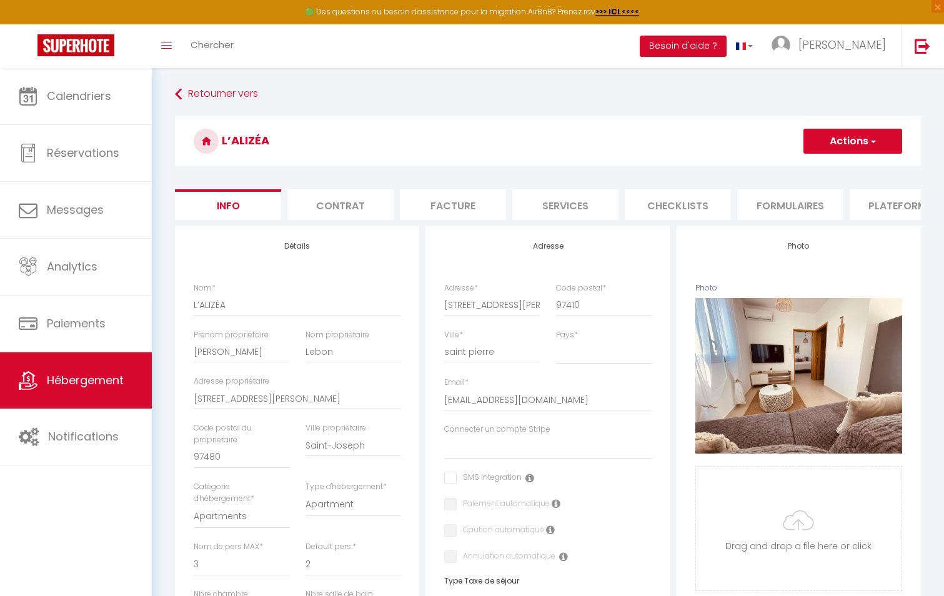
click at [874, 201] on li "Plateformes" at bounding box center [902, 204] width 106 height 31
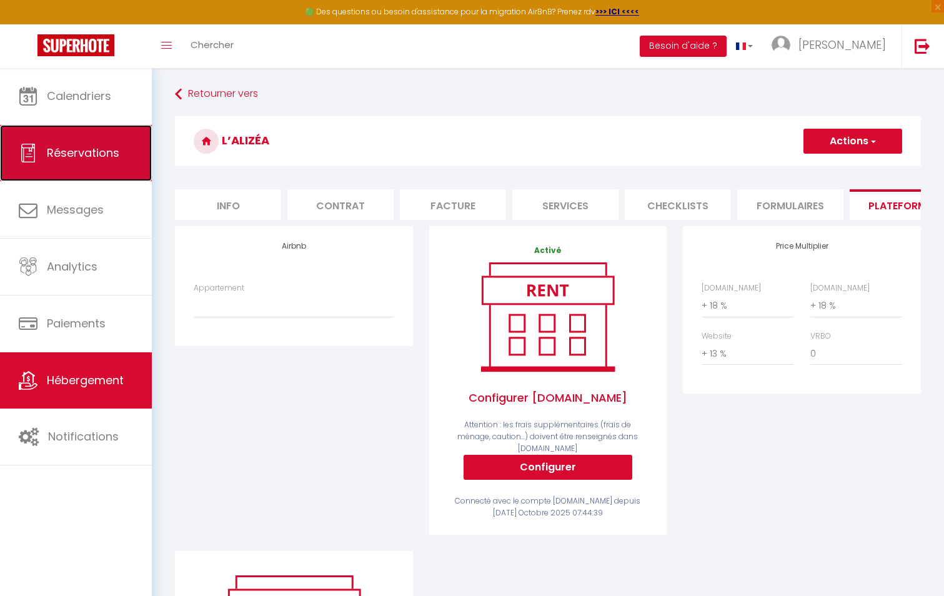
click at [107, 158] on span "Réservations" at bounding box center [83, 153] width 72 height 16
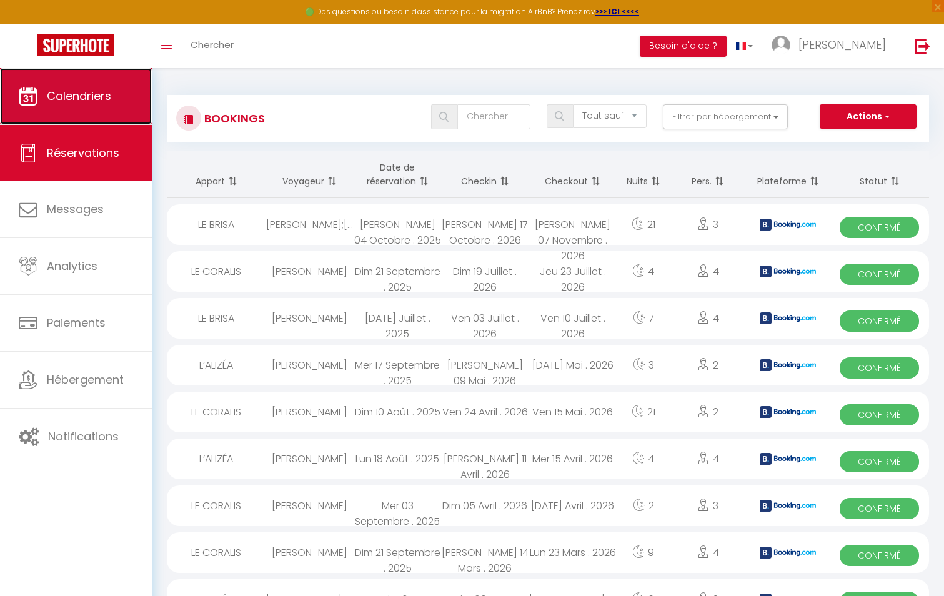
click at [97, 109] on link "Calendriers" at bounding box center [76, 96] width 152 height 56
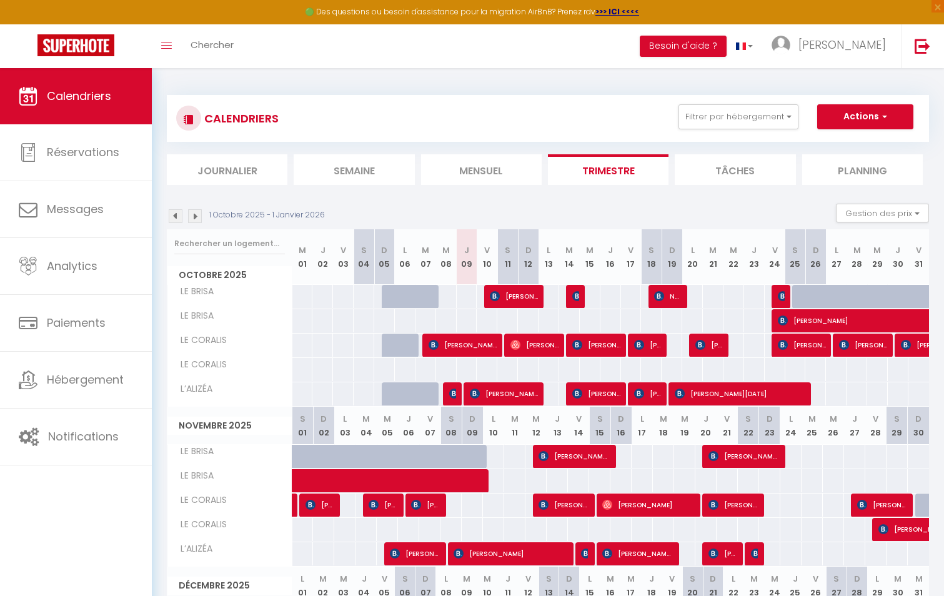
click at [196, 222] on img at bounding box center [195, 216] width 14 height 14
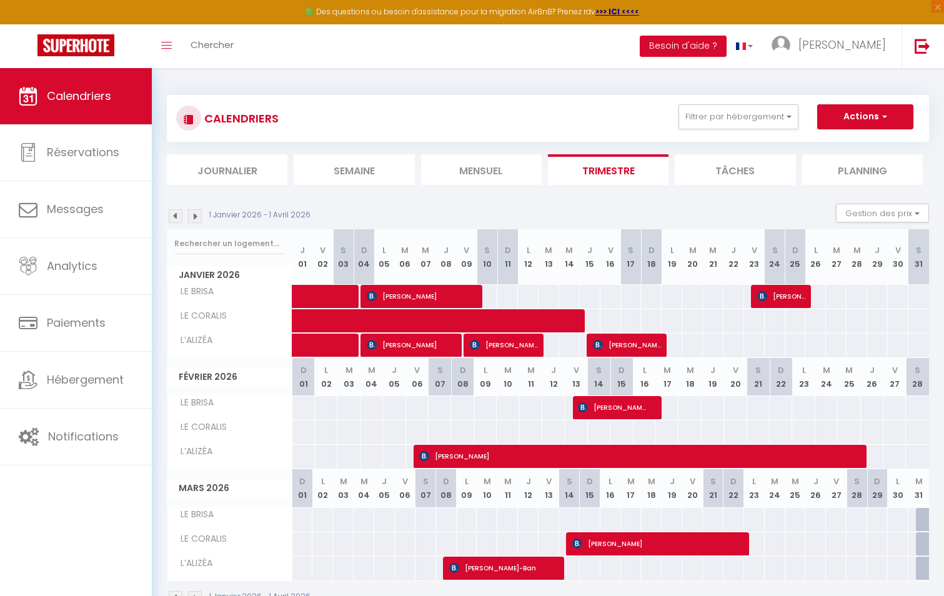
click at [197, 217] on img at bounding box center [195, 216] width 14 height 14
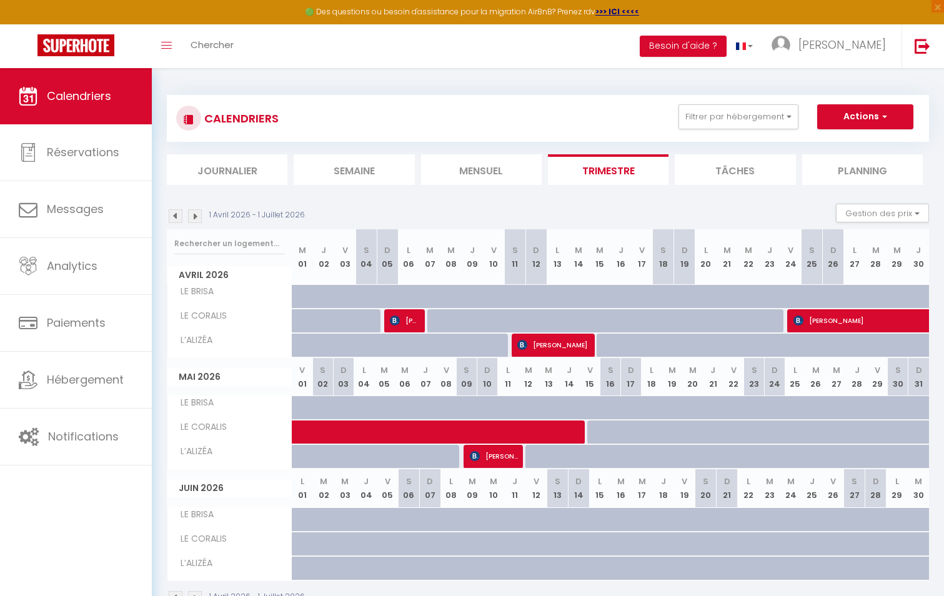
click at [199, 216] on img at bounding box center [195, 216] width 14 height 14
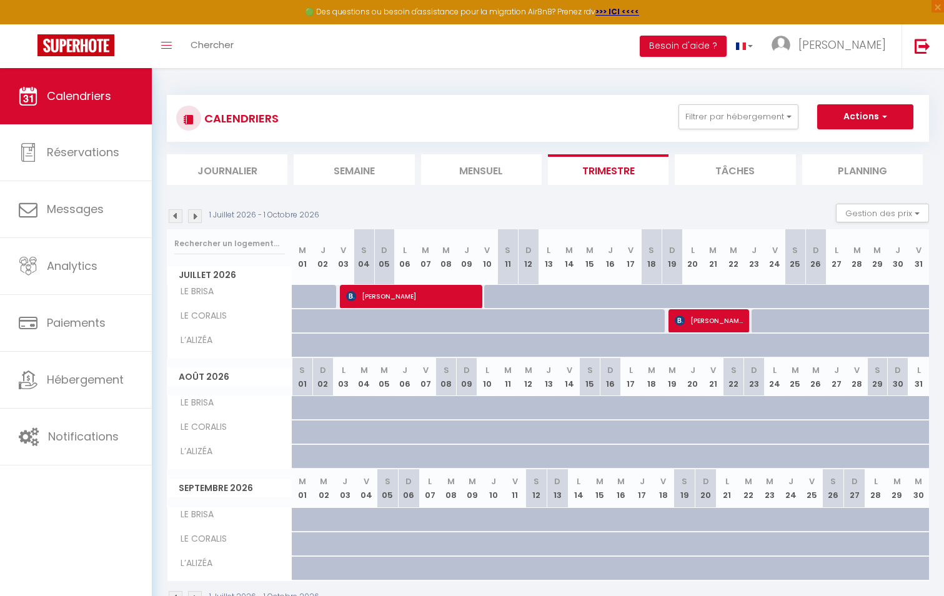
click at [177, 214] on img at bounding box center [176, 216] width 14 height 14
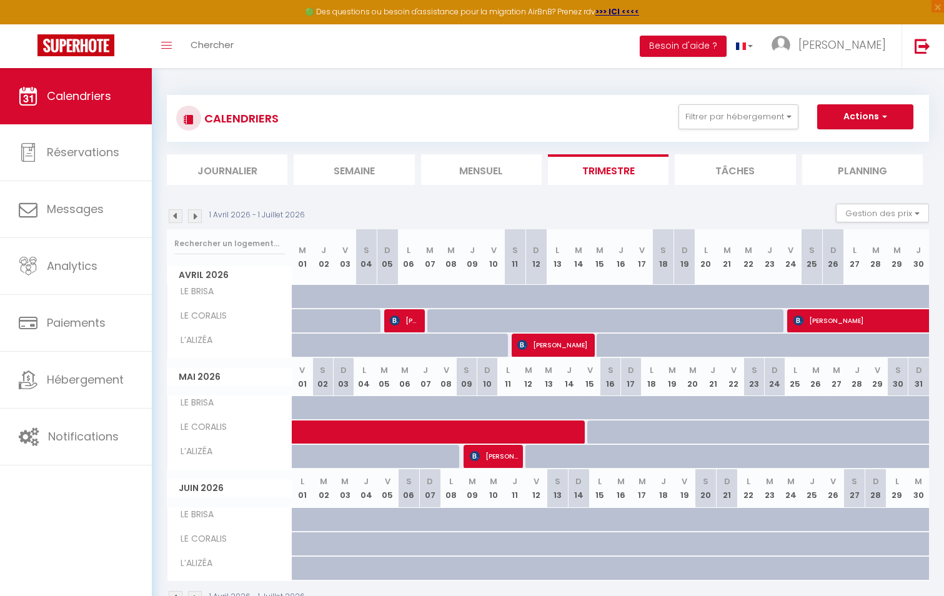
drag, startPoint x: 177, startPoint y: 214, endPoint x: 180, endPoint y: 208, distance: 6.4
click at [180, 208] on div "1 Avril 2026 - 1 Juillet 2026 Gestion des prix Nb Nuits minimum Règles Disponib…" at bounding box center [548, 217] width 762 height 26
click at [179, 220] on img at bounding box center [176, 216] width 14 height 14
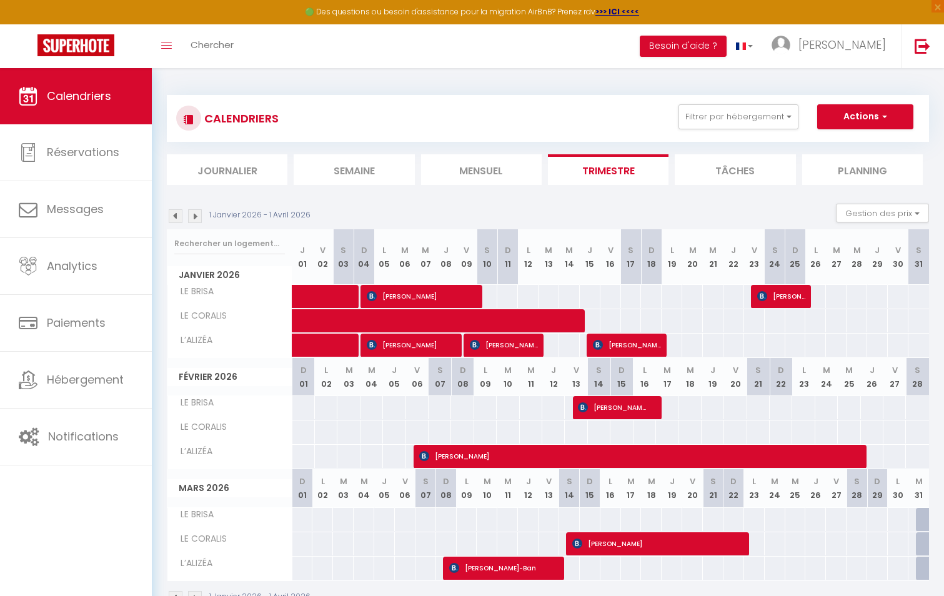
click at [180, 214] on img at bounding box center [176, 216] width 14 height 14
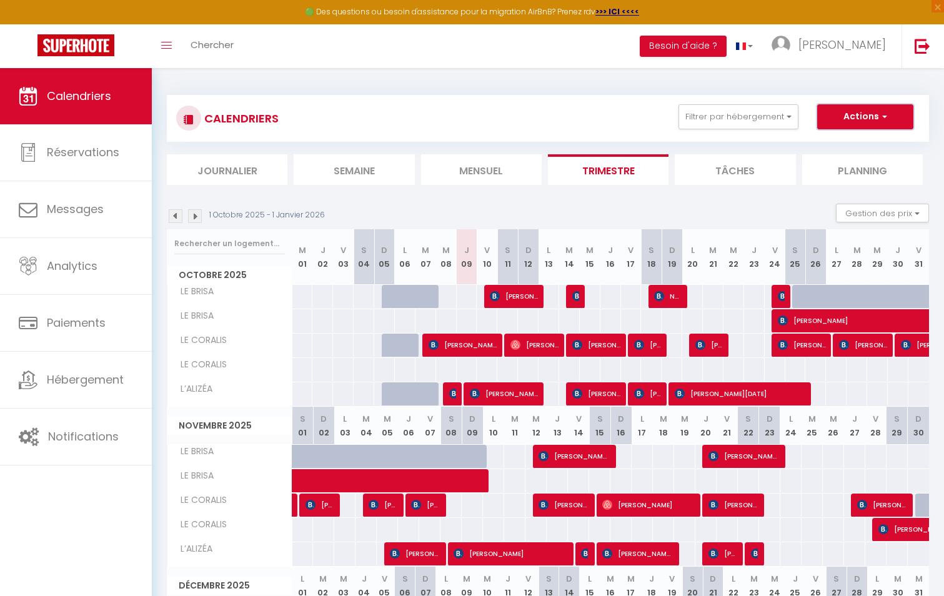
click at [862, 114] on button "Actions" at bounding box center [865, 116] width 96 height 25
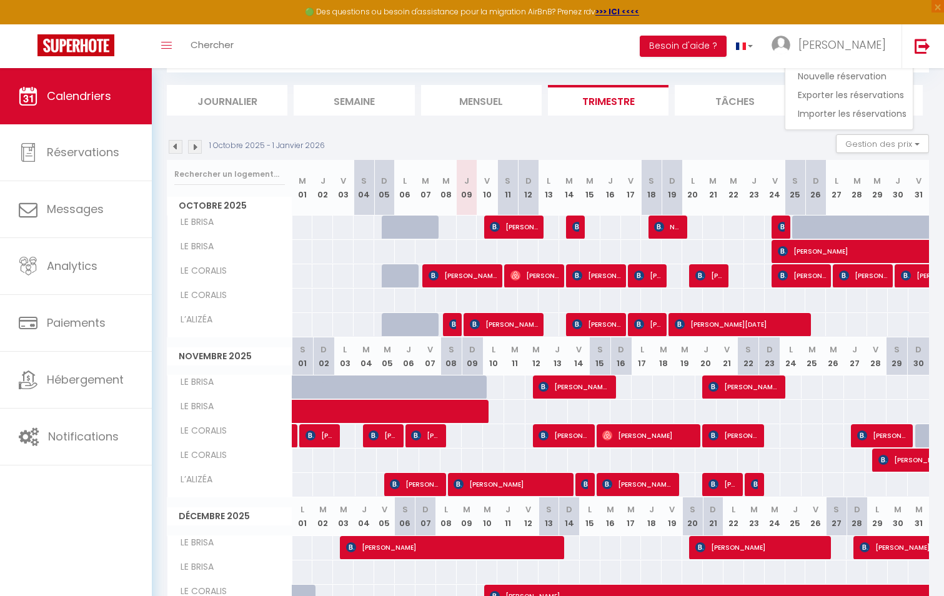
scroll to position [183, 0]
